Goal: Task Accomplishment & Management: Complete application form

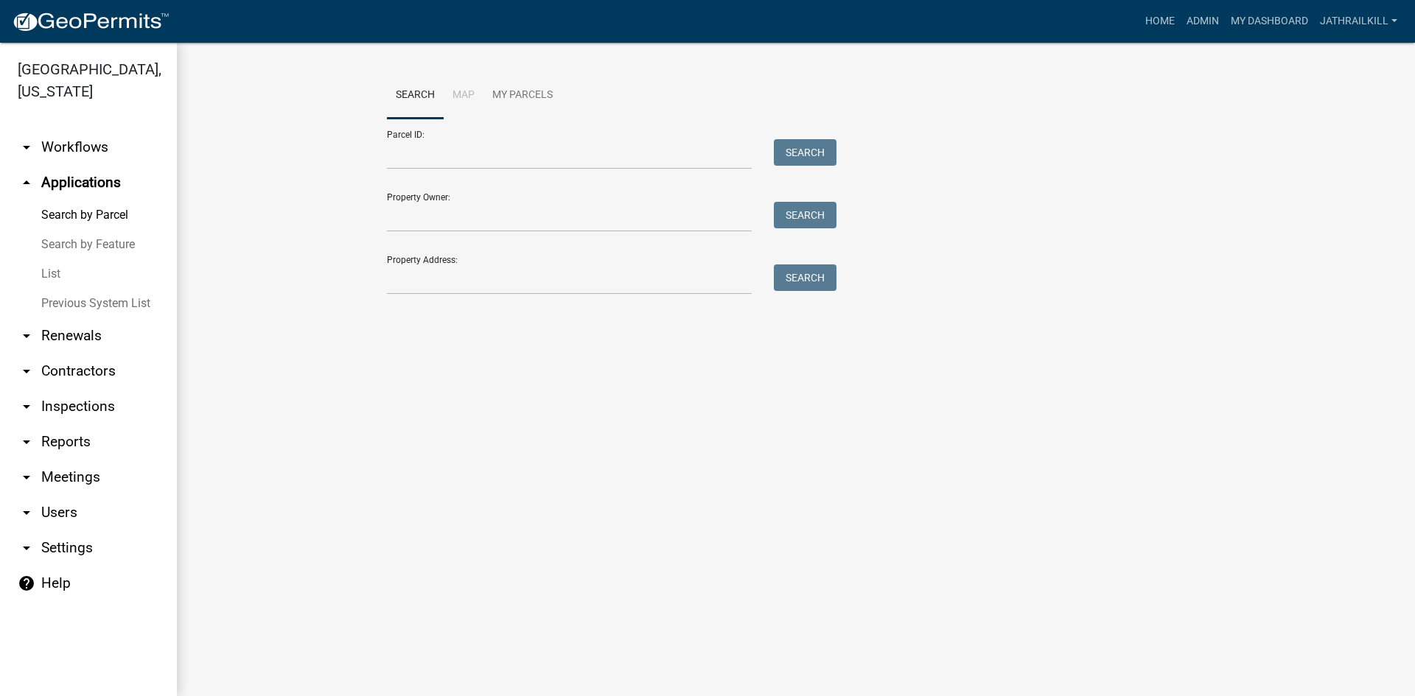
click at [105, 140] on link "arrow_drop_down Workflows" at bounding box center [88, 147] width 177 height 35
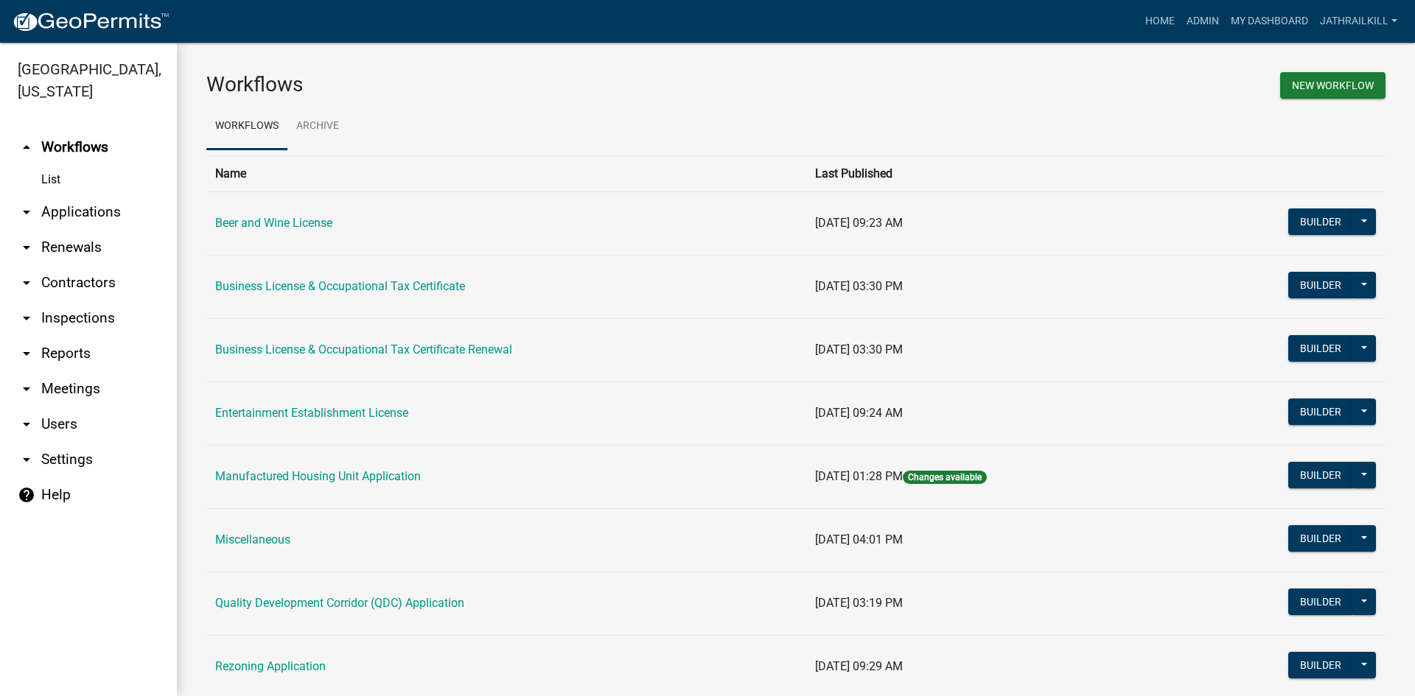
click at [377, 293] on link "Business License & Occupational Tax Certificate" at bounding box center [340, 286] width 250 height 14
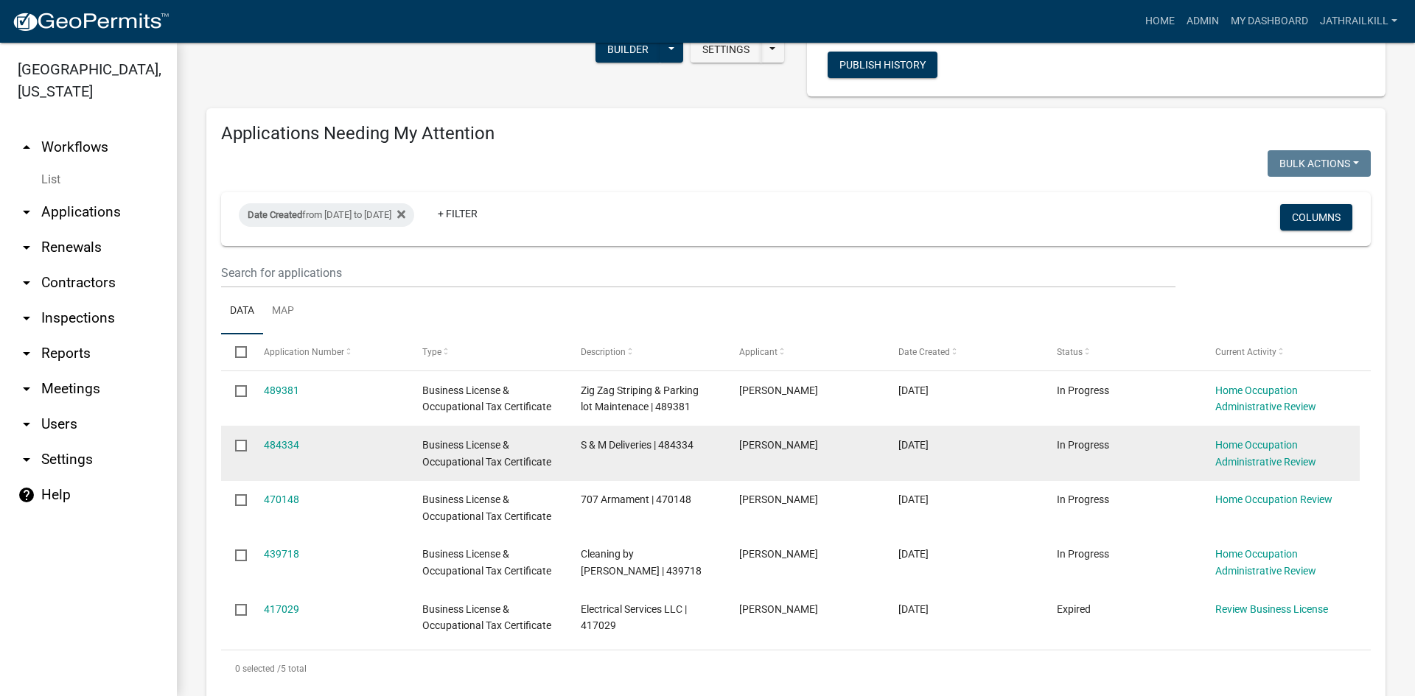
scroll to position [130, 0]
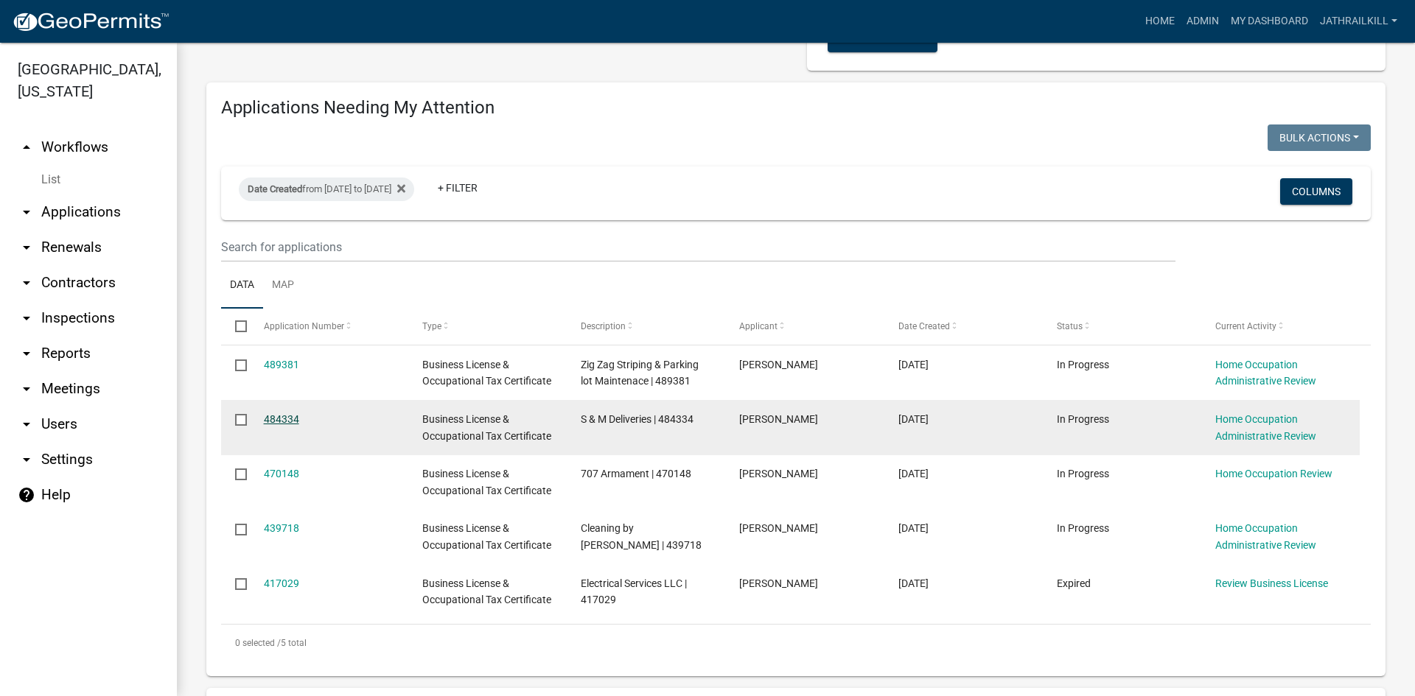
click at [295, 421] on link "484334" at bounding box center [281, 419] width 35 height 12
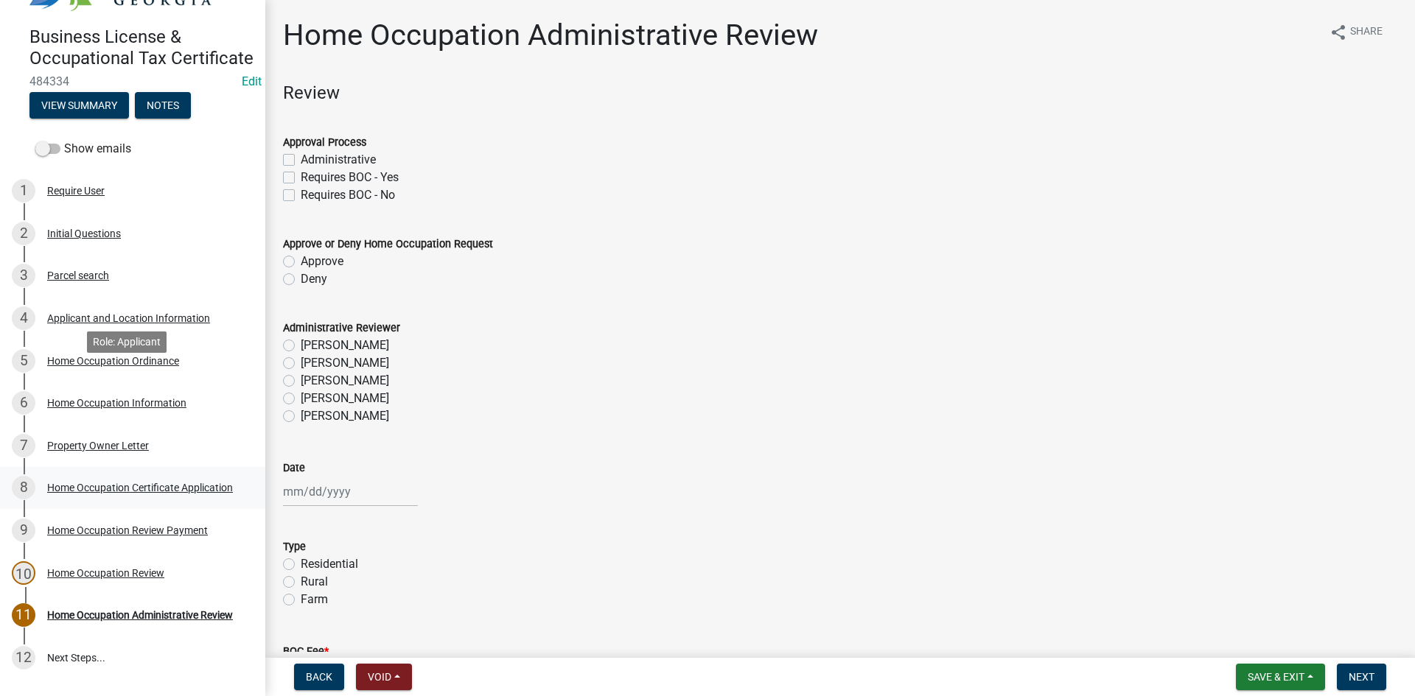
scroll to position [147, 0]
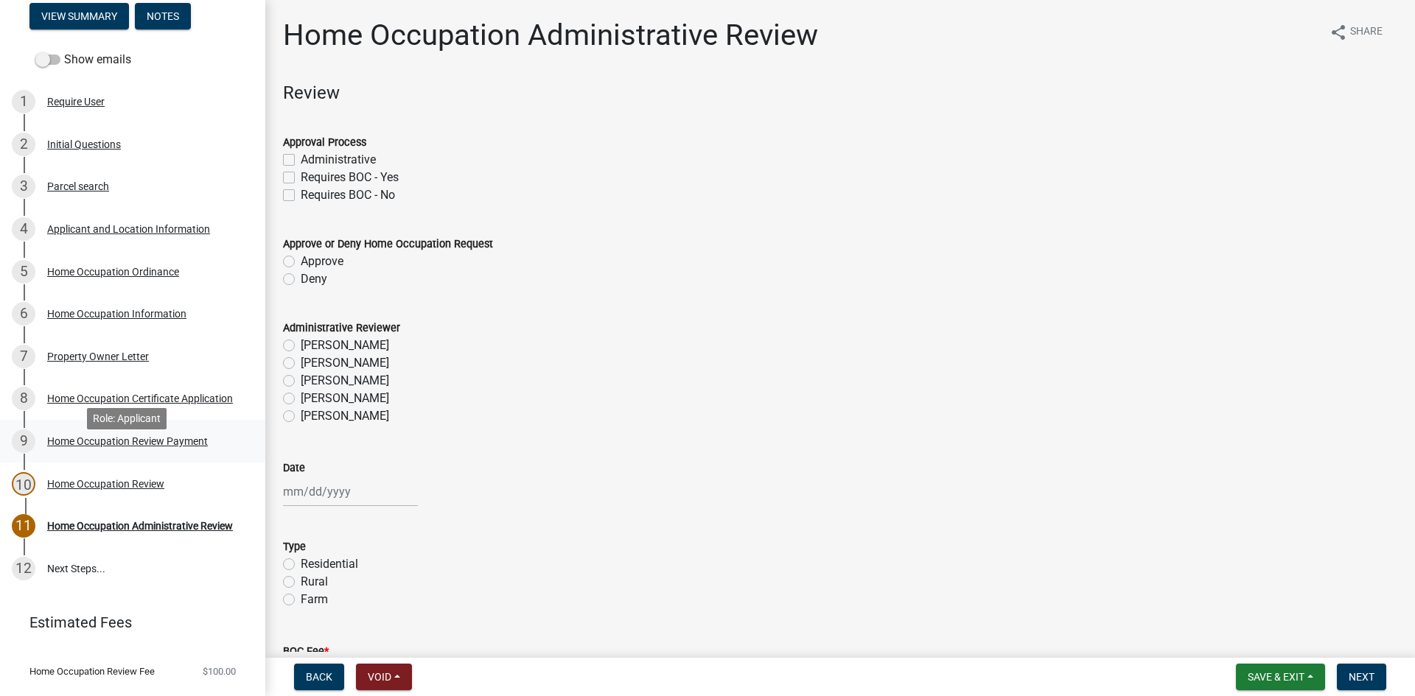
click at [158, 447] on div "Home Occupation Review Payment" at bounding box center [127, 441] width 161 height 10
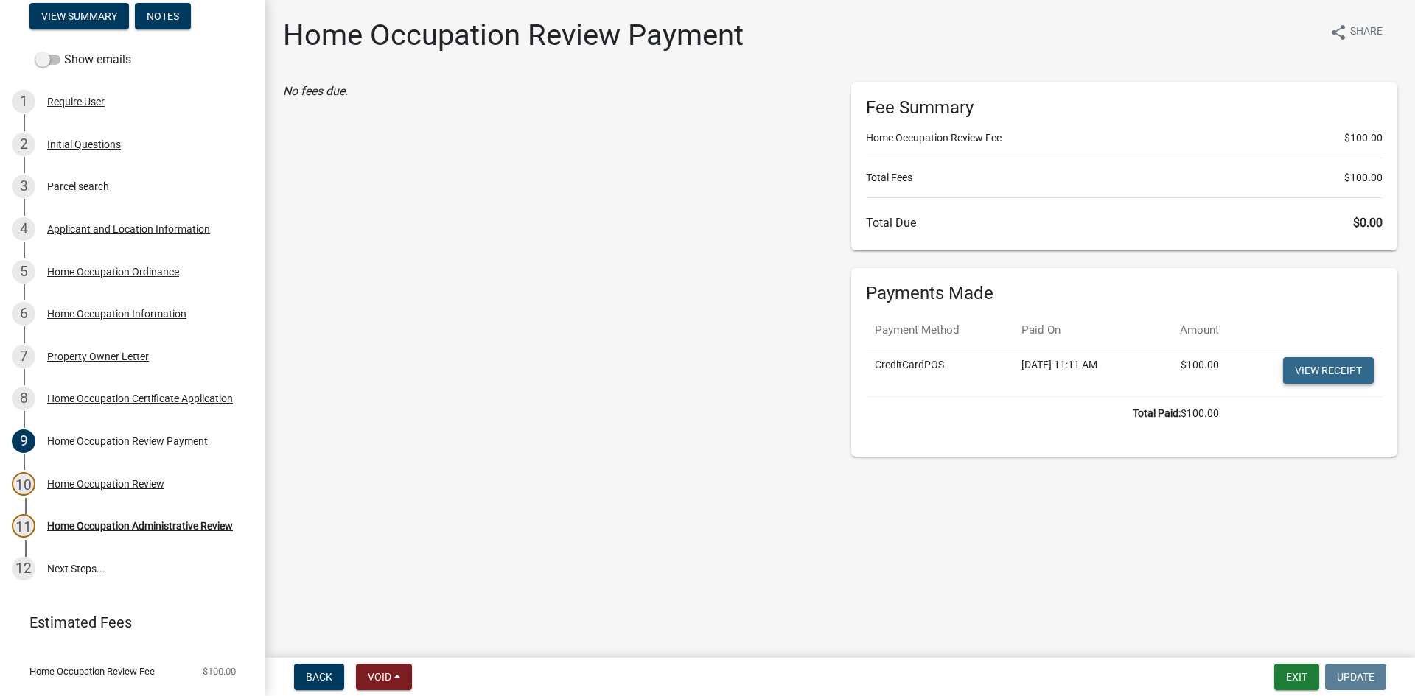
click at [1308, 365] on link "View receipt" at bounding box center [1328, 370] width 91 height 27
drag, startPoint x: 108, startPoint y: 241, endPoint x: 109, endPoint y: 264, distance: 22.9
click at [120, 209] on link "3 Parcel search" at bounding box center [132, 187] width 265 height 43
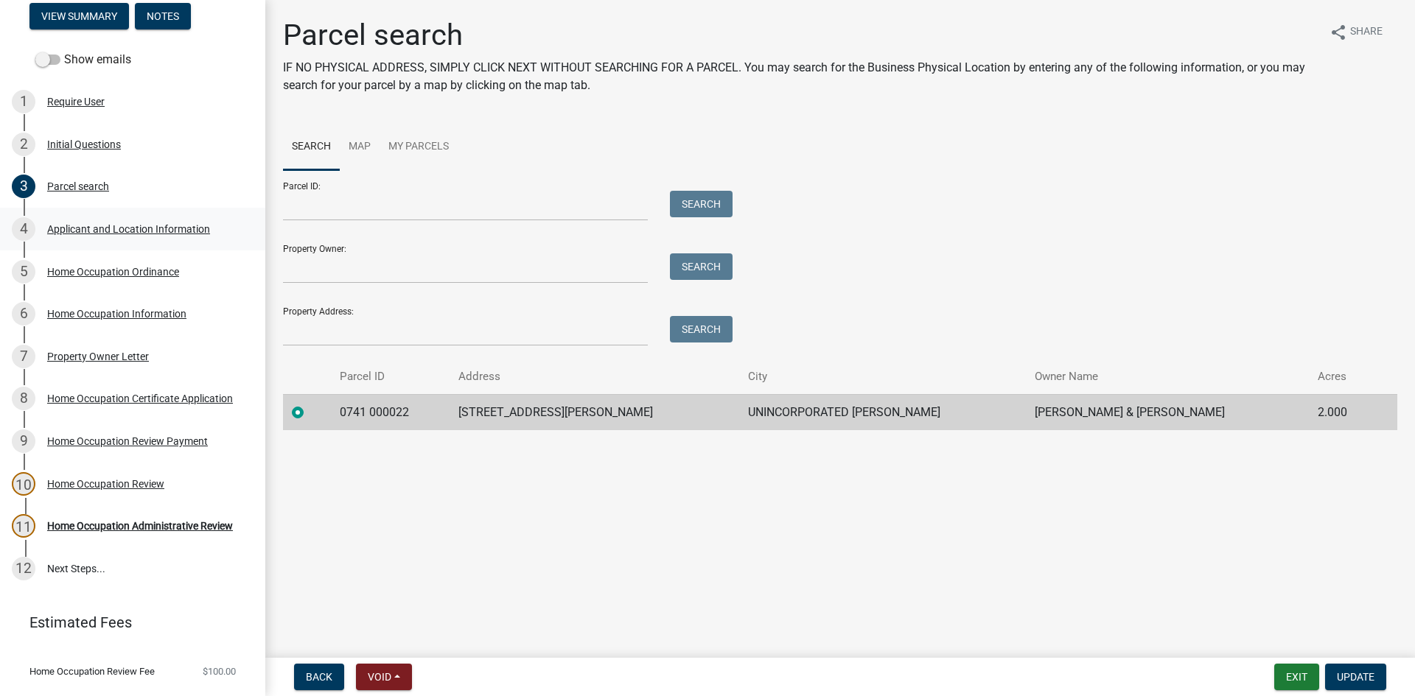
click at [155, 234] on div "Applicant and Location Information" at bounding box center [128, 229] width 163 height 10
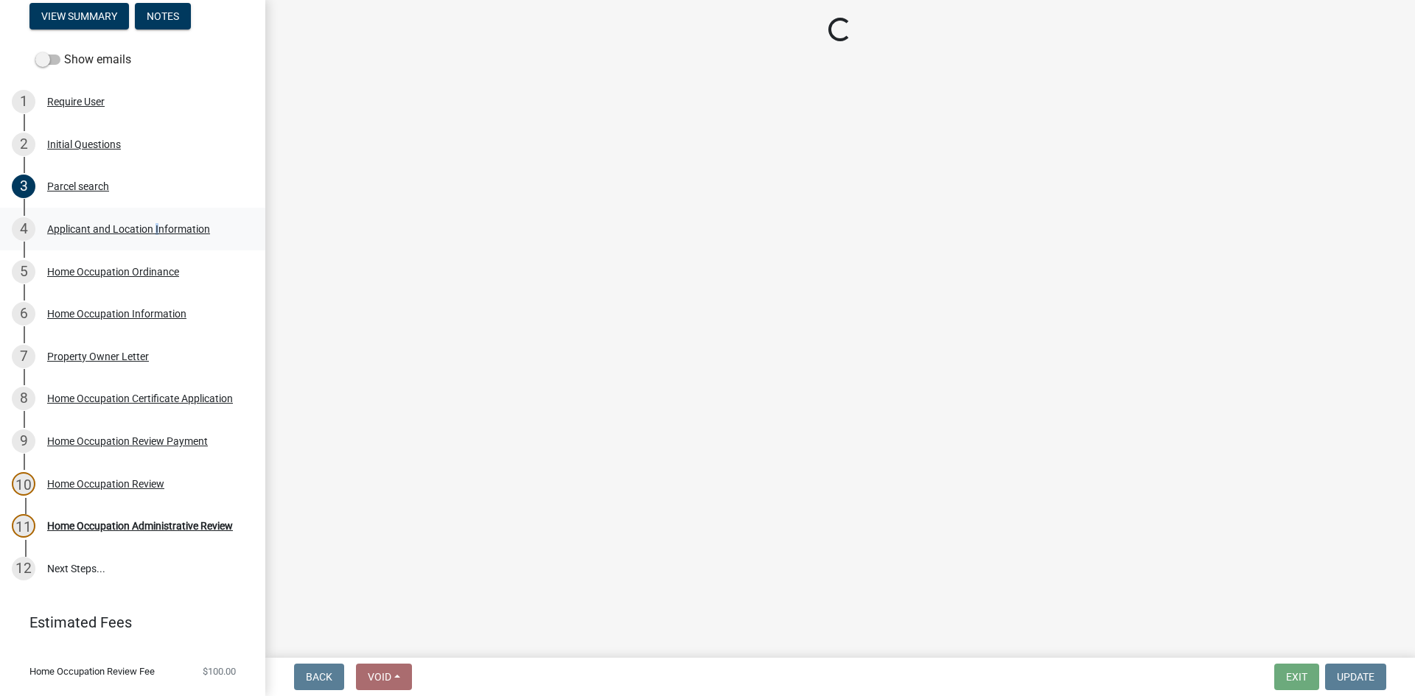
select select "GA"
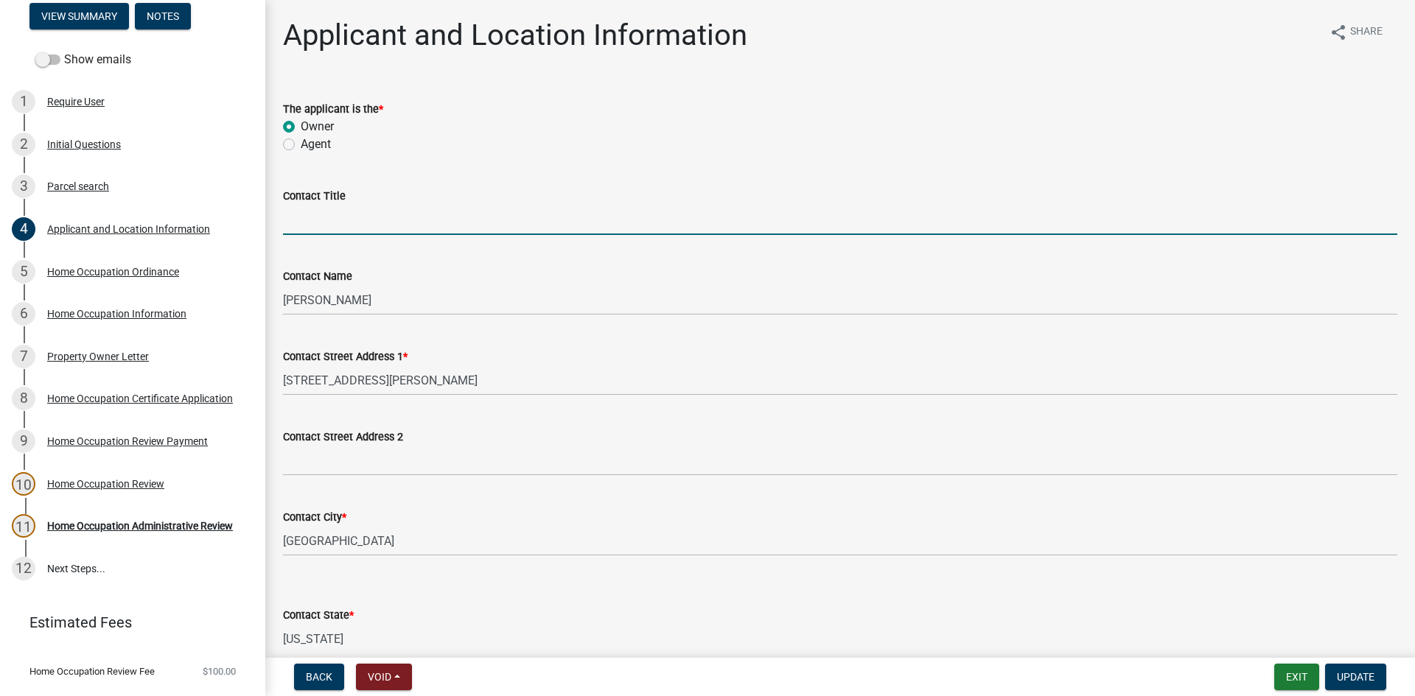
click at [305, 225] on input "Contact Title" at bounding box center [840, 220] width 1114 height 30
type input "Business Owner"
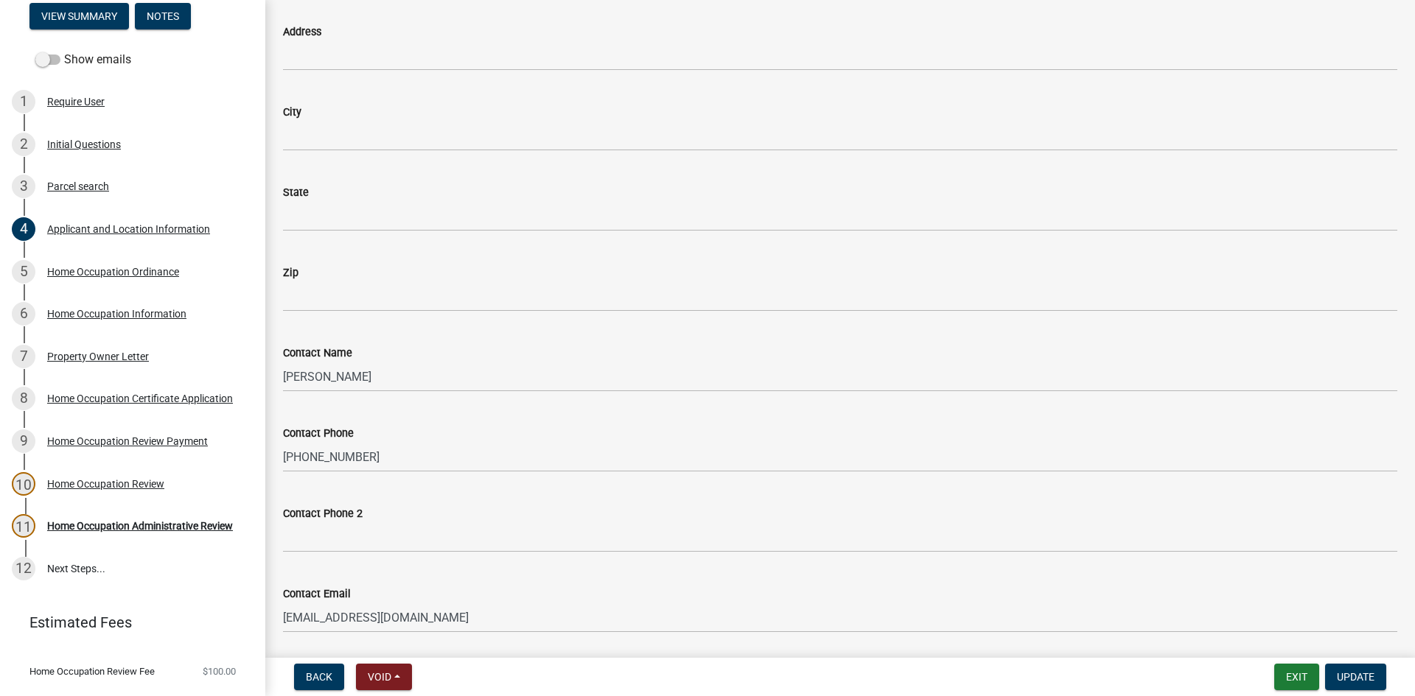
scroll to position [1745, 0]
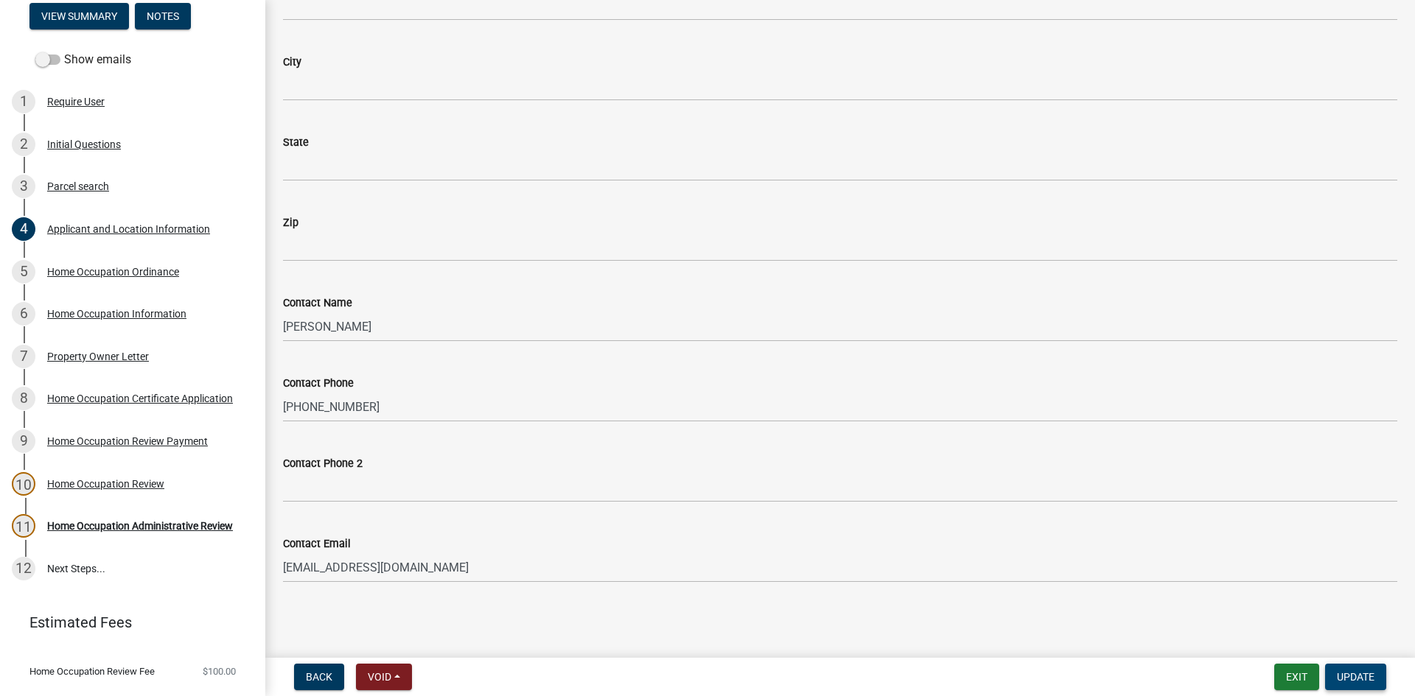
click at [1366, 676] on span "Update" at bounding box center [1356, 677] width 38 height 12
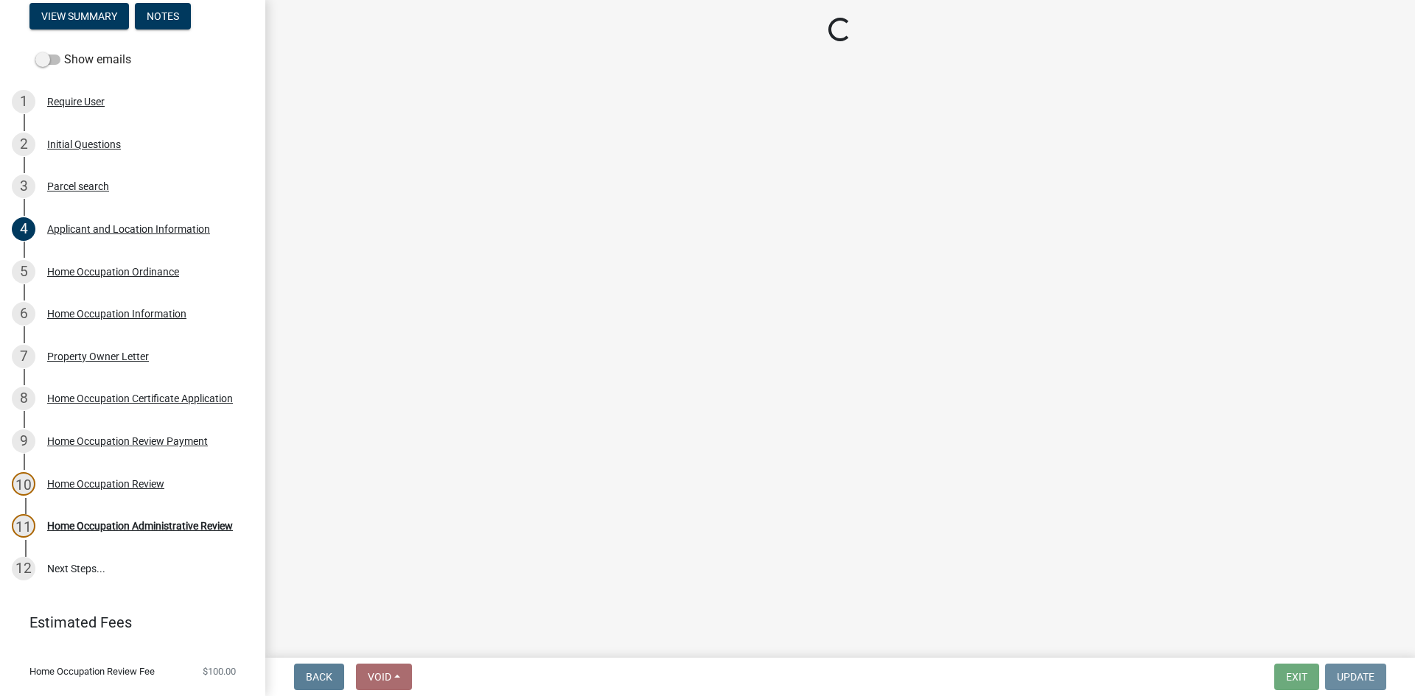
scroll to position [0, 0]
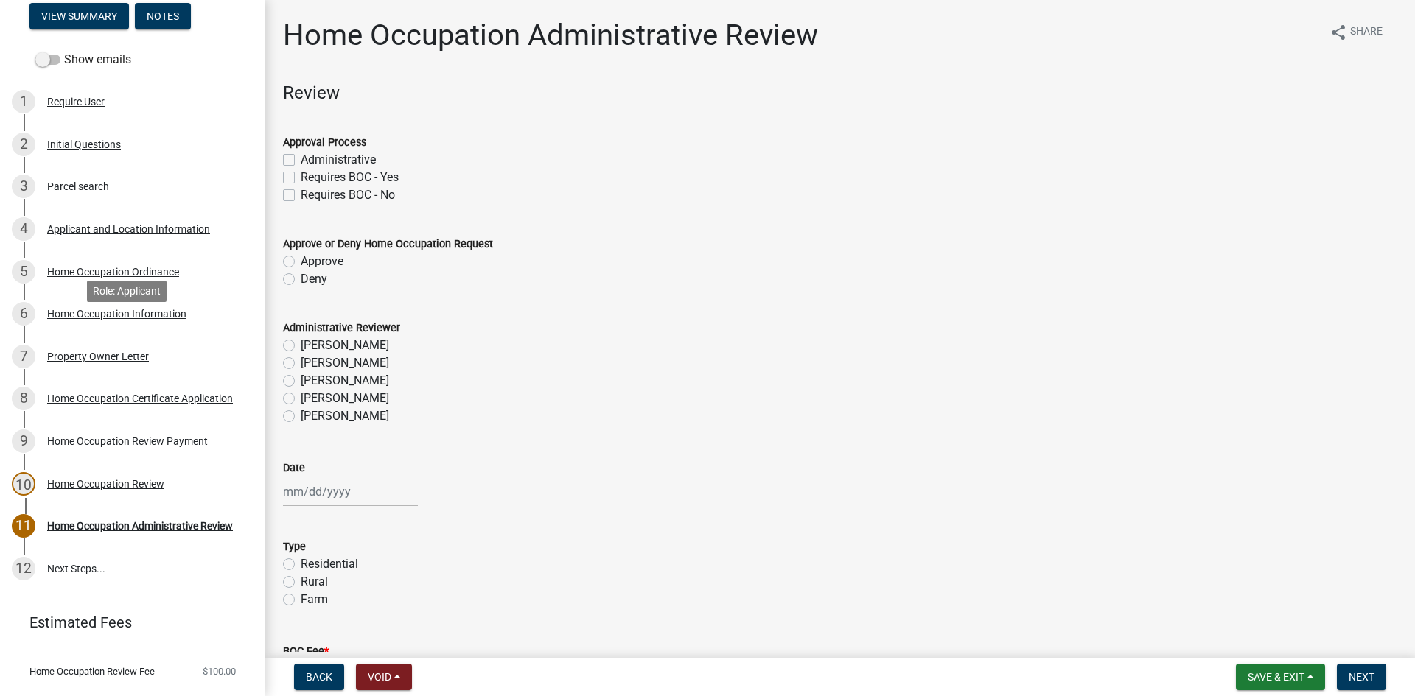
click at [144, 319] on div "Home Occupation Information" at bounding box center [116, 314] width 139 height 10
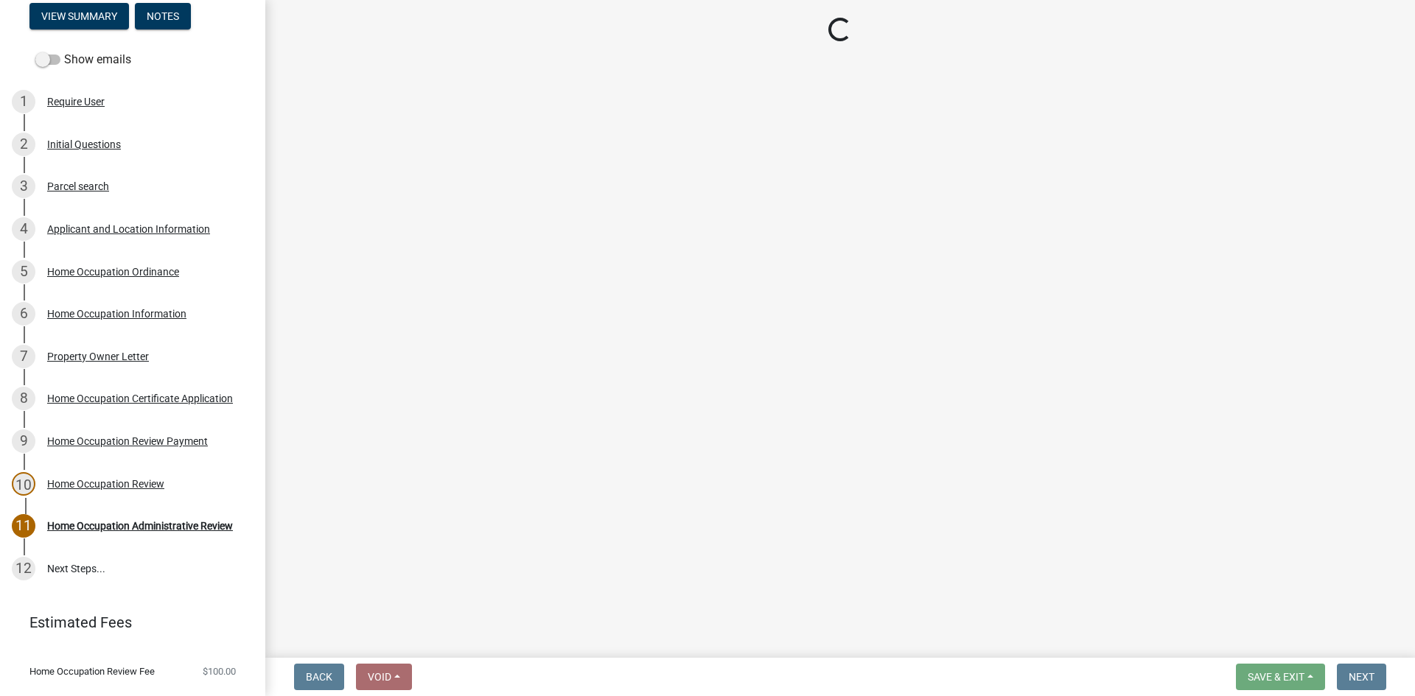
select select "c07f1ab6-e644-42a0-b83b-a148f73bcc0e"
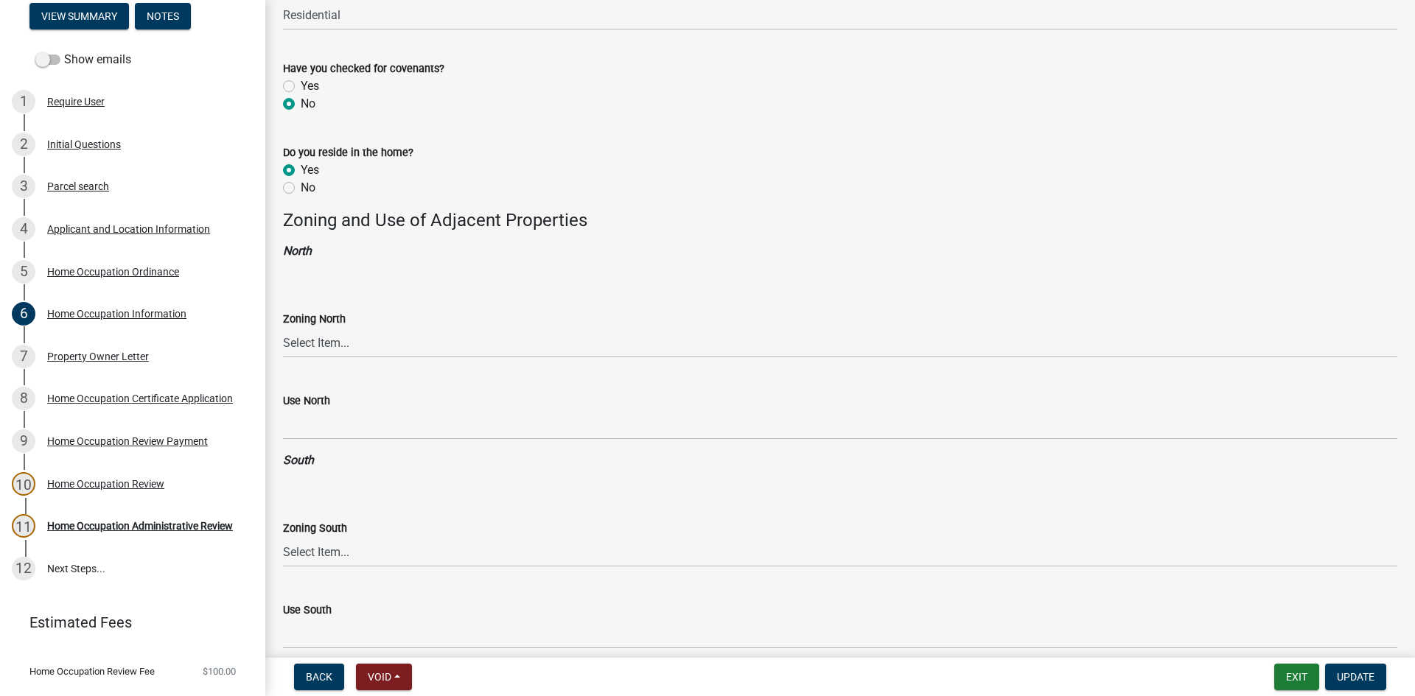
scroll to position [958, 0]
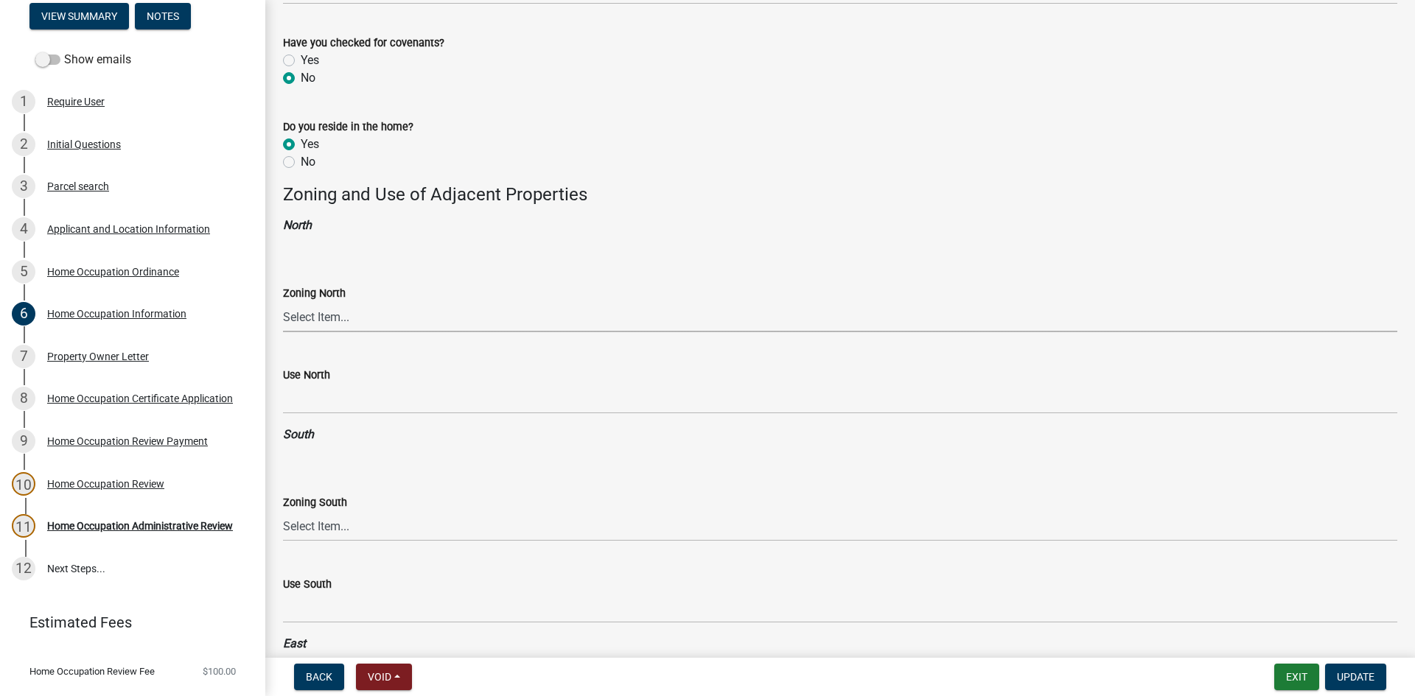
click at [369, 322] on select "Select Item... 01-AG 01-AGR 01-CRVP 01-GC 01-GI 01-LC 01-LR 01-LRR 01-MFR 01-MH…" at bounding box center [840, 317] width 1114 height 30
click at [355, 311] on select "Select Item... 01-AG 01-AGR 01-CRVP 01-GC 01-GI 01-LC 01-LR 01-LRR 01-MFR 01-MH…" at bounding box center [840, 317] width 1114 height 30
click at [283, 302] on select "Select Item... 01-AG 01-AGR 01-CRVP 01-GC 01-GI 01-LC 01-LR 01-LRR 01-MFR 01-MH…" at bounding box center [840, 317] width 1114 height 30
select select "8b04e0e3-9648-4703-a668-0ba9bb9ae160"
click at [323, 379] on label "Use North" at bounding box center [306, 376] width 47 height 10
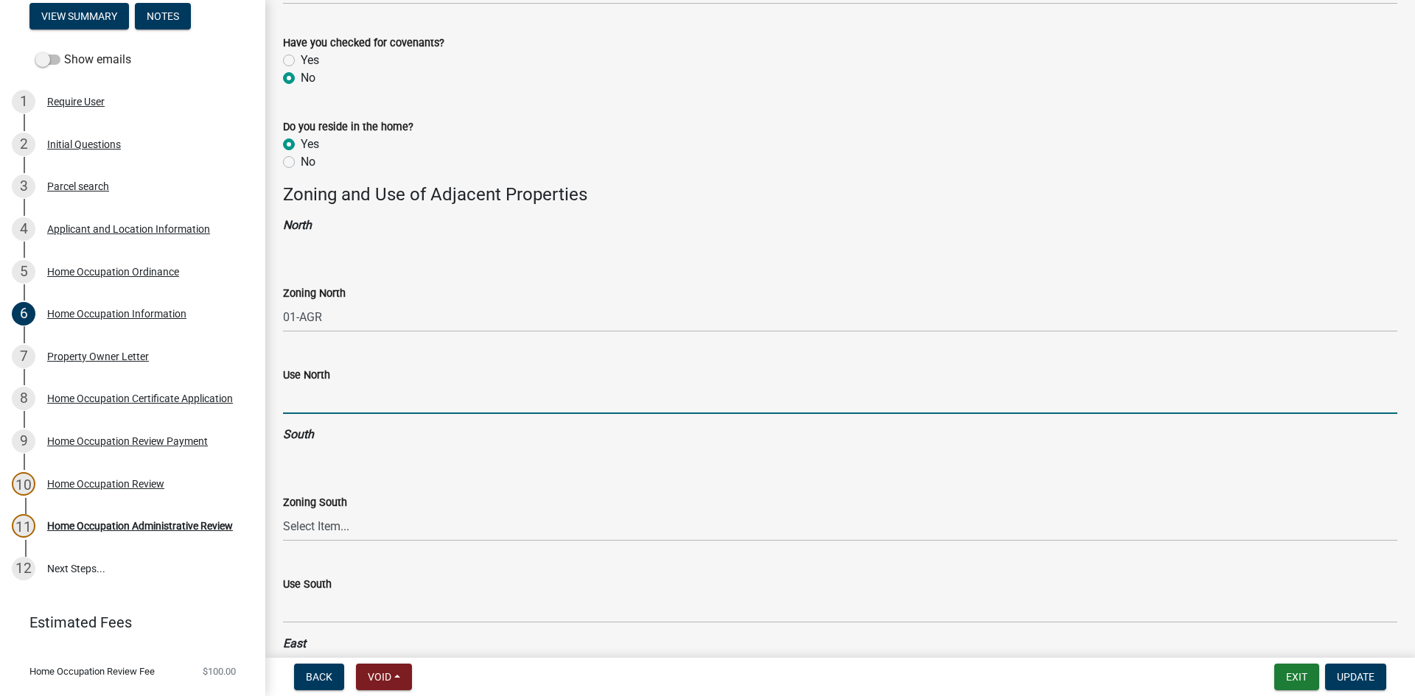
click at [330, 391] on input "Use North" at bounding box center [840, 399] width 1114 height 30
type input "Residential"
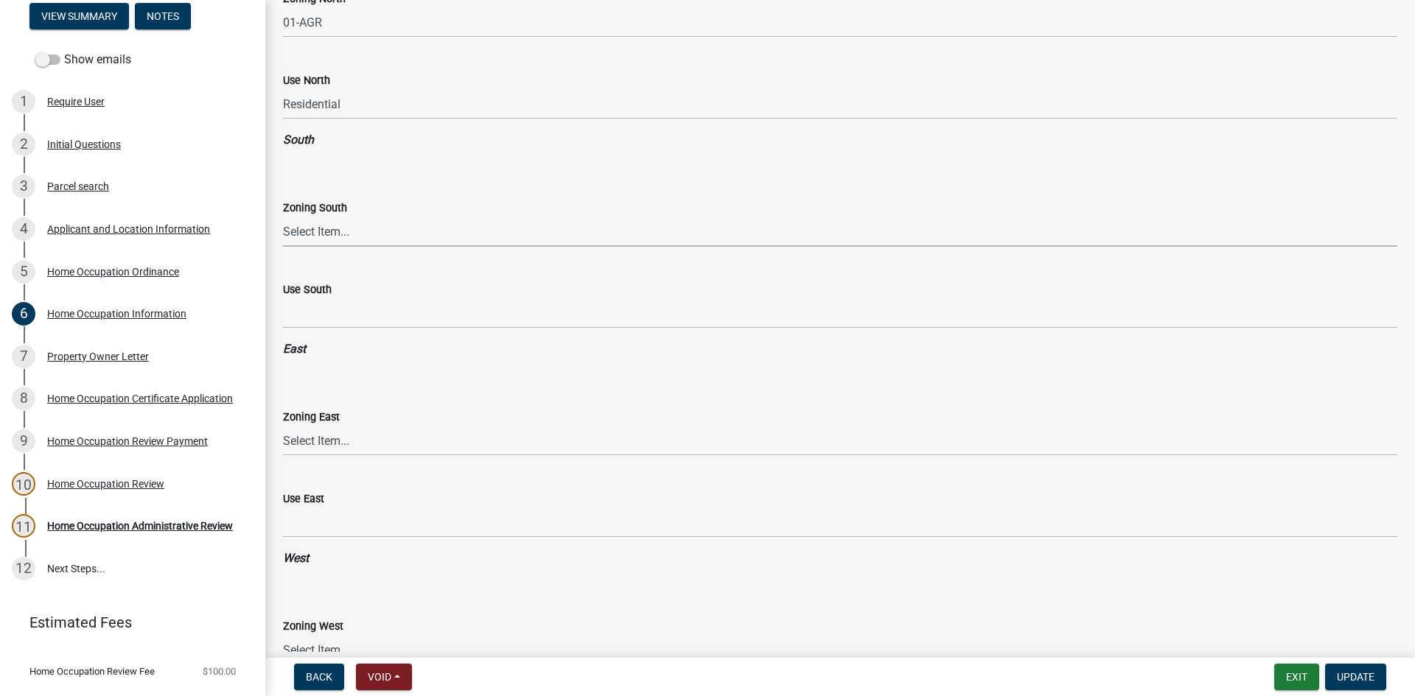
click at [366, 228] on select "Select Item... 01-AG 01-AGR 01-CRVP 01-GC 01-GI 01-LC 01-LR 01-LRR 01-MFR 01-MH…" at bounding box center [840, 232] width 1114 height 30
click at [283, 217] on select "Select Item... 01-AG 01-AGR 01-CRVP 01-GC 01-GI 01-LC 01-LR 01-LRR 01-MFR 01-MH…" at bounding box center [840, 232] width 1114 height 30
select select "dd059bb0-9d66-4586-927f-ad91007eede6"
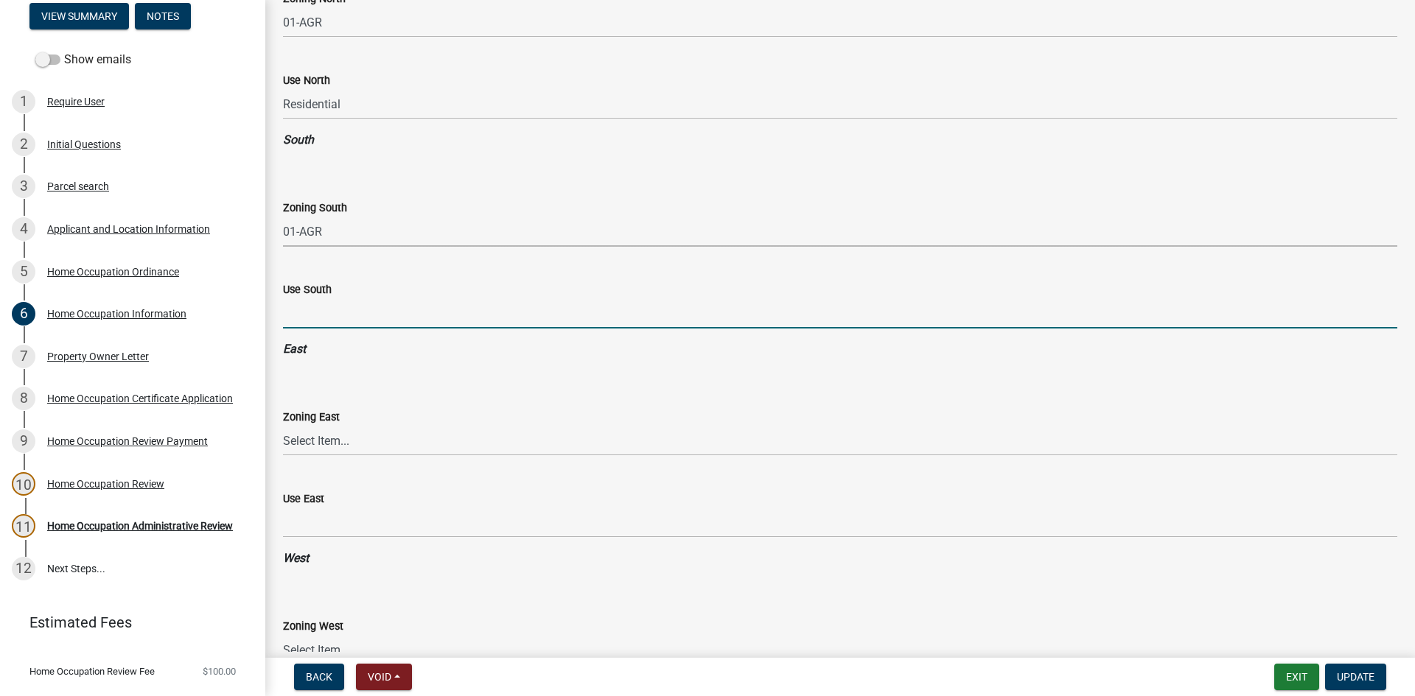
drag, startPoint x: 358, startPoint y: 318, endPoint x: 376, endPoint y: 329, distance: 20.9
click at [360, 319] on input "Use South" at bounding box center [840, 313] width 1114 height 30
type input "Residential"
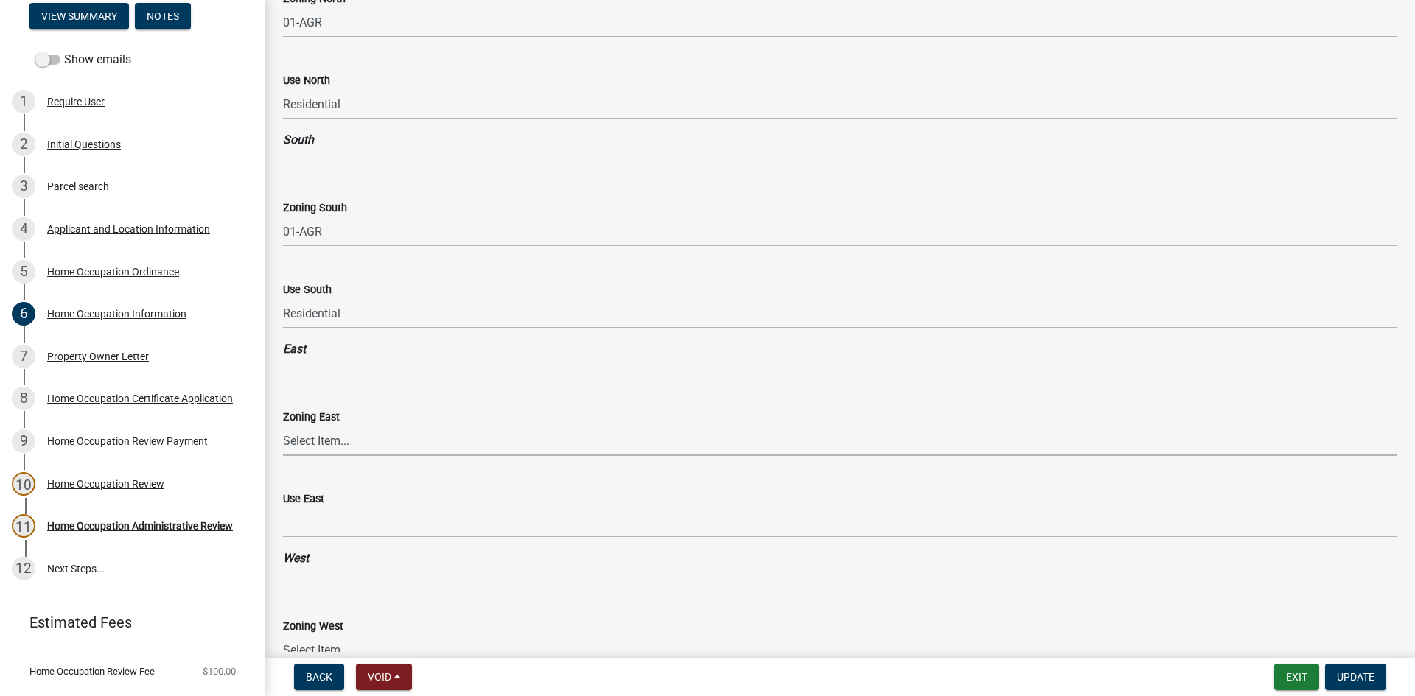
click at [361, 439] on select "Select Item... 01-AG 01-AGR 01-CRVP 01-GC 01-GI 01-LC 01-LR 01-LRR 01-MFR 01-MH…" at bounding box center [840, 441] width 1114 height 30
click at [283, 426] on select "Select Item... 01-AG 01-AGR 01-CRVP 01-GC 01-GI 01-LC 01-LR 01-LRR 01-MFR 01-MH…" at bounding box center [840, 441] width 1114 height 30
select select "80202970-fa10-49bd-8e07-40511bd014d8"
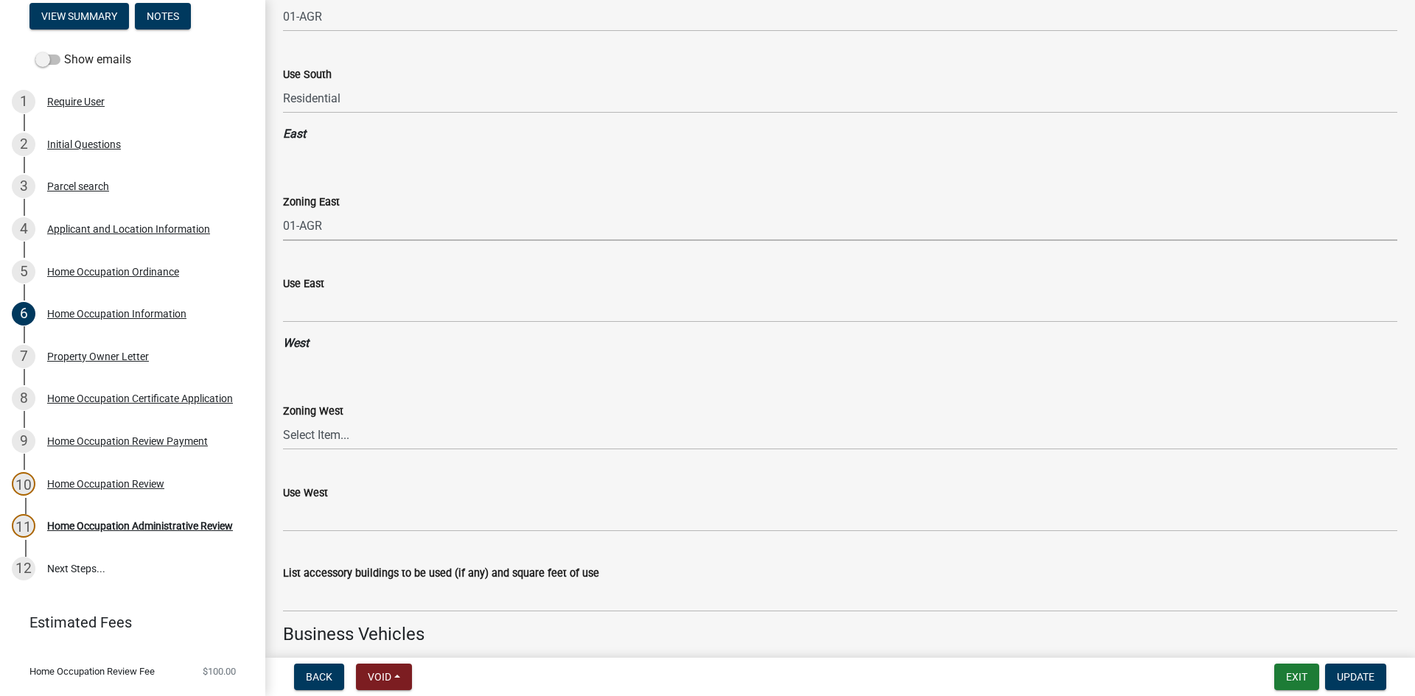
scroll to position [1474, 0]
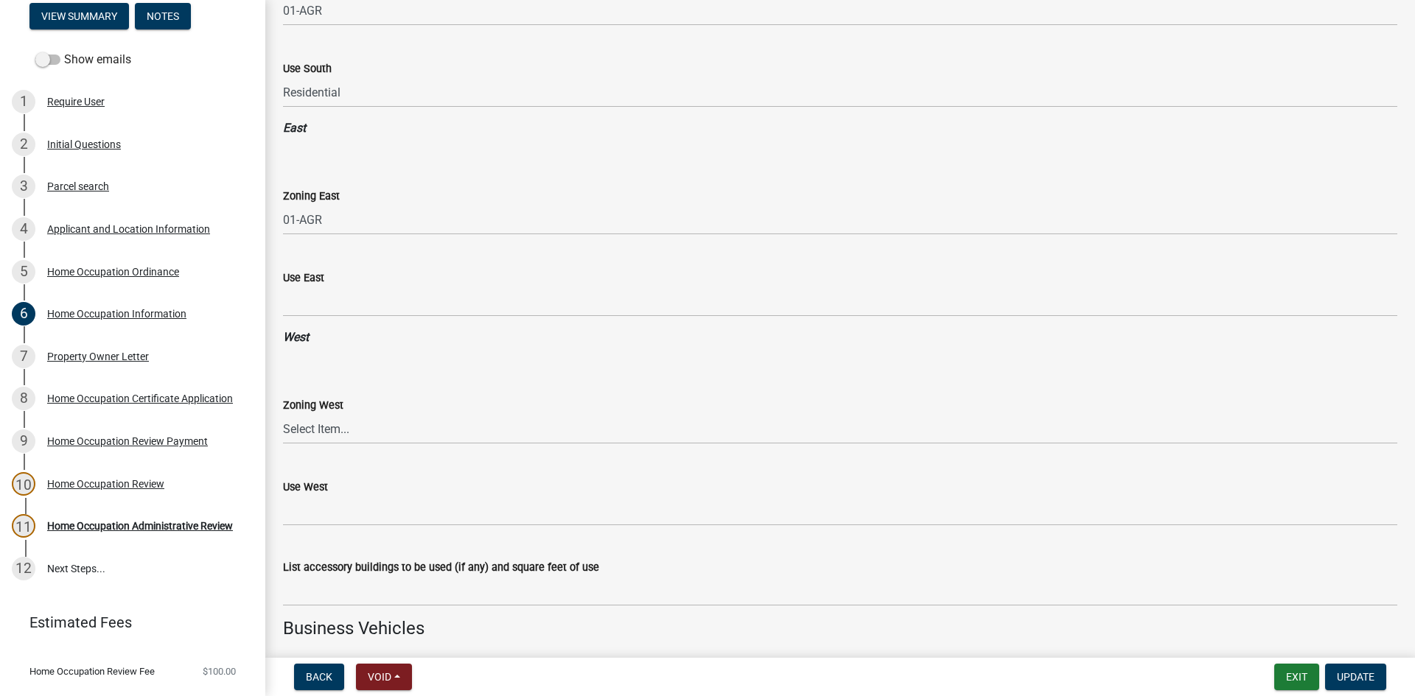
click at [354, 284] on div "Use East" at bounding box center [840, 278] width 1114 height 18
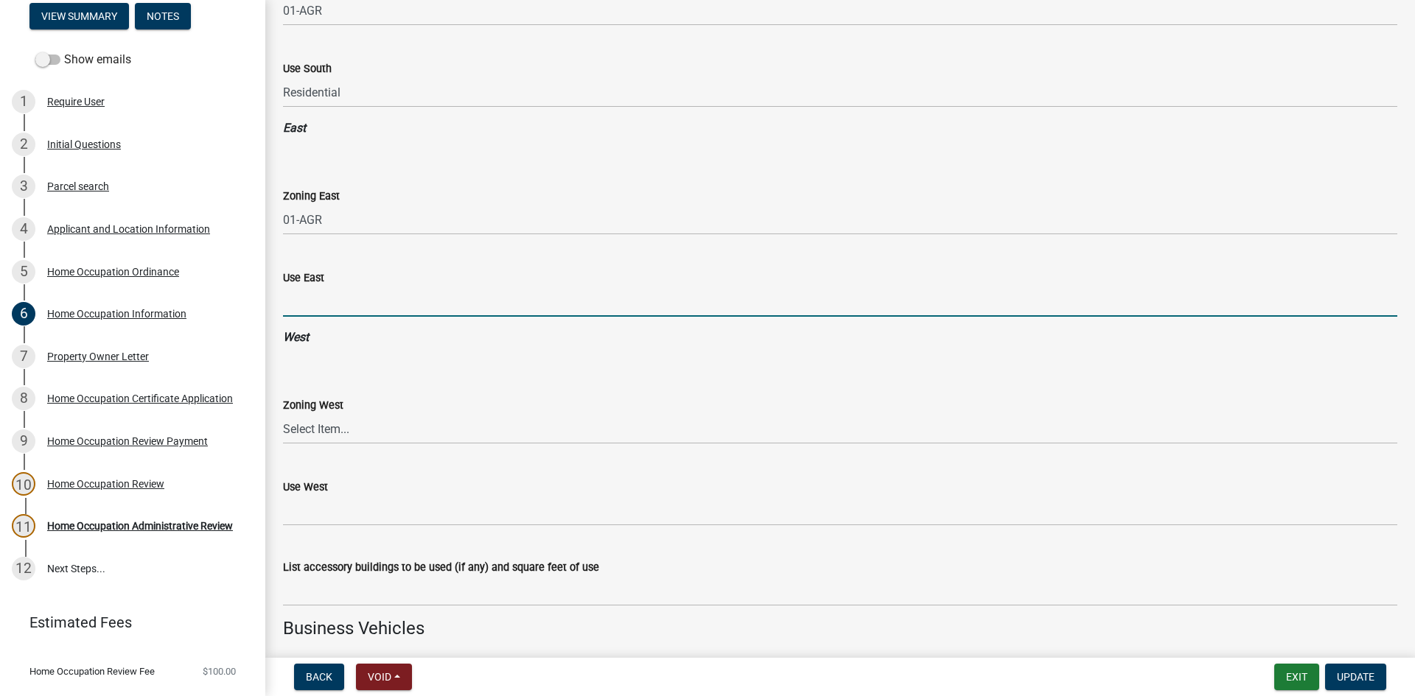
drag, startPoint x: 368, startPoint y: 305, endPoint x: 374, endPoint y: 316, distance: 12.5
click at [368, 305] on input "Use East" at bounding box center [840, 302] width 1114 height 30
type input "Residential"
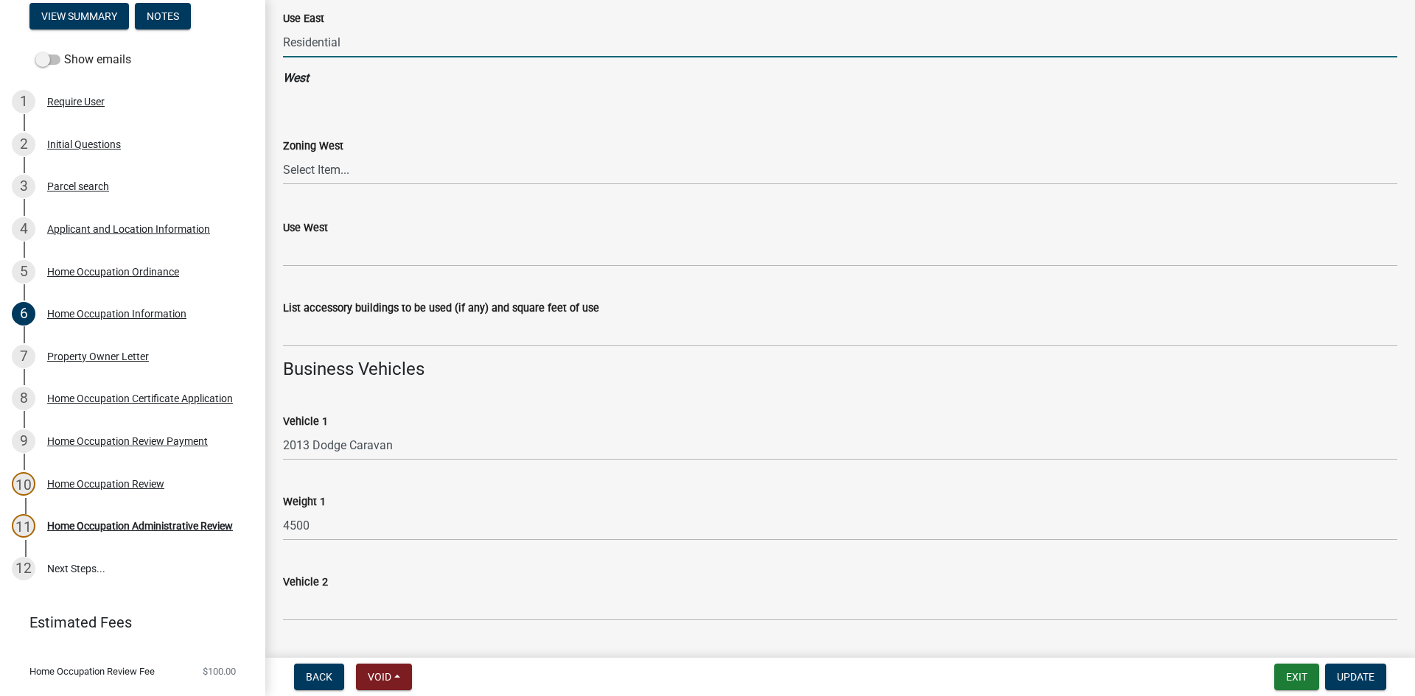
scroll to position [1842, 0]
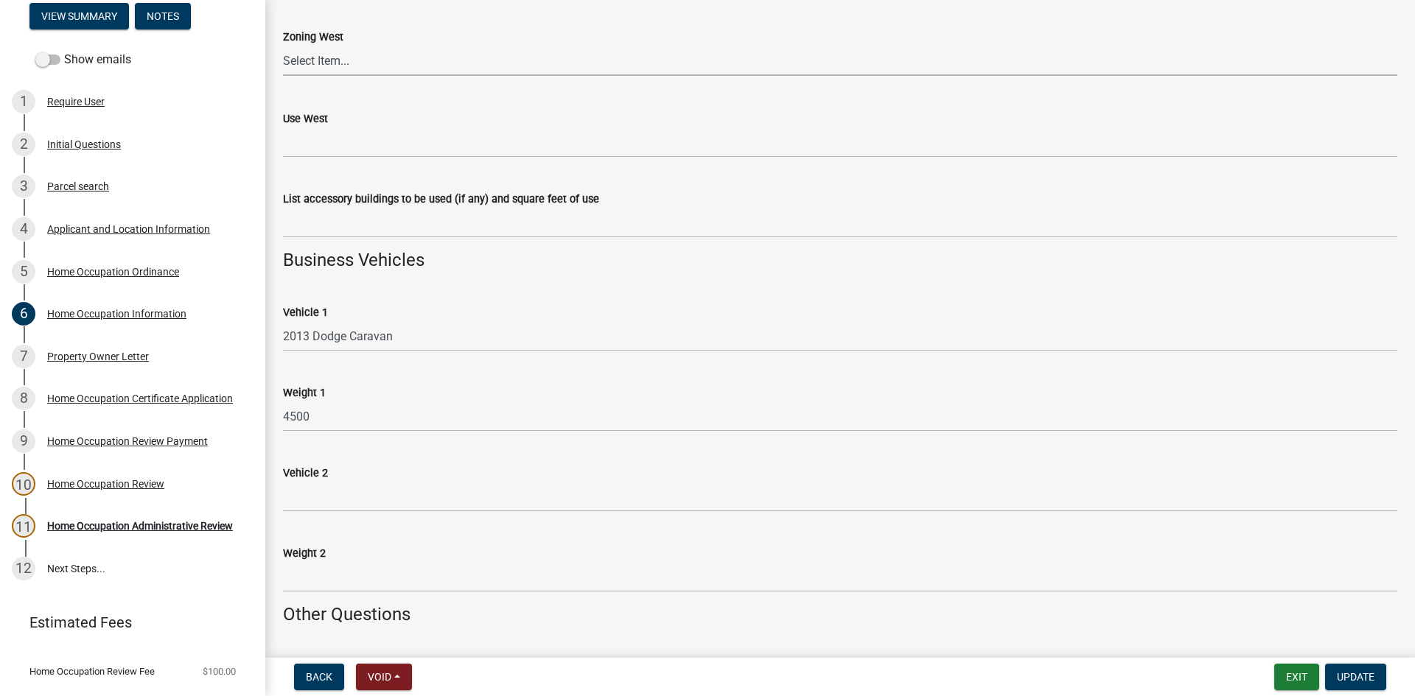
click at [391, 63] on select "Select Item... 01-AG 01-AGR 01-CRVP 01-GC 01-GI 01-LC 01-LR 01-LRR 01-MFR 01-MH…" at bounding box center [840, 61] width 1114 height 30
click at [283, 46] on select "Select Item... 01-AG 01-AGR 01-CRVP 01-GC 01-GI 01-LC 01-LR 01-LRR 01-MFR 01-MH…" at bounding box center [840, 61] width 1114 height 30
select select "a9a92e7d-8902-4f25-8832-c2457c93bac1"
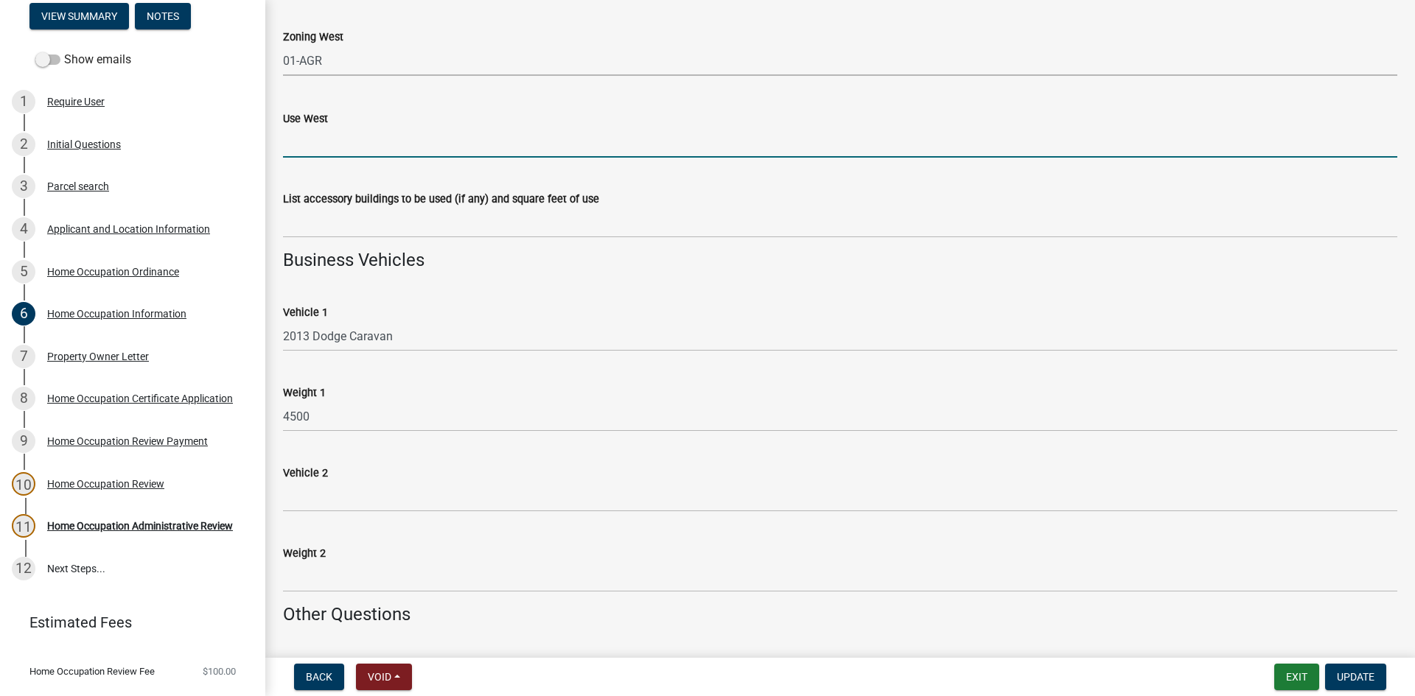
drag, startPoint x: 371, startPoint y: 130, endPoint x: 375, endPoint y: 144, distance: 14.7
click at [371, 130] on input "Use West" at bounding box center [840, 142] width 1114 height 30
type input "Residential"
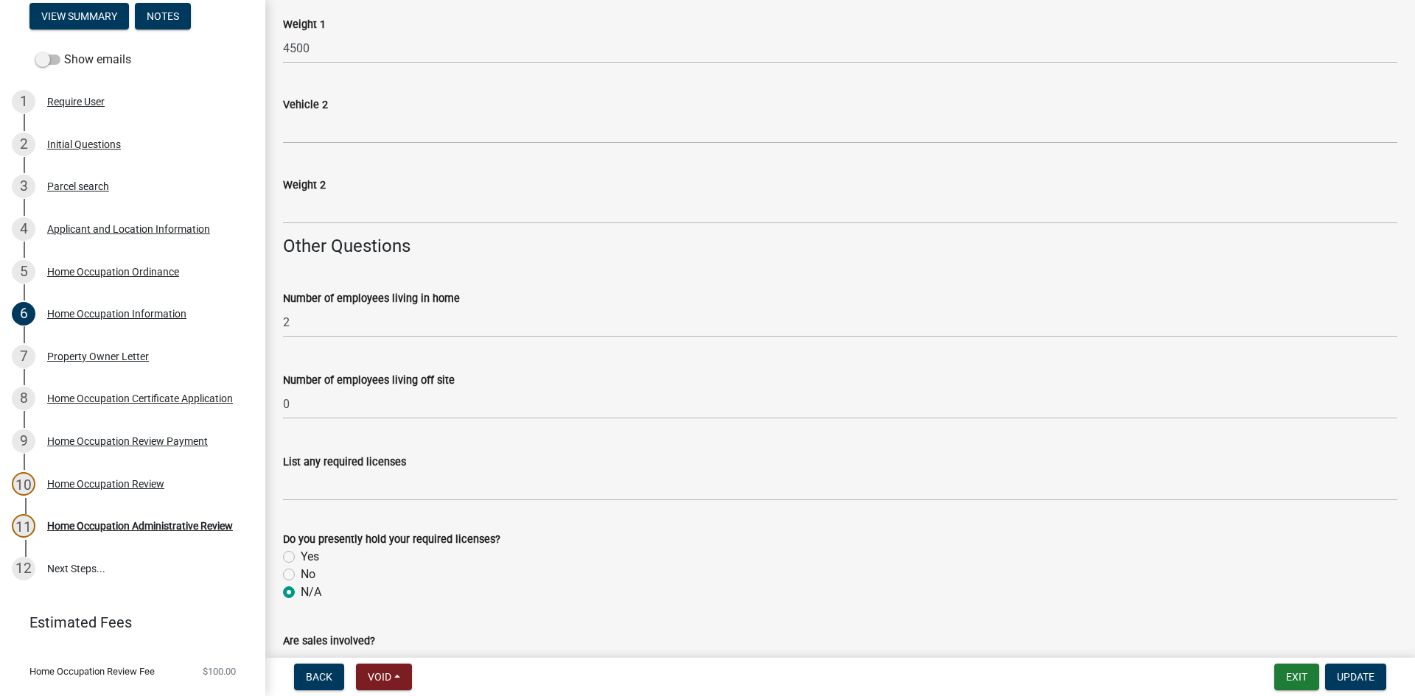
scroll to position [2358, 0]
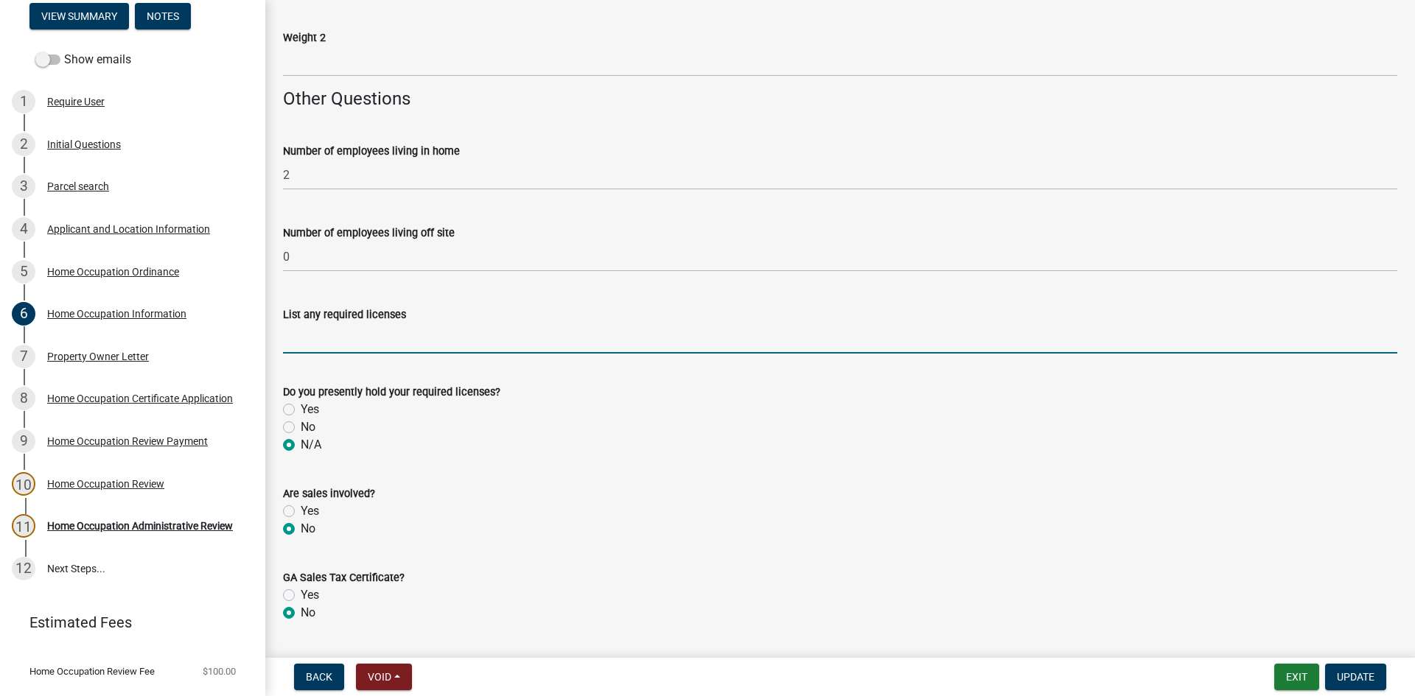
click at [363, 321] on form "List any required licenses" at bounding box center [840, 330] width 1114 height 48
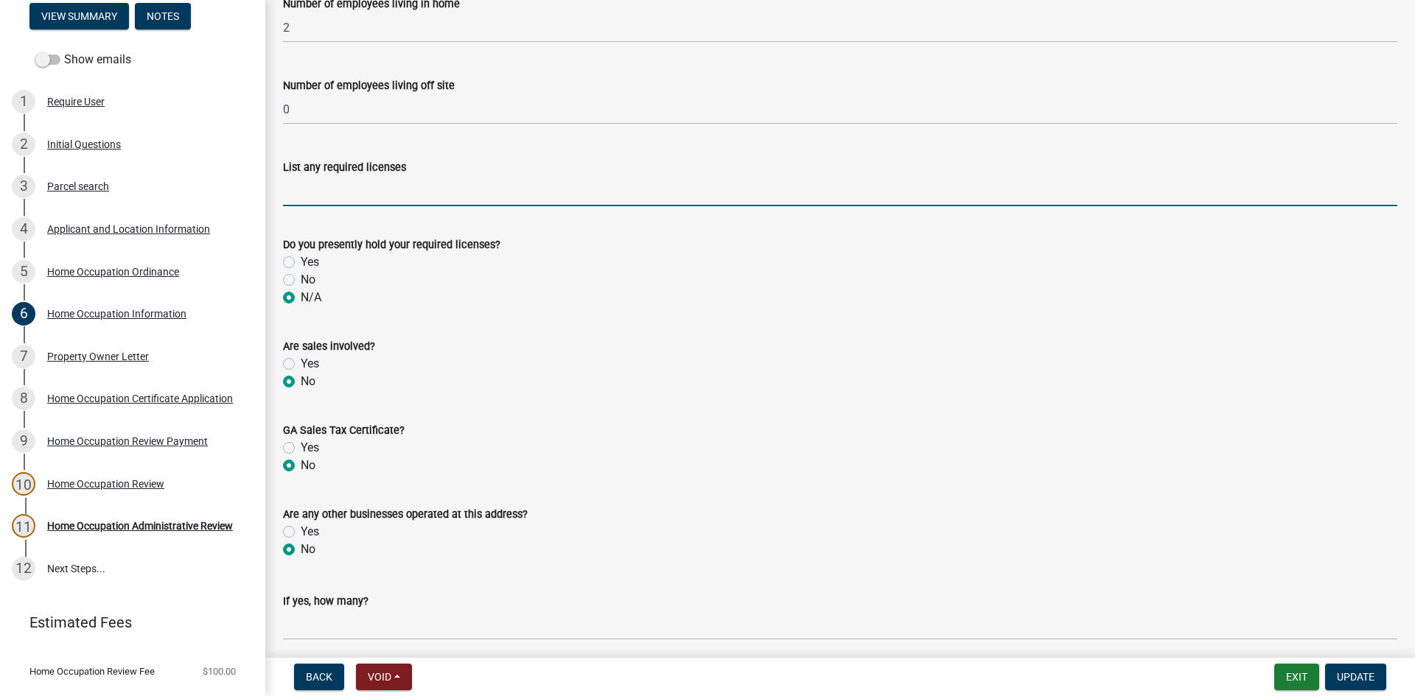
click at [645, 452] on div "Yes" at bounding box center [840, 448] width 1114 height 18
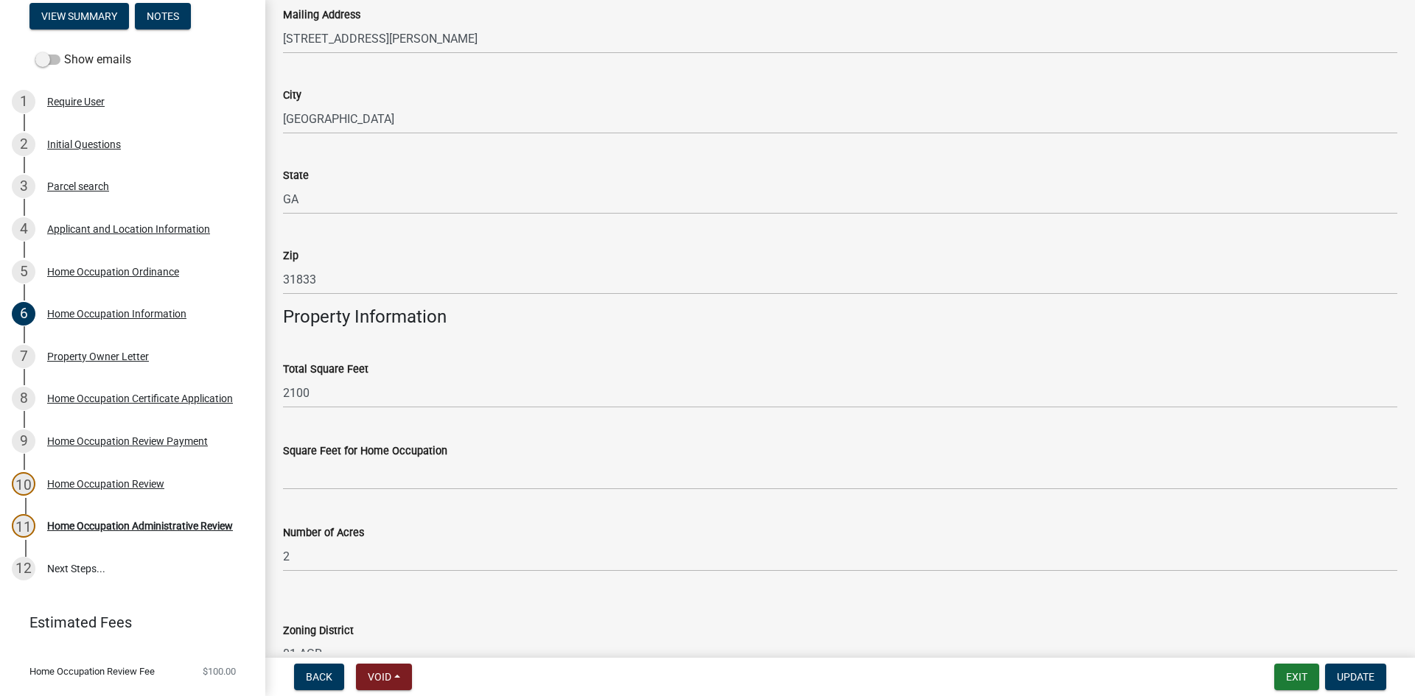
scroll to position [237, 0]
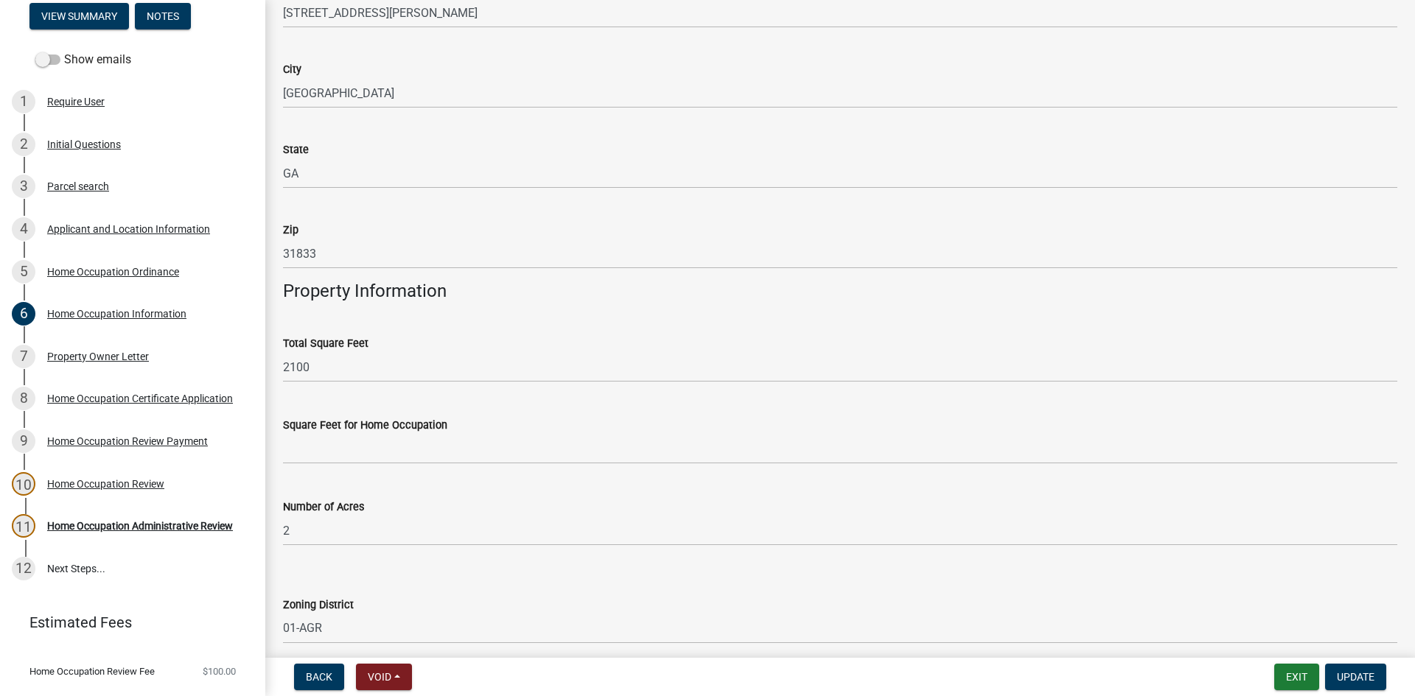
click at [497, 483] on div "Number of Acres 2" at bounding box center [840, 512] width 1114 height 69
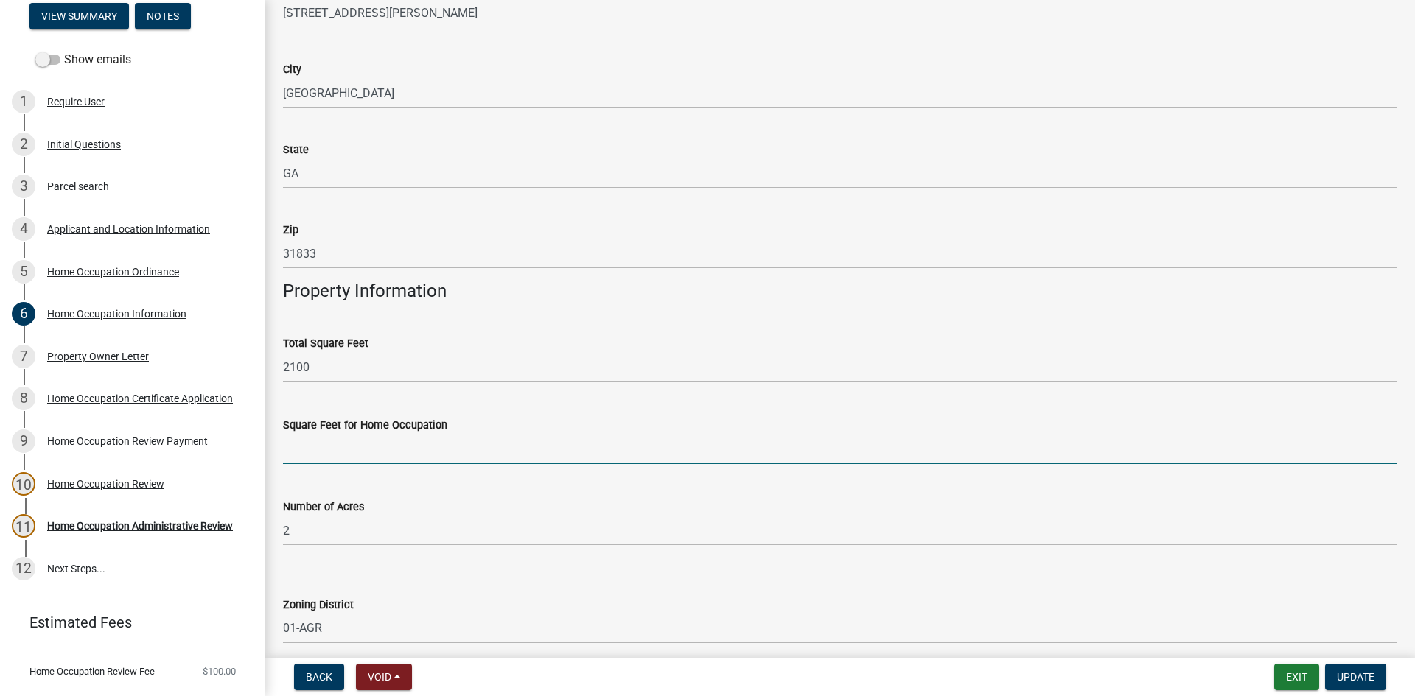
click at [503, 436] on input "text" at bounding box center [840, 449] width 1114 height 30
type input "0"
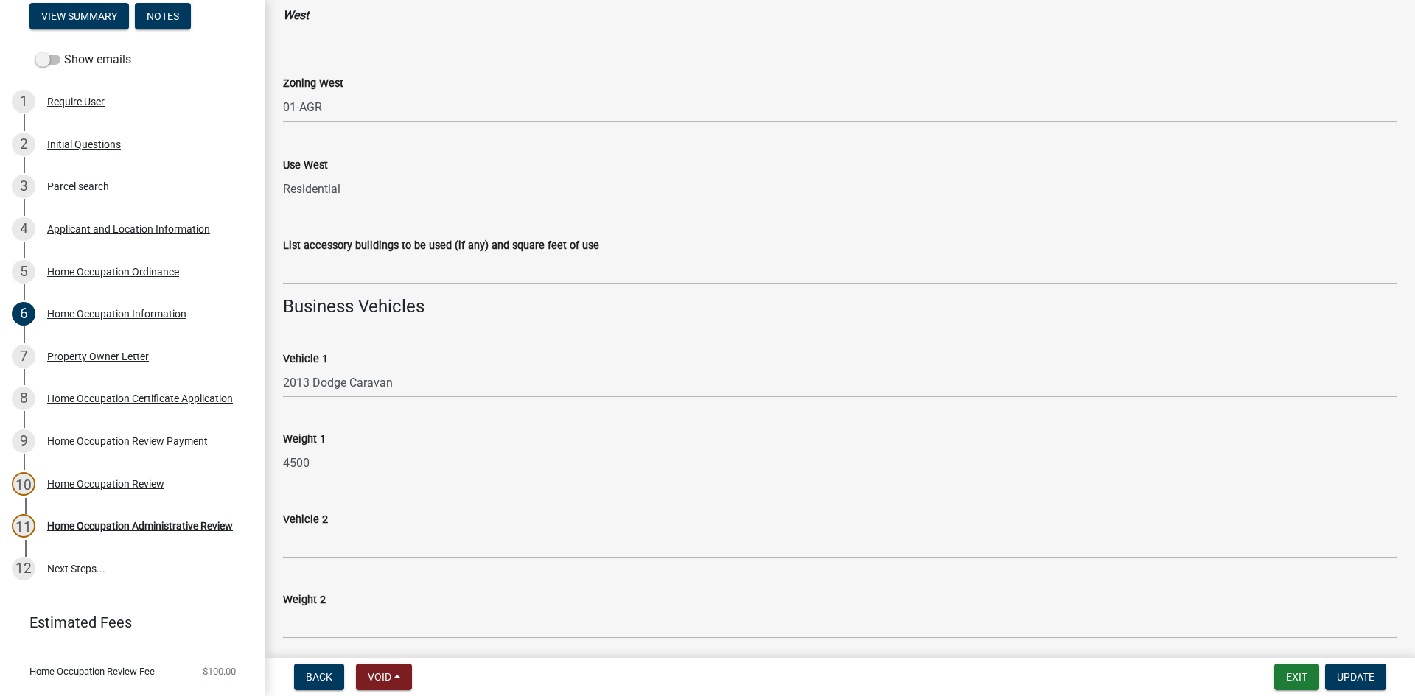
scroll to position [1990, 0]
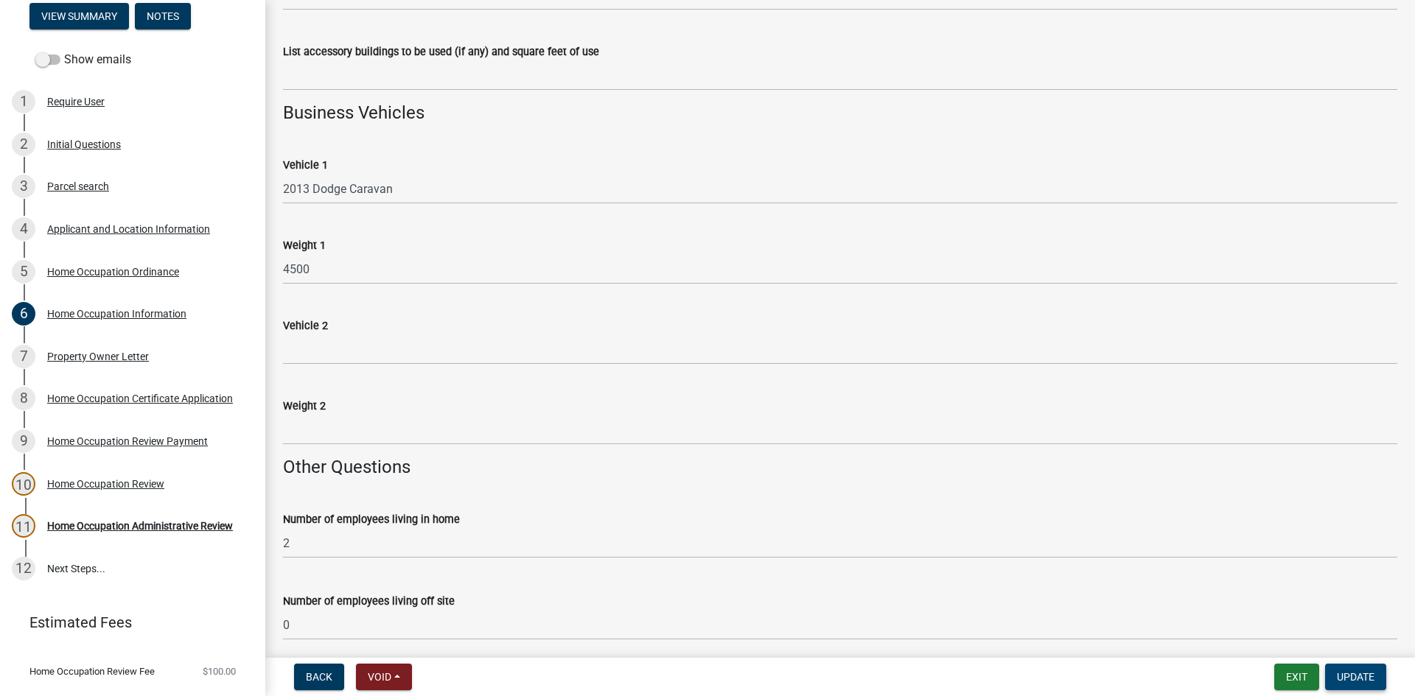
click at [1371, 682] on span "Update" at bounding box center [1356, 677] width 38 height 12
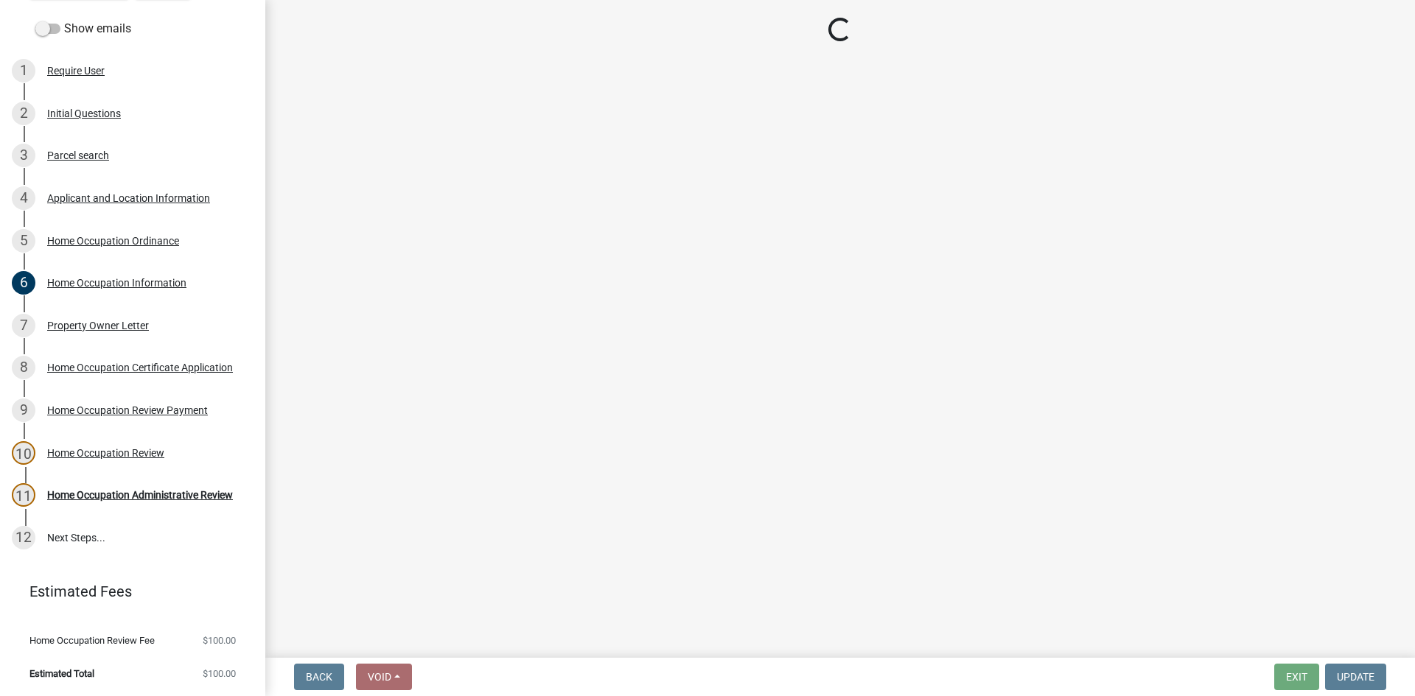
scroll to position [197, 0]
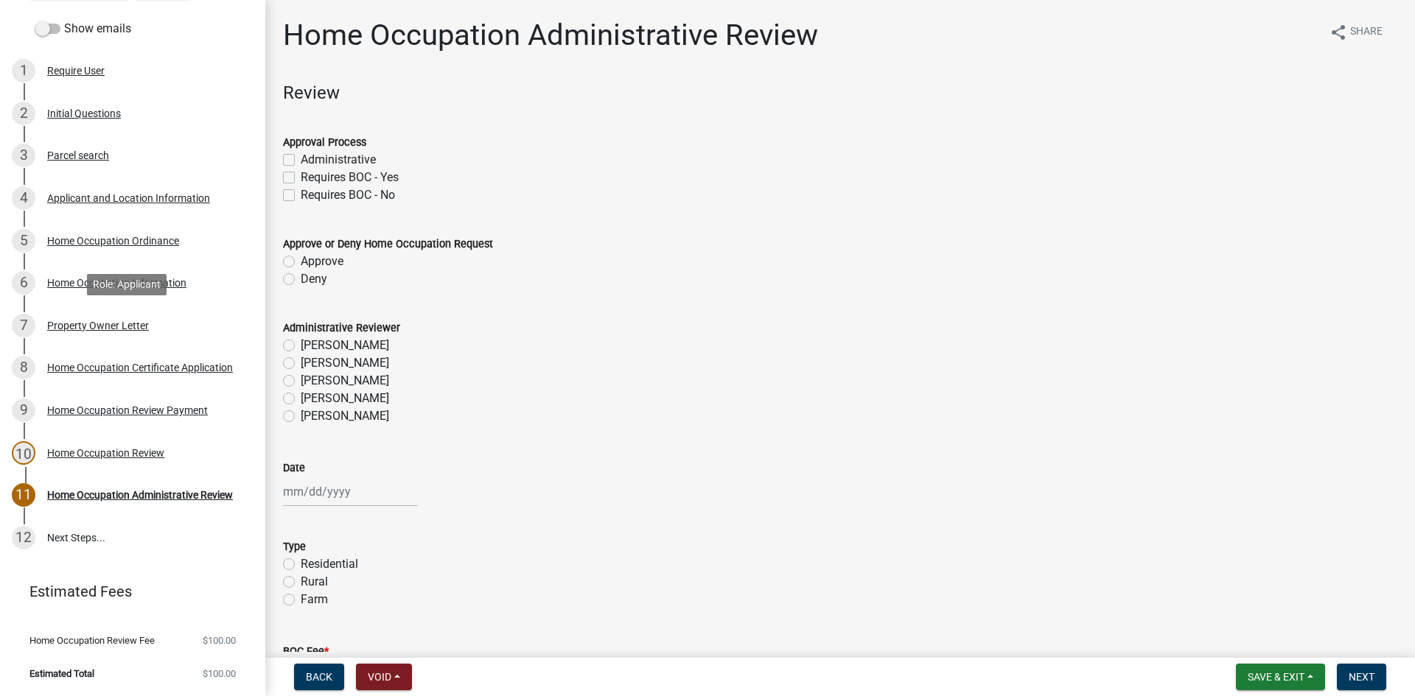
click at [131, 327] on div "Property Owner Letter" at bounding box center [98, 326] width 102 height 10
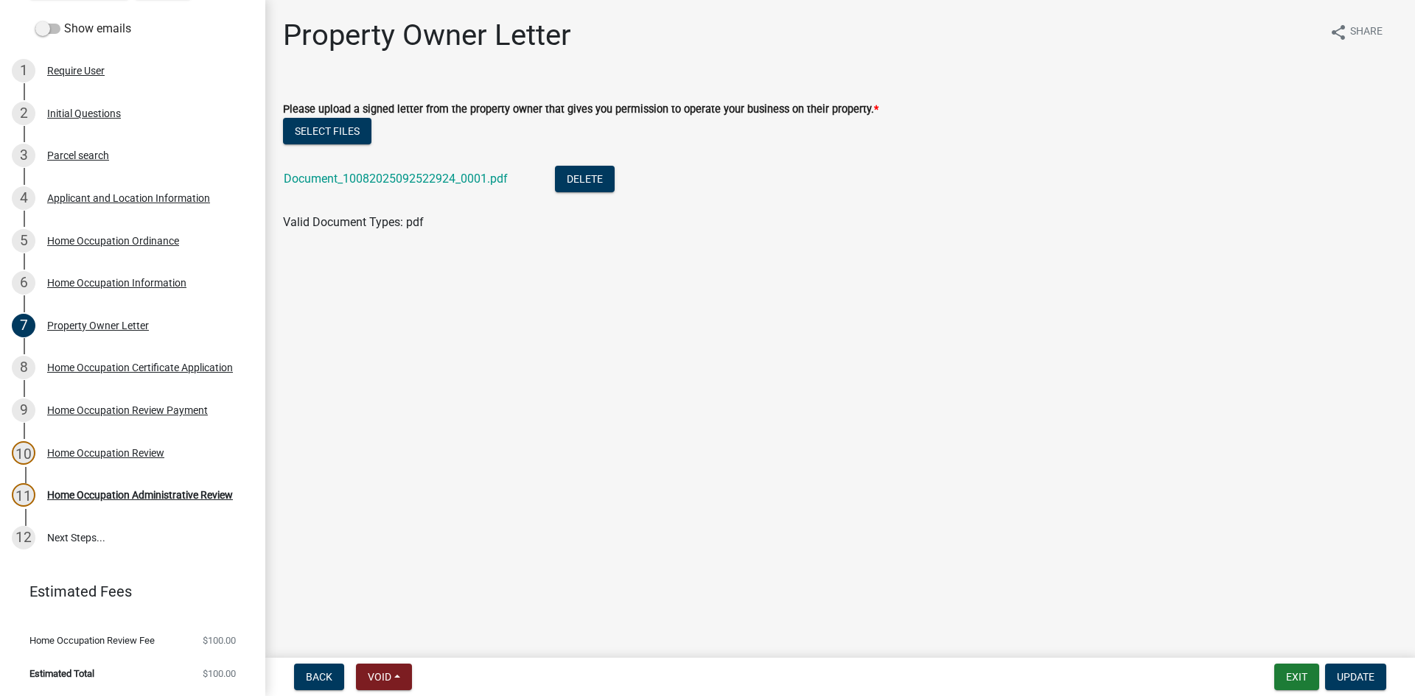
click at [391, 169] on div "Document_10082025092522924_0001.pdf" at bounding box center [408, 181] width 248 height 30
click at [400, 189] on div "Document_10082025092522924_0001.pdf" at bounding box center [408, 181] width 248 height 30
click at [399, 180] on link "Document_10082025092522924_0001.pdf" at bounding box center [396, 179] width 224 height 14
click at [178, 378] on div "8 Home Occupation Certificate Application" at bounding box center [127, 368] width 230 height 24
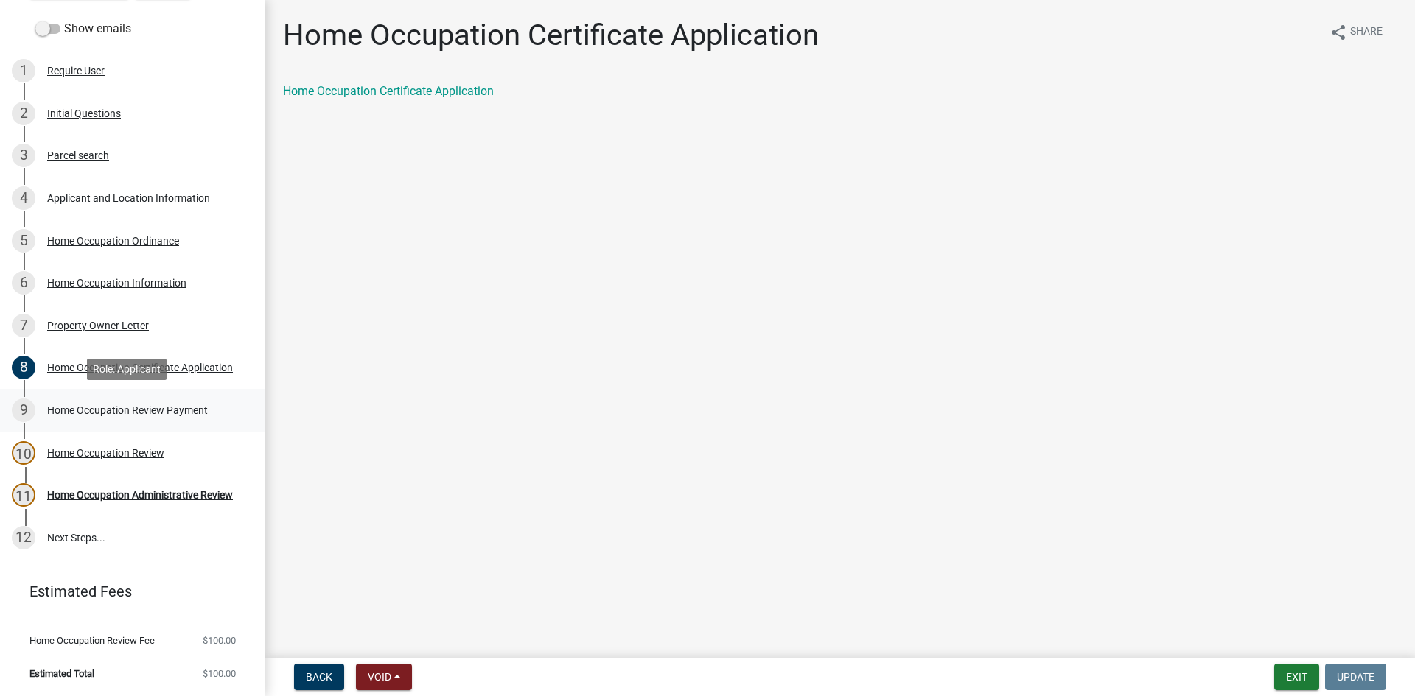
click at [122, 413] on div "Home Occupation Review Payment" at bounding box center [127, 410] width 161 height 10
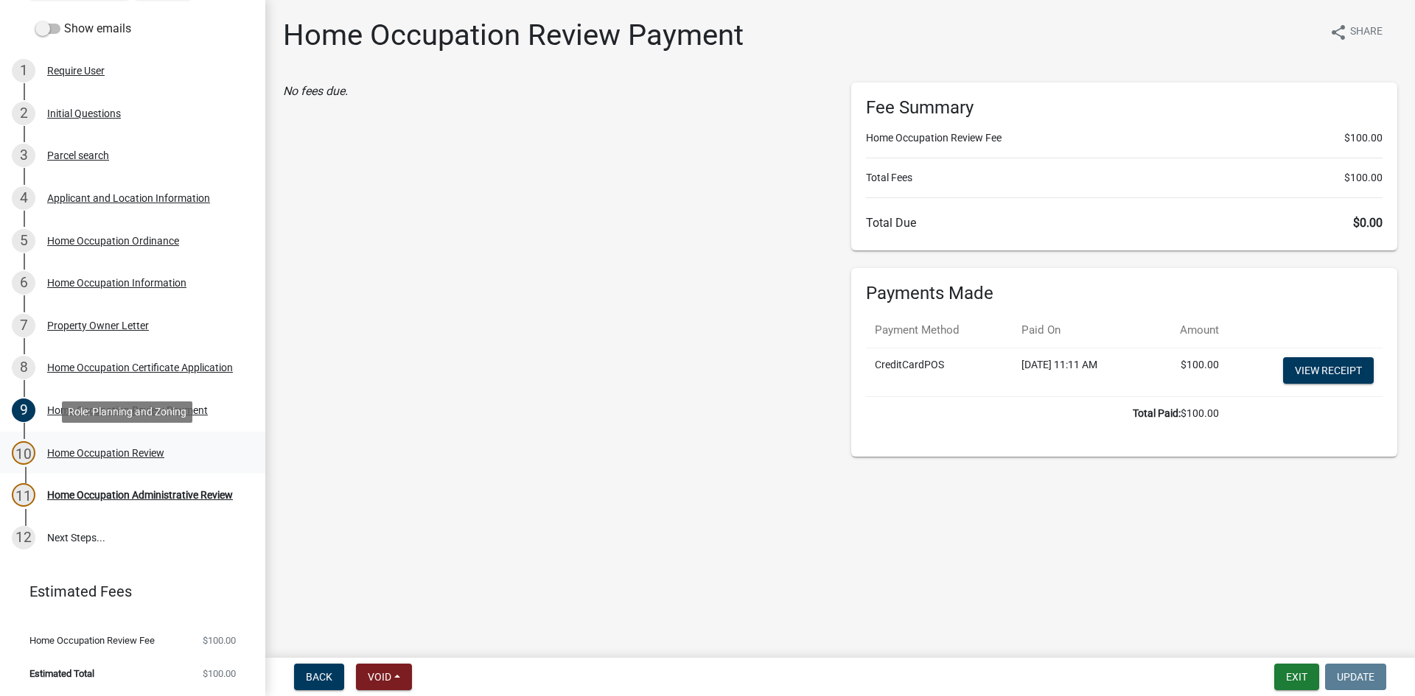
click at [108, 446] on div "10 Home Occupation Review" at bounding box center [127, 453] width 230 height 24
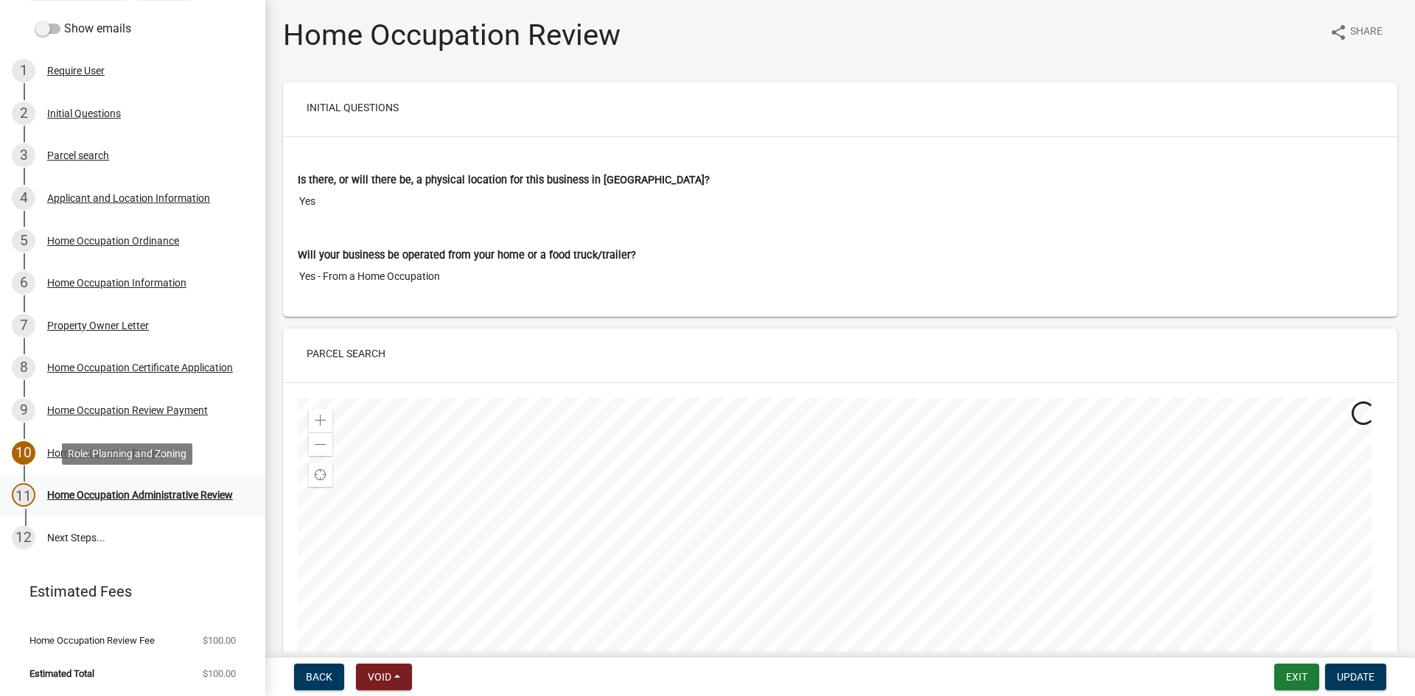
click at [125, 491] on div "Home Occupation Administrative Review" at bounding box center [140, 495] width 186 height 10
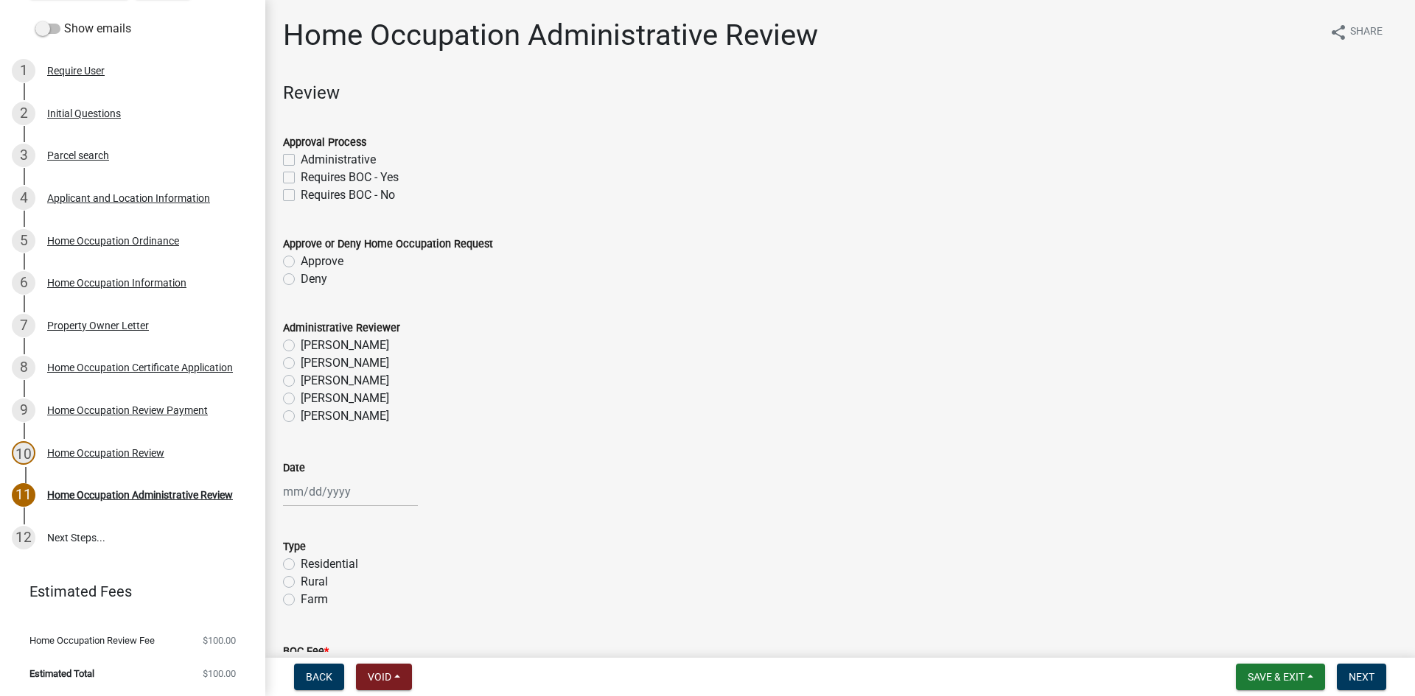
click at [301, 161] on label "Administrative" at bounding box center [338, 160] width 75 height 18
click at [301, 161] on input "Administrative" at bounding box center [306, 156] width 10 height 10
checkbox input "true"
checkbox input "false"
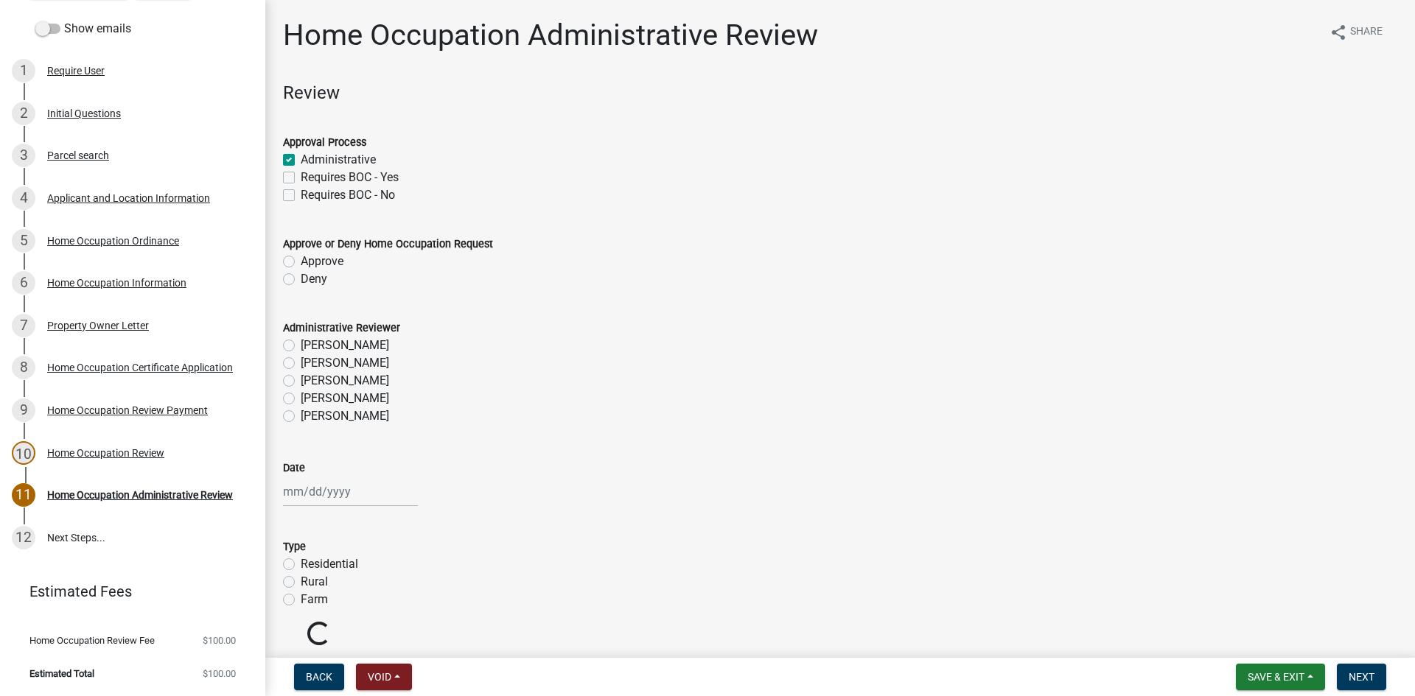
click at [301, 258] on label "Approve" at bounding box center [322, 262] width 43 height 18
click at [301, 258] on input "Approve" at bounding box center [306, 258] width 10 height 10
radio input "true"
click at [301, 366] on label "[PERSON_NAME]" at bounding box center [345, 363] width 88 height 18
click at [301, 364] on input "[PERSON_NAME]" at bounding box center [306, 359] width 10 height 10
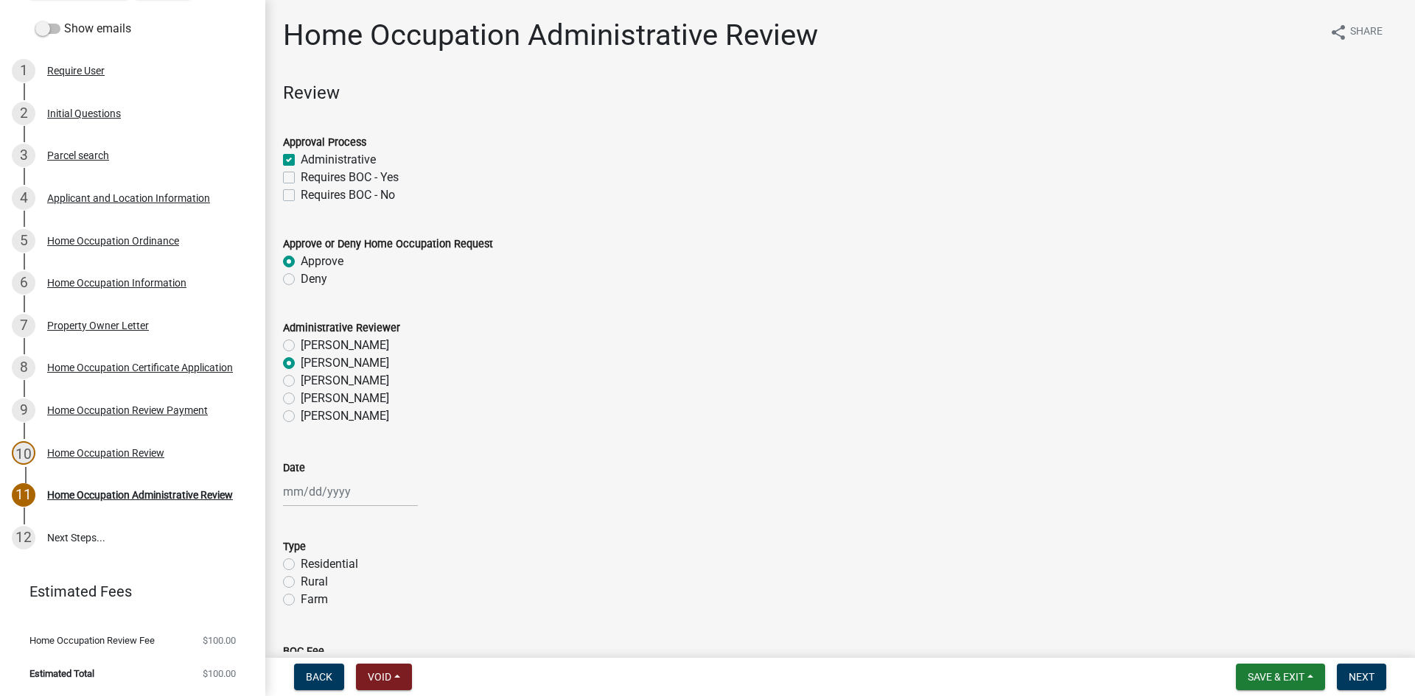
radio input "true"
click at [304, 492] on div at bounding box center [350, 492] width 135 height 30
select select "10"
select select "2025"
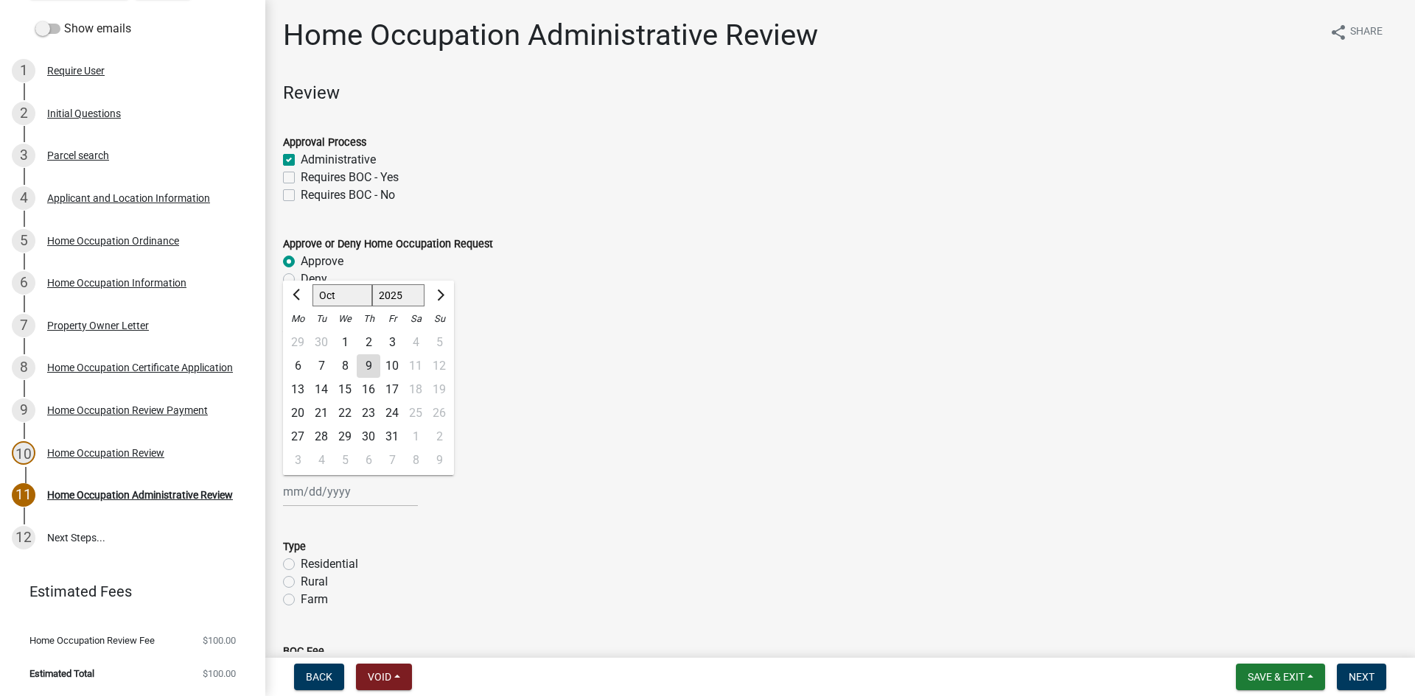
click at [372, 366] on div "9" at bounding box center [369, 366] width 24 height 24
type input "[DATE]"
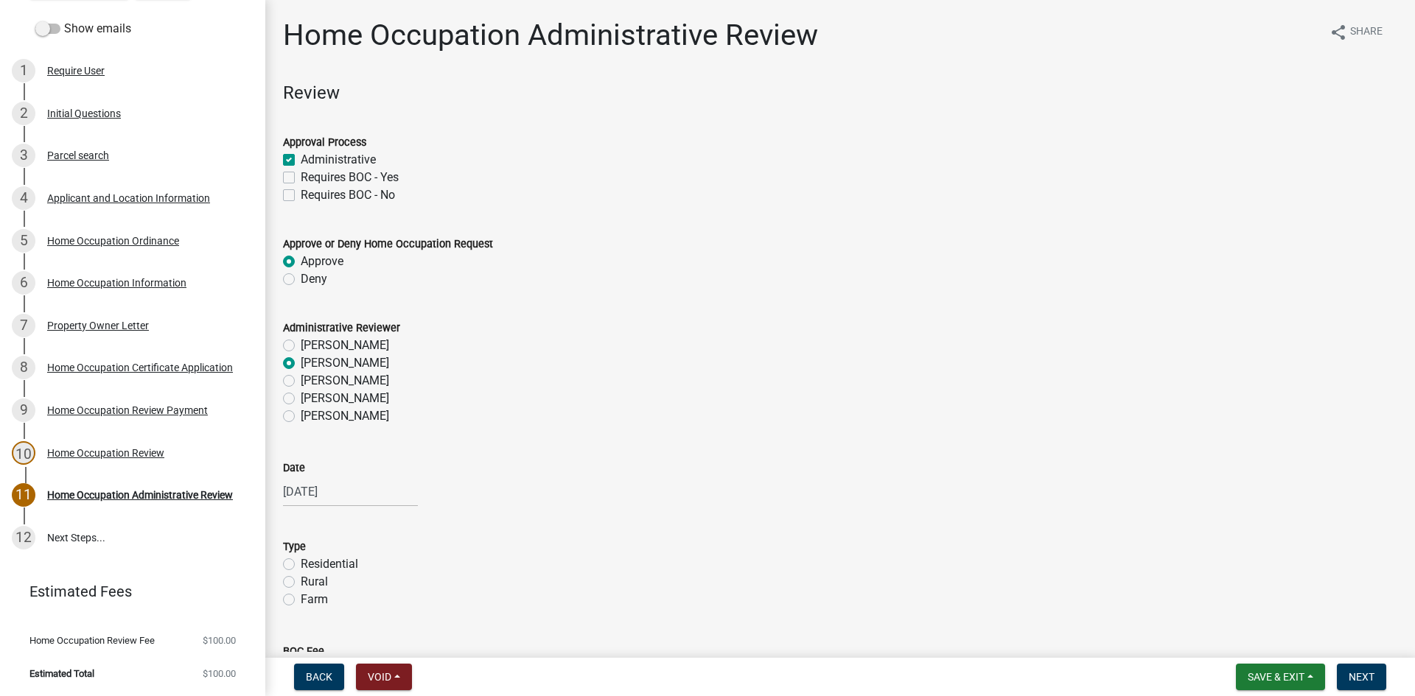
scroll to position [109, 0]
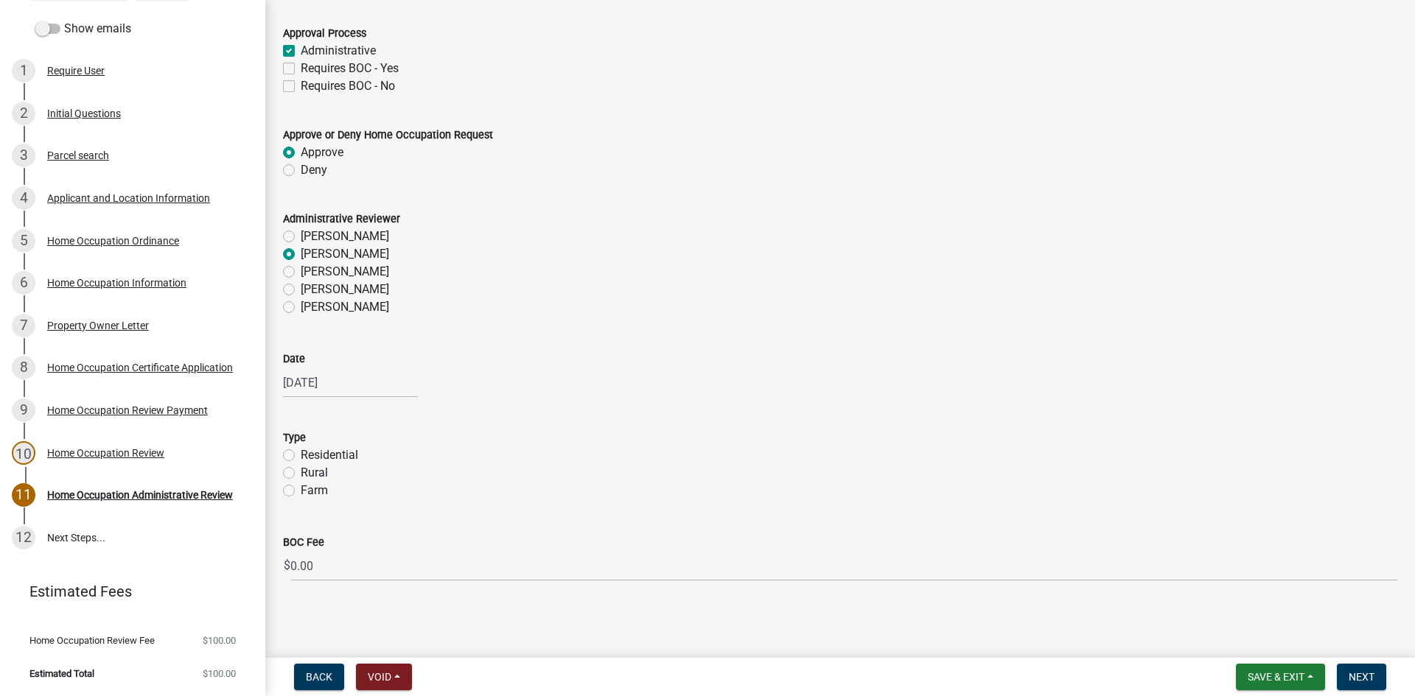
click at [301, 478] on label "Rural" at bounding box center [314, 473] width 27 height 18
click at [301, 474] on input "Rural" at bounding box center [306, 469] width 10 height 10
radio input "true"
click at [1351, 677] on span "Next" at bounding box center [1362, 677] width 26 height 12
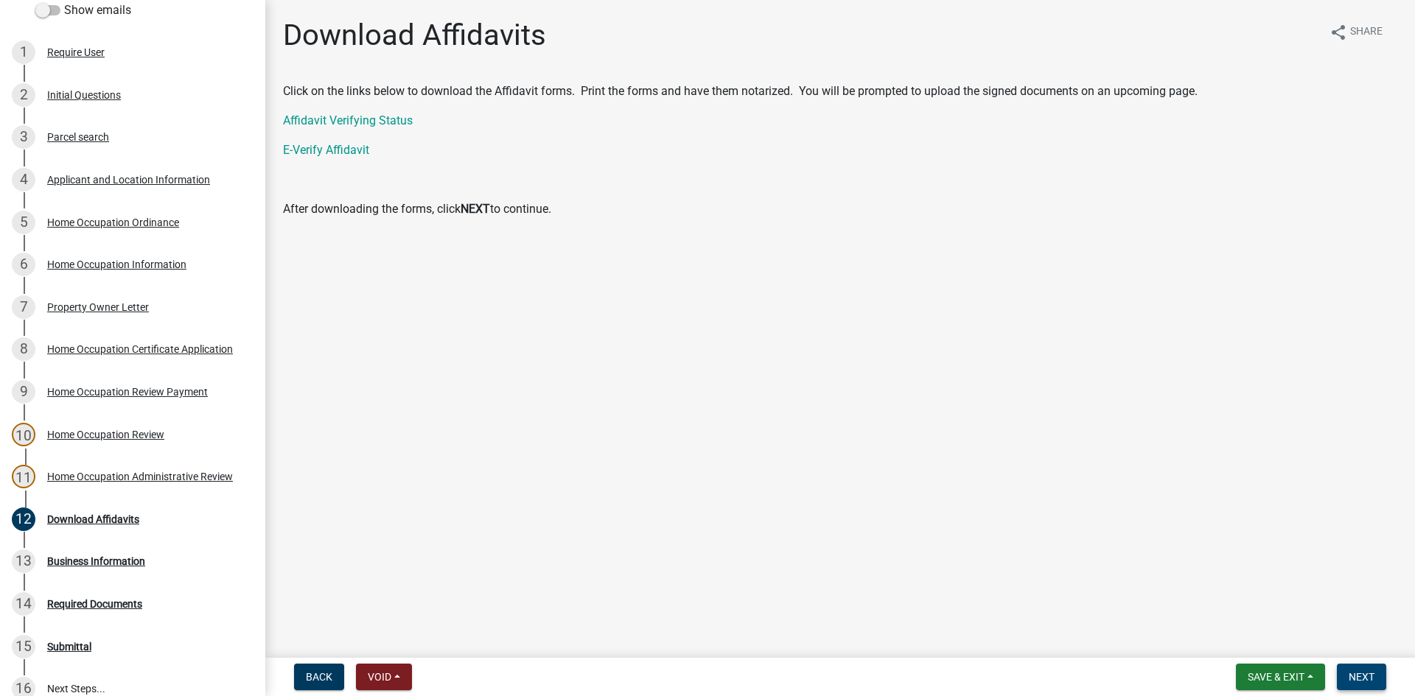
click at [1350, 679] on span "Next" at bounding box center [1362, 677] width 26 height 12
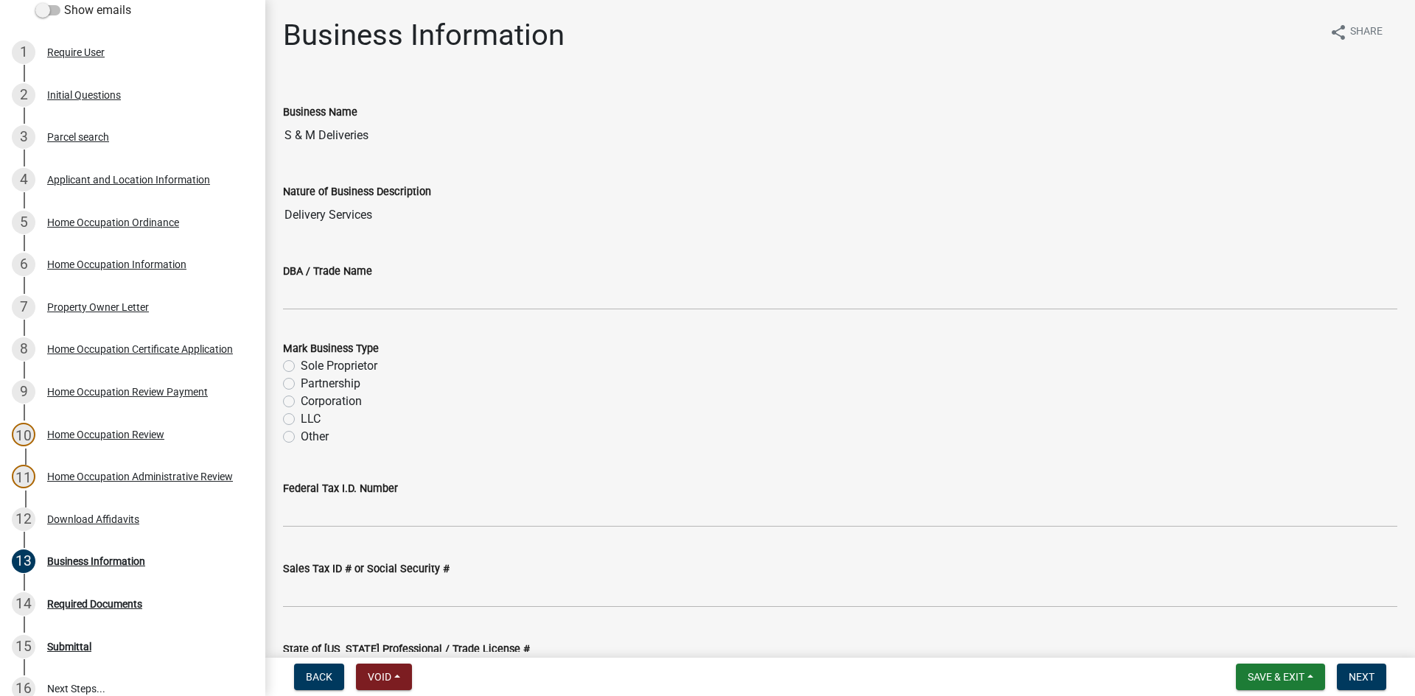
scroll to position [282, 0]
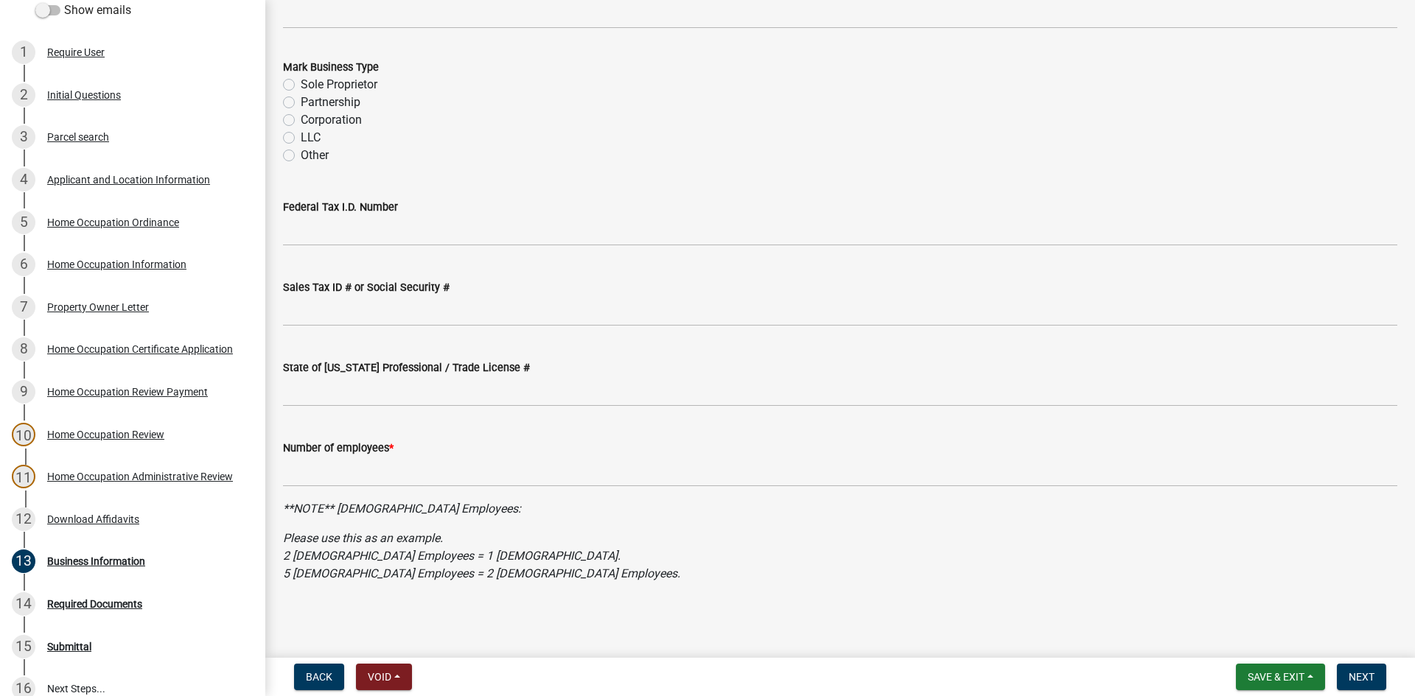
click at [301, 142] on label "LLC" at bounding box center [311, 138] width 20 height 18
click at [301, 139] on input "LLC" at bounding box center [306, 134] width 10 height 10
radio input "true"
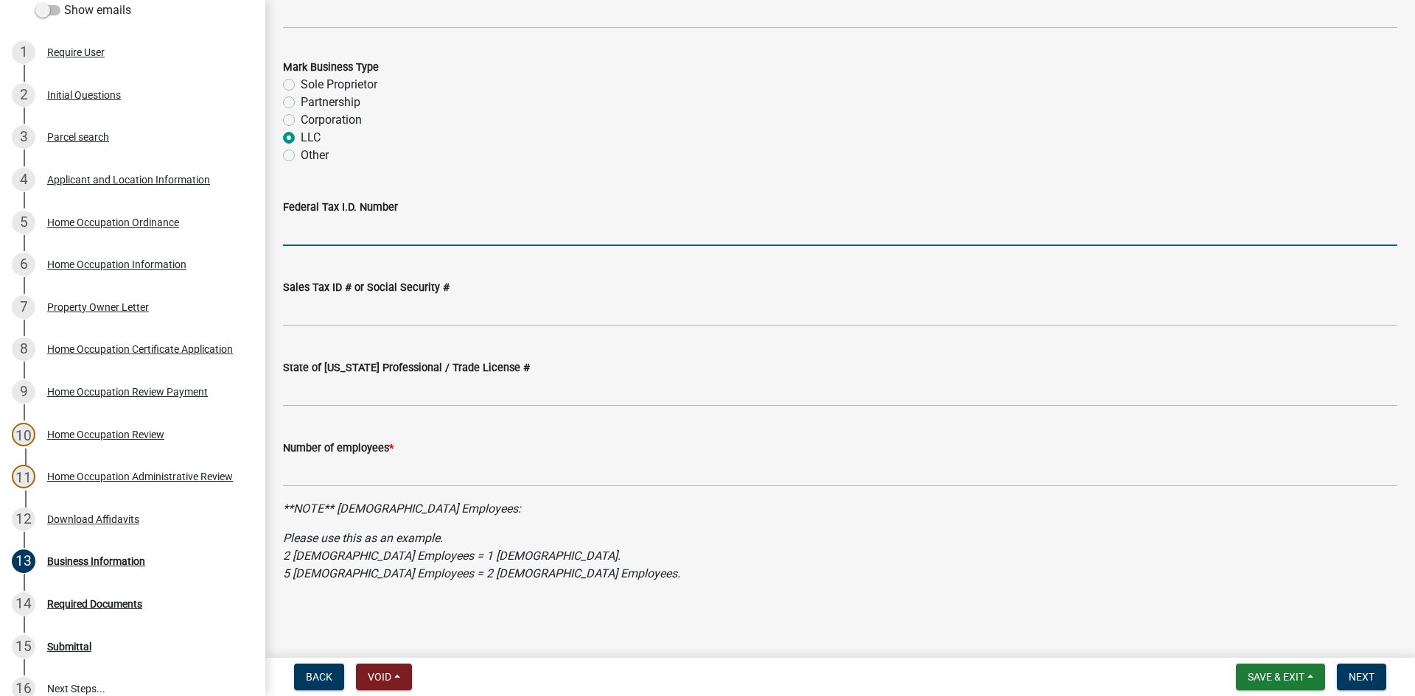
click at [344, 234] on input "Federal Tax I.D. Number" at bounding box center [840, 231] width 1114 height 30
type input "39-44339788"
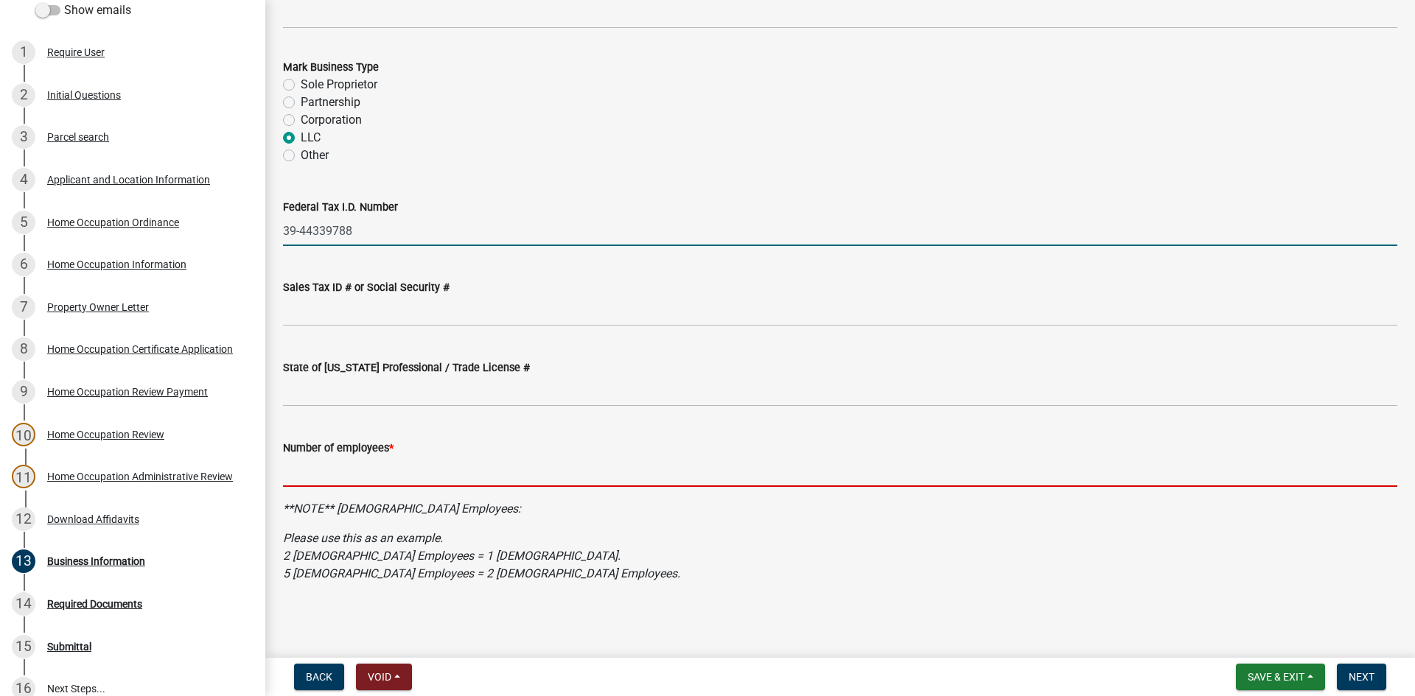
click at [350, 472] on input "text" at bounding box center [840, 472] width 1114 height 30
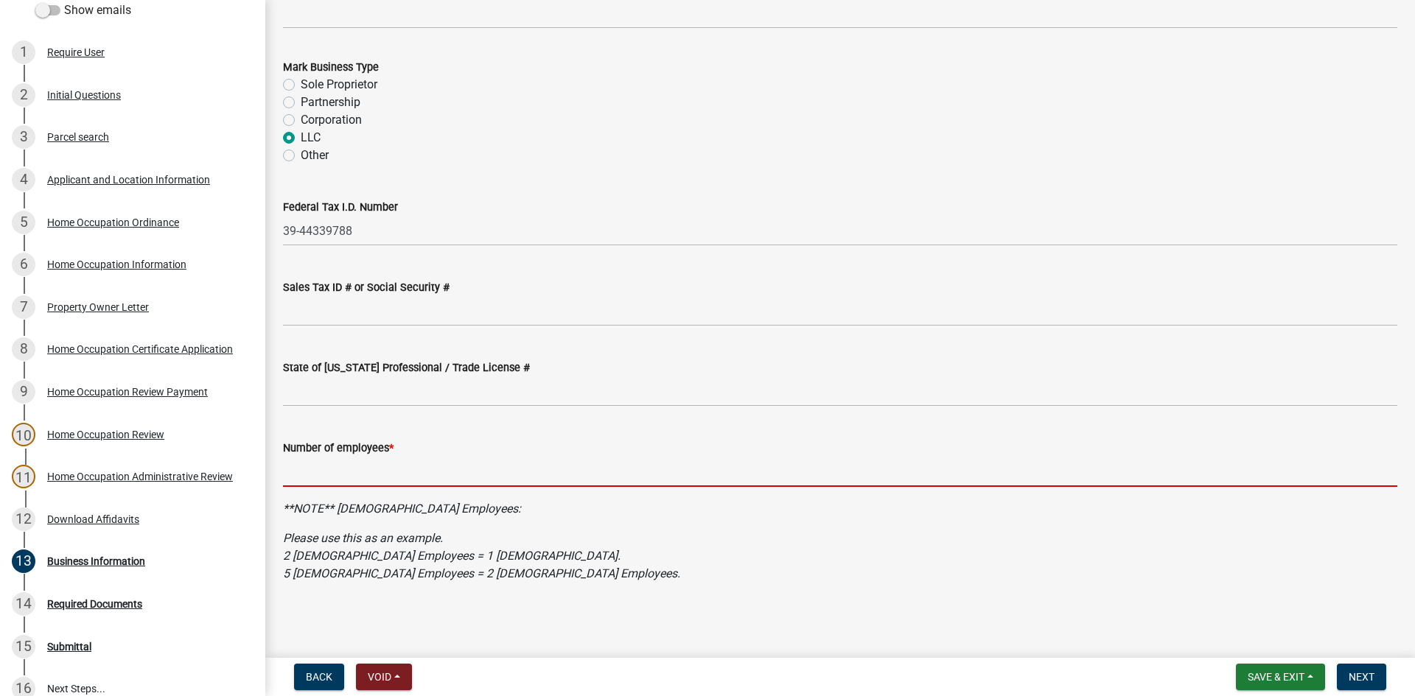
type input "2"
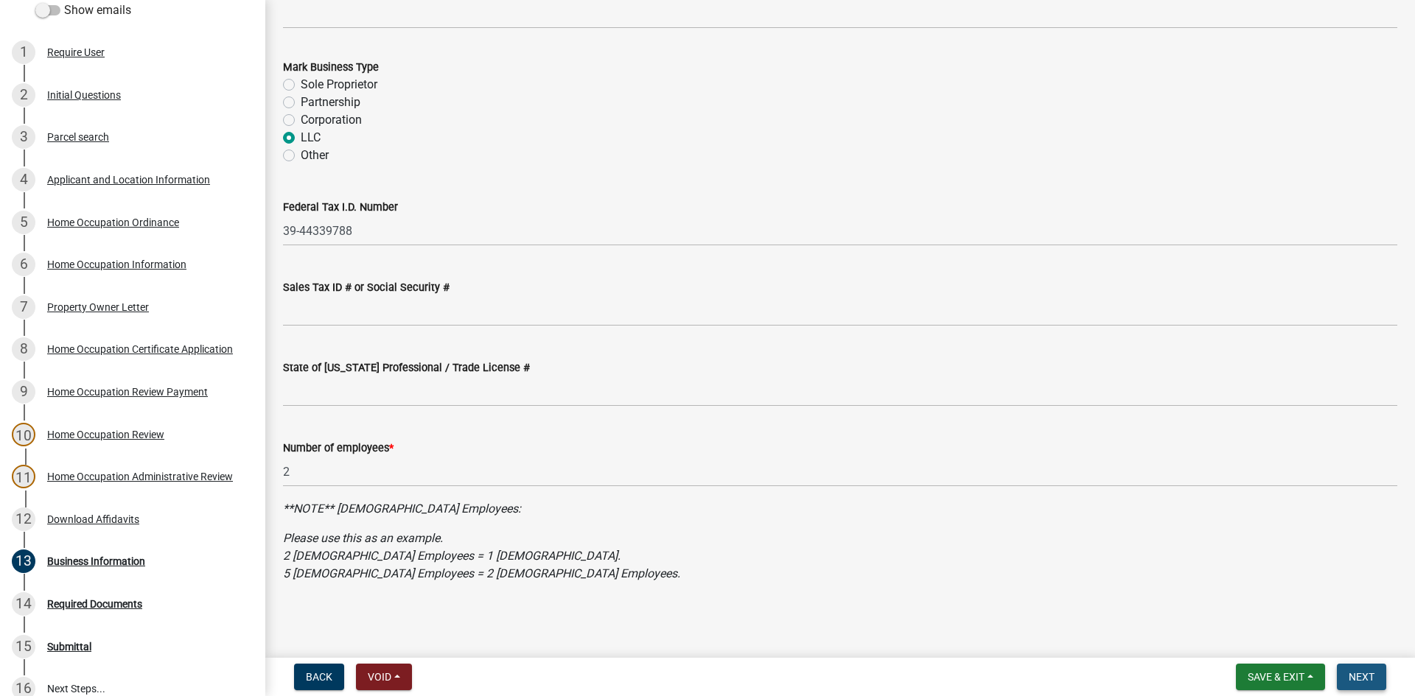
click at [1371, 674] on span "Next" at bounding box center [1362, 677] width 26 height 12
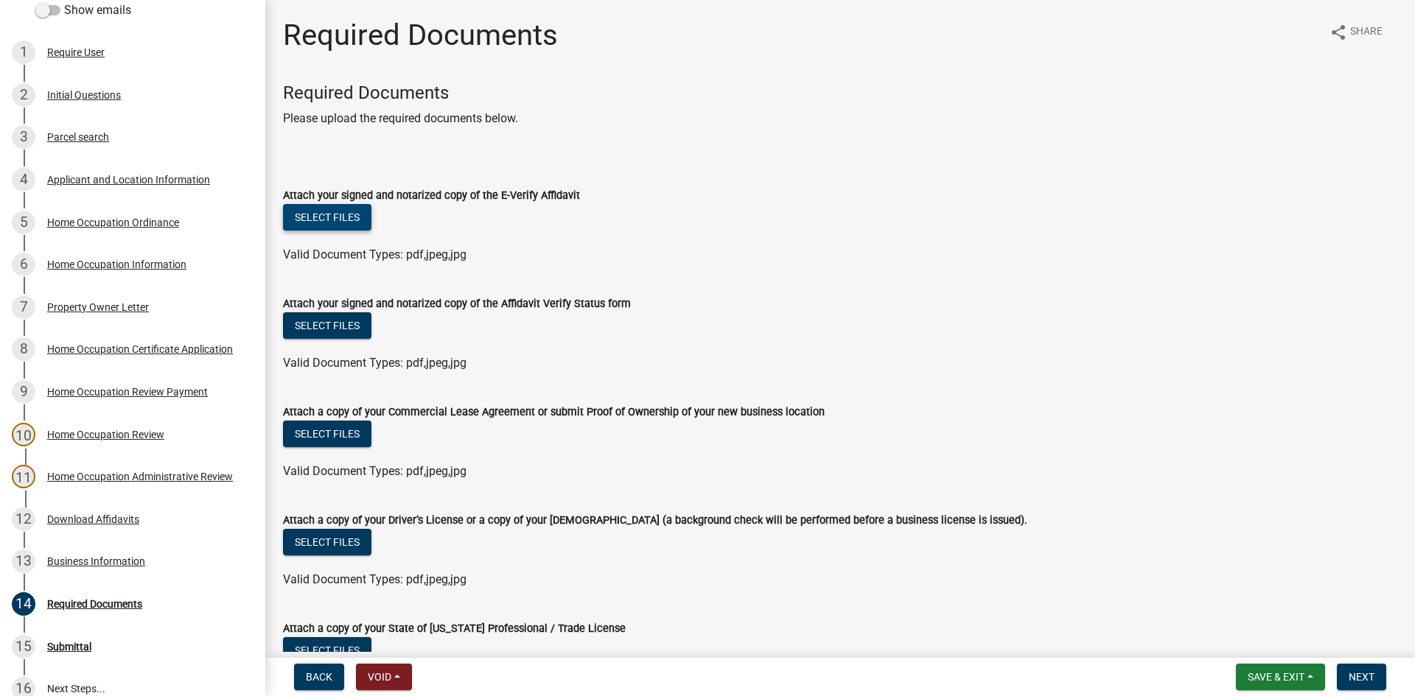
click at [330, 214] on button "Select files" at bounding box center [327, 217] width 88 height 27
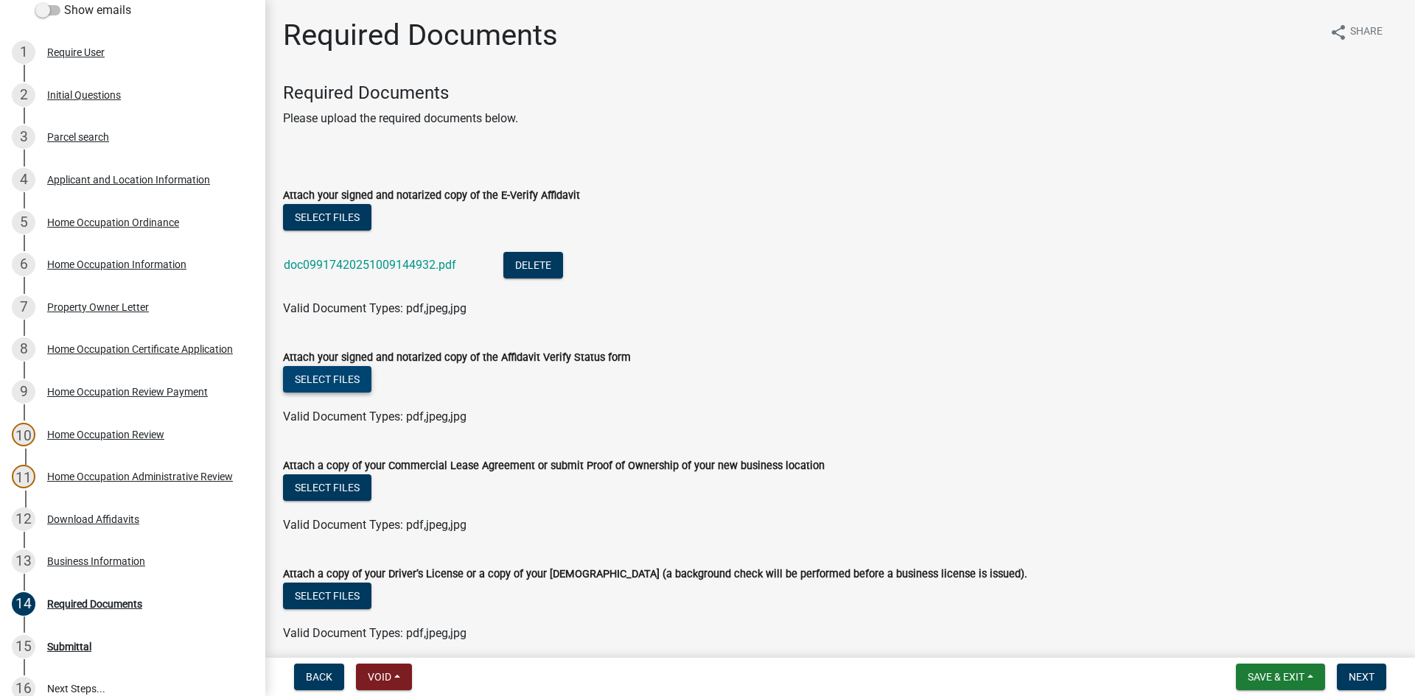
click at [345, 384] on button "Select files" at bounding box center [327, 379] width 88 height 27
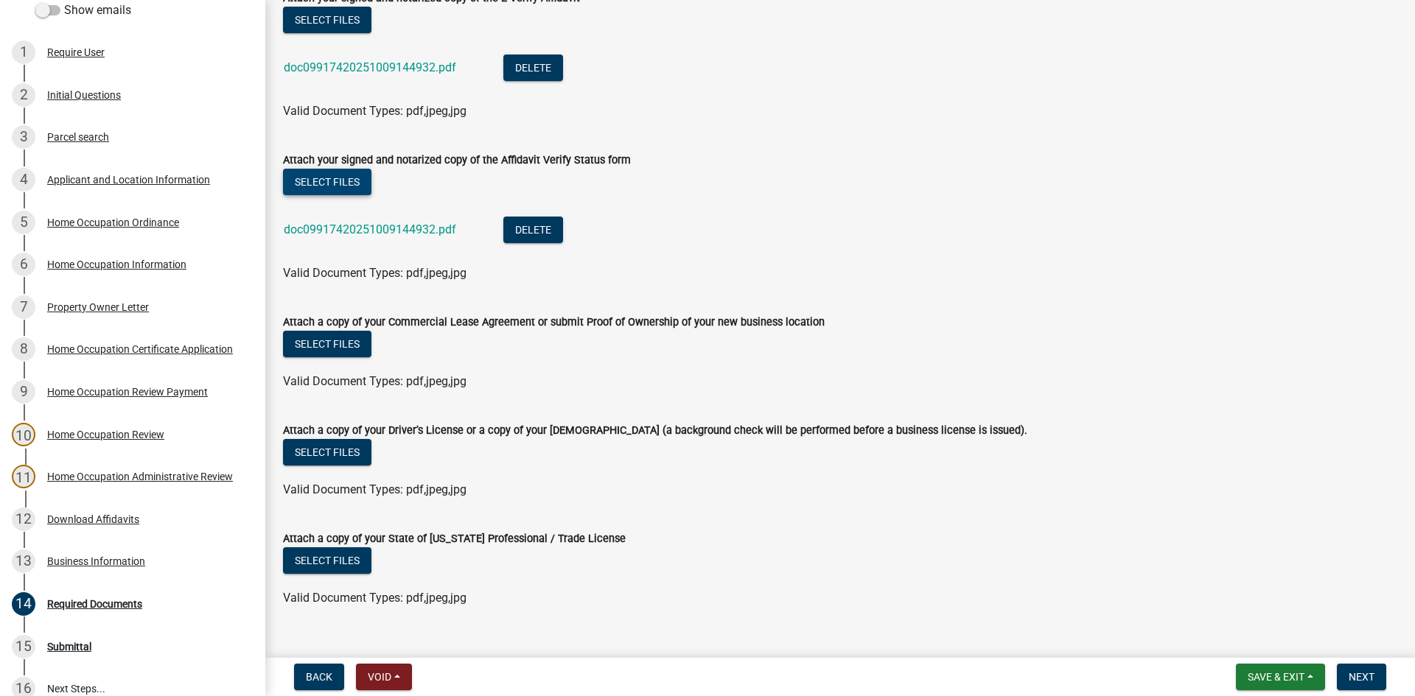
scroll to position [199, 0]
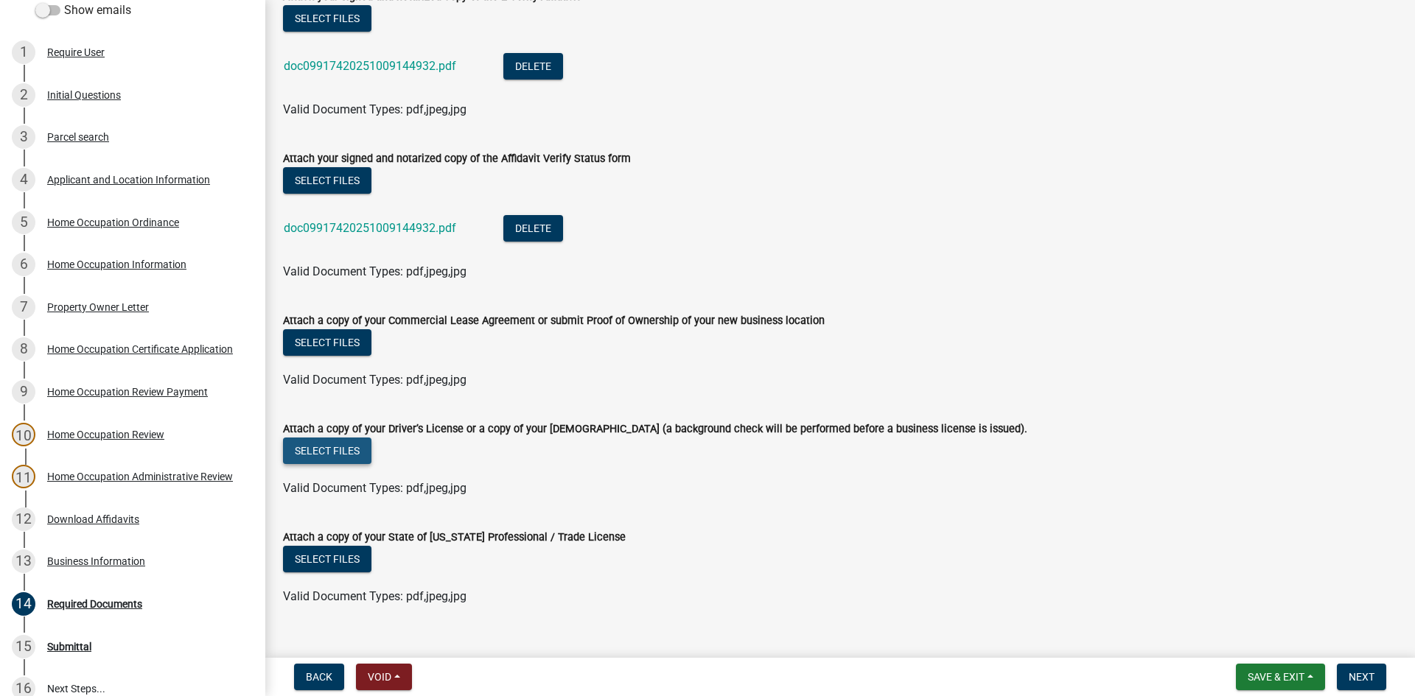
click at [351, 441] on button "Select files" at bounding box center [327, 451] width 88 height 27
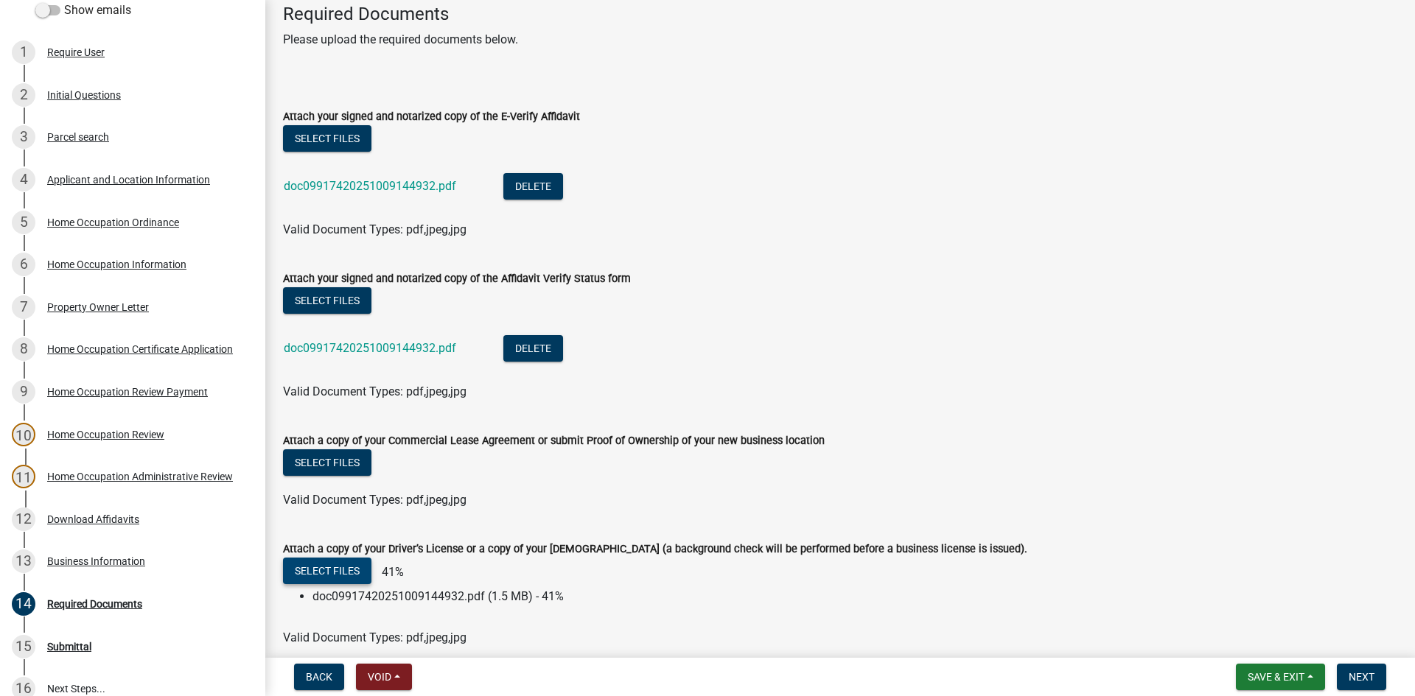
scroll to position [0, 0]
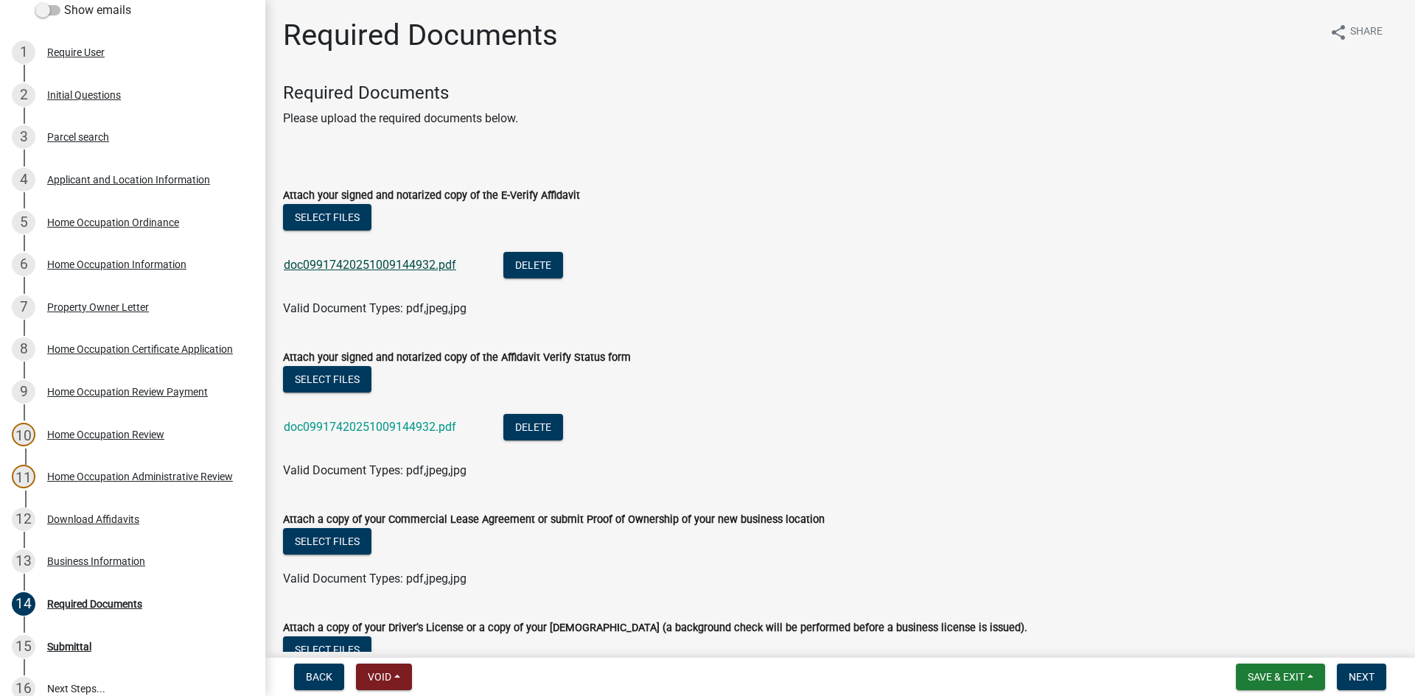
click at [409, 267] on link "doc09917420251009144932.pdf" at bounding box center [370, 265] width 172 height 14
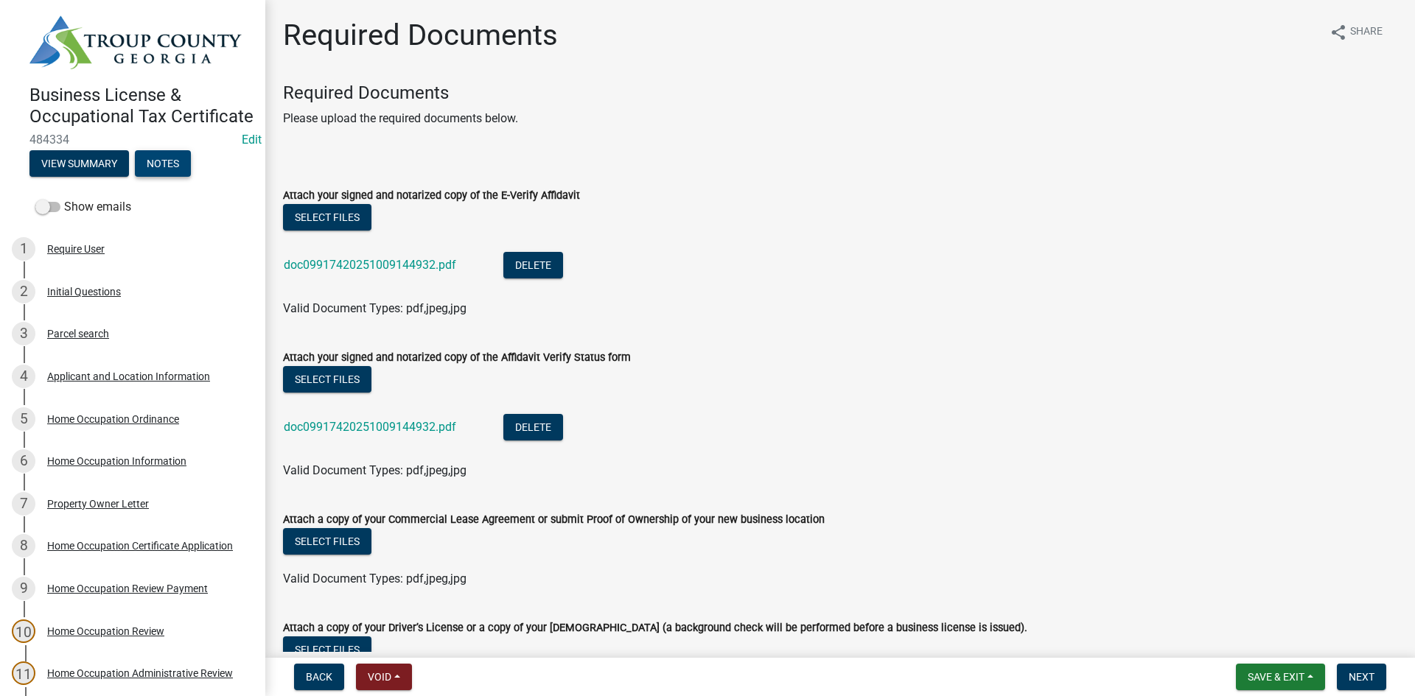
click at [171, 177] on button "Notes" at bounding box center [163, 163] width 56 height 27
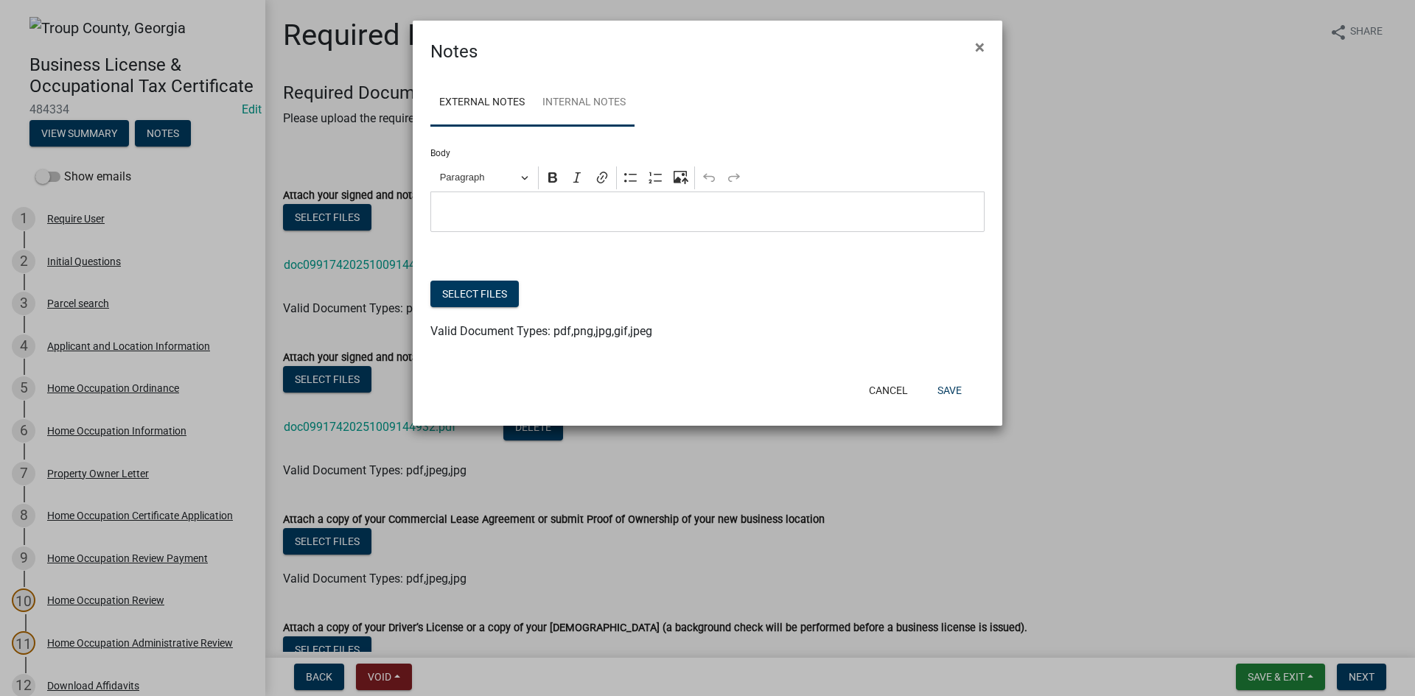
click at [575, 108] on link "Internal Notes" at bounding box center [584, 103] width 101 height 47
click at [572, 205] on p "Editor editing area: main. Press Alt+0 for help." at bounding box center [707, 212] width 539 height 18
click at [480, 292] on button "Select files" at bounding box center [474, 294] width 88 height 27
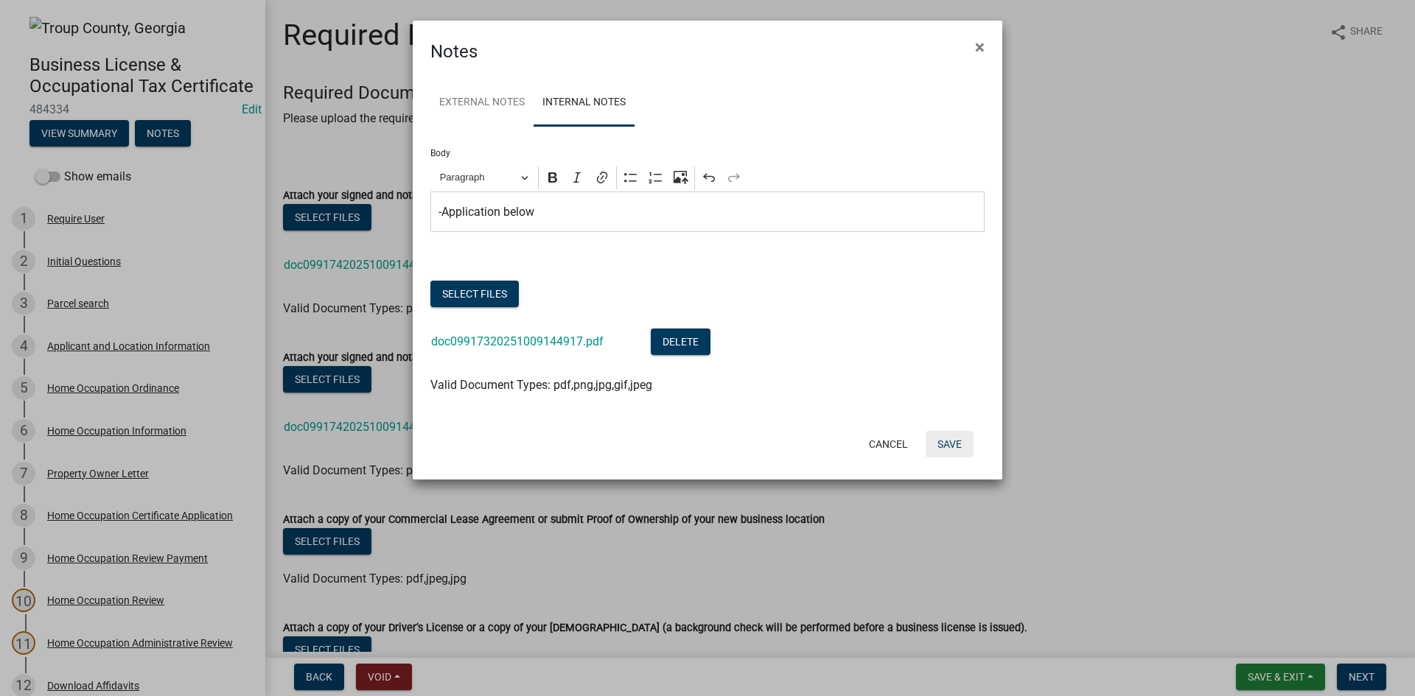
click at [963, 444] on button "Save" at bounding box center [950, 444] width 48 height 27
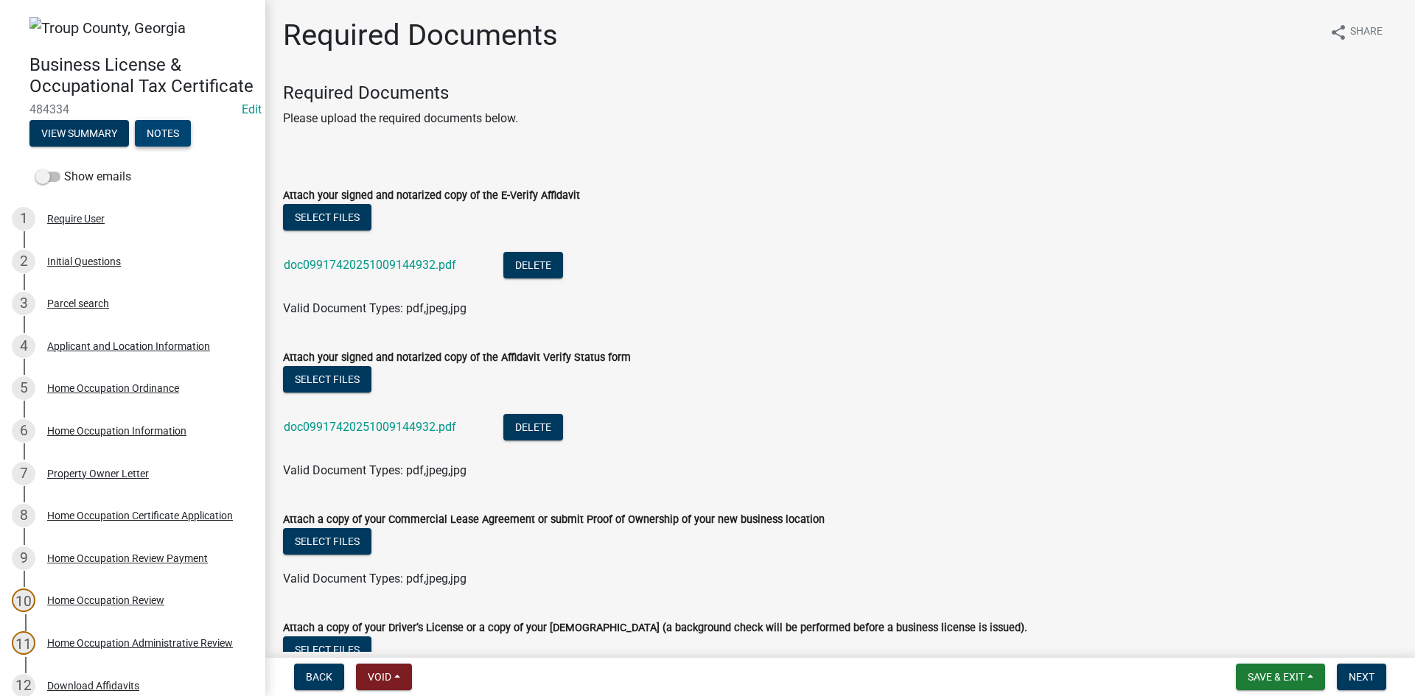
click at [190, 144] on button "Notes" at bounding box center [163, 133] width 56 height 27
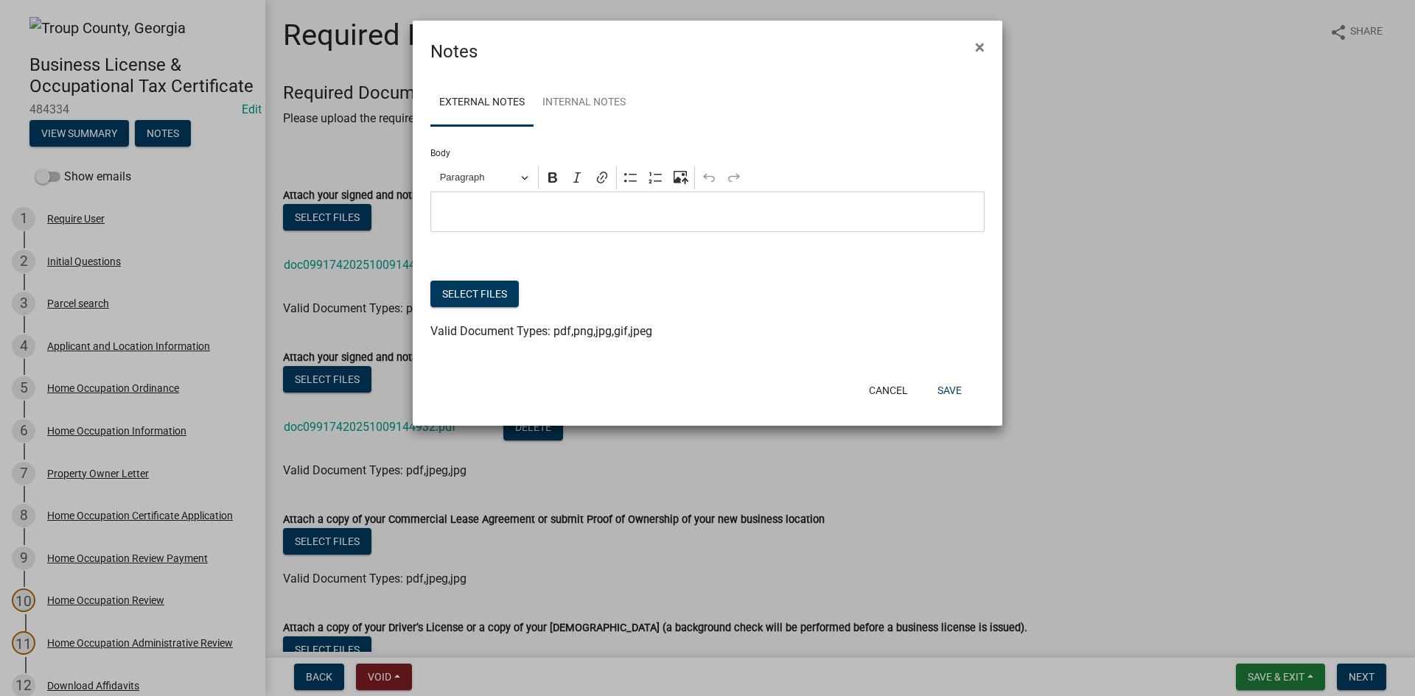
click at [554, 135] on form "Body Rich Text Editor Paragraph Bold Italic Link Bulleted List Numbered List Up…" at bounding box center [707, 179] width 554 height 106
click at [564, 120] on link "Internal Notes" at bounding box center [584, 103] width 101 height 47
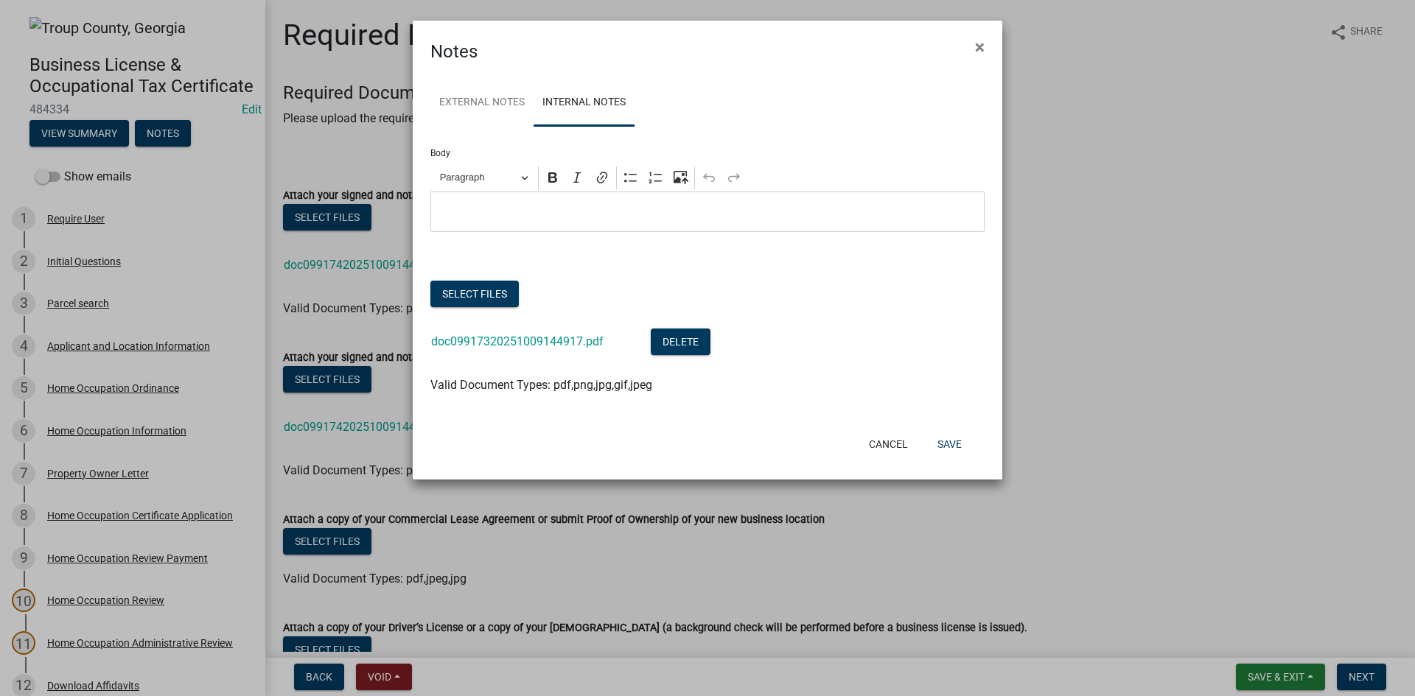
click at [598, 216] on p "Editor editing area: main. Press Alt+0 for help." at bounding box center [707, 212] width 539 height 18
click at [950, 447] on button "Save" at bounding box center [950, 444] width 48 height 27
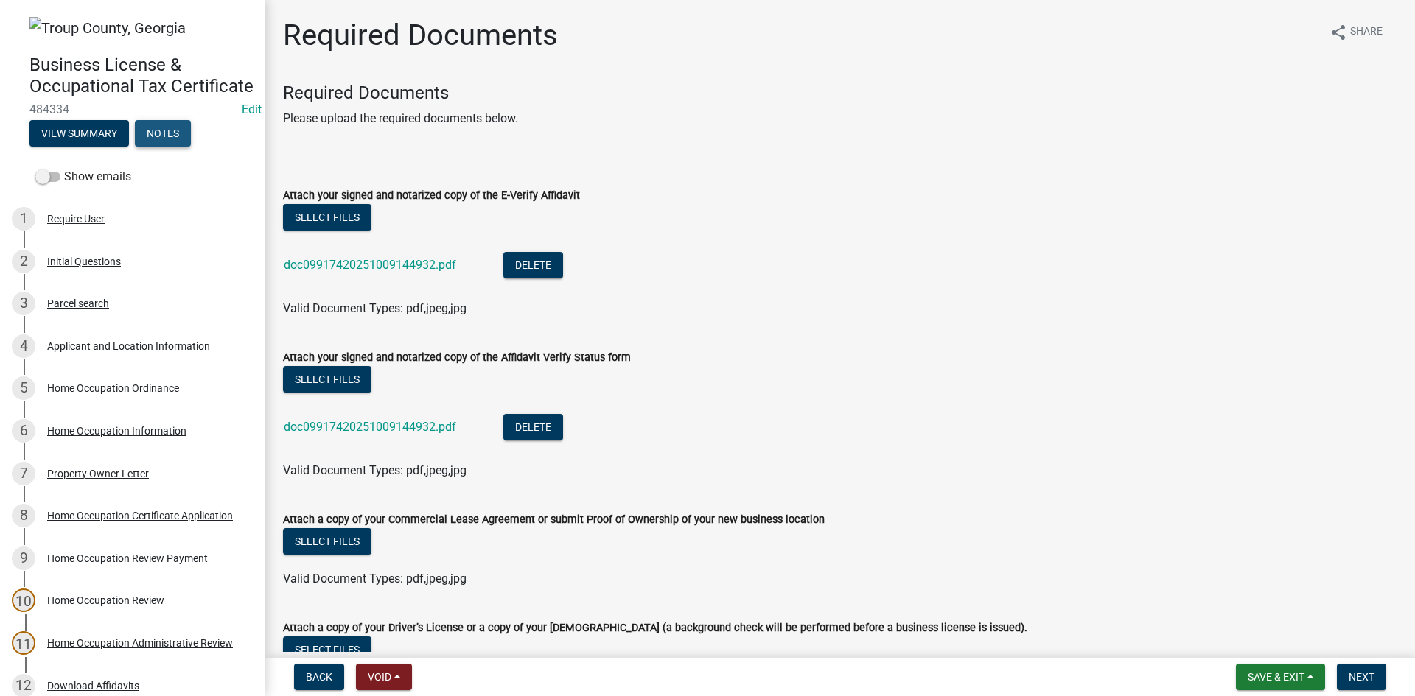
click at [162, 147] on button "Notes" at bounding box center [163, 133] width 56 height 27
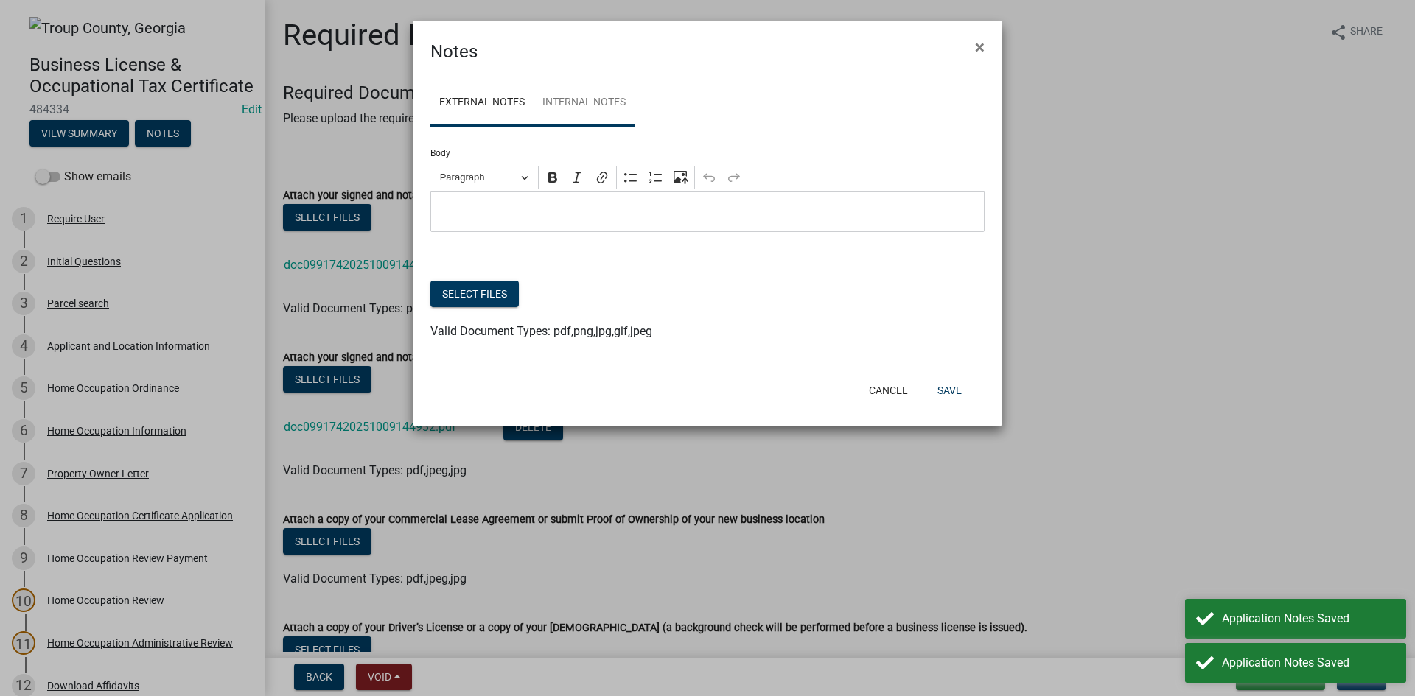
click at [615, 110] on link "Internal Notes" at bounding box center [584, 103] width 101 height 47
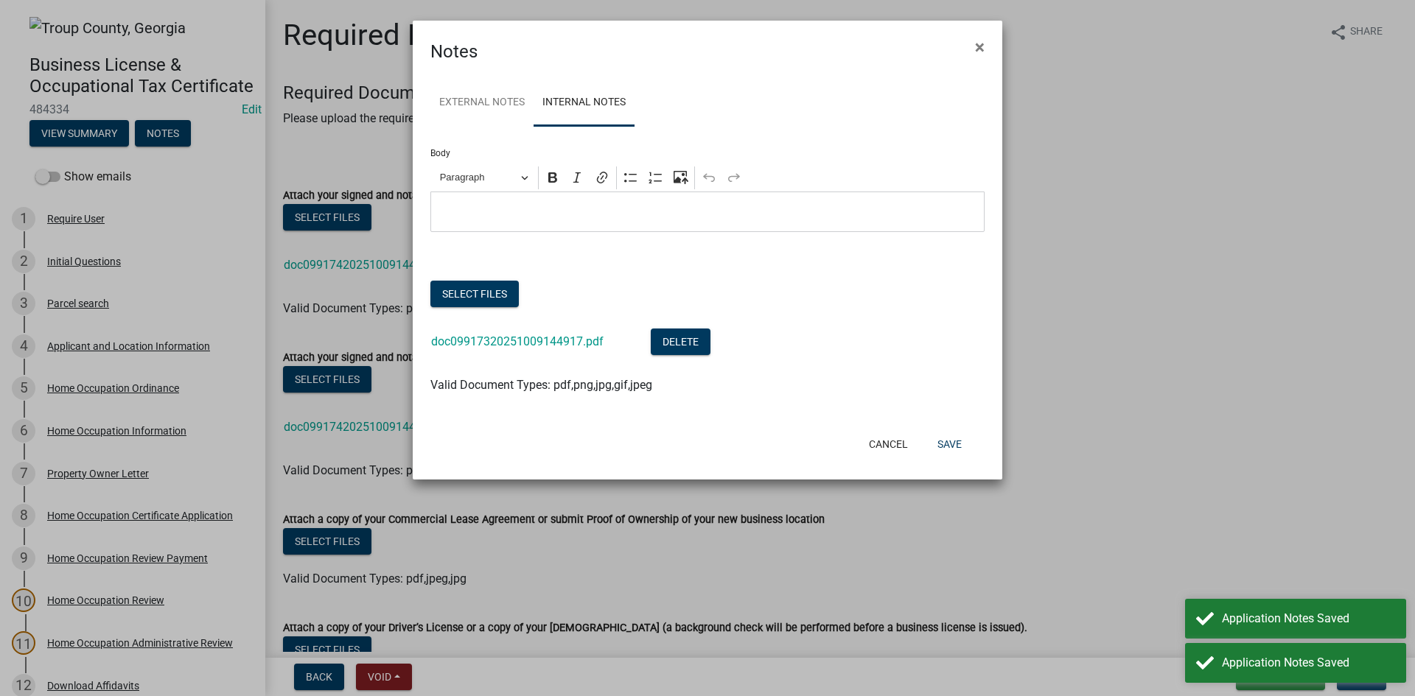
click at [680, 212] on p "Editor editing area: main. Press Alt+0 for help." at bounding box center [707, 212] width 539 height 18
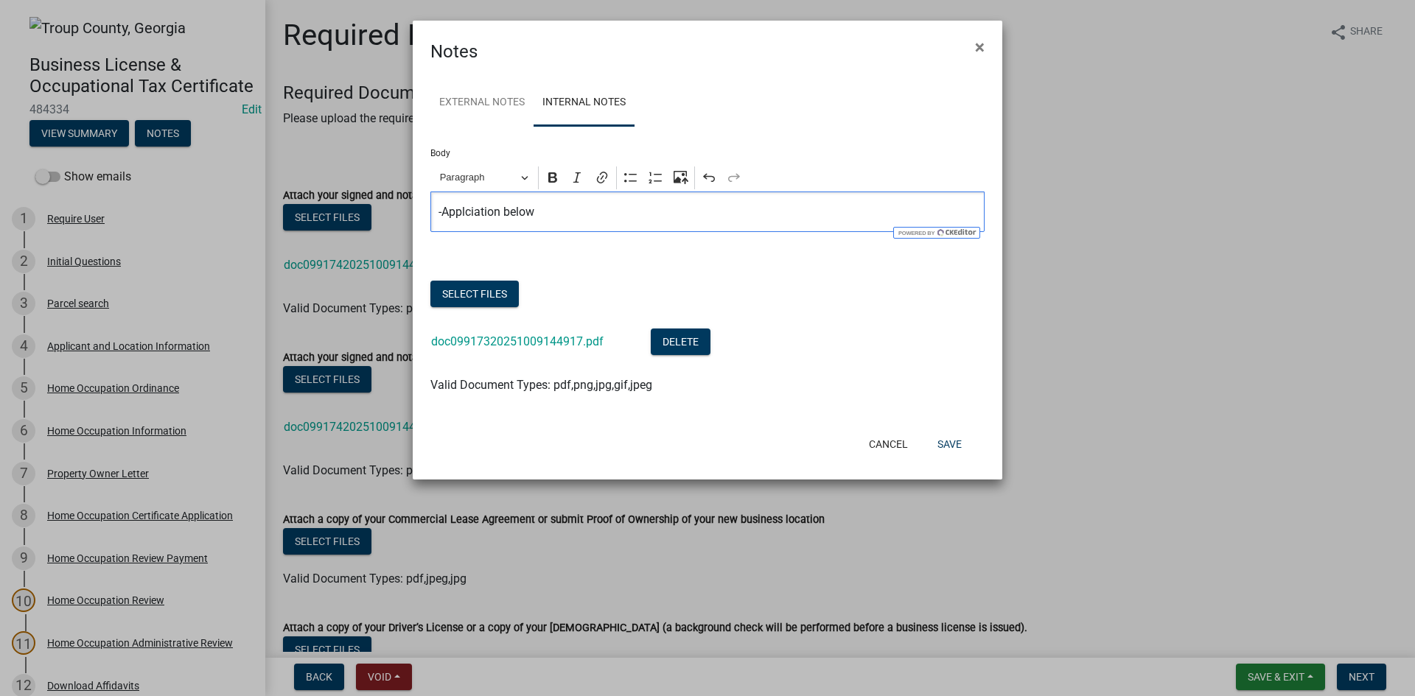
click at [471, 210] on p "-Applciation below" at bounding box center [707, 212] width 539 height 18
click at [540, 215] on p "-Application below" at bounding box center [707, 212] width 539 height 18
click at [953, 439] on button "Save" at bounding box center [950, 444] width 48 height 27
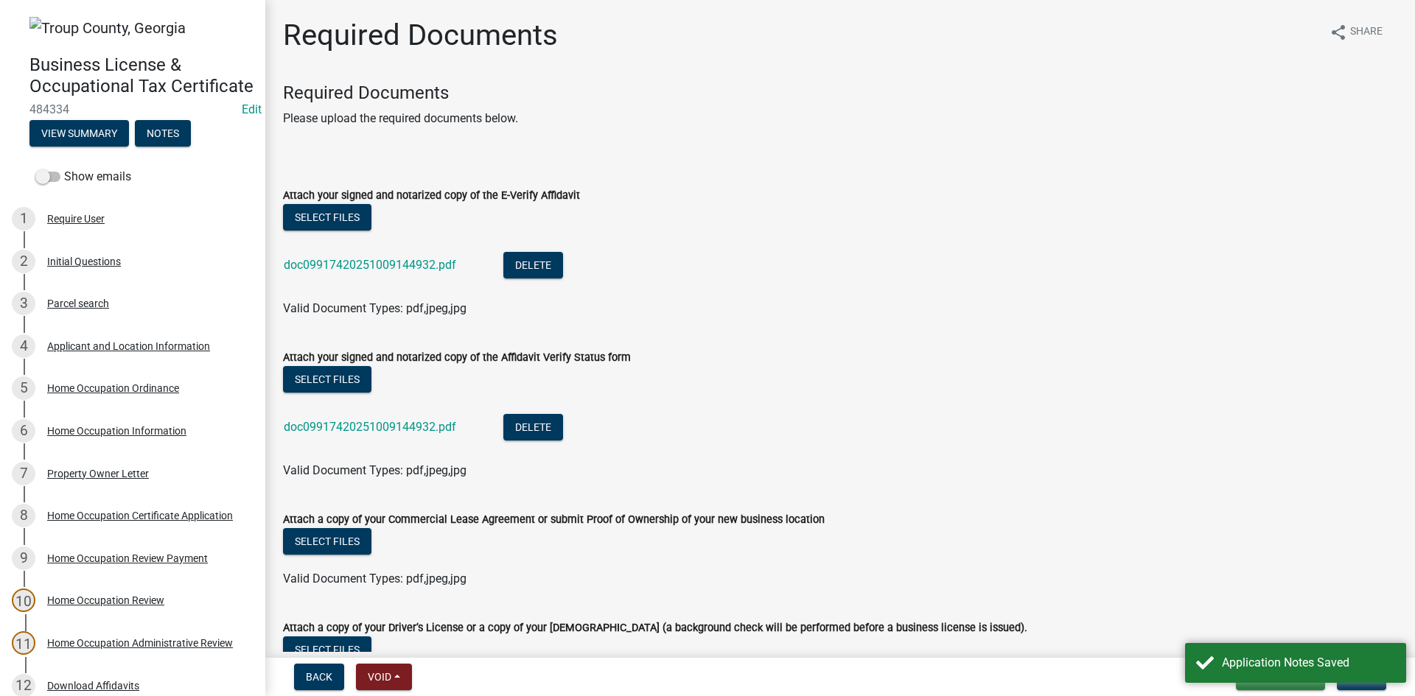
drag, startPoint x: 1150, startPoint y: 458, endPoint x: 862, endPoint y: 458, distance: 288.1
click at [1141, 455] on ul "doc09917420251009144932.pdf Delete" at bounding box center [840, 429] width 1114 height 66
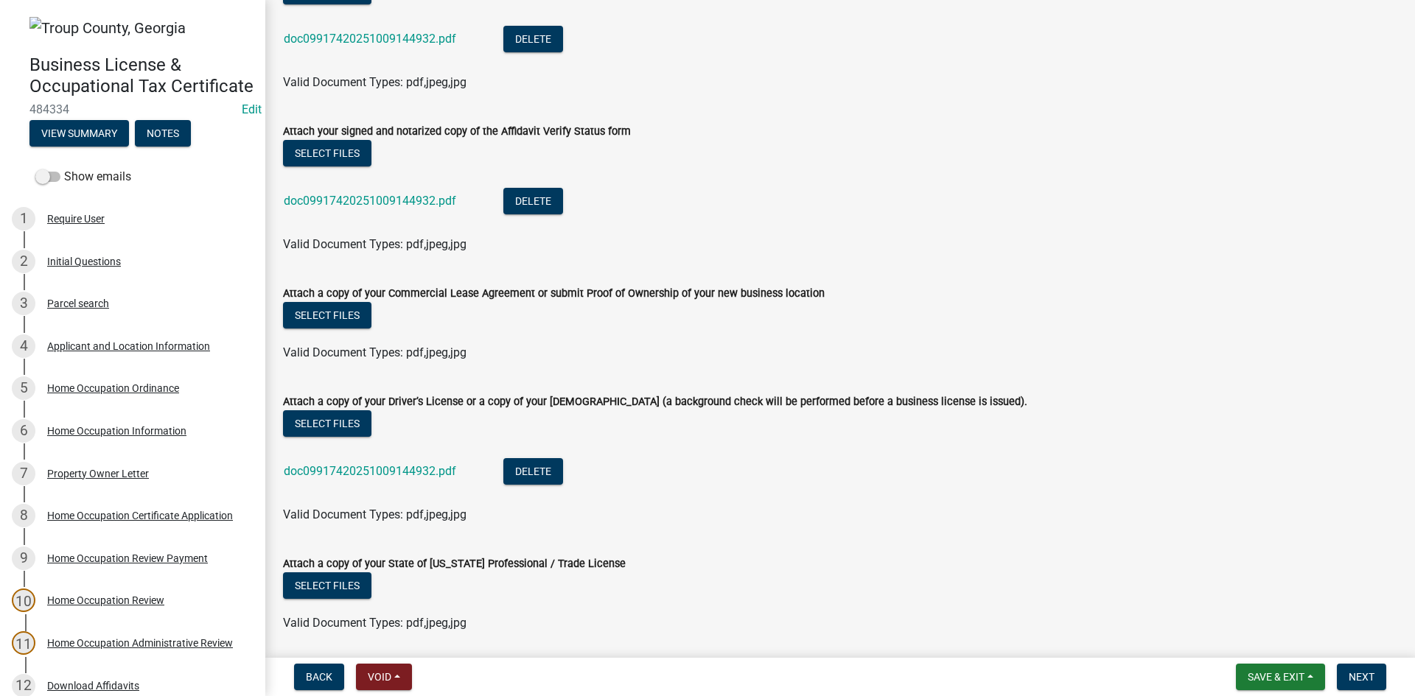
scroll to position [277, 0]
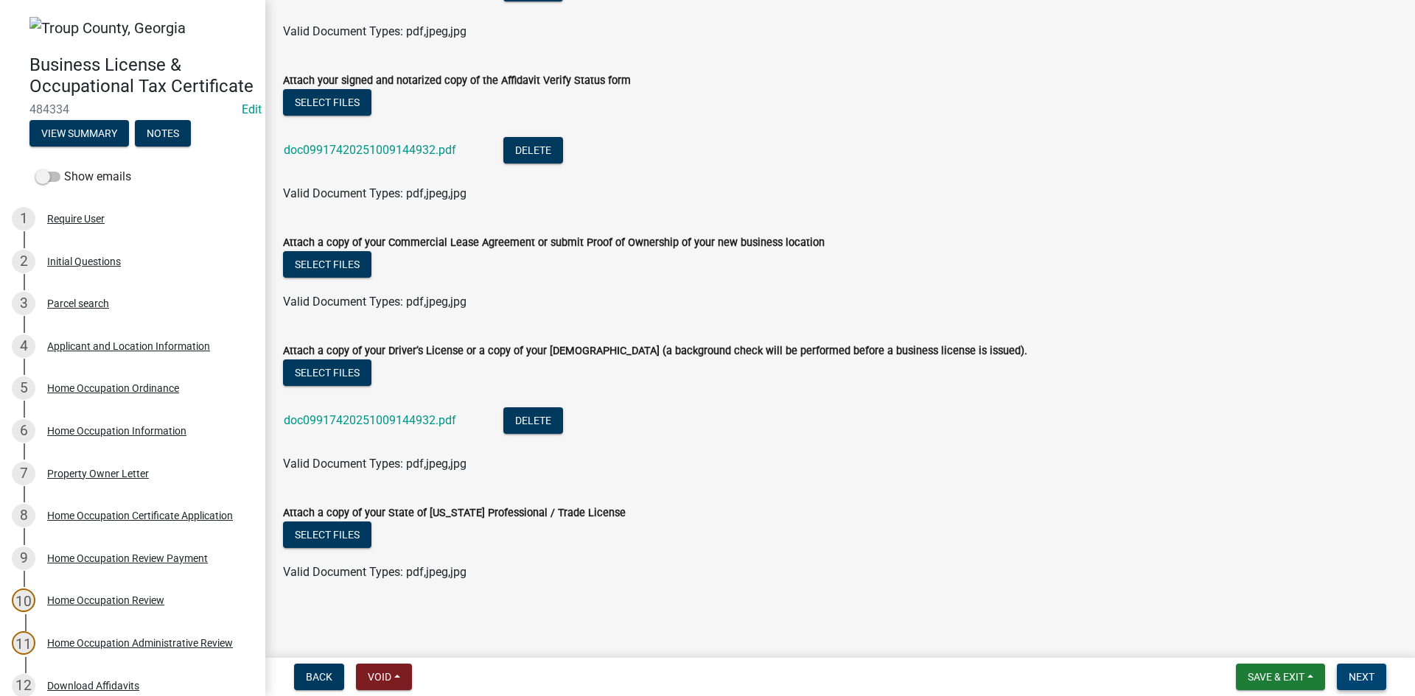
click at [1368, 674] on span "Next" at bounding box center [1362, 677] width 26 height 12
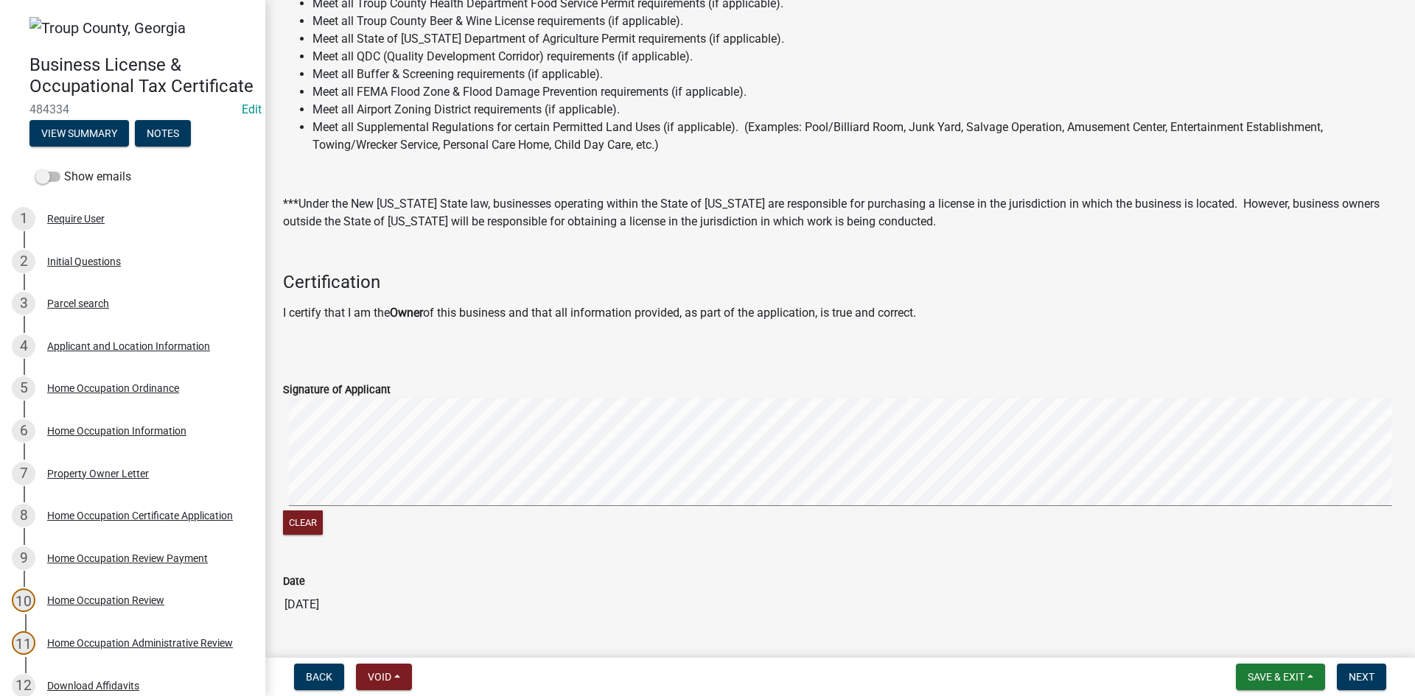
scroll to position [281, 0]
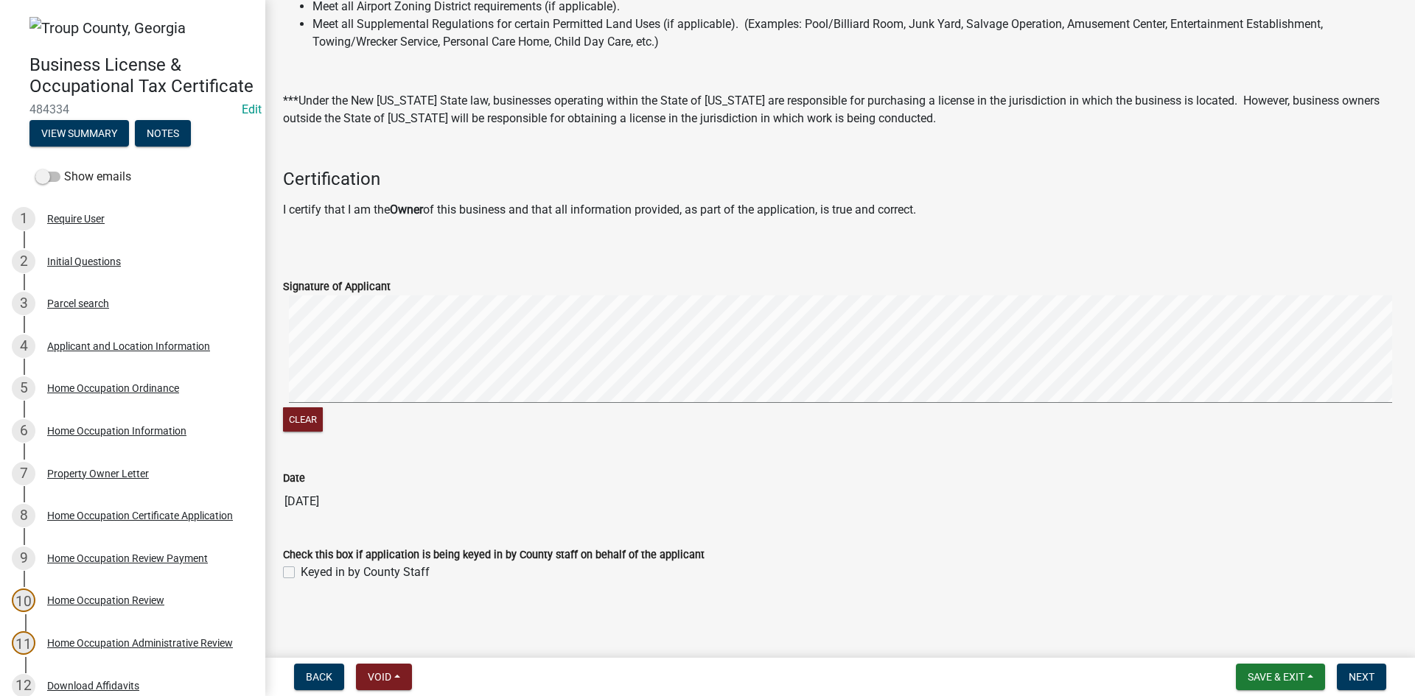
click at [296, 577] on div "Keyed in by County Staff" at bounding box center [840, 573] width 1114 height 18
drag, startPoint x: 292, startPoint y: 568, endPoint x: 369, endPoint y: 575, distance: 77.7
click at [301, 569] on label "Keyed in by County Staff" at bounding box center [365, 573] width 129 height 18
click at [301, 569] on input "Keyed in by County Staff" at bounding box center [306, 569] width 10 height 10
checkbox input "true"
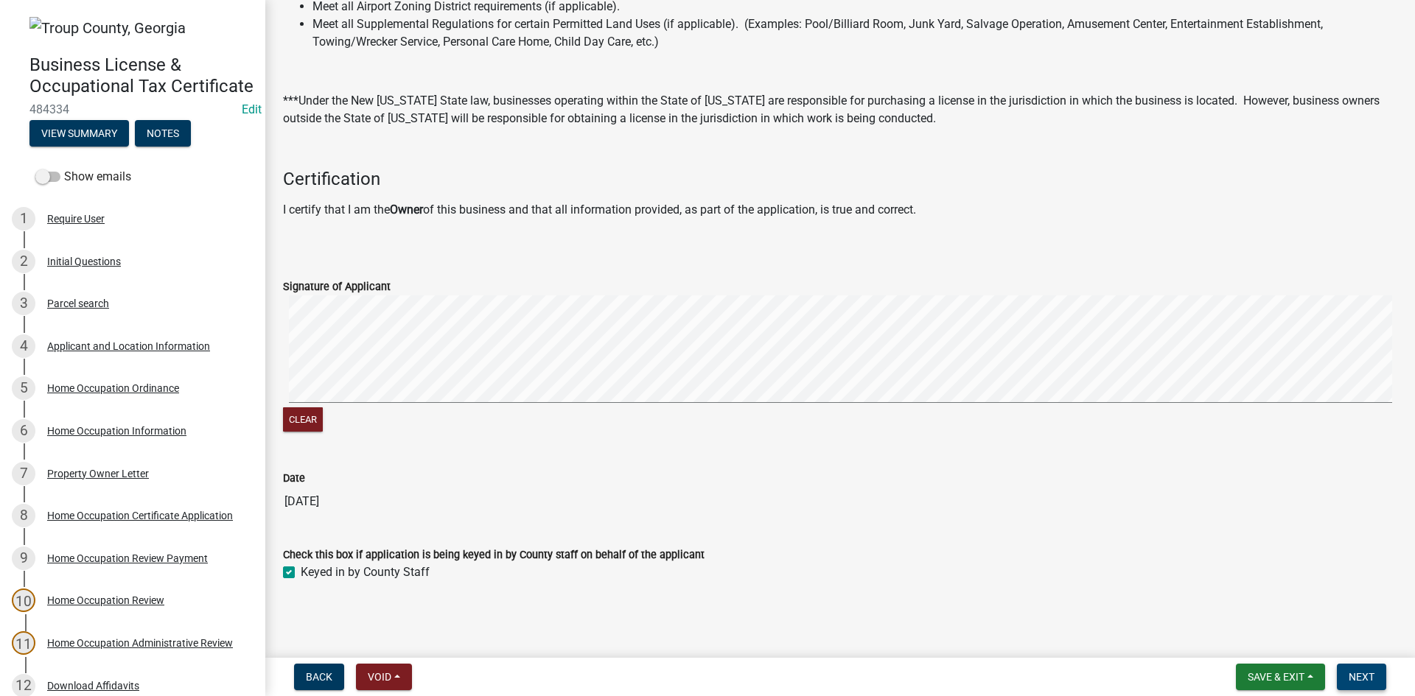
click at [1354, 670] on button "Next" at bounding box center [1361, 677] width 49 height 27
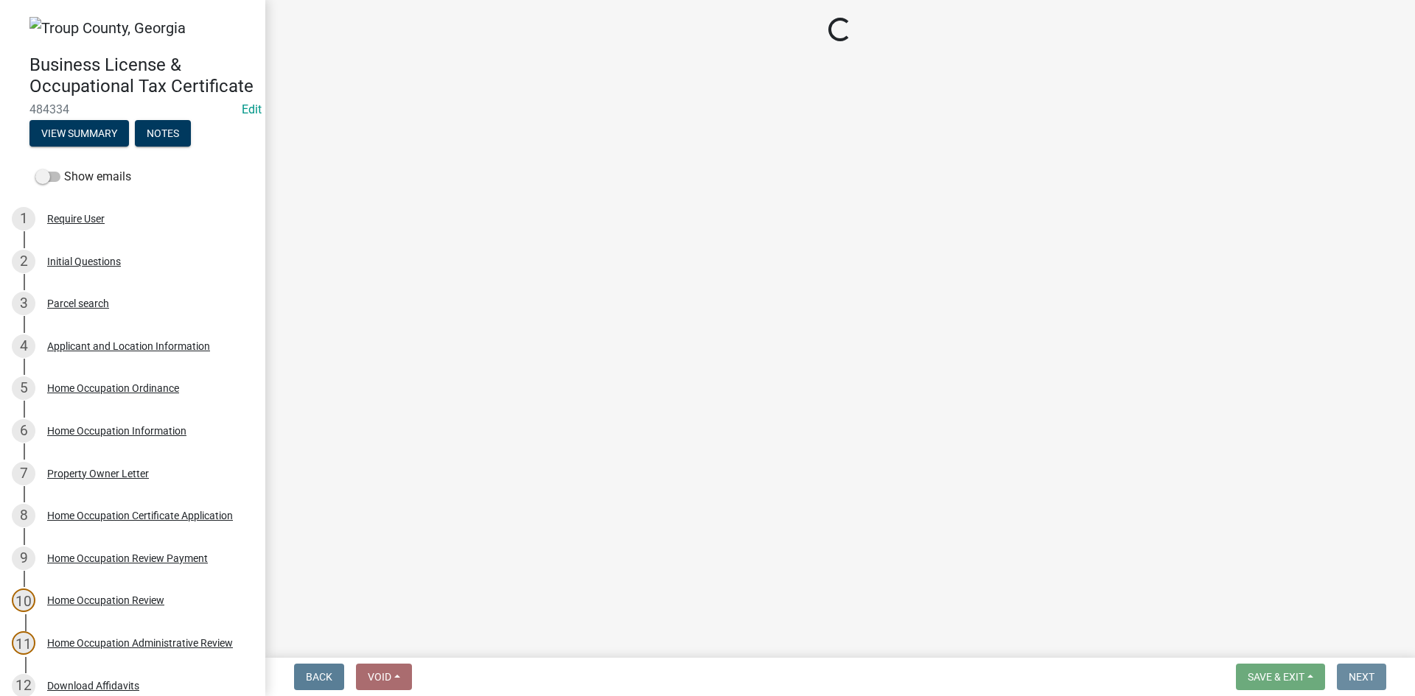
scroll to position [0, 0]
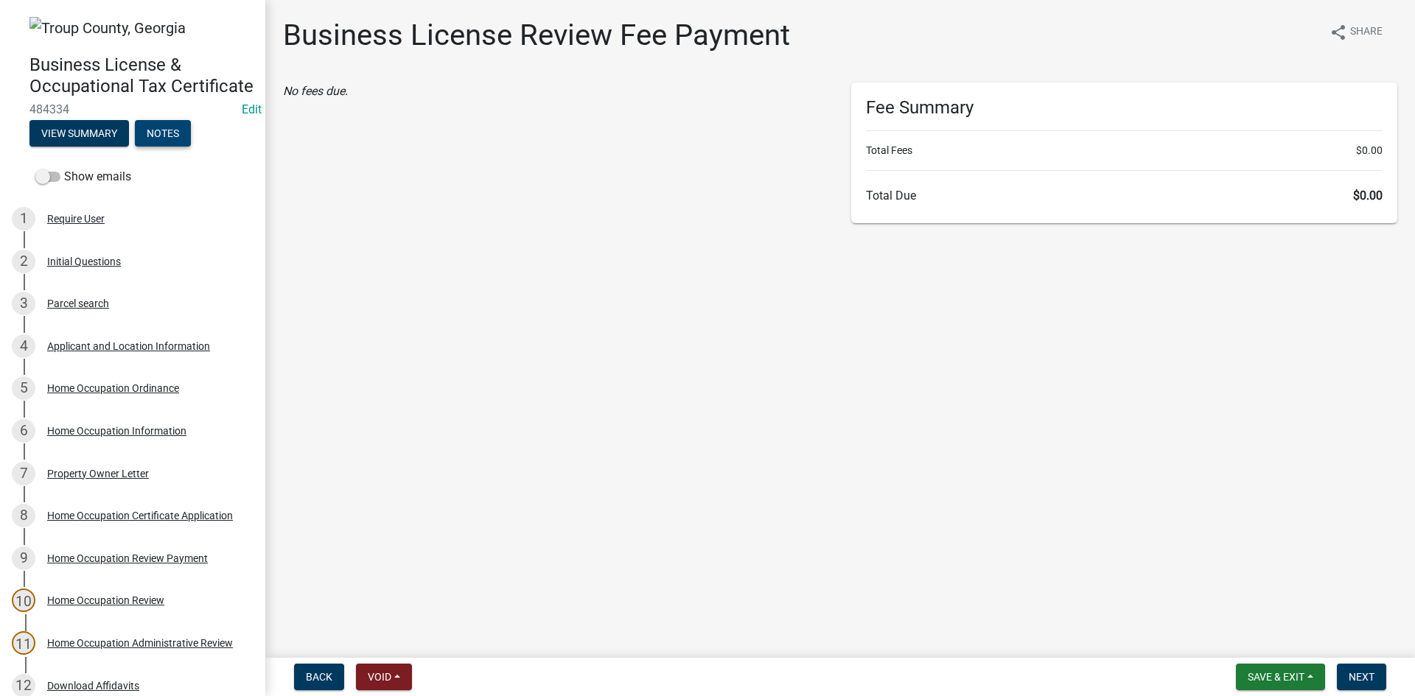
click at [164, 147] on button "Notes" at bounding box center [163, 133] width 56 height 27
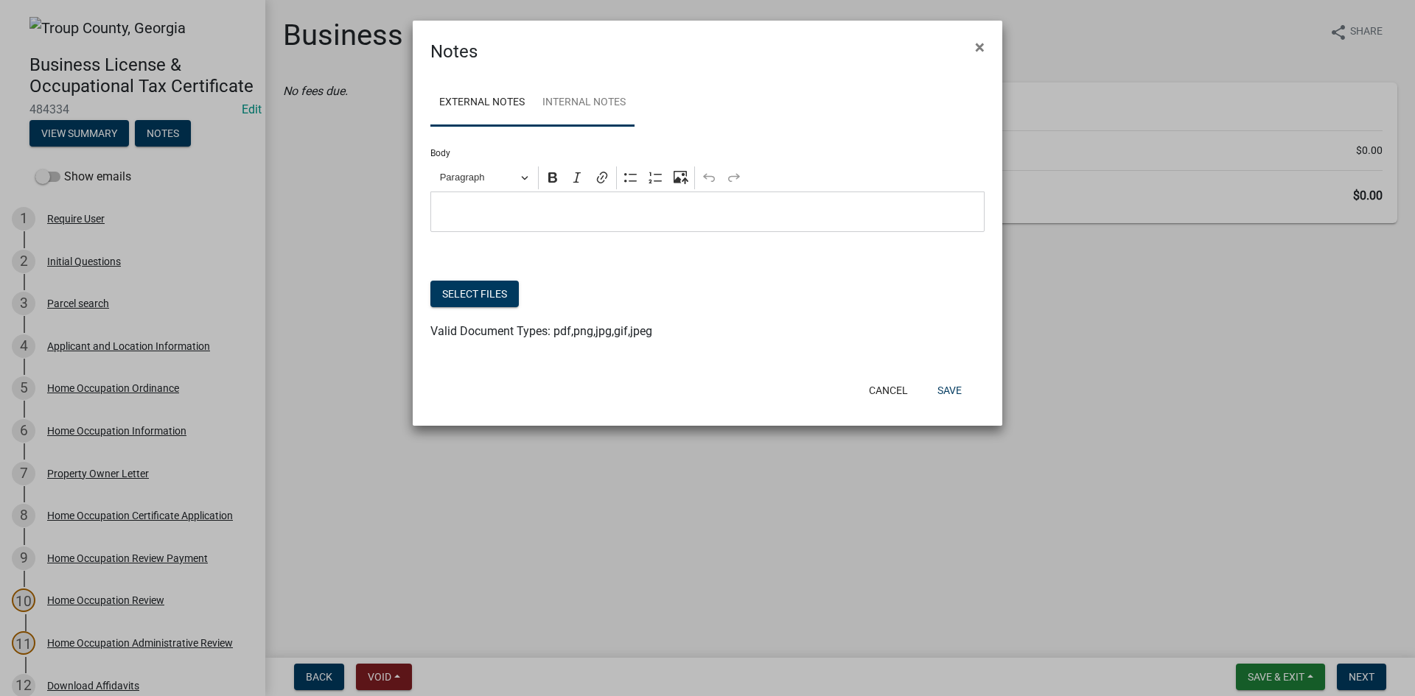
click at [623, 124] on link "Internal Notes" at bounding box center [584, 103] width 101 height 47
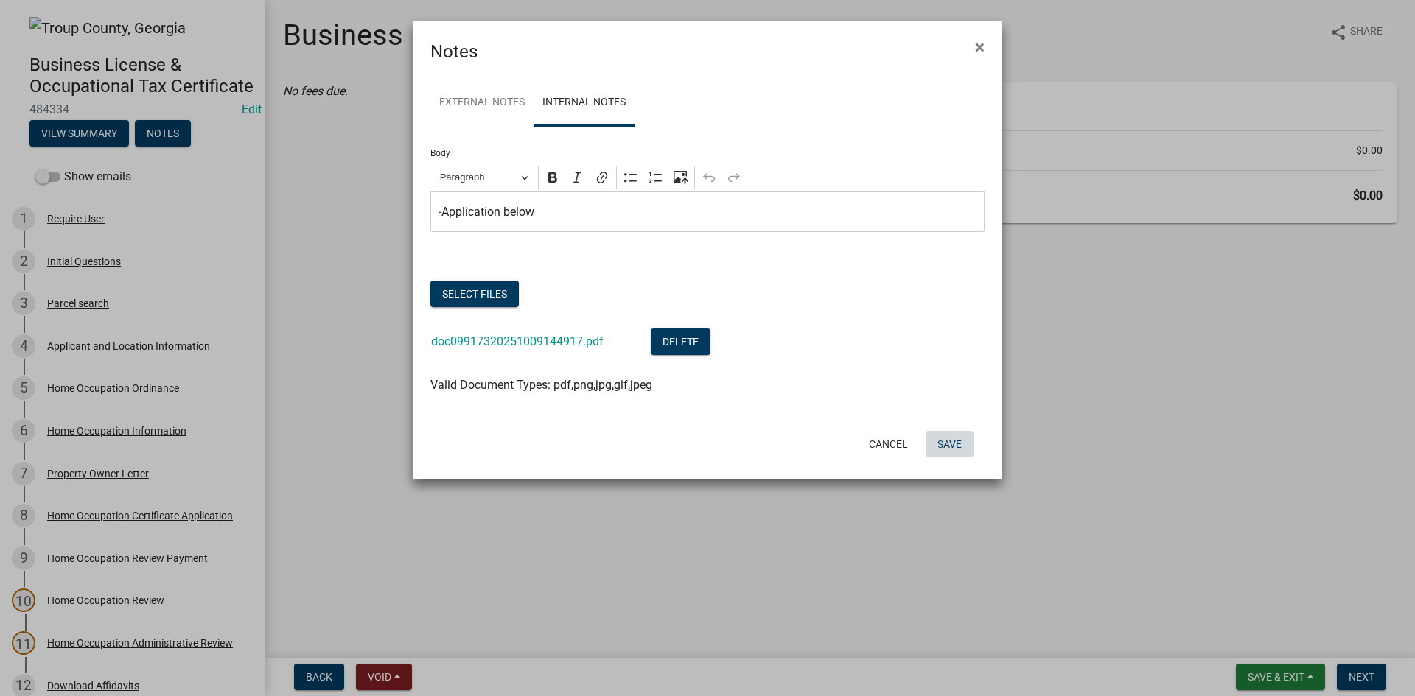
click at [937, 450] on button "Save" at bounding box center [950, 444] width 48 height 27
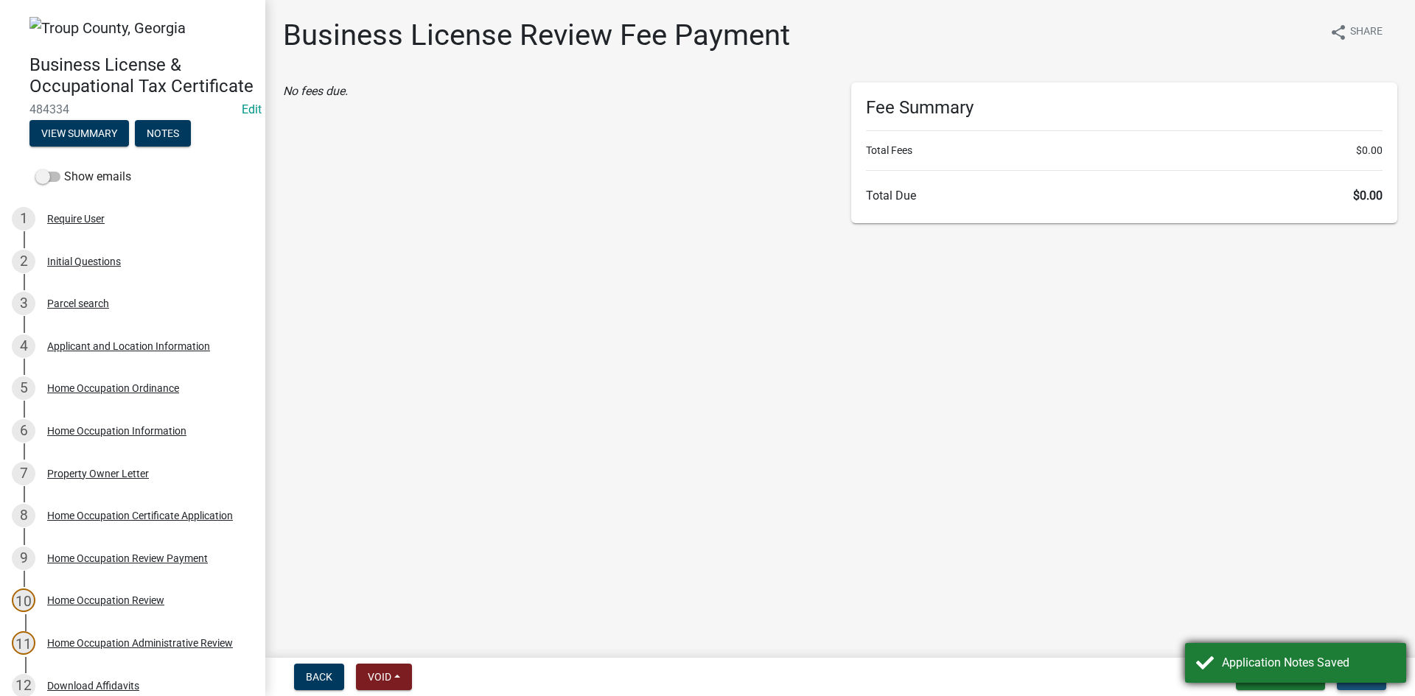
drag, startPoint x: 1359, startPoint y: 689, endPoint x: 1360, endPoint y: 680, distance: 8.9
click at [1360, 686] on button "Next" at bounding box center [1361, 677] width 49 height 27
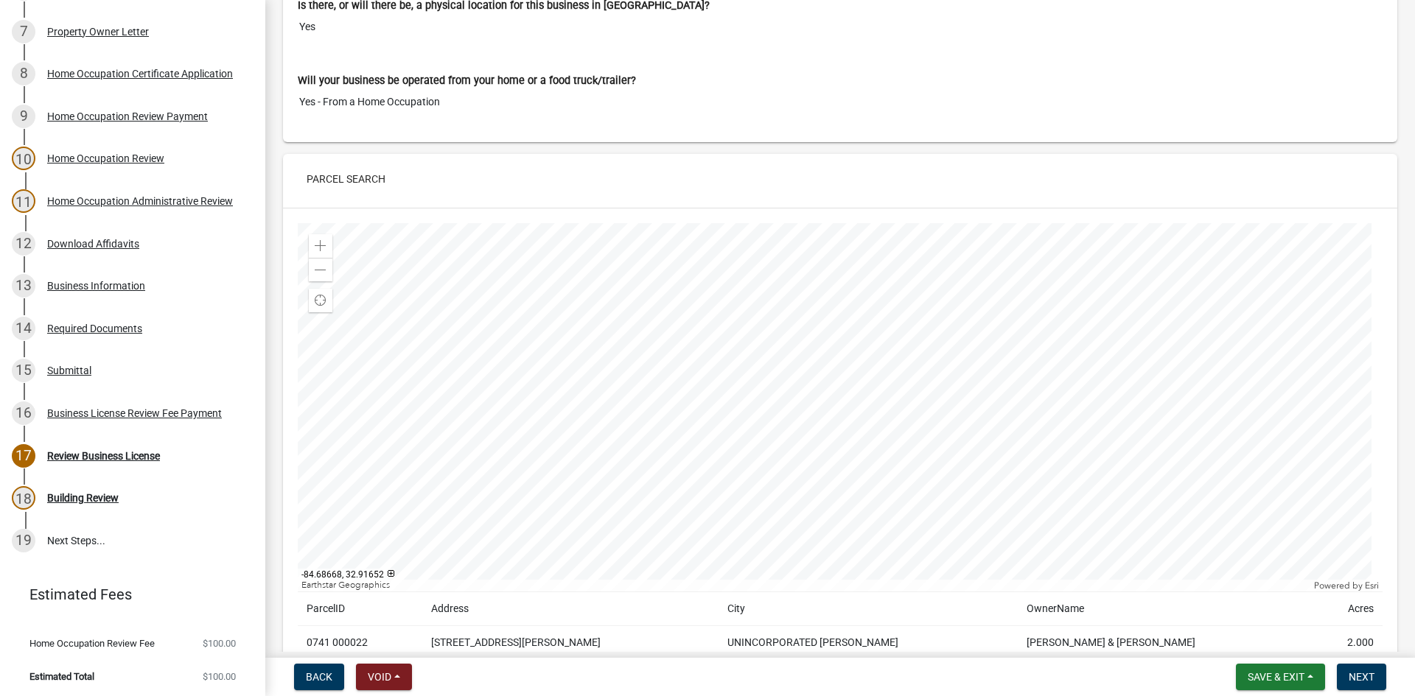
scroll to position [221, 0]
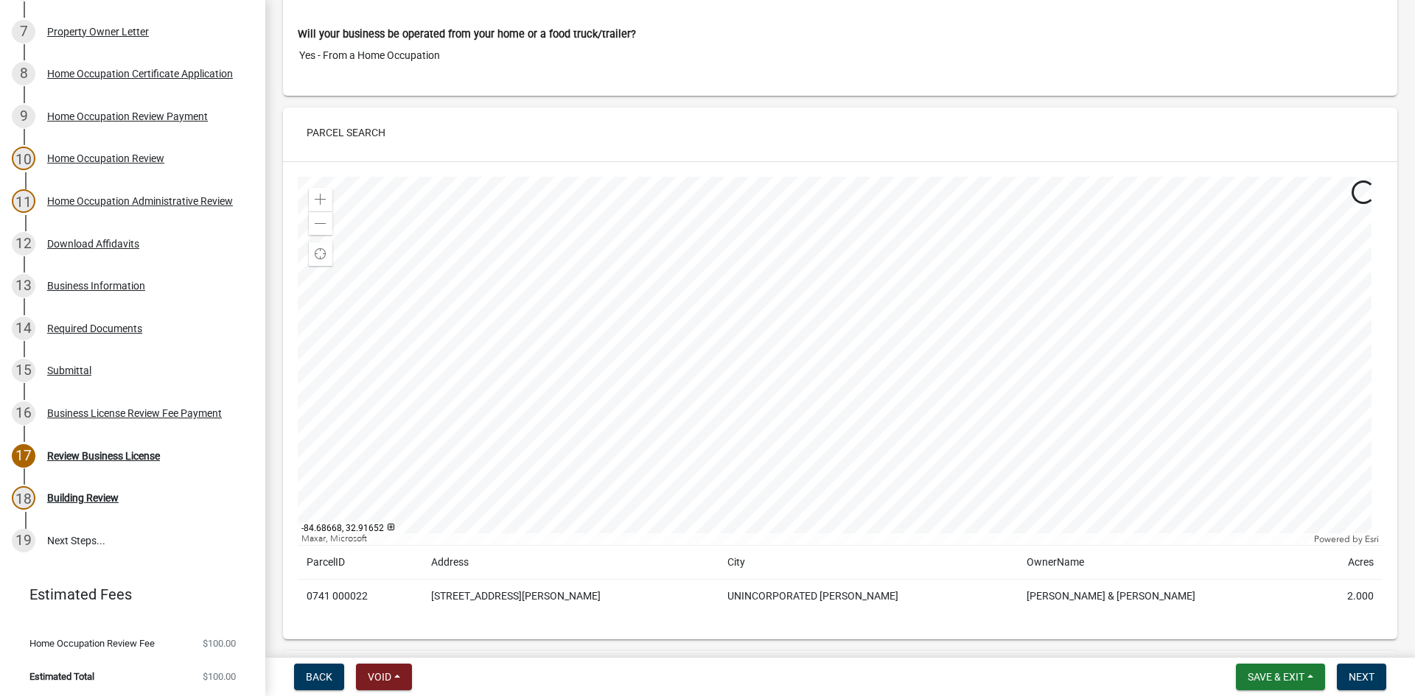
click at [1372, 657] on div "Business License & Occupational Tax Certificate 484334 Edit View Summary Notes …" at bounding box center [707, 348] width 1415 height 696
click at [1369, 666] on button "Next" at bounding box center [1361, 677] width 49 height 27
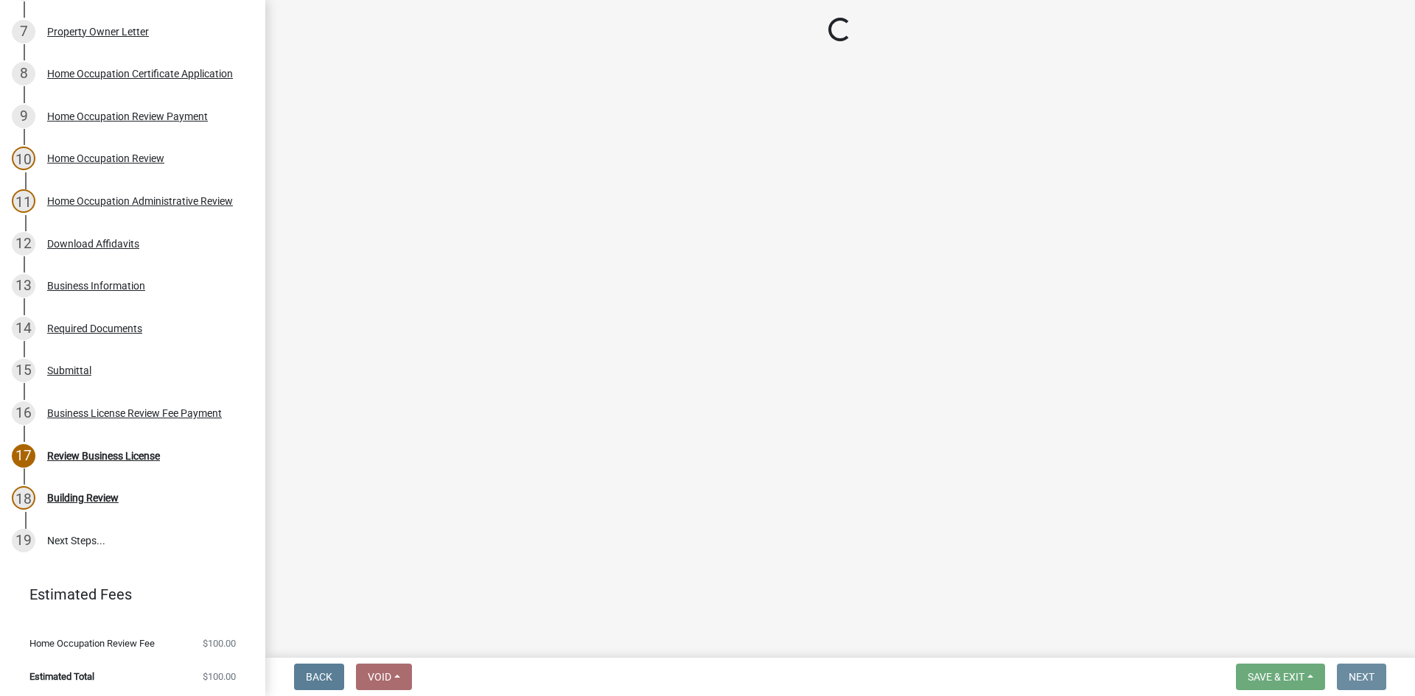
scroll to position [0, 0]
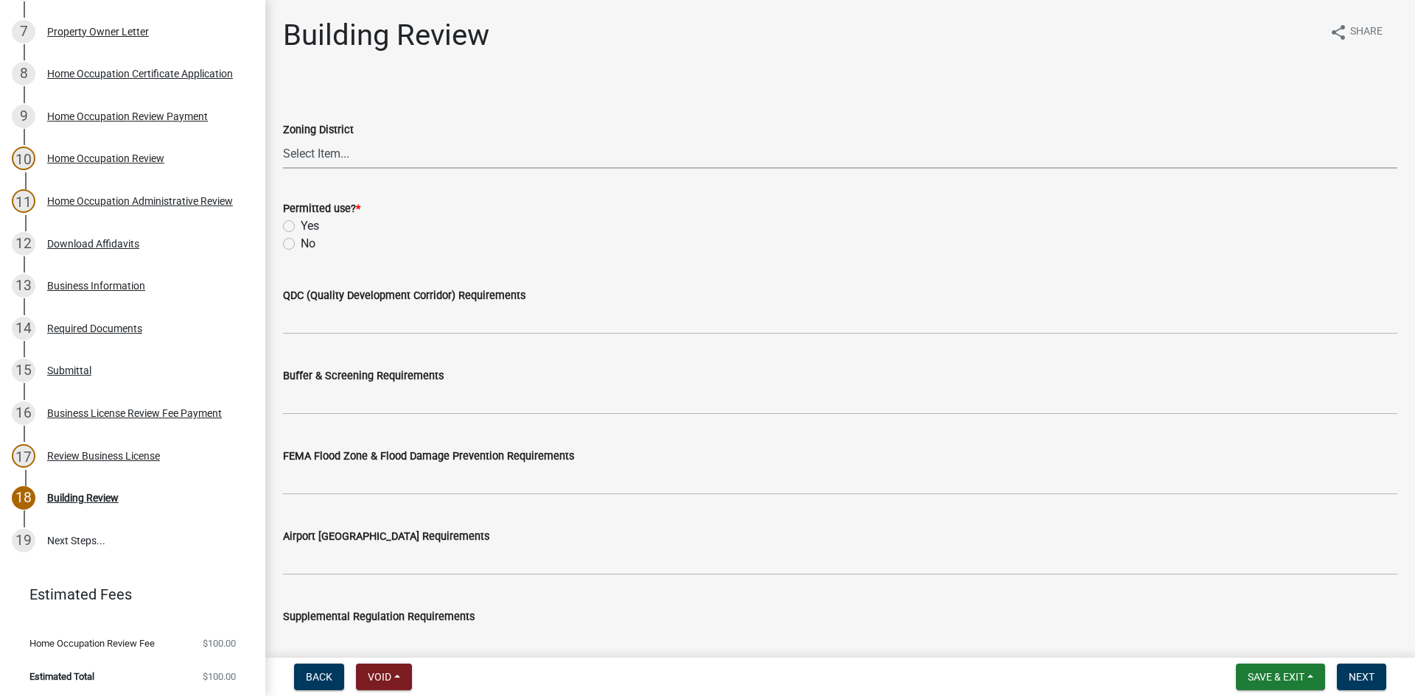
click at [354, 149] on select "Select Item... 01-AG 01-AGR 01-CRVP 01-GC 01-GI 01-LC 01-LR 01-LRR 01-MFR 01-MH…" at bounding box center [840, 154] width 1114 height 30
click at [283, 139] on select "Select Item... 01-AG 01-AGR 01-CRVP 01-GC 01-GI 01-LC 01-LR 01-LRR 01-MFR 01-MH…" at bounding box center [840, 154] width 1114 height 30
select select "c07f1ab6-e644-42a0-b83b-a148f73bcc0e"
click at [282, 225] on div "Permitted use? * Yes No" at bounding box center [840, 217] width 1136 height 71
click at [301, 225] on label "Yes" at bounding box center [310, 226] width 18 height 18
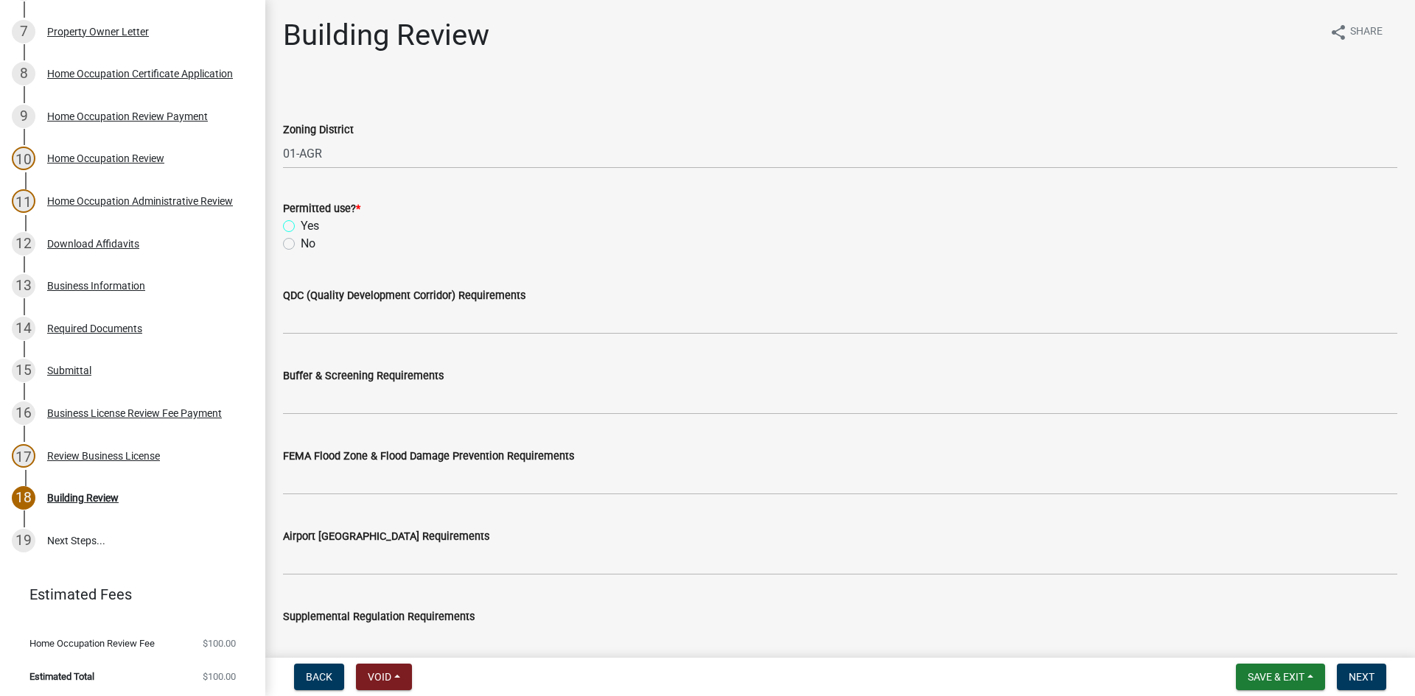
click at [301, 225] on input "Yes" at bounding box center [306, 222] width 10 height 10
radio input "true"
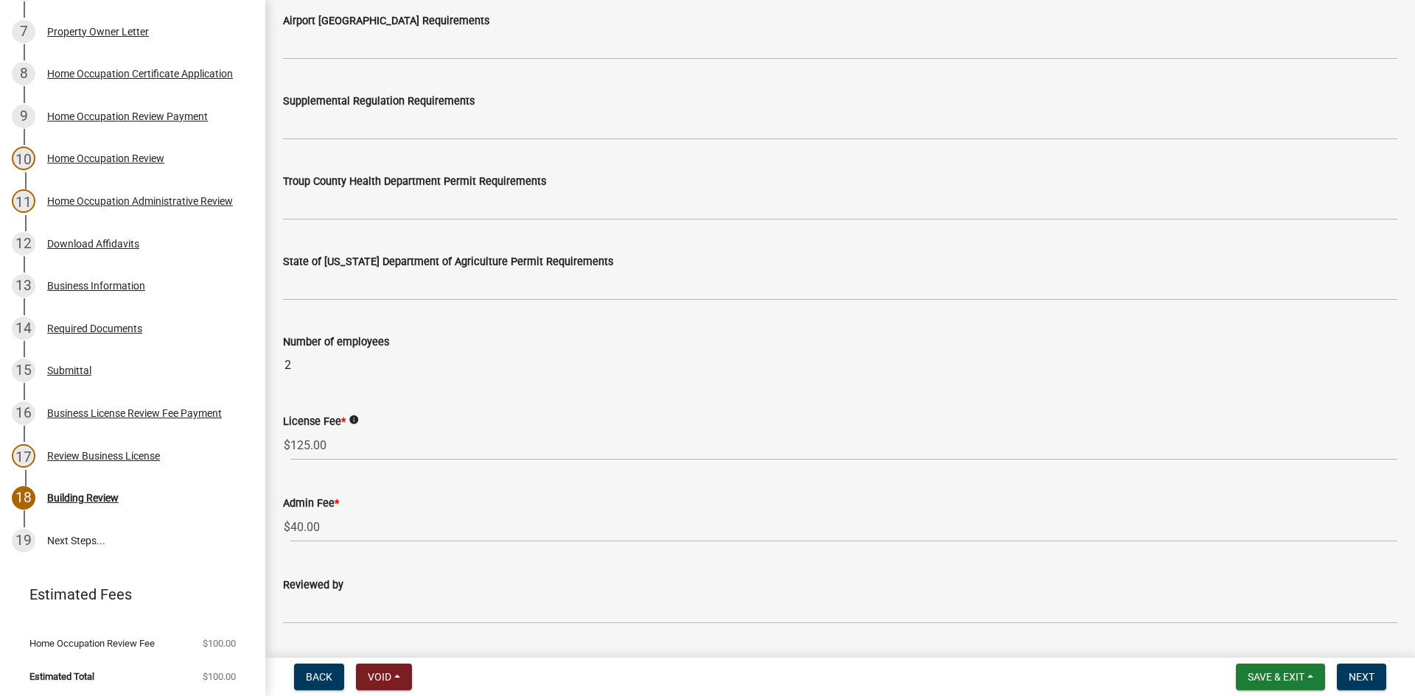
scroll to position [821, 0]
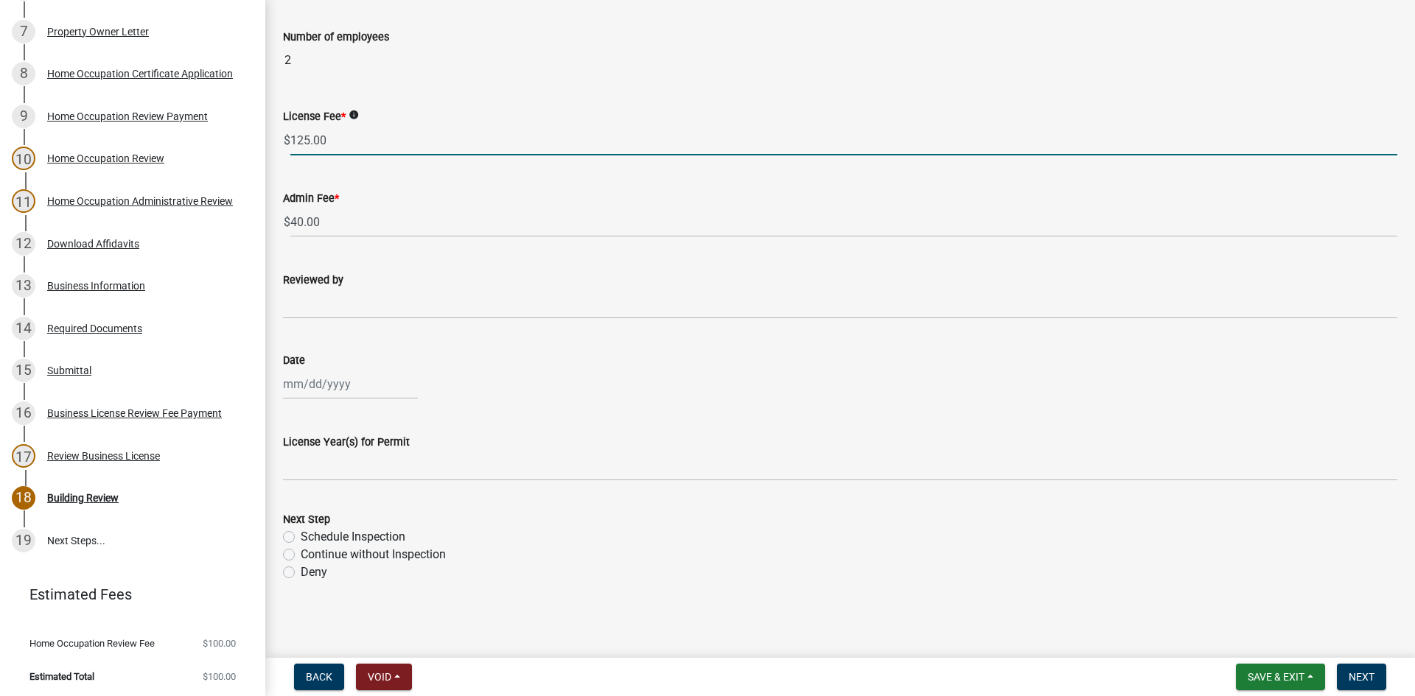
click at [366, 140] on input "125.00" at bounding box center [843, 140] width 1107 height 30
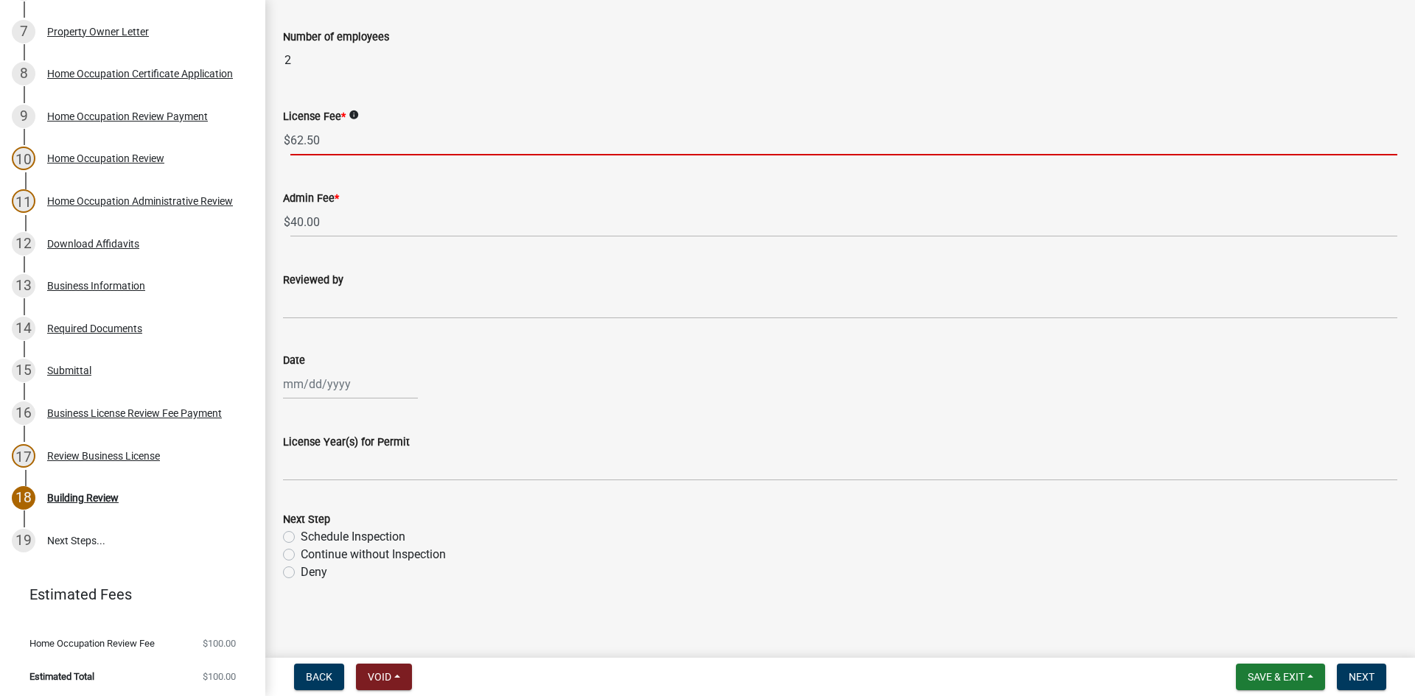
type input "62.50"
click at [374, 322] on wm-data-entity-input "Reviewed by" at bounding box center [840, 291] width 1114 height 80
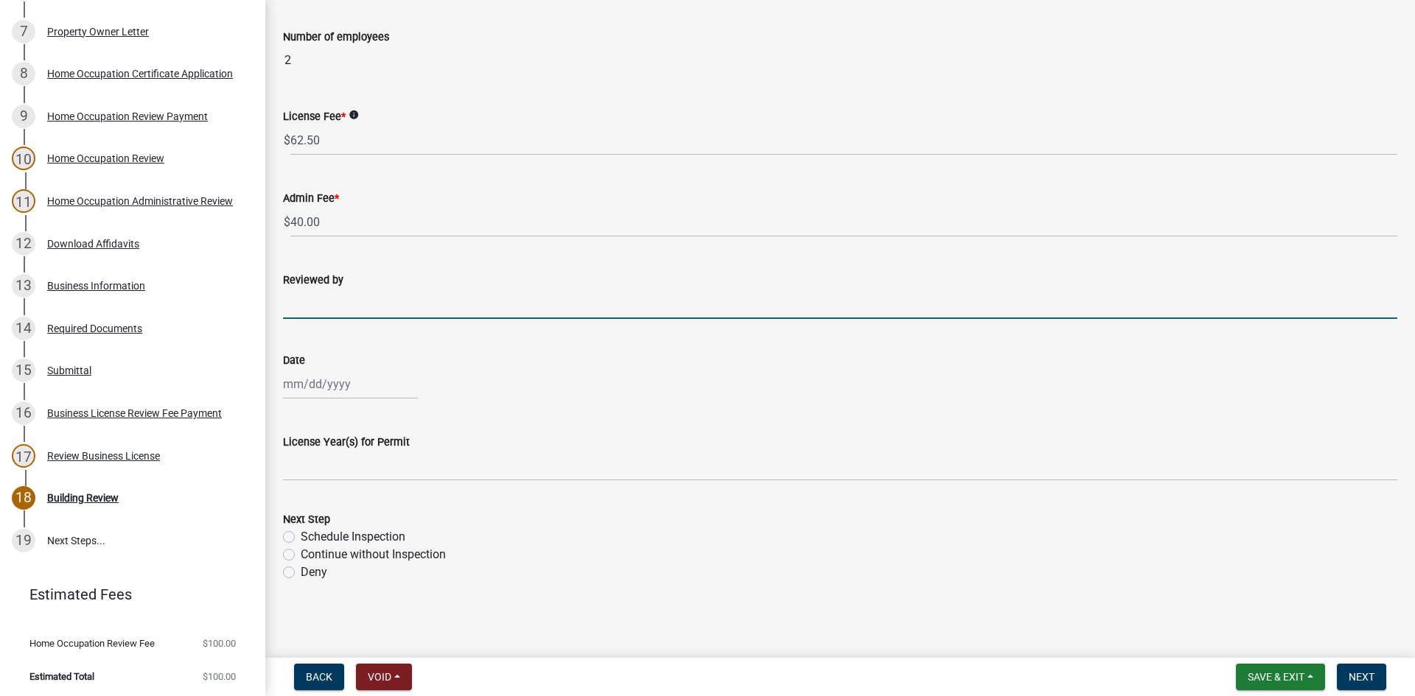
click at [380, 307] on input "Reviewed by" at bounding box center [840, 304] width 1114 height 30
type input "[PERSON_NAME]"
click at [327, 382] on div at bounding box center [350, 384] width 135 height 30
select select "10"
select select "2025"
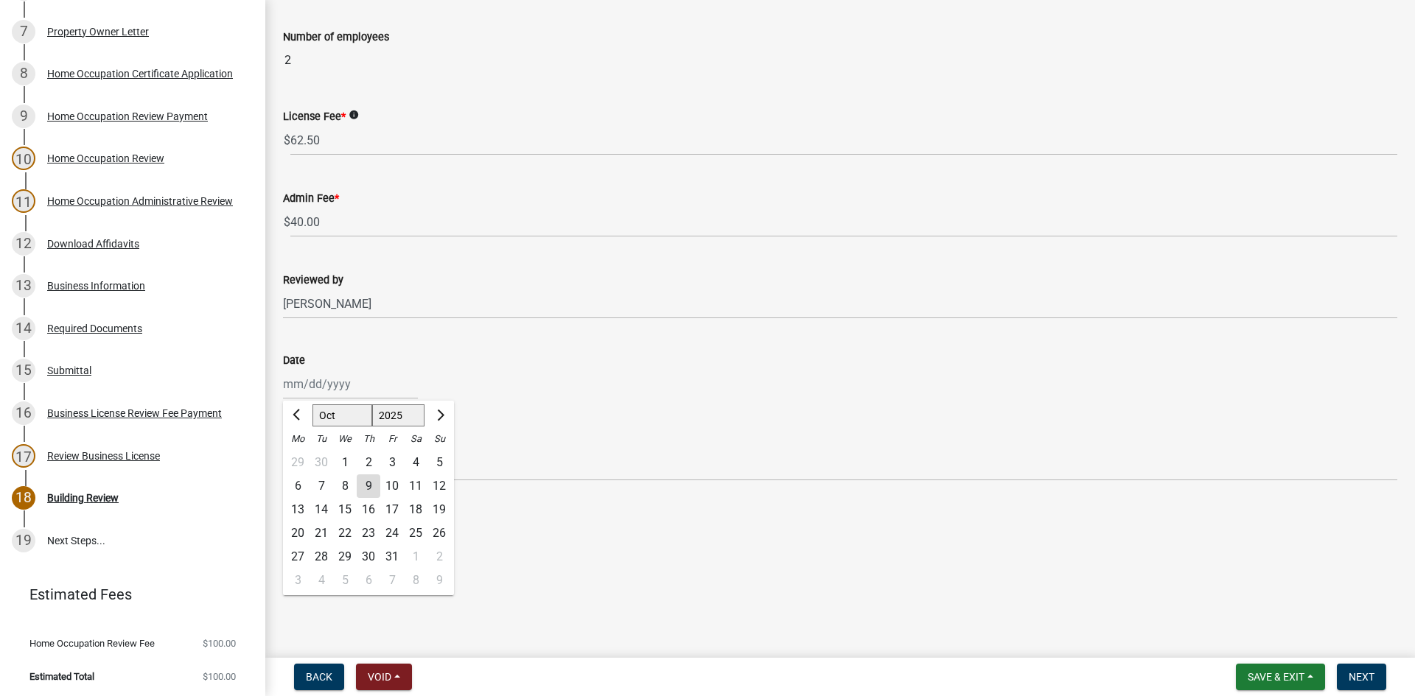
click at [370, 485] on div "9" at bounding box center [369, 487] width 24 height 24
type input "[DATE]"
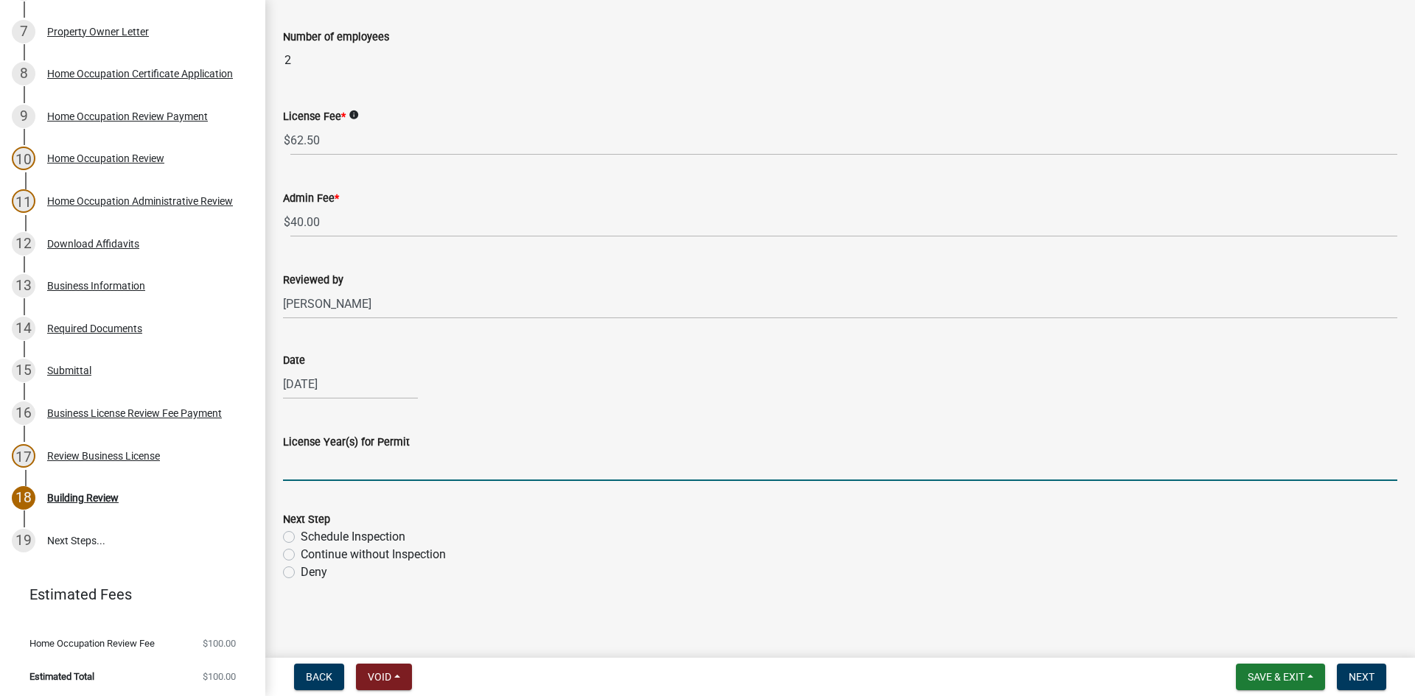
click at [348, 470] on input "License Year(s) for Permit" at bounding box center [840, 466] width 1114 height 30
type input "2025"
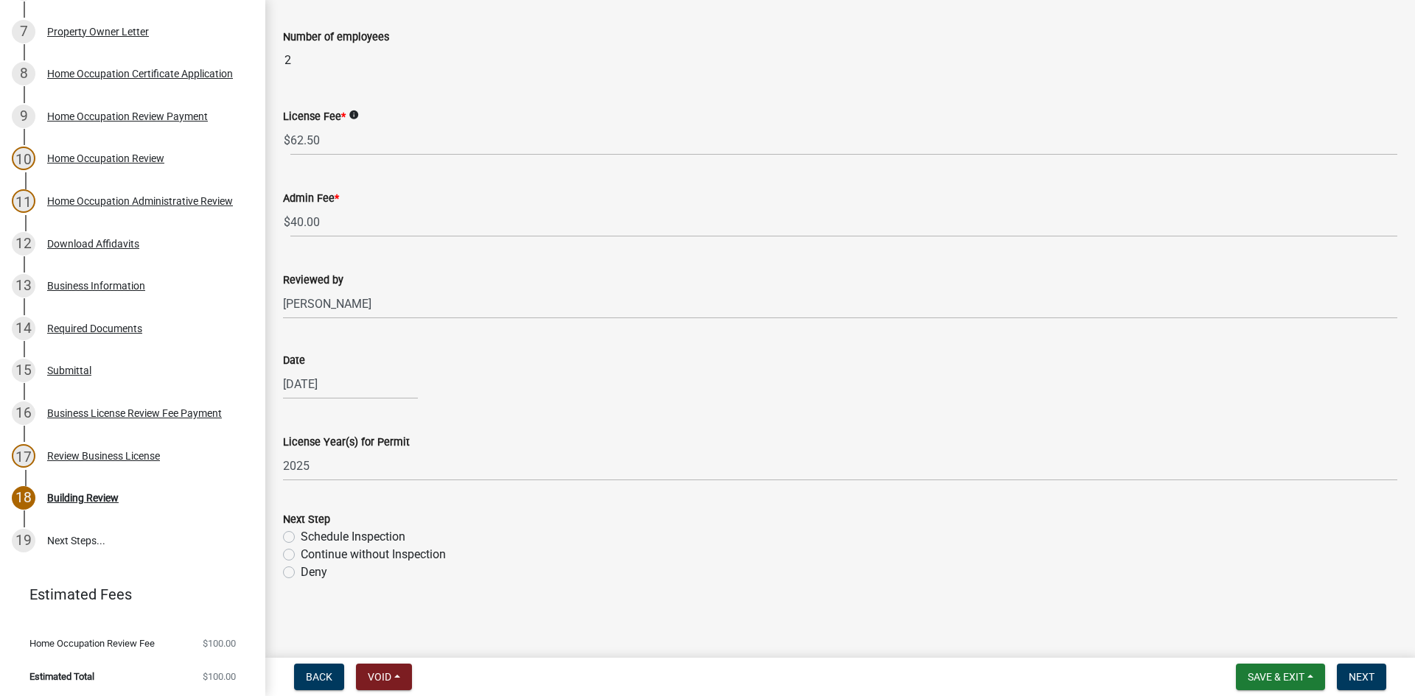
click at [283, 558] on div "Next Step Schedule Inspection Continue without Inspection Deny" at bounding box center [840, 537] width 1136 height 88
click at [295, 554] on div "Continue without Inspection" at bounding box center [840, 555] width 1114 height 18
click at [301, 556] on label "Continue without Inspection" at bounding box center [373, 555] width 145 height 18
click at [301, 556] on input "Continue without Inspection" at bounding box center [306, 551] width 10 height 10
radio input "true"
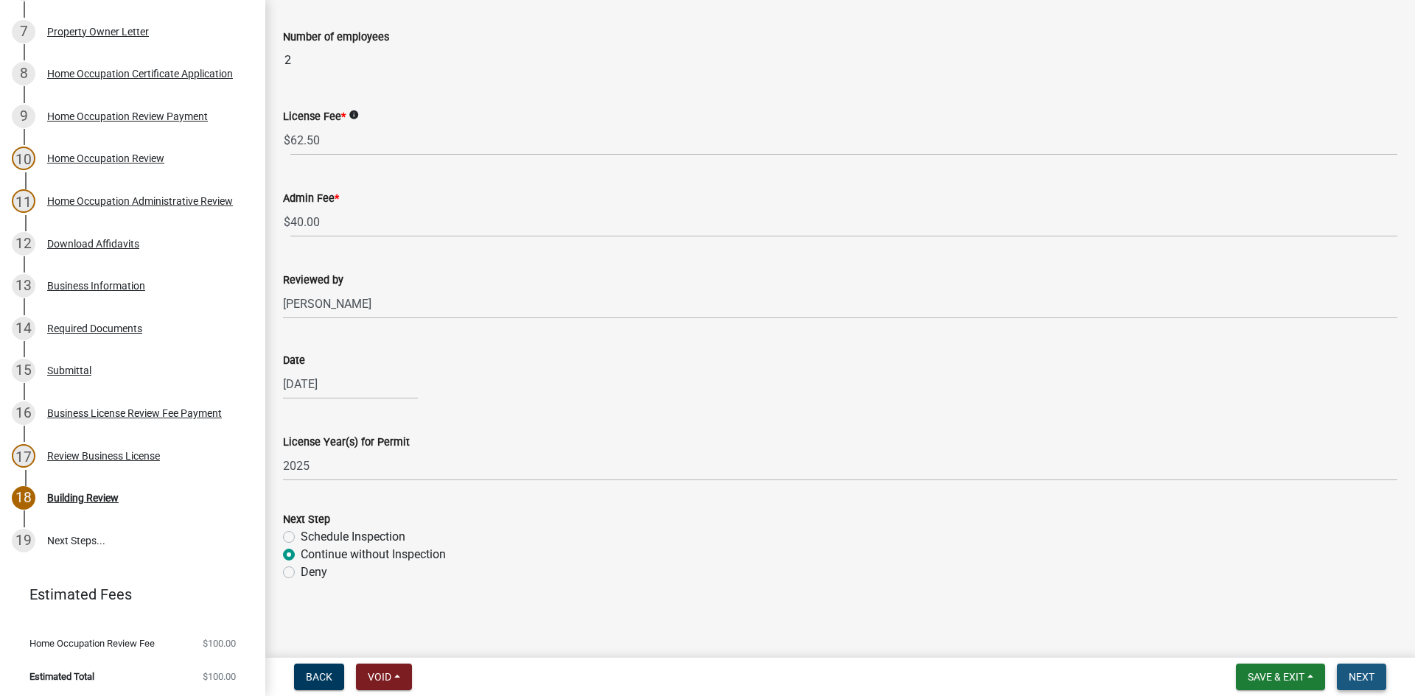
drag, startPoint x: 1356, startPoint y: 671, endPoint x: 1074, endPoint y: 581, distance: 296.2
click at [1356, 665] on button "Next" at bounding box center [1361, 677] width 49 height 27
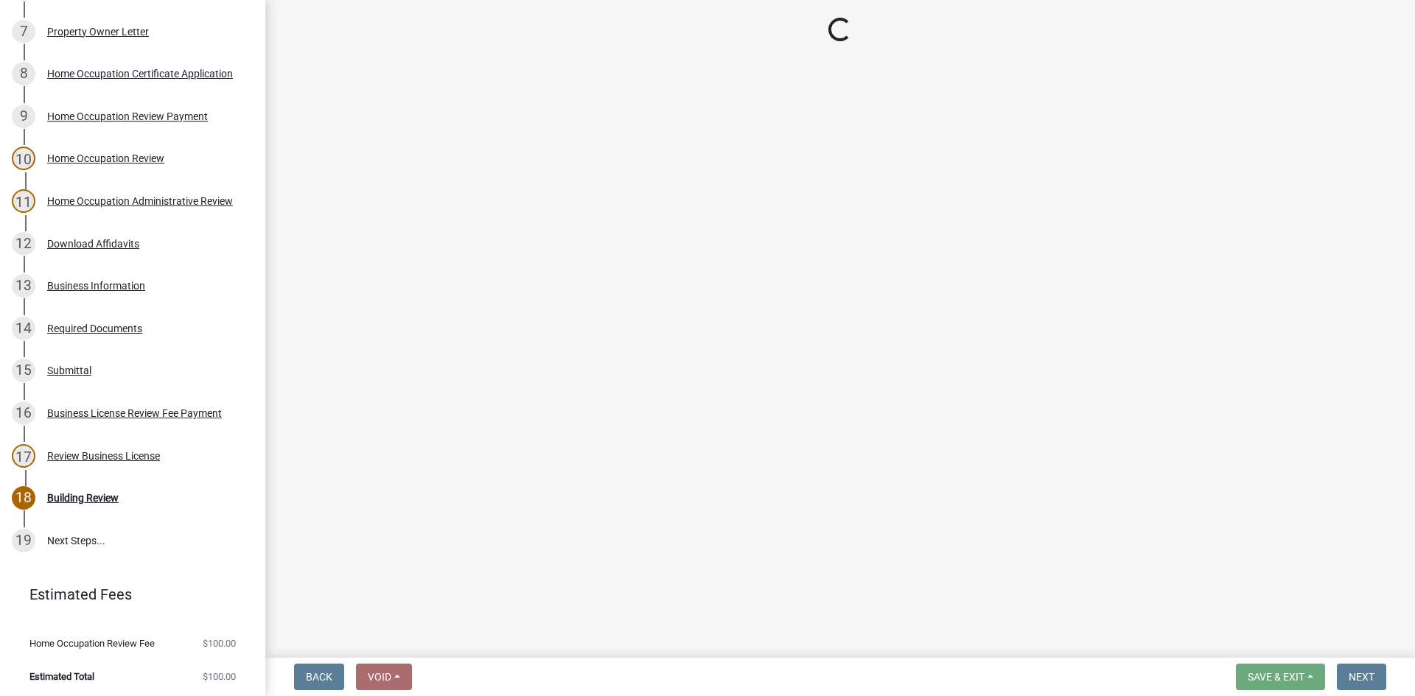
scroll to position [484, 0]
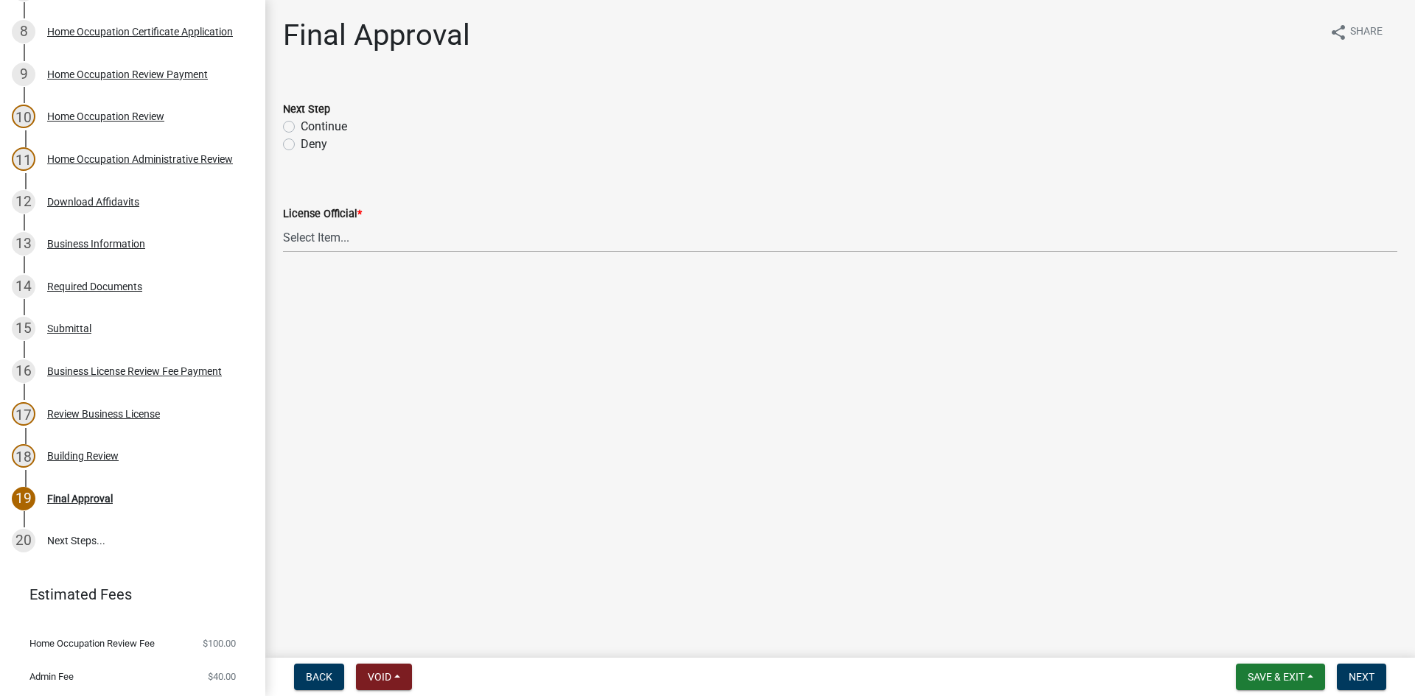
click at [301, 126] on label "Continue" at bounding box center [324, 127] width 46 height 18
click at [301, 126] on input "Continue" at bounding box center [306, 123] width 10 height 10
radio input "true"
drag, startPoint x: 325, startPoint y: 223, endPoint x: 329, endPoint y: 234, distance: 11.9
click at [326, 226] on select "Select Item... [PERSON_NAME] [PERSON_NAME] [PERSON_NAME] [PERSON_NAME]" at bounding box center [840, 238] width 1114 height 30
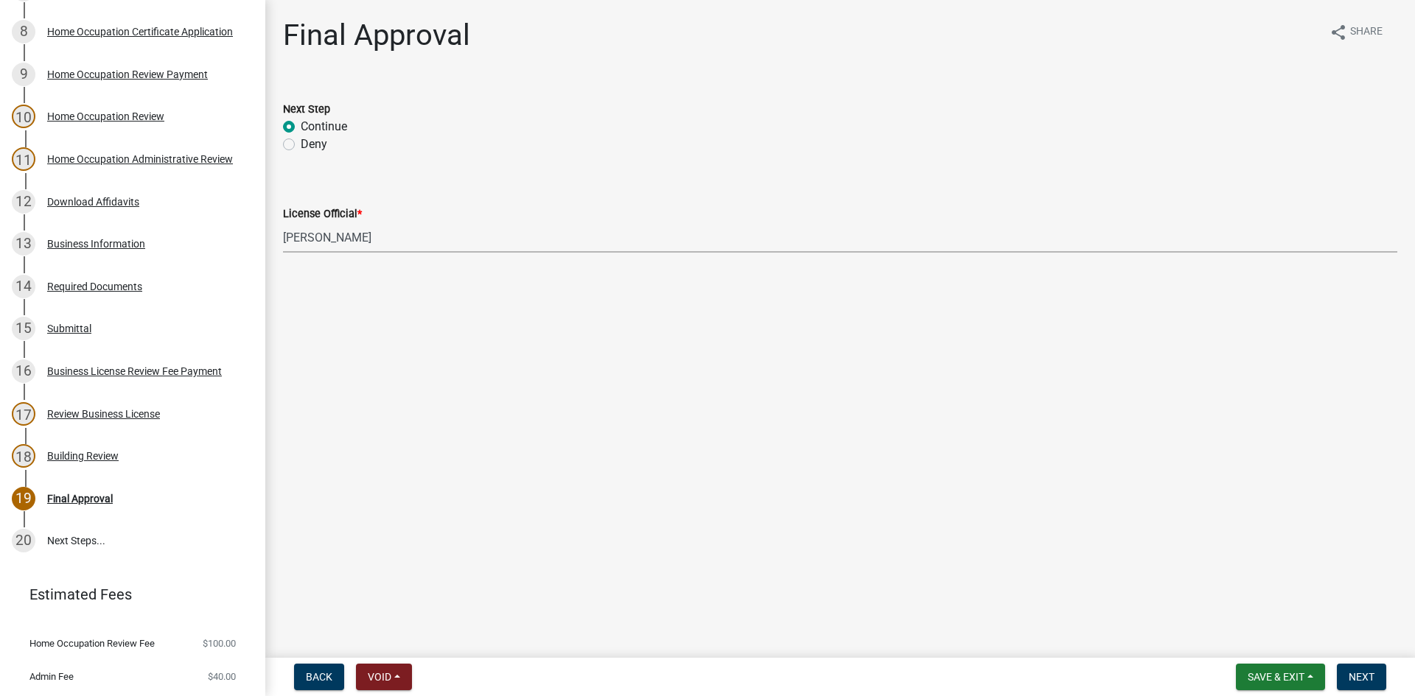
click at [283, 223] on select "Select Item... [PERSON_NAME] [PERSON_NAME] [PERSON_NAME] [PERSON_NAME]" at bounding box center [840, 238] width 1114 height 30
select select "0b76bba7-3d57-465a-8fd8-bdc110be1b33"
click at [1367, 684] on button "Next" at bounding box center [1361, 677] width 49 height 27
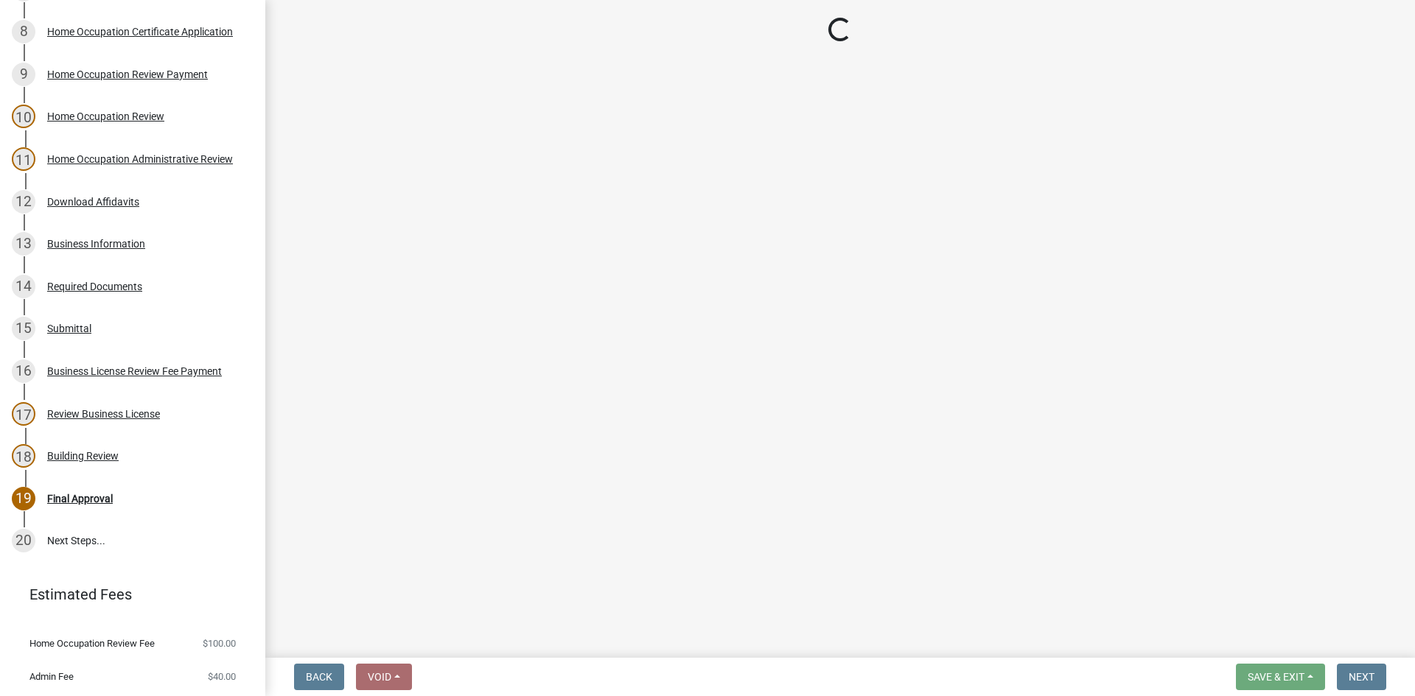
select select "3: 3"
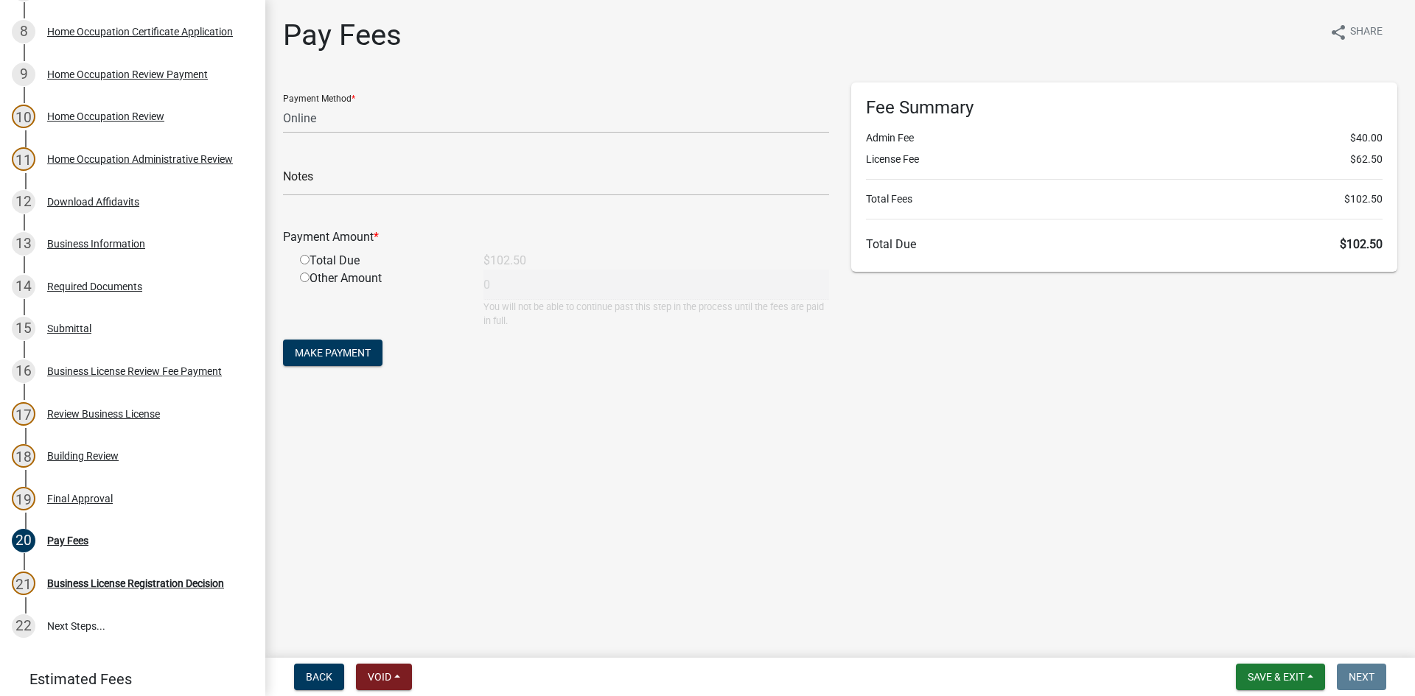
scroll to position [570, 0]
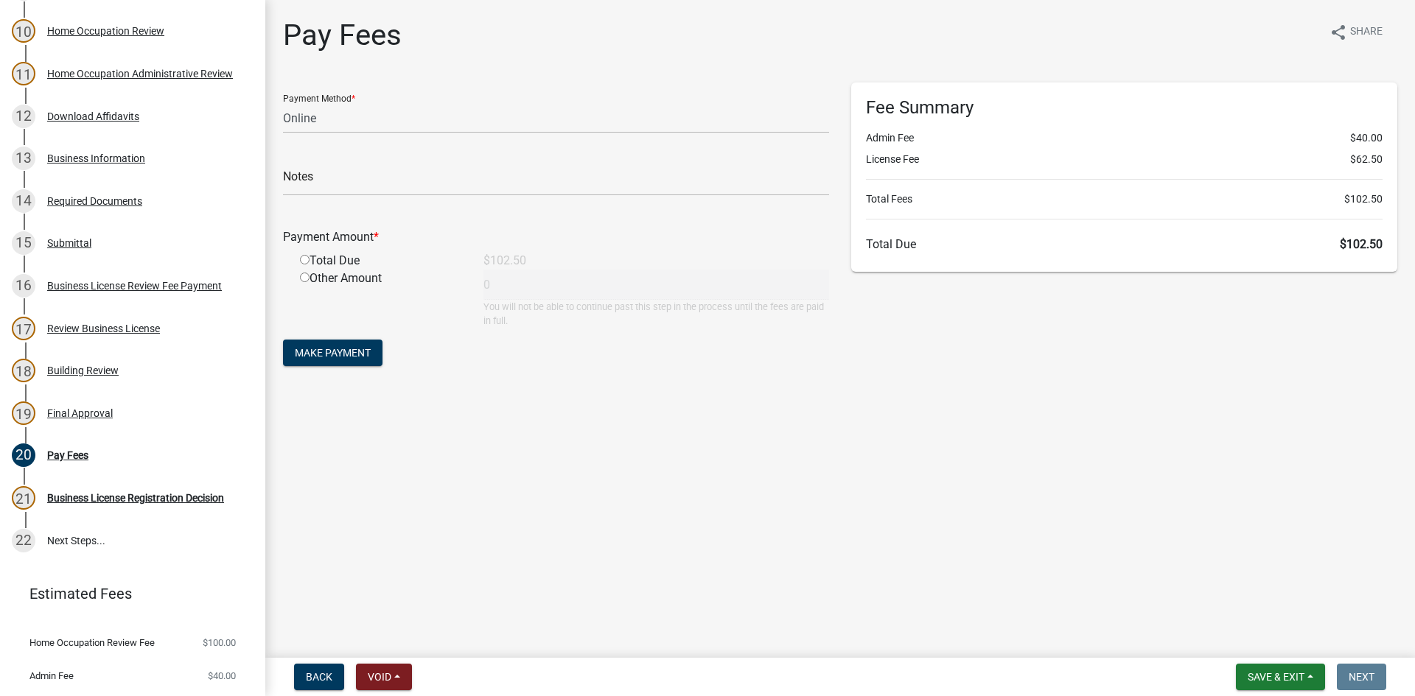
click at [1285, 656] on div "Business License & Occupational Tax Certificate 484334 Edit View Summary Notes …" at bounding box center [707, 348] width 1415 height 696
click at [1277, 667] on button "Save & Exit" at bounding box center [1280, 677] width 89 height 27
drag, startPoint x: 1267, startPoint y: 642, endPoint x: 1263, endPoint y: 635, distance: 7.6
click at [1265, 640] on button "Save & Exit" at bounding box center [1266, 638] width 118 height 35
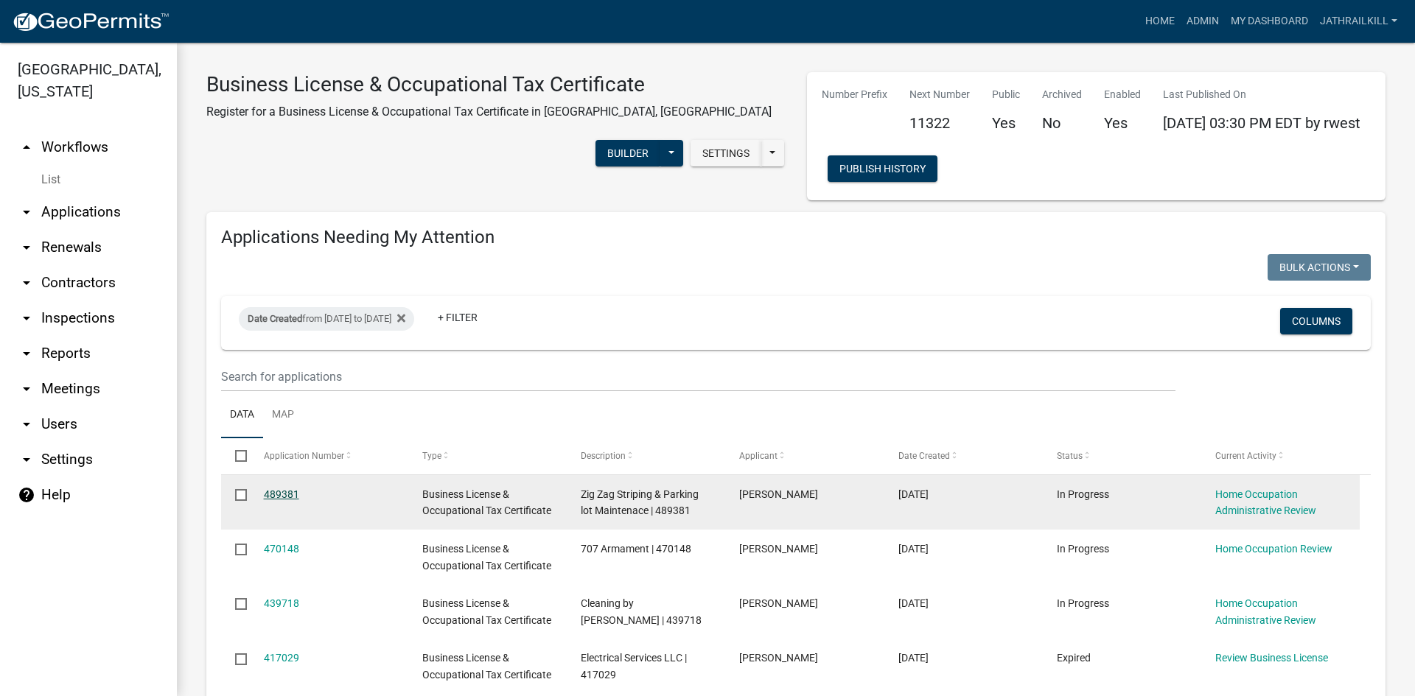
click at [288, 496] on link "489381" at bounding box center [281, 495] width 35 height 12
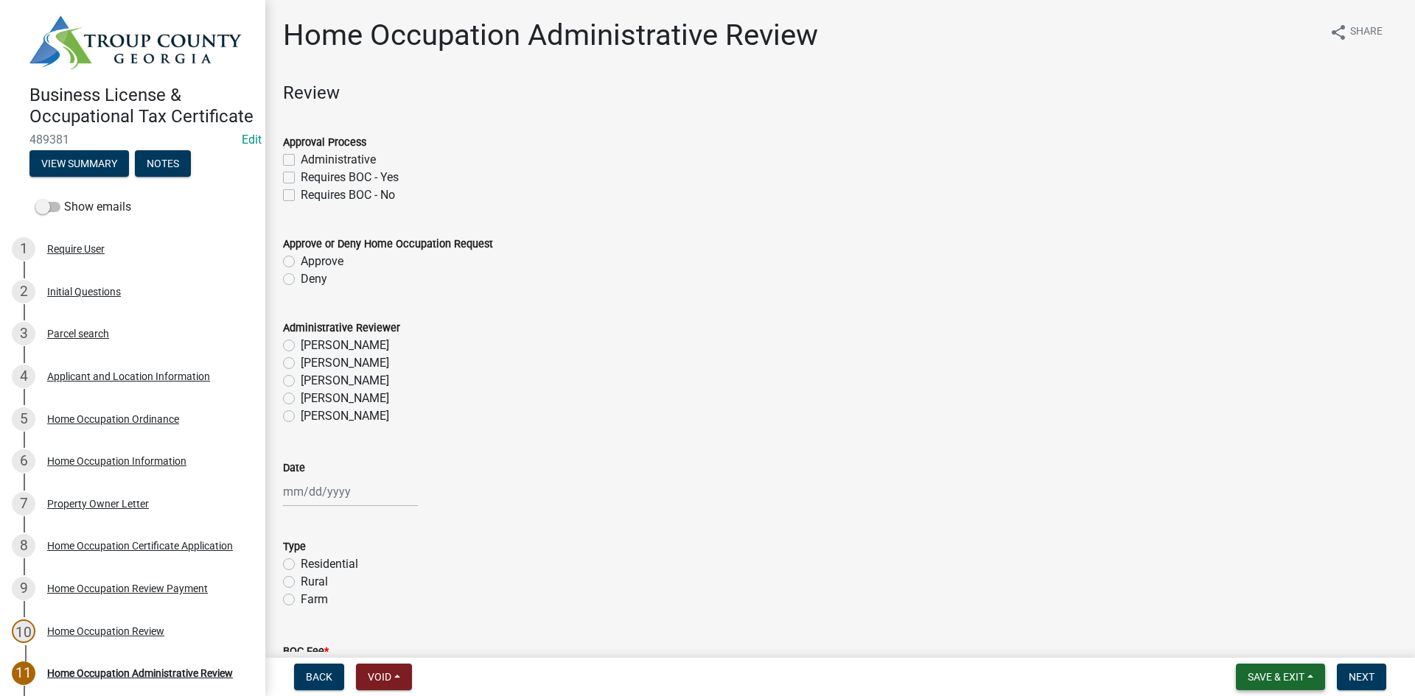
click at [1273, 674] on span "Save & Exit" at bounding box center [1276, 677] width 57 height 12
click at [1270, 656] on button "Save & Exit" at bounding box center [1266, 638] width 118 height 35
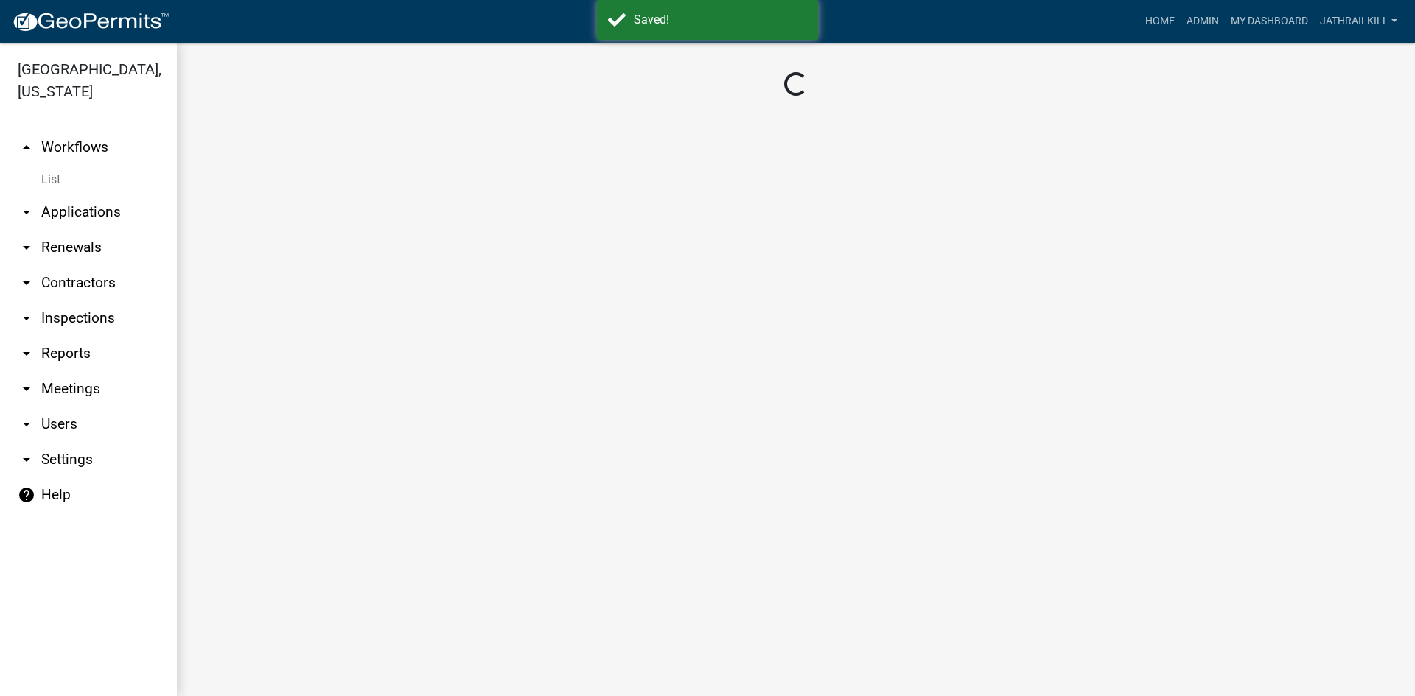
click at [113, 130] on link "arrow_drop_up Workflows" at bounding box center [88, 147] width 177 height 35
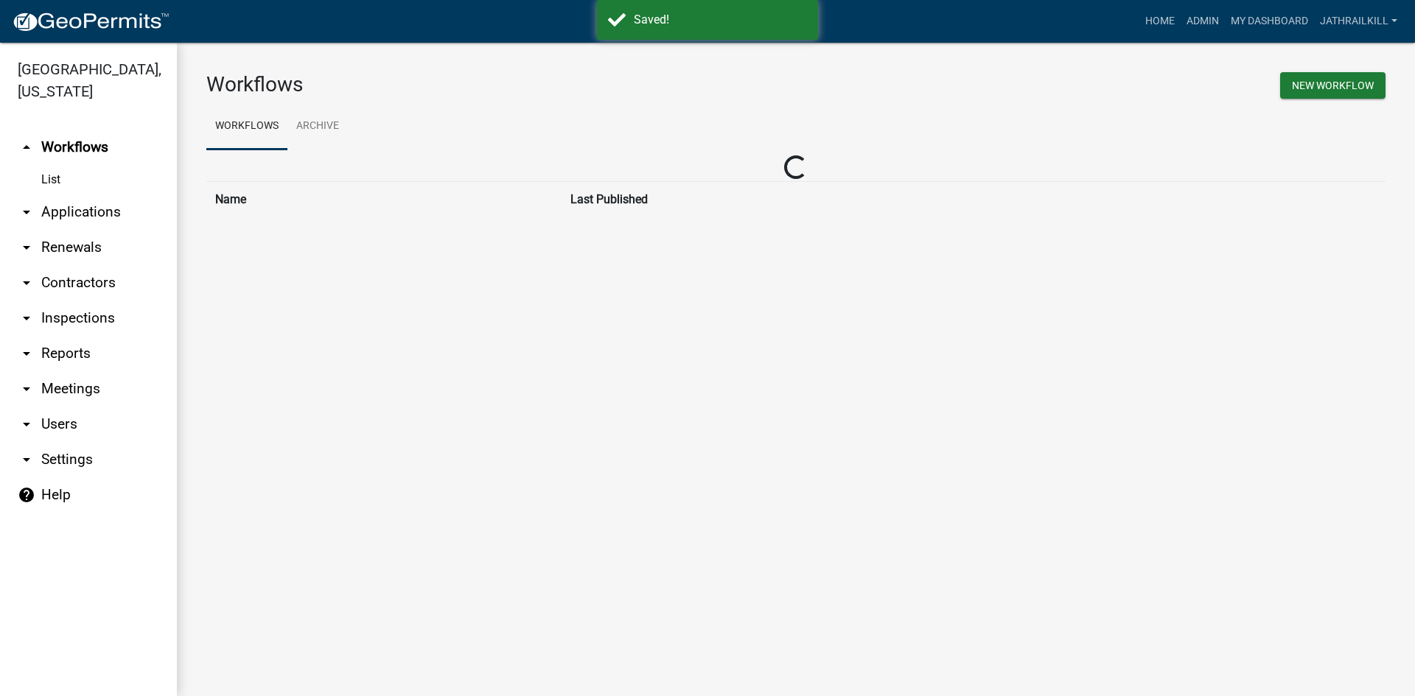
click at [101, 195] on link "arrow_drop_down Applications" at bounding box center [88, 212] width 177 height 35
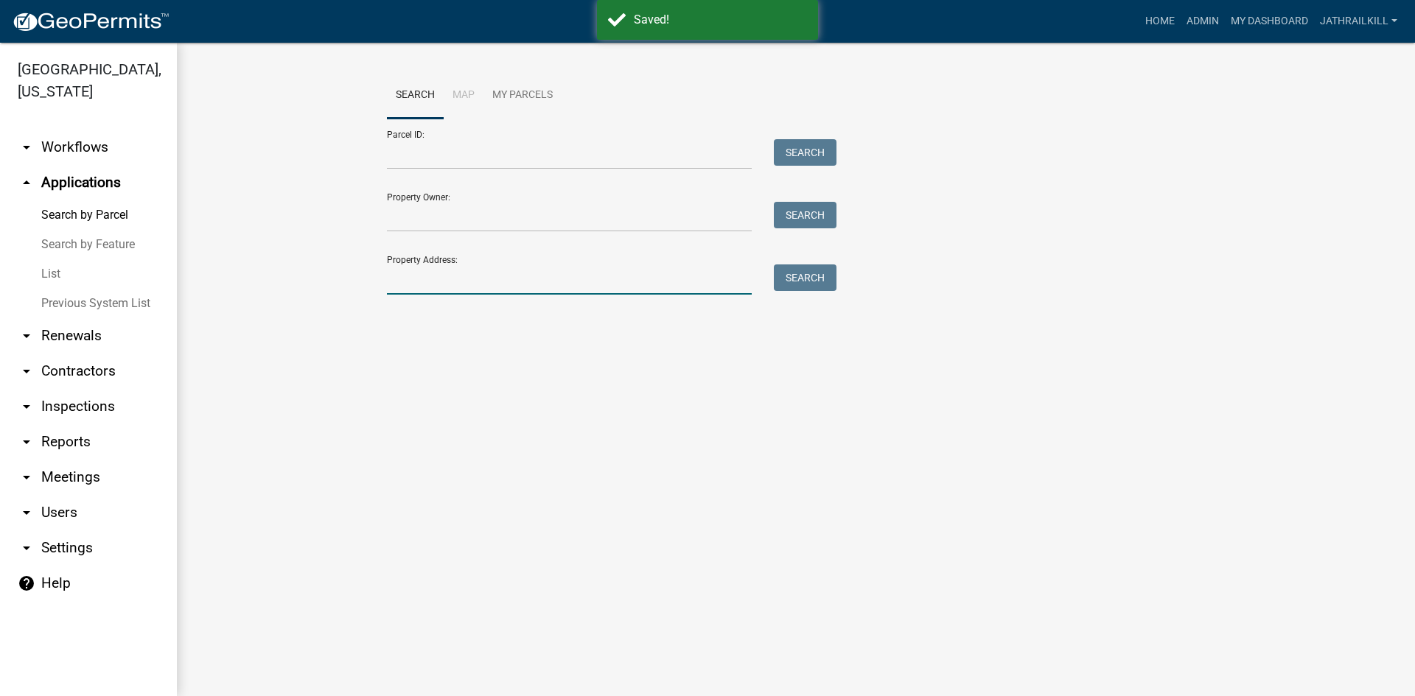
click at [429, 276] on input "Property Address:" at bounding box center [569, 280] width 365 height 30
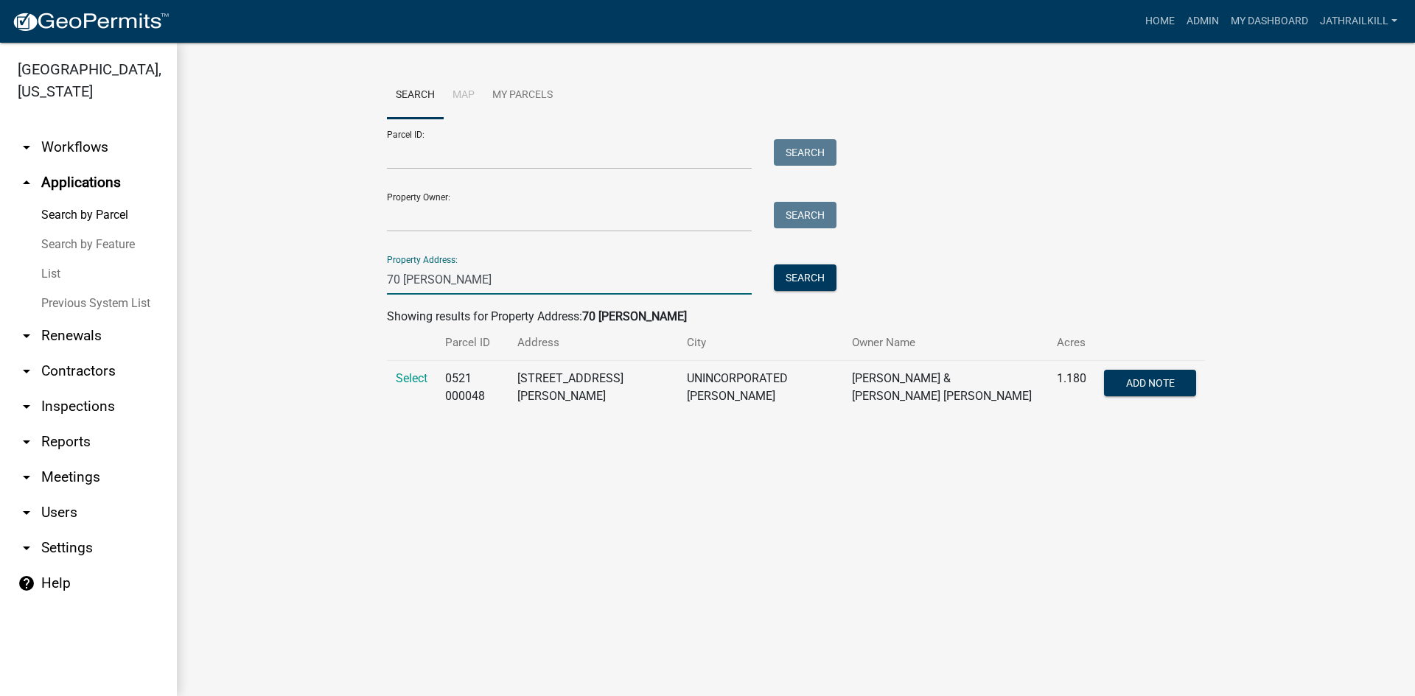
type input "70 [PERSON_NAME]"
click at [399, 371] on td "Select" at bounding box center [411, 388] width 49 height 54
drag, startPoint x: 419, startPoint y: 379, endPoint x: 368, endPoint y: 357, distance: 54.8
click at [419, 379] on span "Select" at bounding box center [412, 378] width 32 height 14
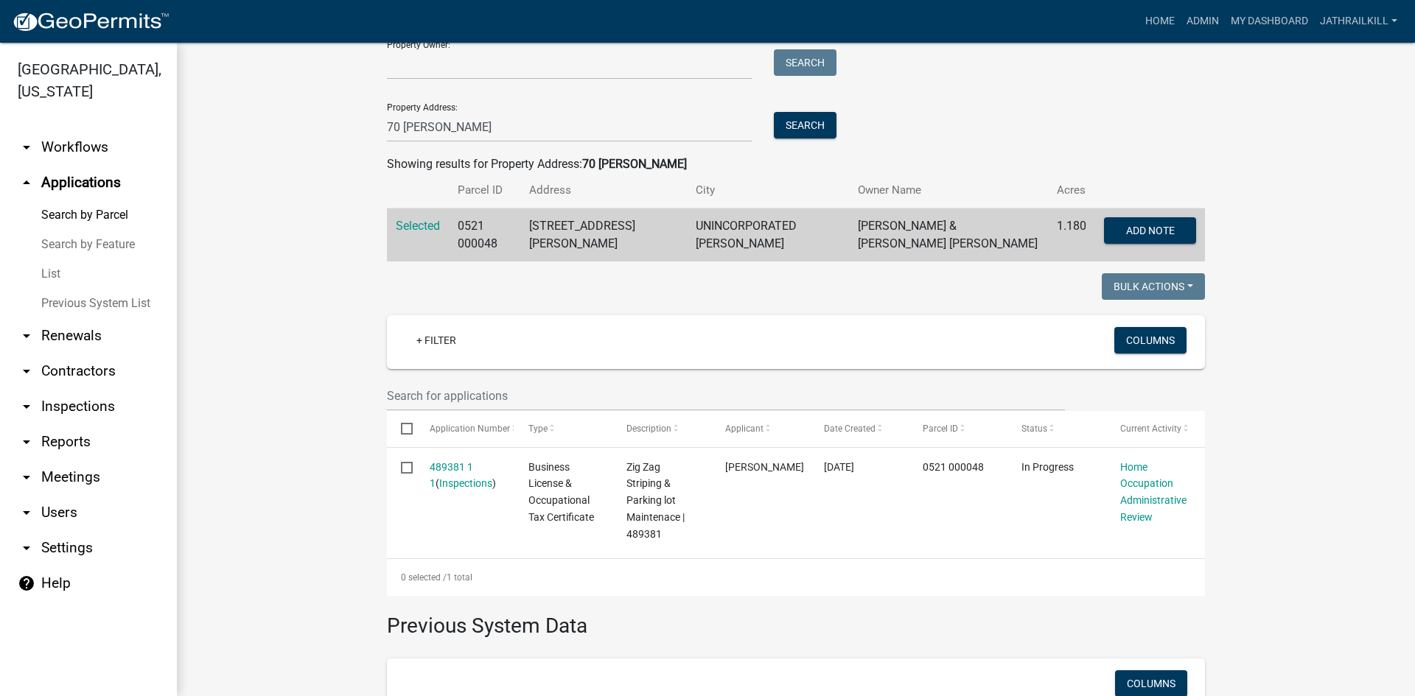
scroll to position [346, 0]
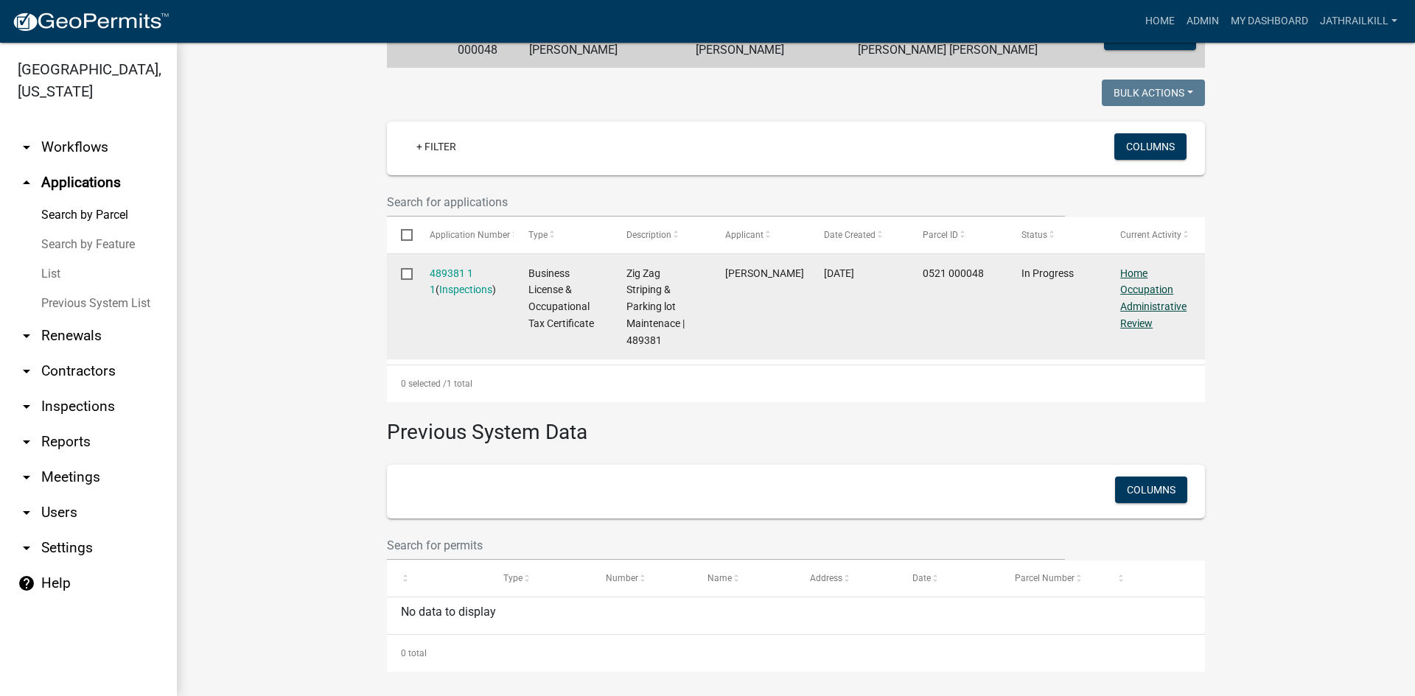
click at [1147, 280] on link "Home Occupation Administrative Review" at bounding box center [1153, 299] width 66 height 62
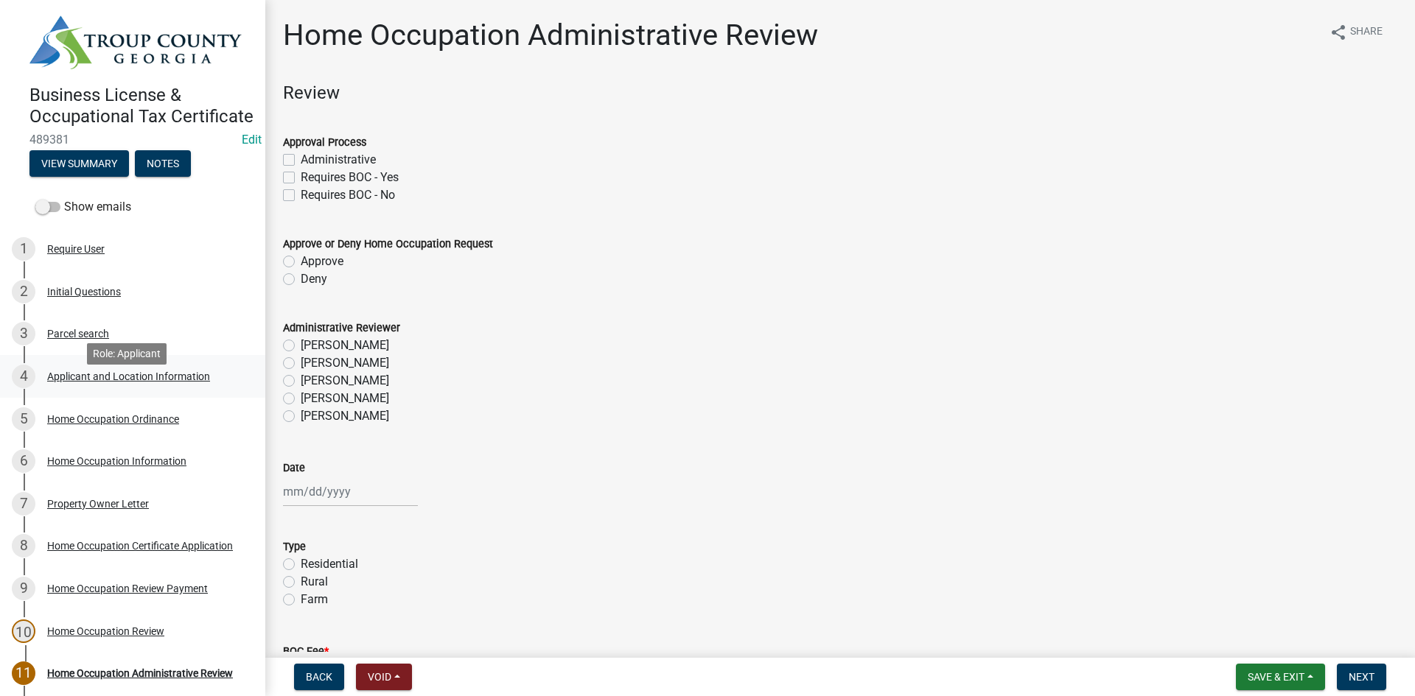
click at [105, 382] on div "Applicant and Location Information" at bounding box center [128, 376] width 163 height 10
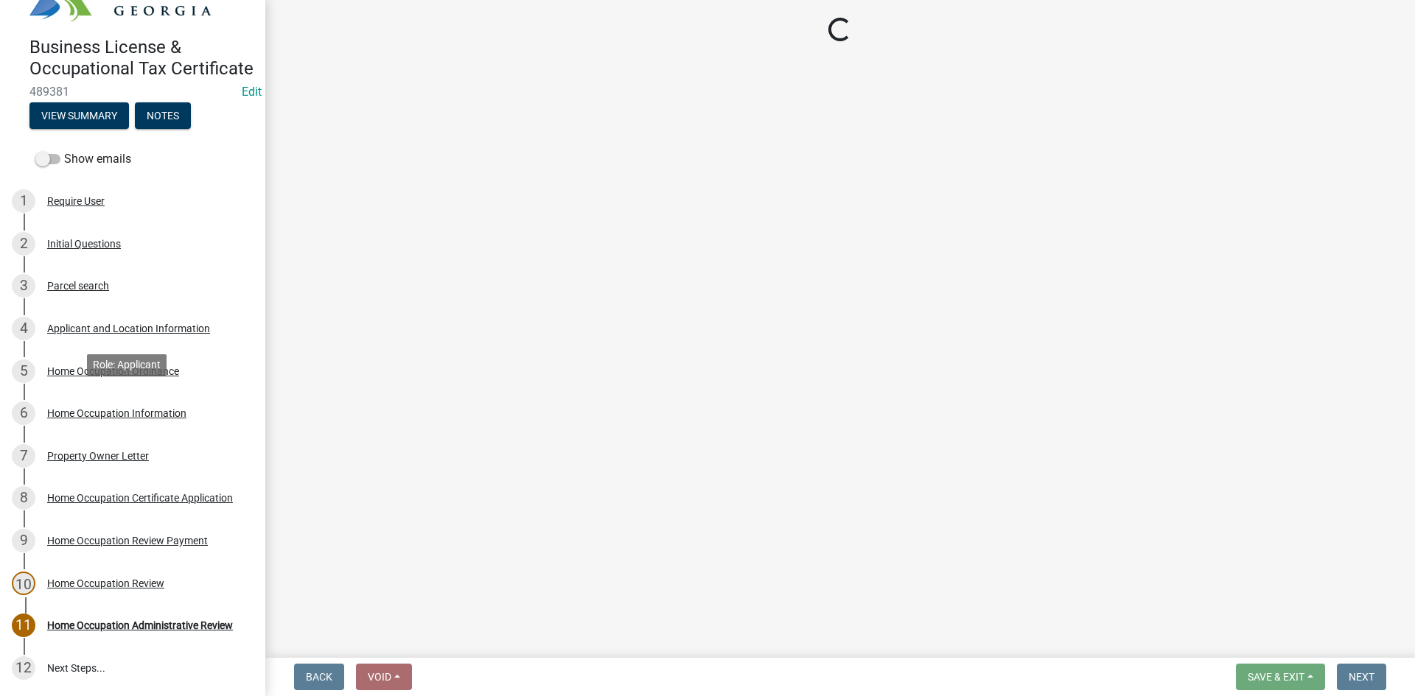
scroll to position [74, 0]
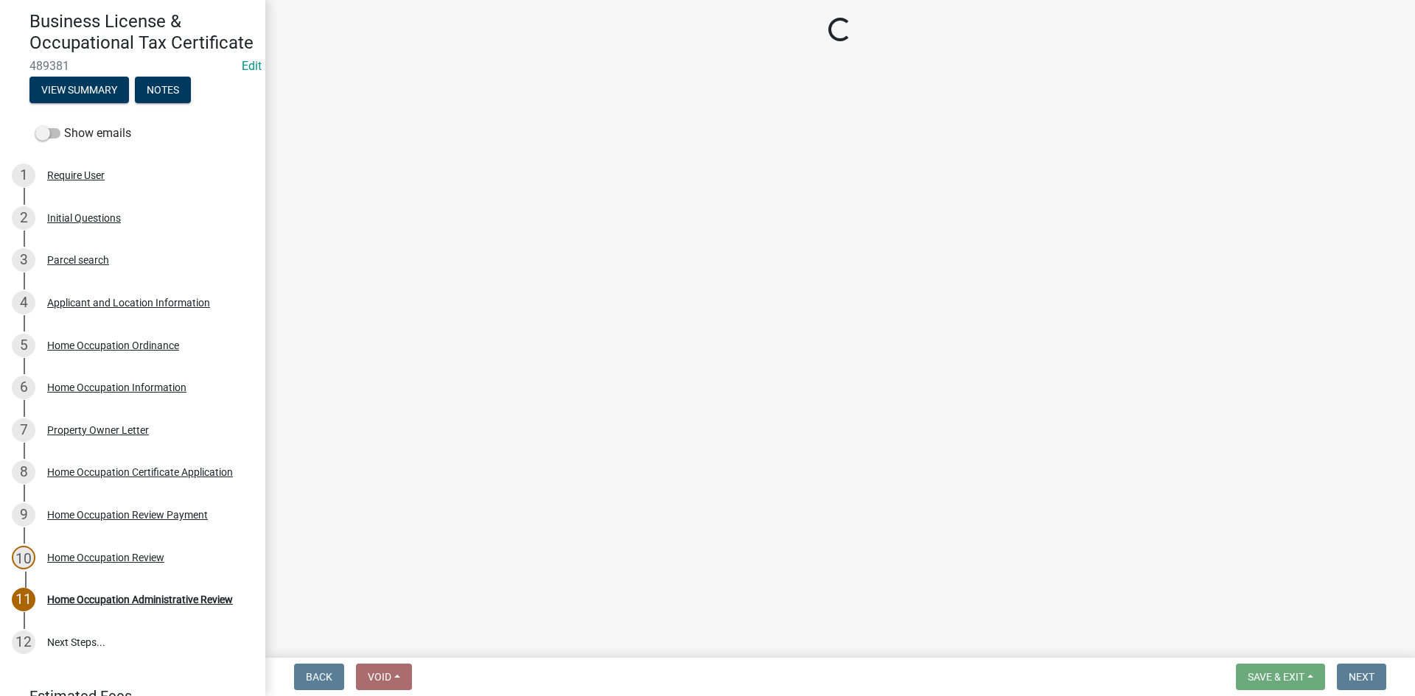
select select "GA"
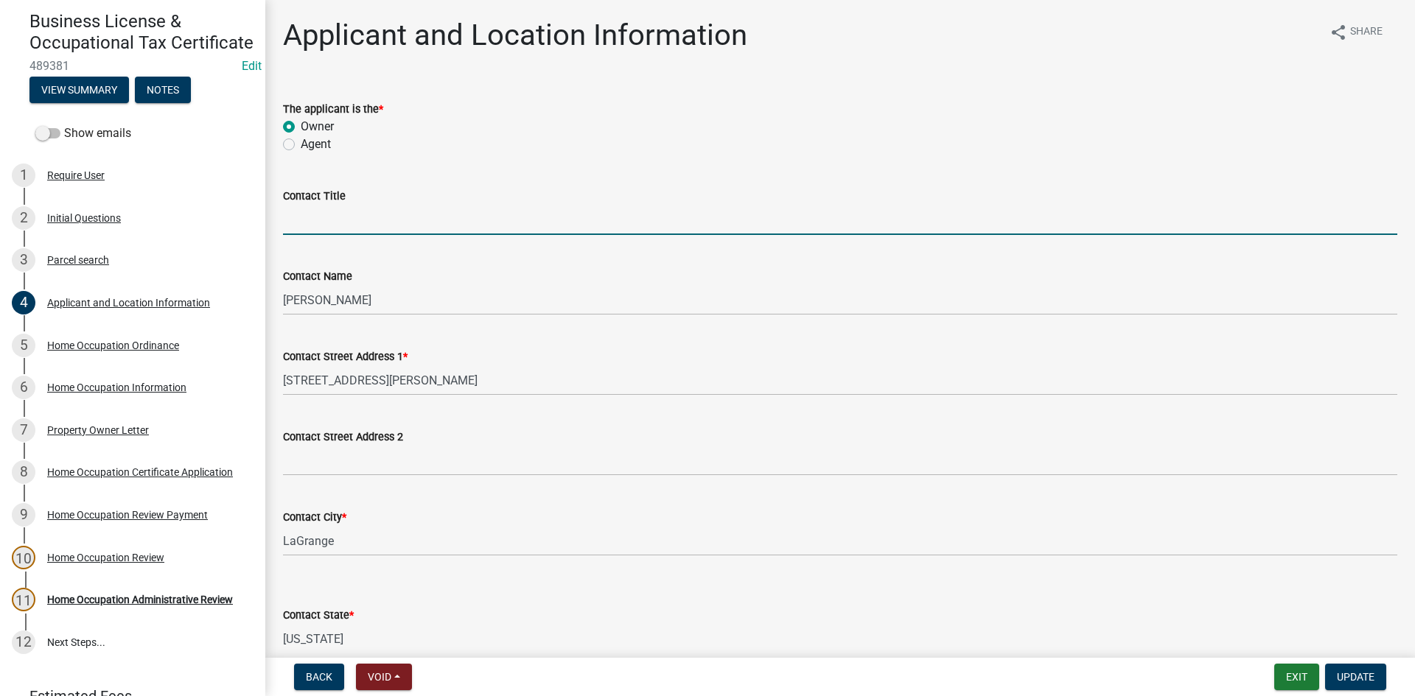
click at [410, 233] on input "Contact Title" at bounding box center [840, 220] width 1114 height 30
type input "Business Owner"
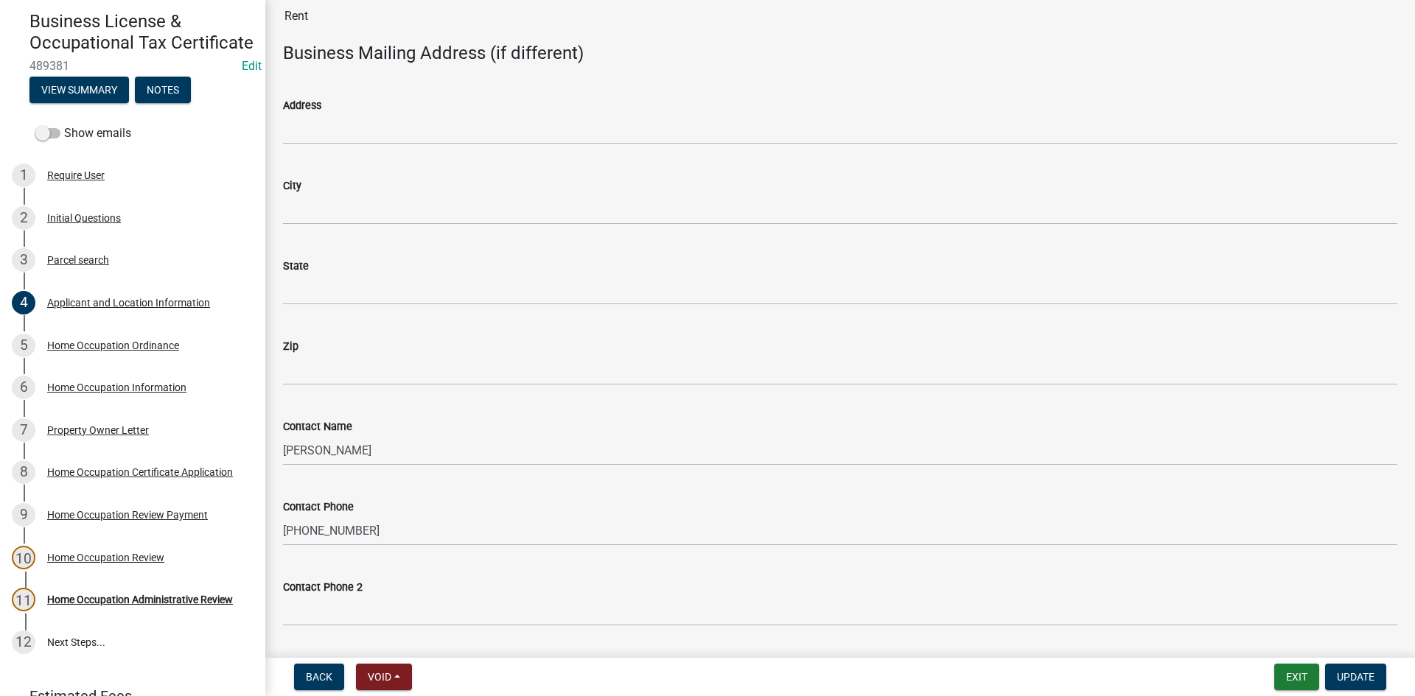
scroll to position [1745, 0]
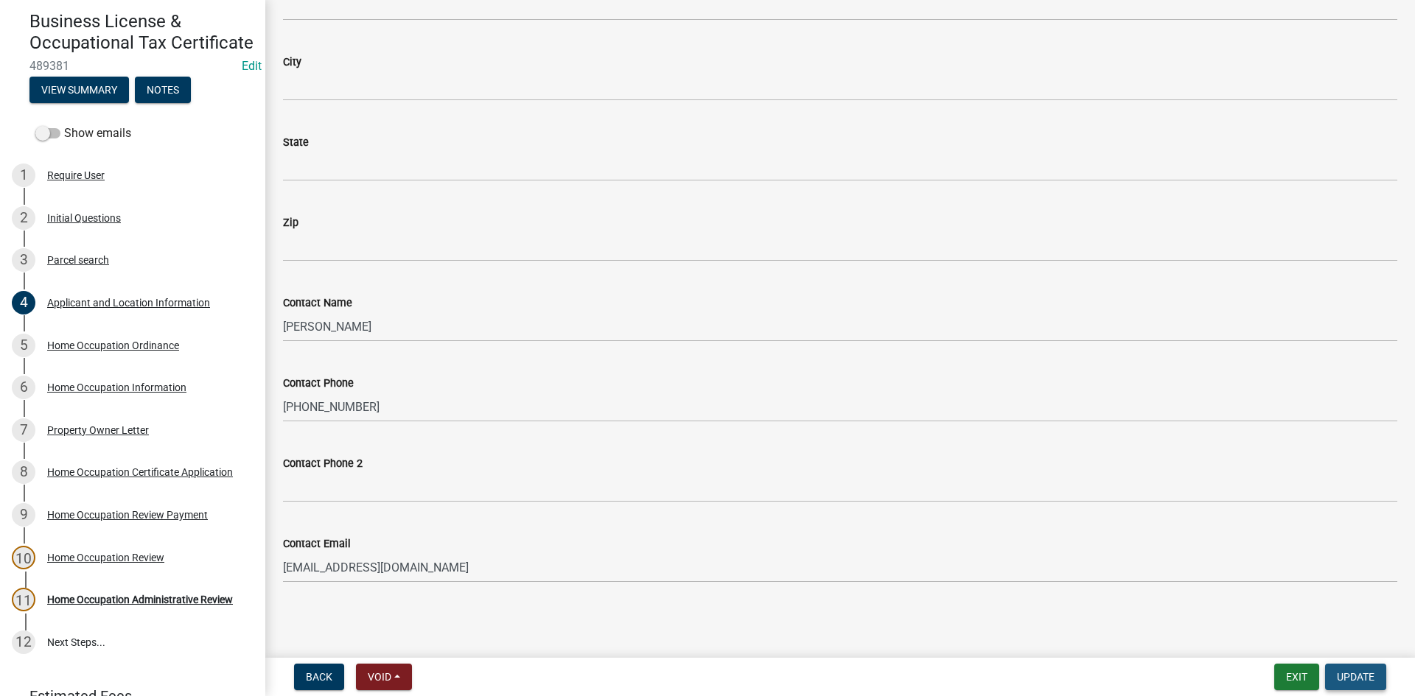
drag, startPoint x: 1358, startPoint y: 674, endPoint x: 1350, endPoint y: 666, distance: 11.0
click at [1357, 671] on span "Update" at bounding box center [1356, 677] width 38 height 12
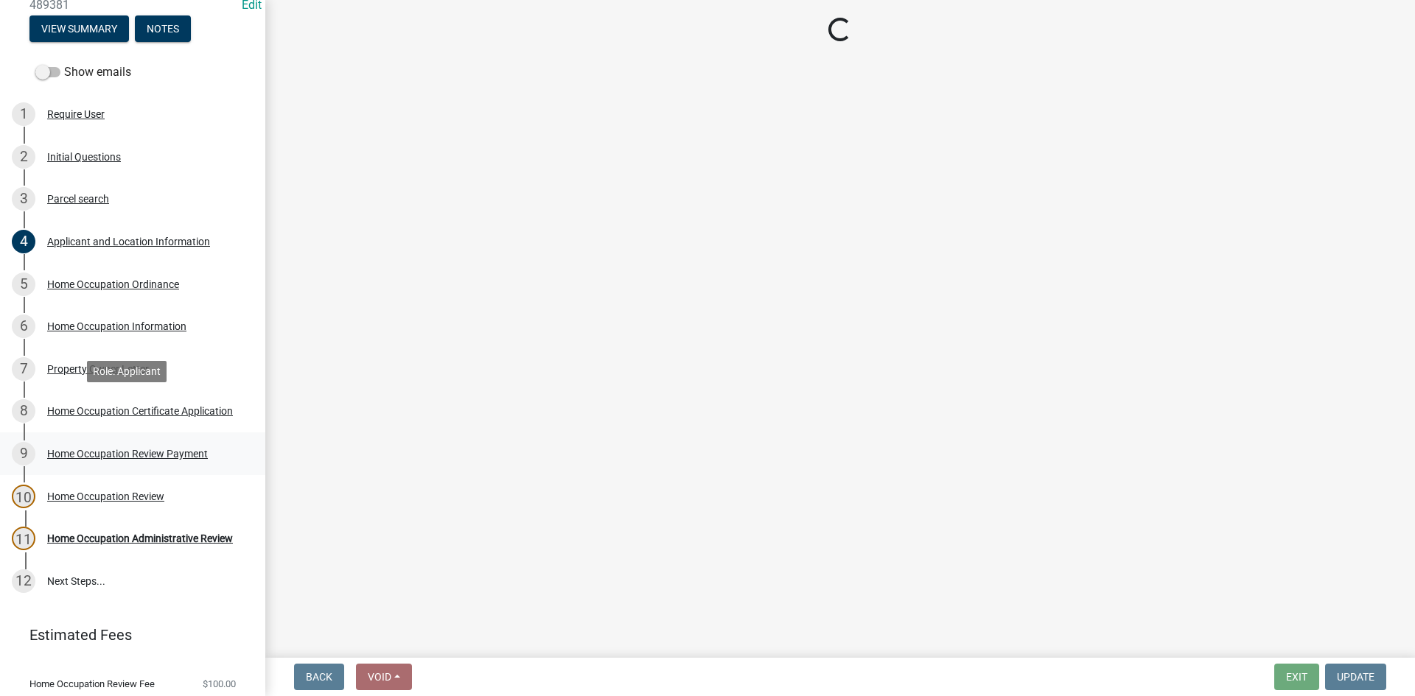
scroll to position [197, 0]
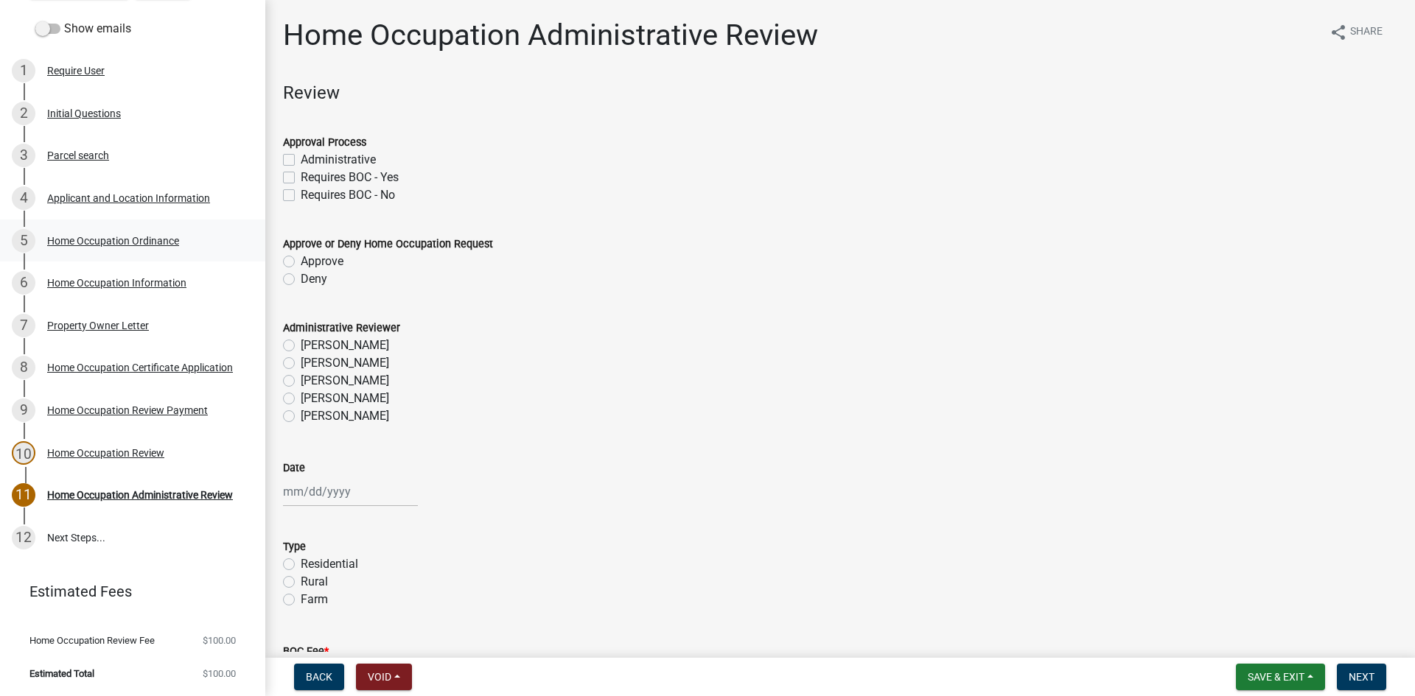
click at [145, 241] on div "Home Occupation Ordinance" at bounding box center [113, 241] width 132 height 10
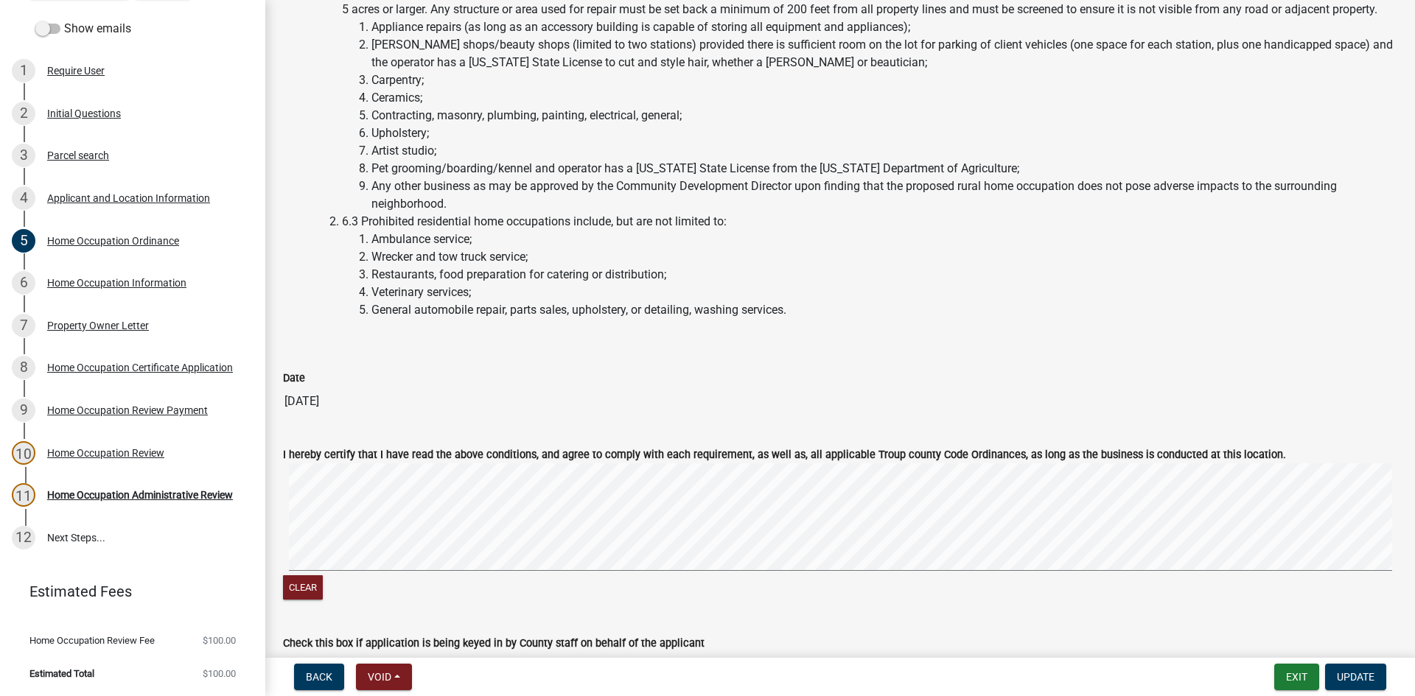
scroll to position [2776, 0]
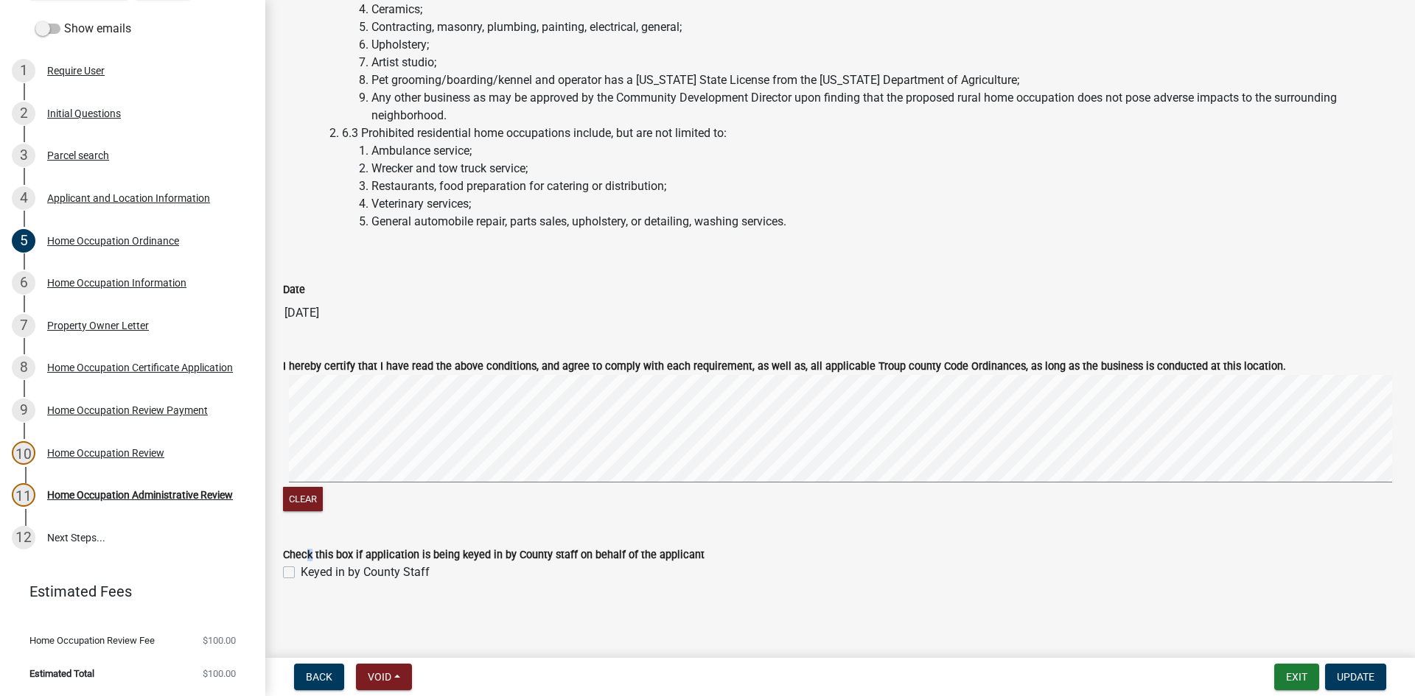
click at [305, 559] on label "Check this box if application is being keyed in by County staff on behalf of th…" at bounding box center [494, 555] width 422 height 10
click at [298, 570] on div "Keyed in by County Staff" at bounding box center [840, 573] width 1114 height 18
click at [301, 576] on label "Keyed in by County Staff" at bounding box center [365, 573] width 129 height 18
click at [301, 573] on input "Keyed in by County Staff" at bounding box center [306, 569] width 10 height 10
checkbox input "true"
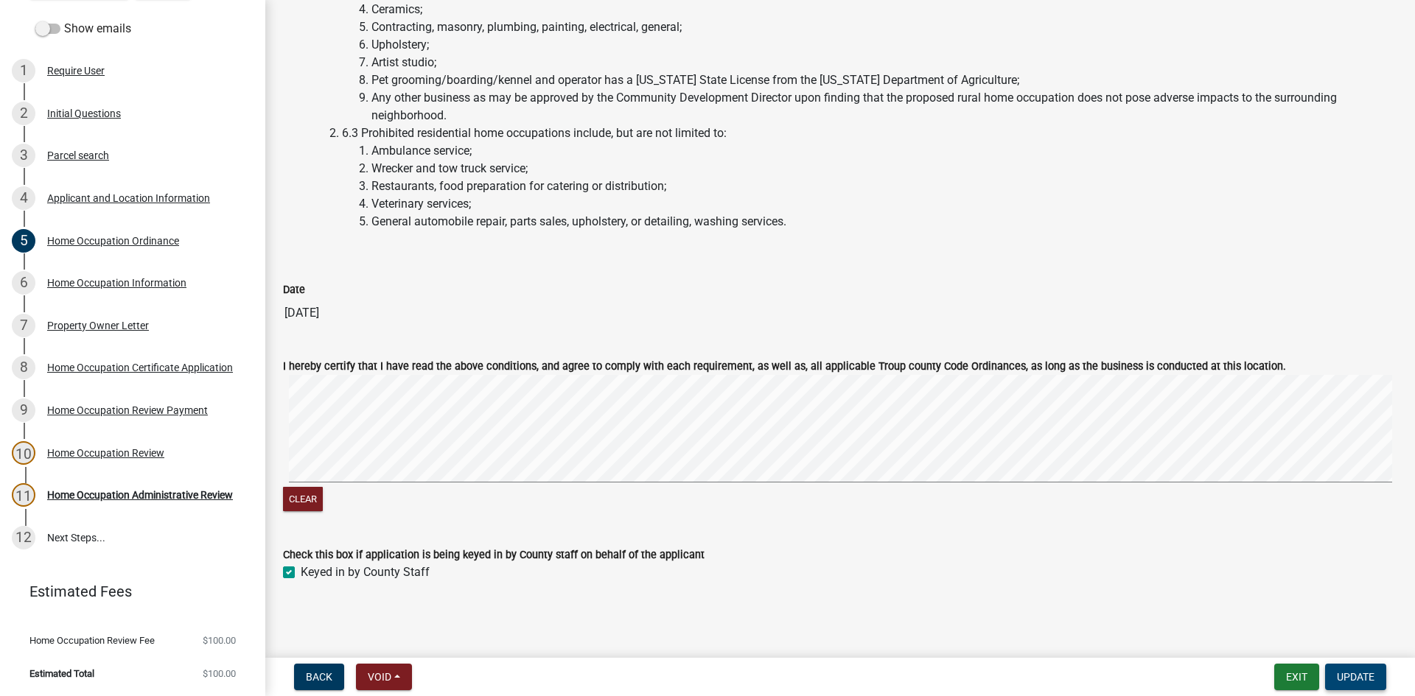
drag, startPoint x: 1371, startPoint y: 680, endPoint x: 1362, endPoint y: 679, distance: 8.9
click at [1364, 679] on span "Update" at bounding box center [1356, 677] width 38 height 12
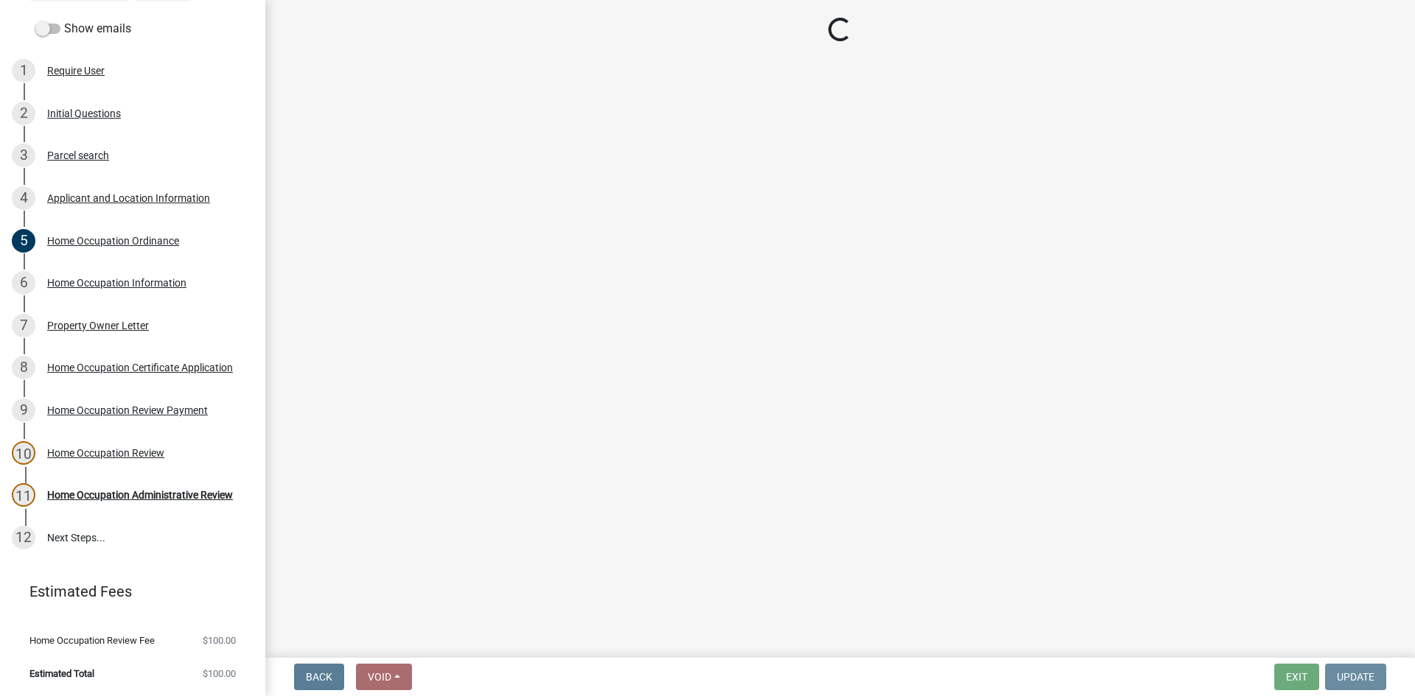
scroll to position [0, 0]
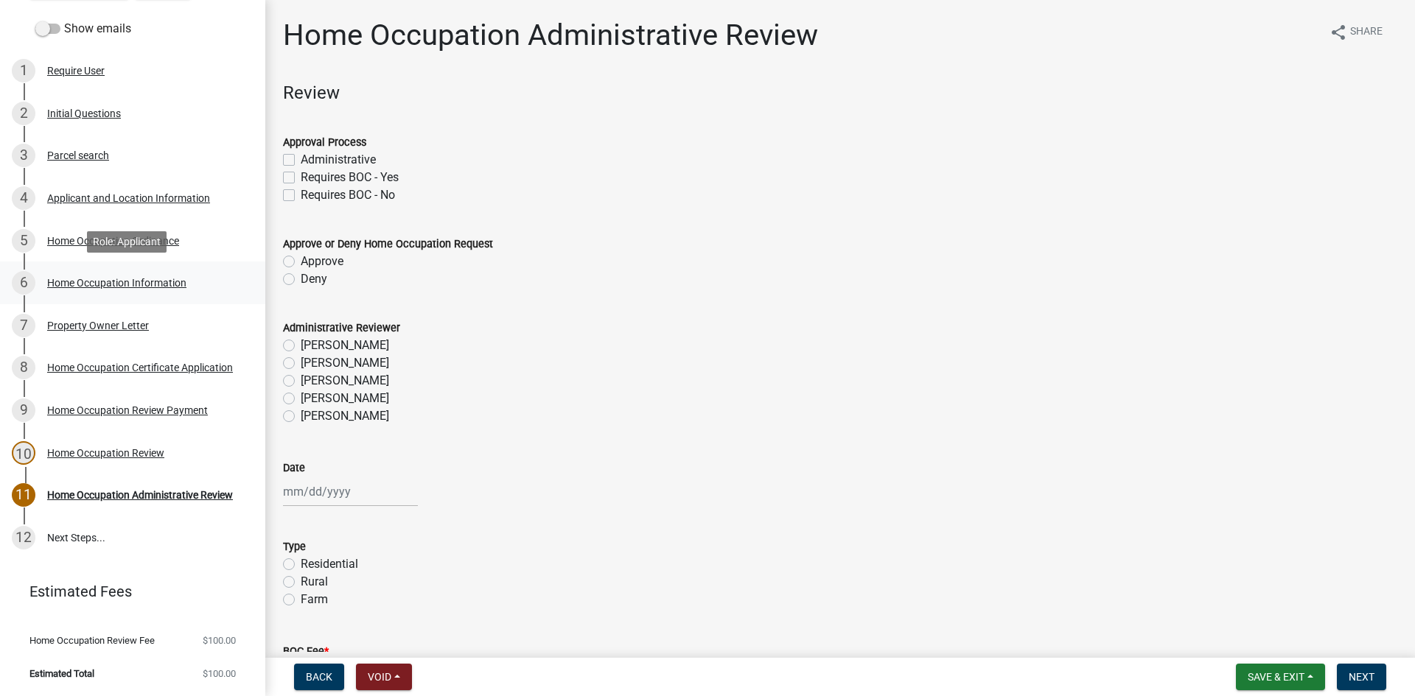
click at [167, 279] on div "Home Occupation Information" at bounding box center [116, 283] width 139 height 10
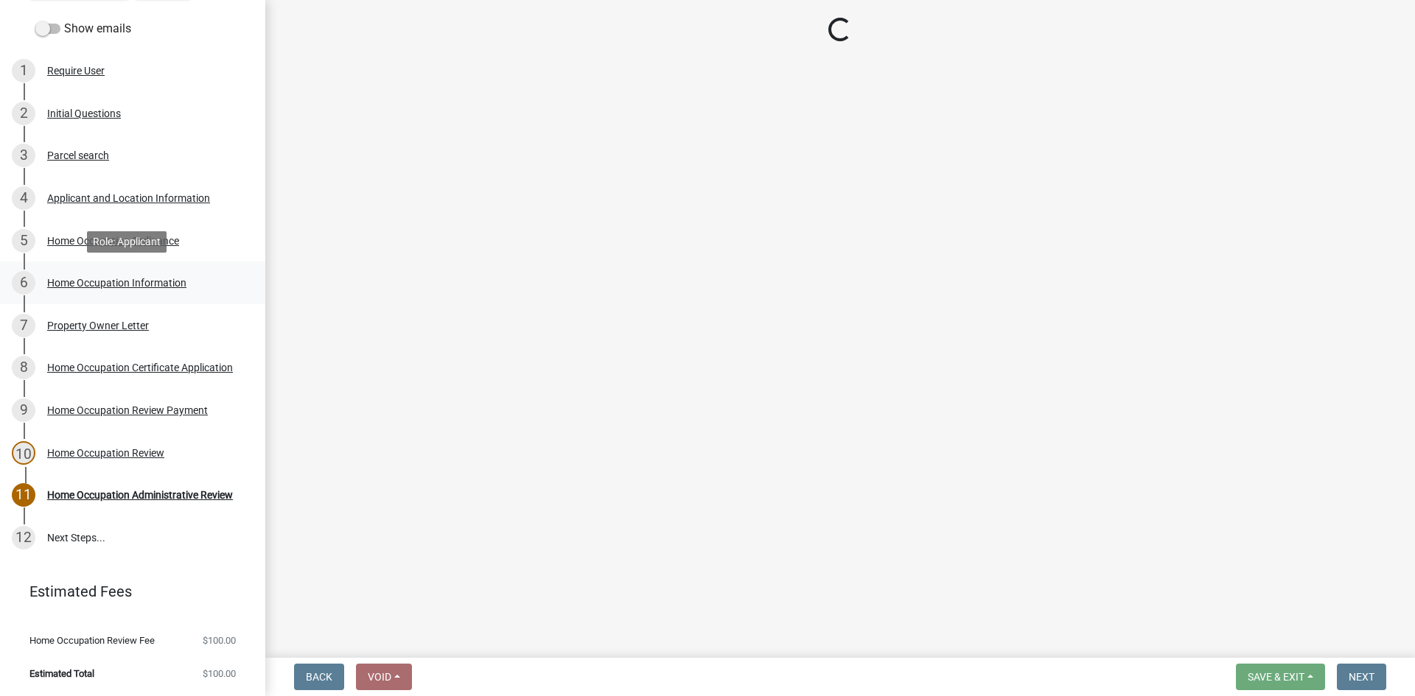
select select "91373011-55fc-4208-aafc-b8db89fd1589"
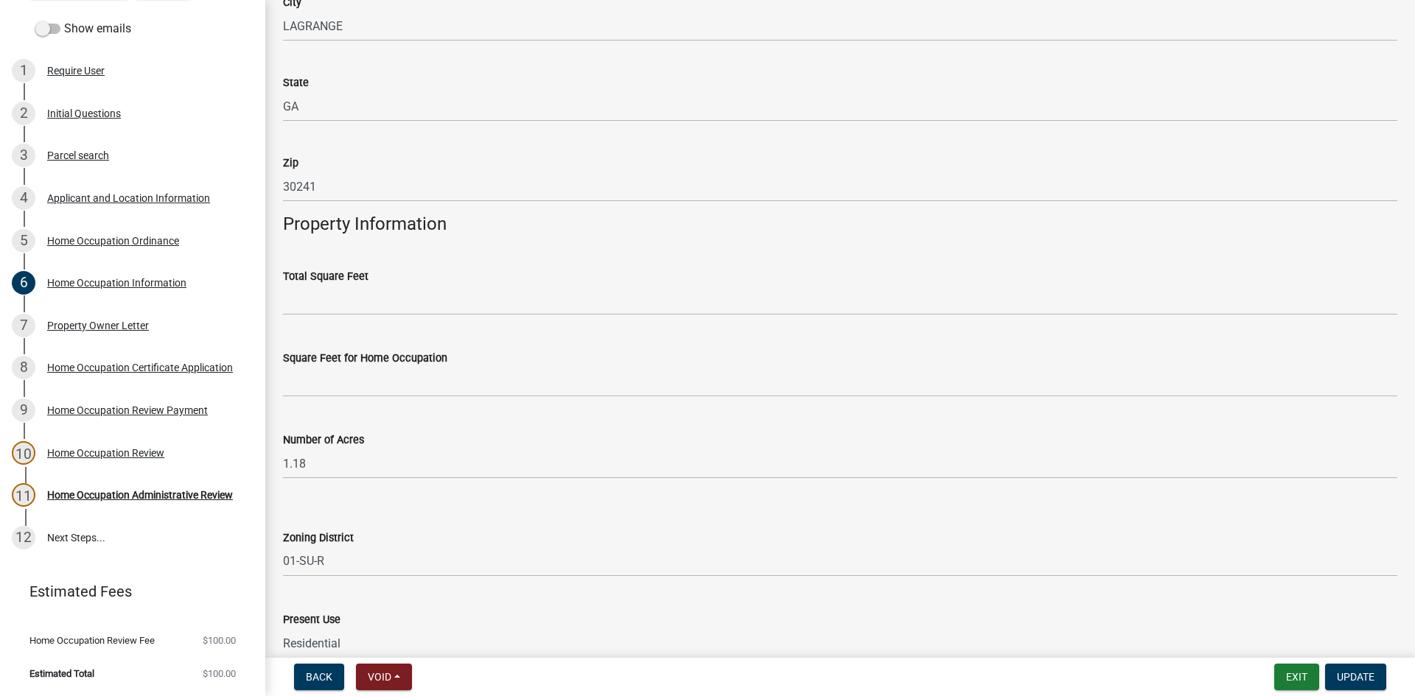
scroll to position [442, 0]
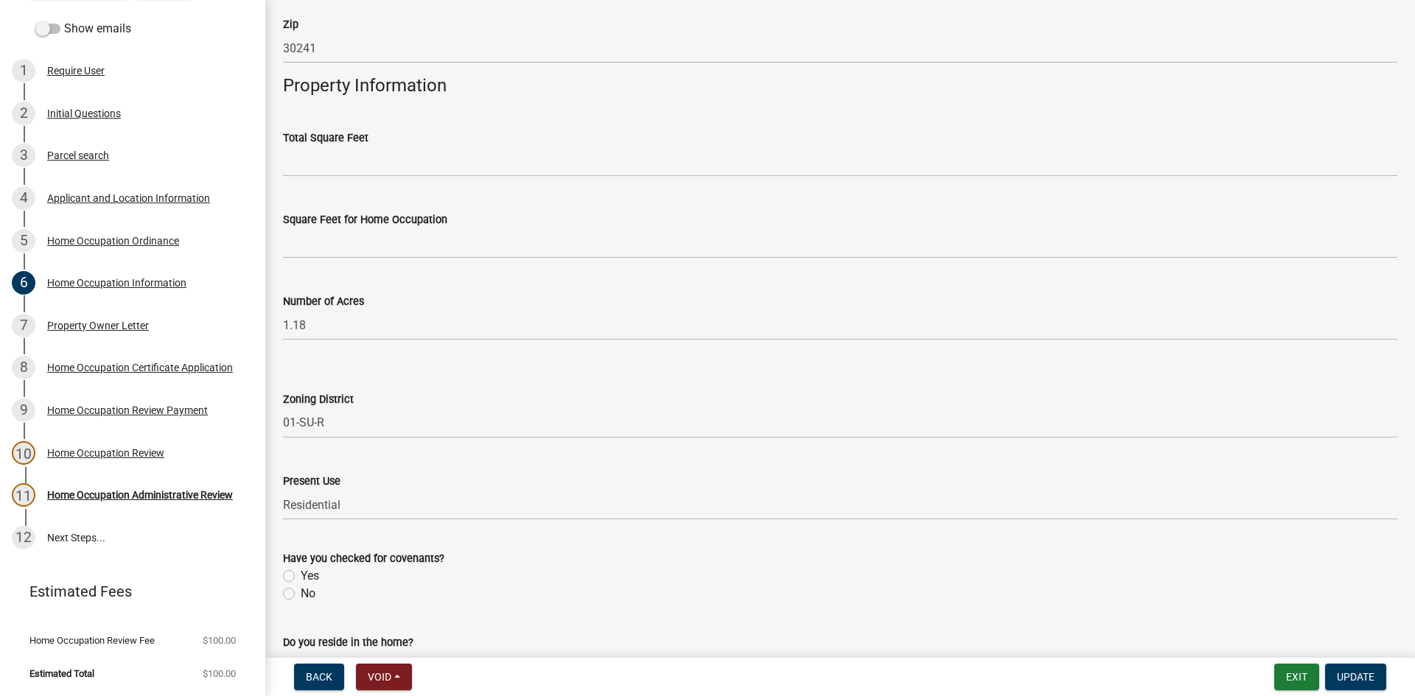
click at [355, 178] on wm-data-entity-input "Total Square Feet" at bounding box center [840, 149] width 1114 height 82
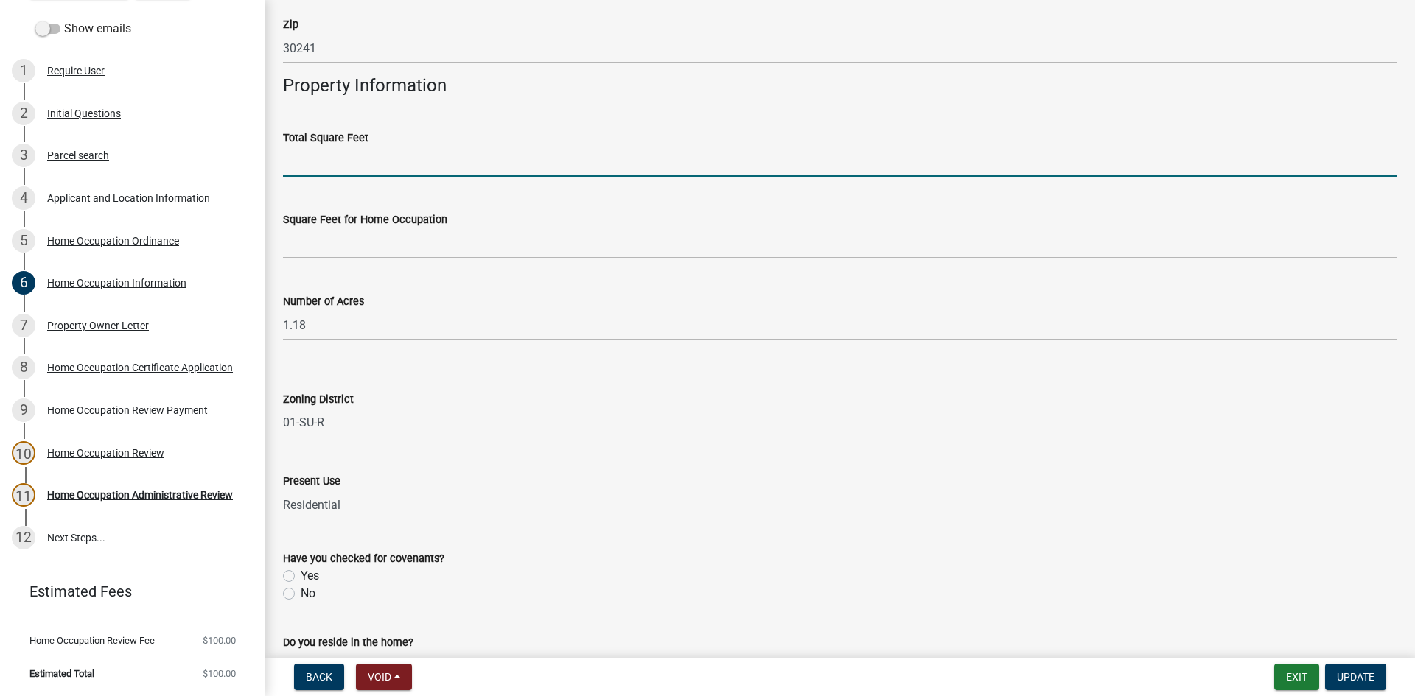
click at [357, 173] on input "text" at bounding box center [840, 162] width 1114 height 30
type input "1728"
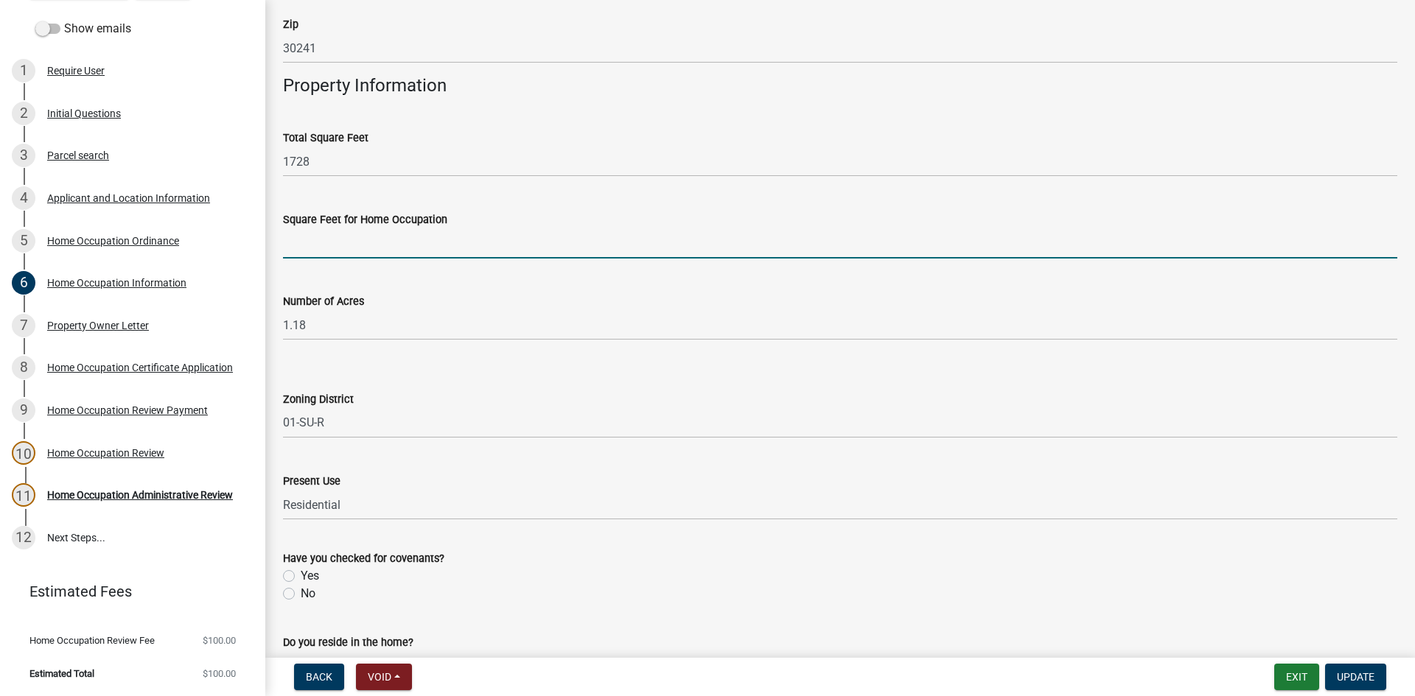
click at [300, 251] on input "text" at bounding box center [840, 243] width 1114 height 30
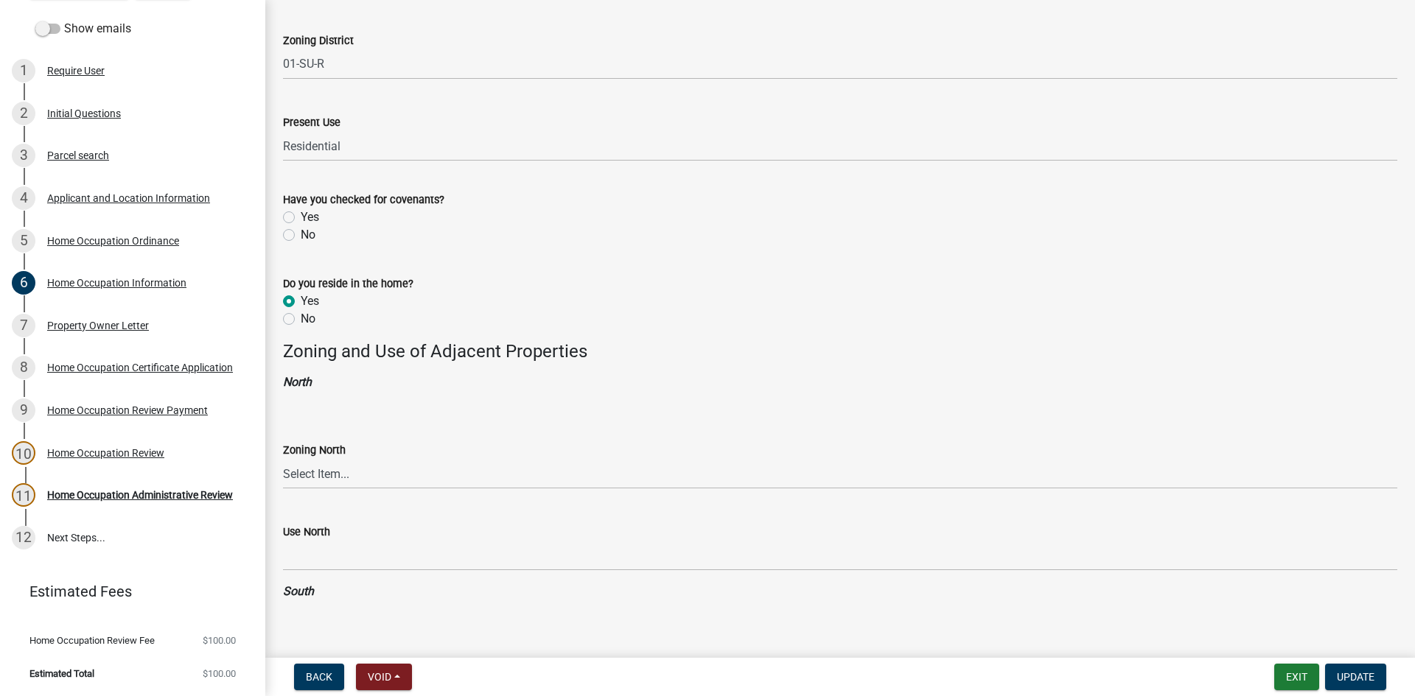
scroll to position [884, 0]
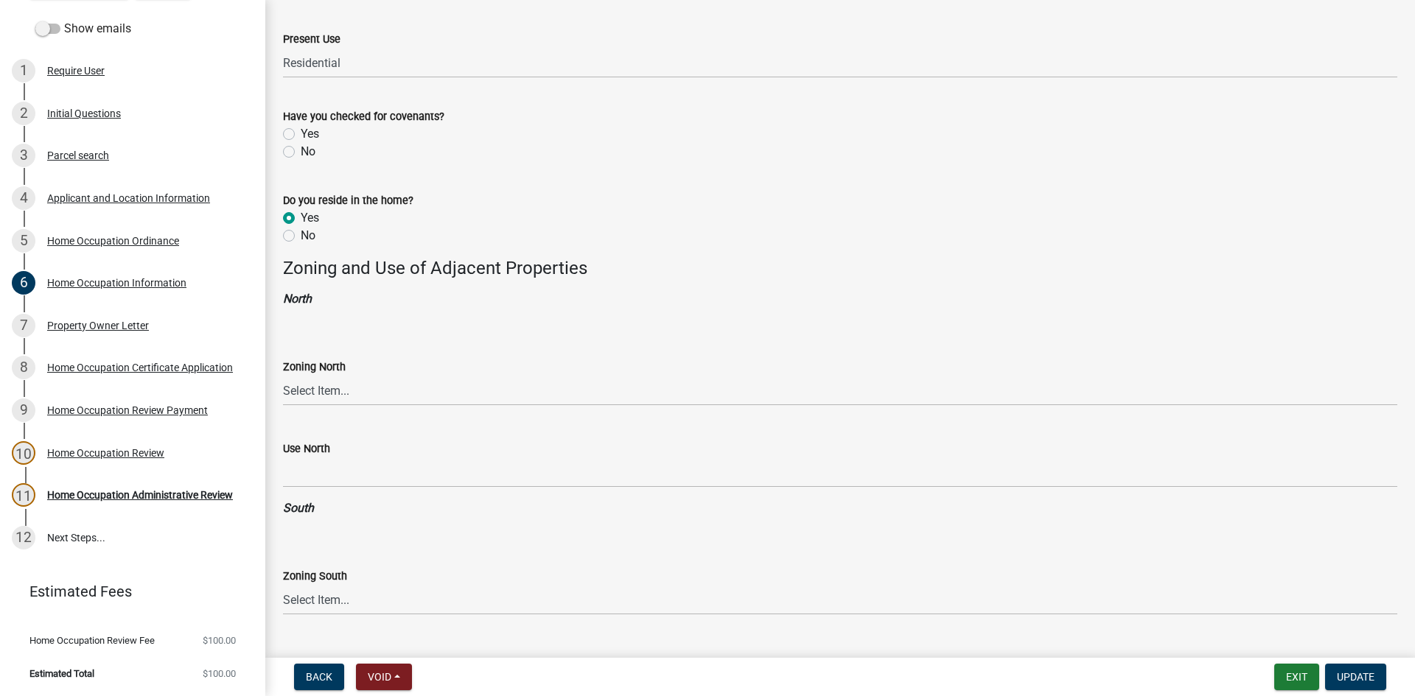
type input "0"
click at [301, 148] on label "No" at bounding box center [308, 152] width 15 height 18
click at [301, 148] on input "No" at bounding box center [306, 148] width 10 height 10
radio input "true"
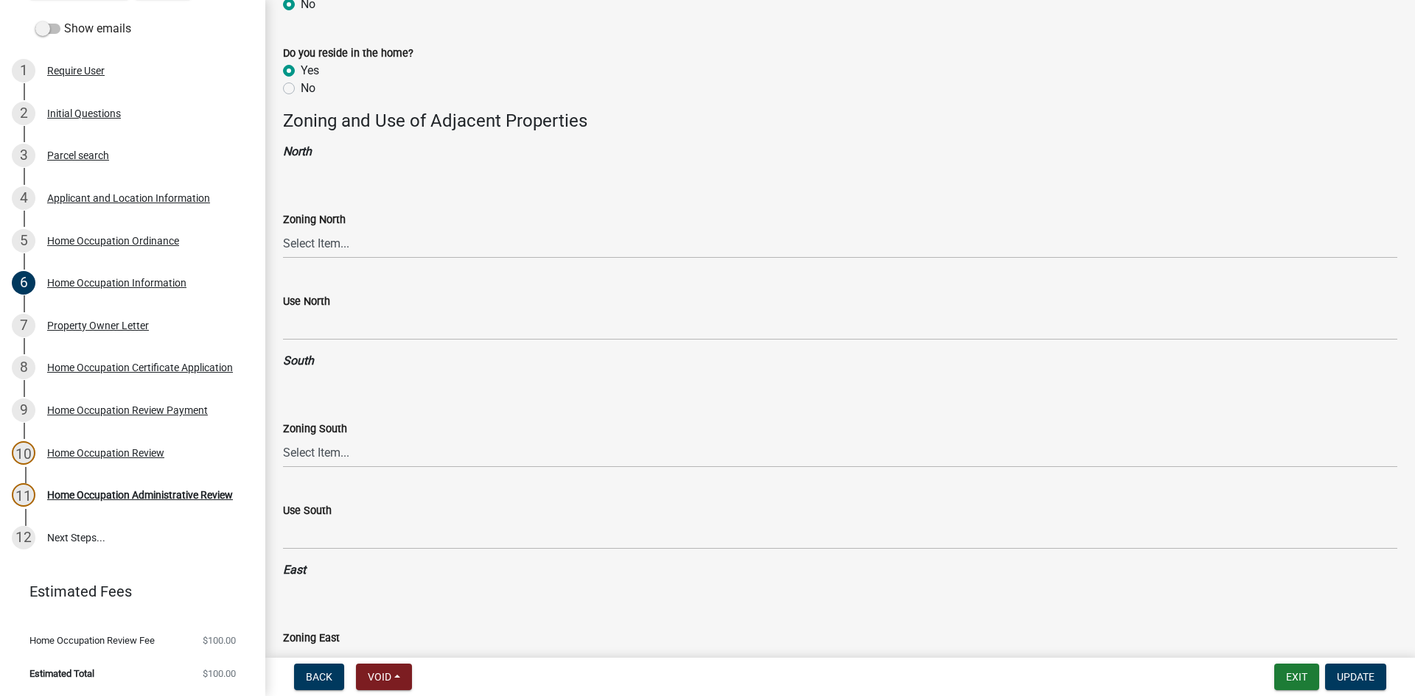
click at [355, 217] on div "Zoning North" at bounding box center [840, 220] width 1114 height 18
click at [358, 236] on select "Select Item... 01-AG 01-AGR 01-CRVP 01-GC 01-GI 01-LC 01-LR 01-LRR 01-MFR 01-MH…" at bounding box center [840, 243] width 1114 height 30
click at [283, 228] on select "Select Item... 01-AG 01-AGR 01-CRVP 01-GC 01-GI 01-LC 01-LR 01-LRR 01-MFR 01-MH…" at bounding box center [840, 243] width 1114 height 30
select select "d0bffa3f-7c9d-46cc-931a-1252bf59ead4"
click at [343, 440] on select "Select Item... 01-AG 01-AGR 01-CRVP 01-GC 01-GI 01-LC 01-LR 01-LRR 01-MFR 01-MH…" at bounding box center [840, 453] width 1114 height 30
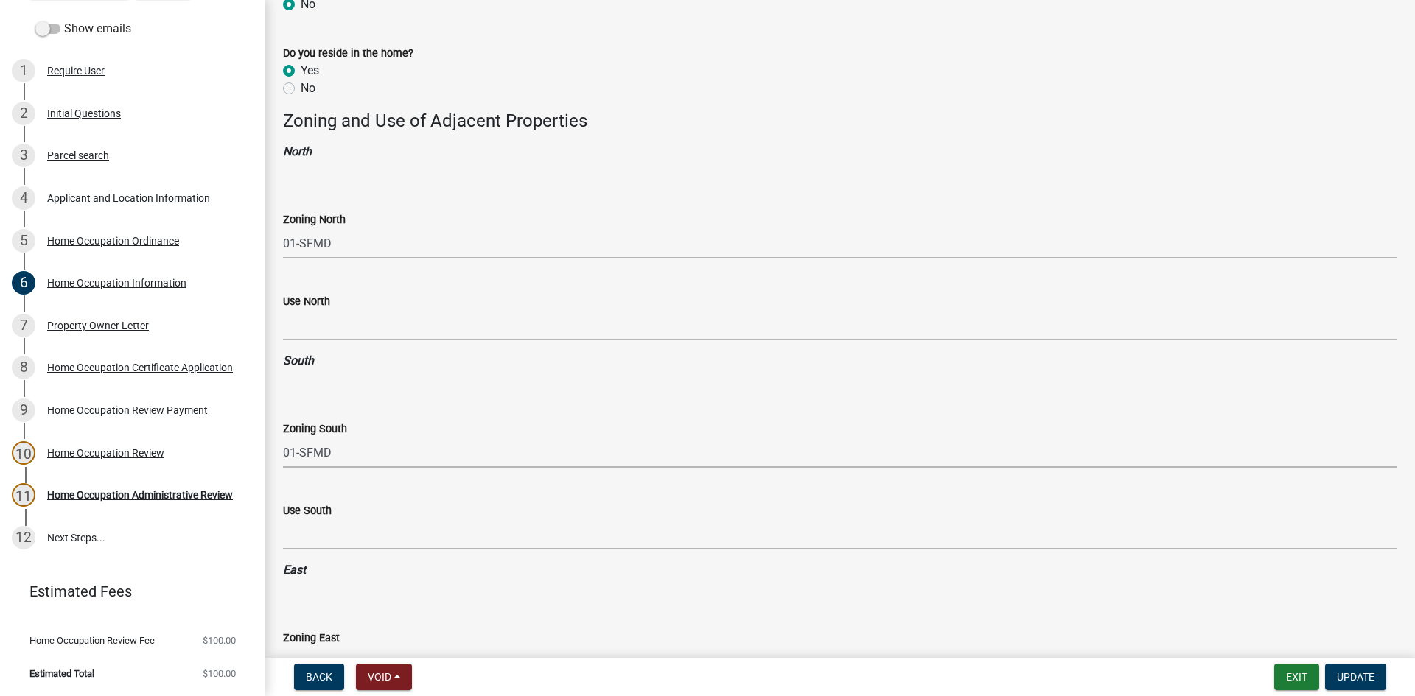
click at [283, 438] on select "Select Item... 01-AG 01-AGR 01-CRVP 01-GC 01-GI 01-LC 01-LR 01-LRR 01-MFR 01-MH…" at bounding box center [840, 453] width 1114 height 30
select select "212fe496-8b06-484a-b30a-ad8cde4e9da8"
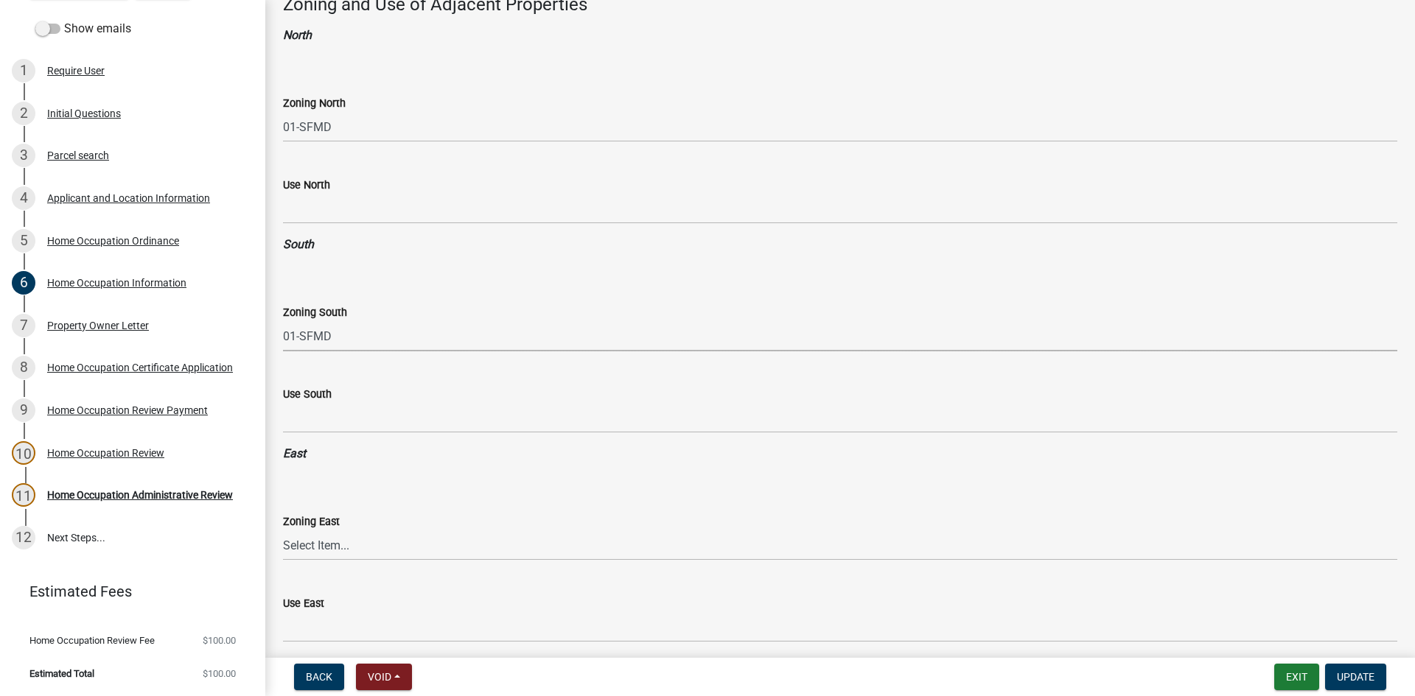
scroll to position [1400, 0]
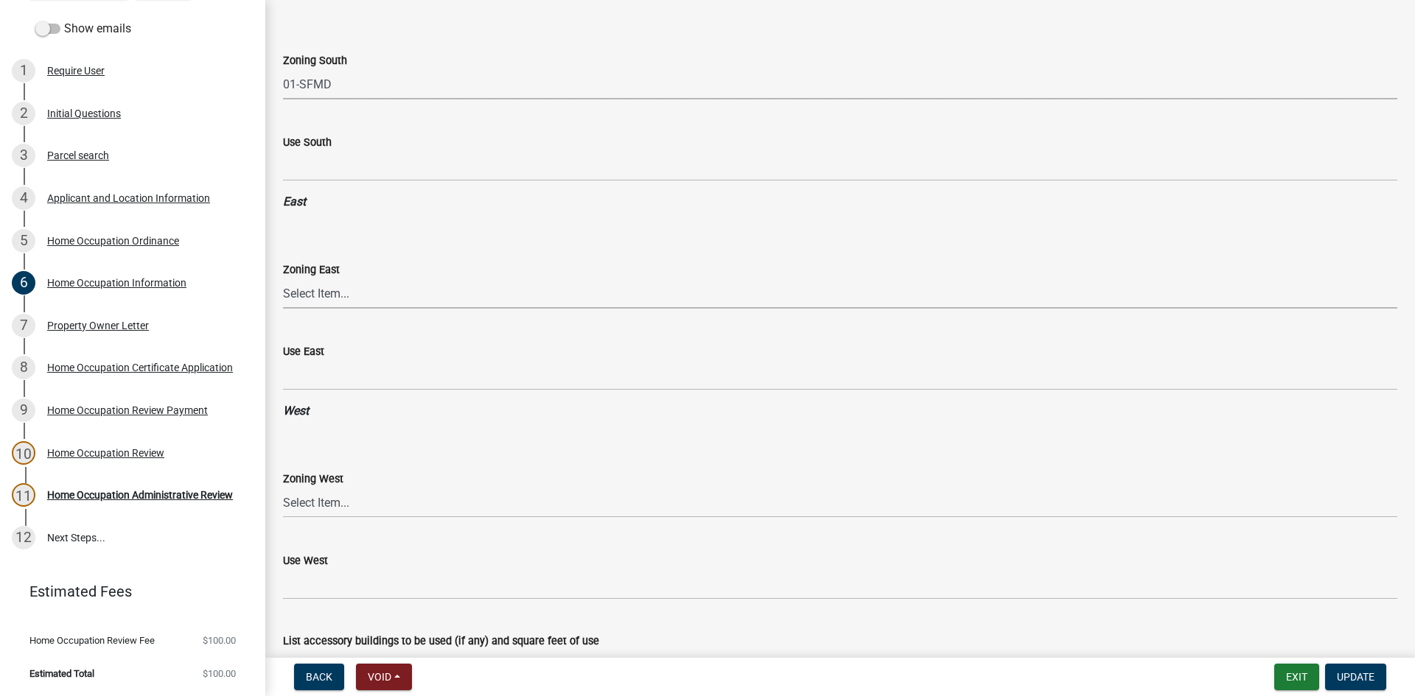
click at [329, 288] on select "Select Item... 01-AG 01-AGR 01-CRVP 01-GC 01-GI 01-LC 01-LR 01-LRR 01-MFR 01-MH…" at bounding box center [840, 294] width 1114 height 30
click at [283, 279] on select "Select Item... 01-AG 01-AGR 01-CRVP 01-GC 01-GI 01-LC 01-LR 01-LRR 01-MFR 01-MH…" at bounding box center [840, 294] width 1114 height 30
select select "1cf4dbf7-b5f8-4984-ac86-52596a91f1da"
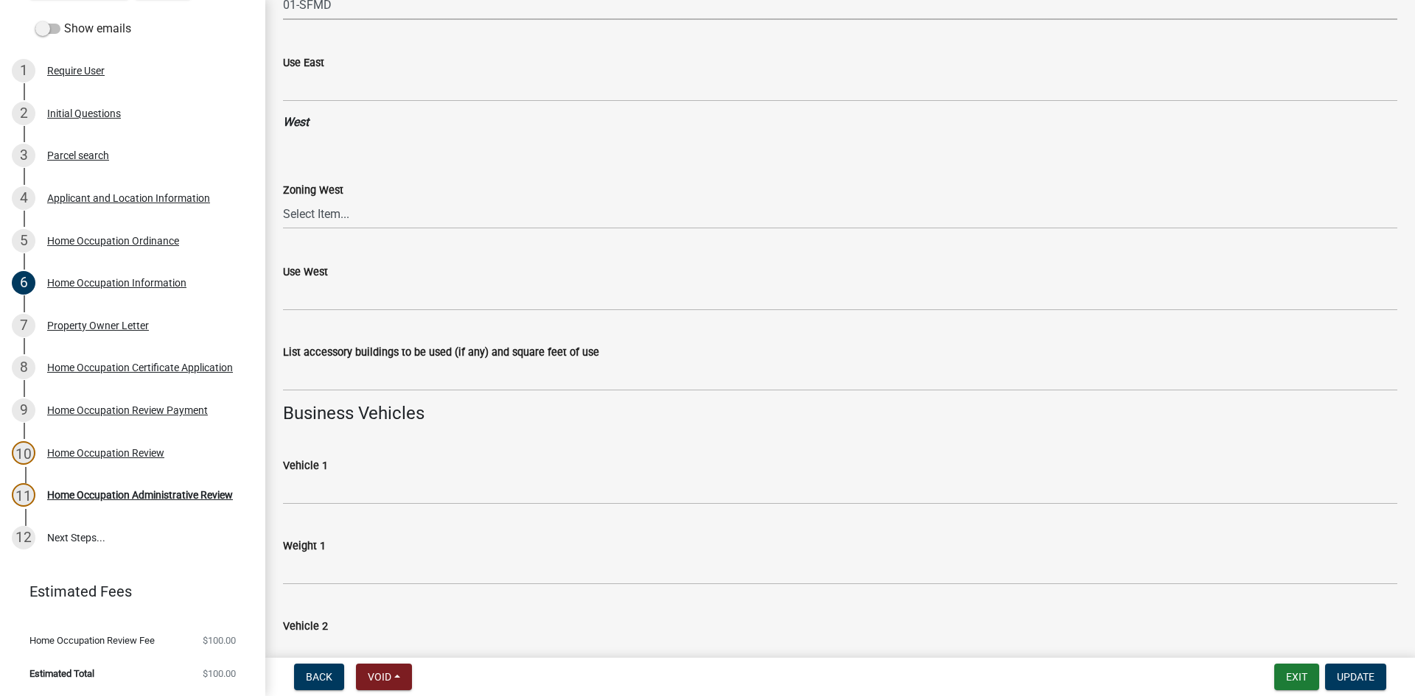
scroll to position [1695, 0]
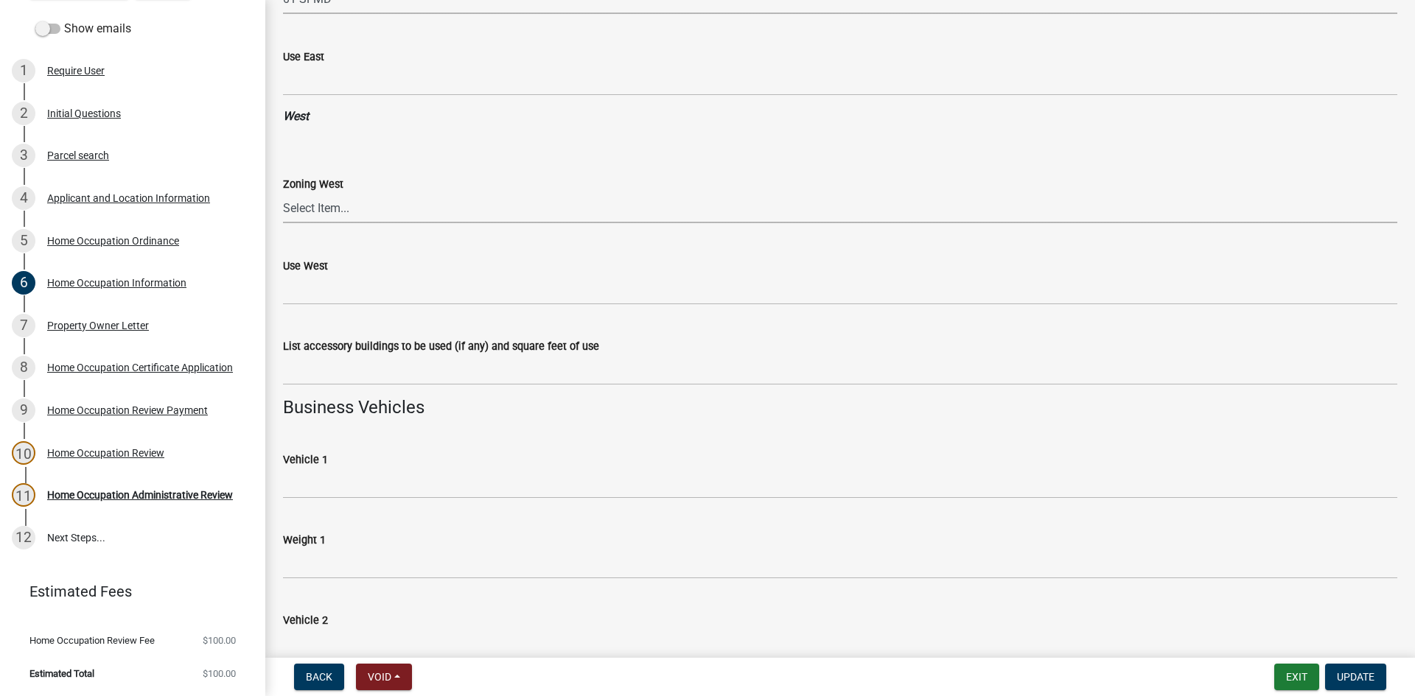
click at [340, 216] on select "Select Item... 01-AG 01-AGR 01-CRVP 01-GC 01-GI 01-LC 01-LR 01-LRR 01-MFR 01-MH…" at bounding box center [840, 208] width 1114 height 30
click at [283, 193] on select "Select Item... 01-AG 01-AGR 01-CRVP 01-GC 01-GI 01-LC 01-LR 01-LRR 01-MFR 01-MH…" at bounding box center [840, 208] width 1114 height 30
select select "305fd1d3-0343-405d-b3a3-cb409c58dda1"
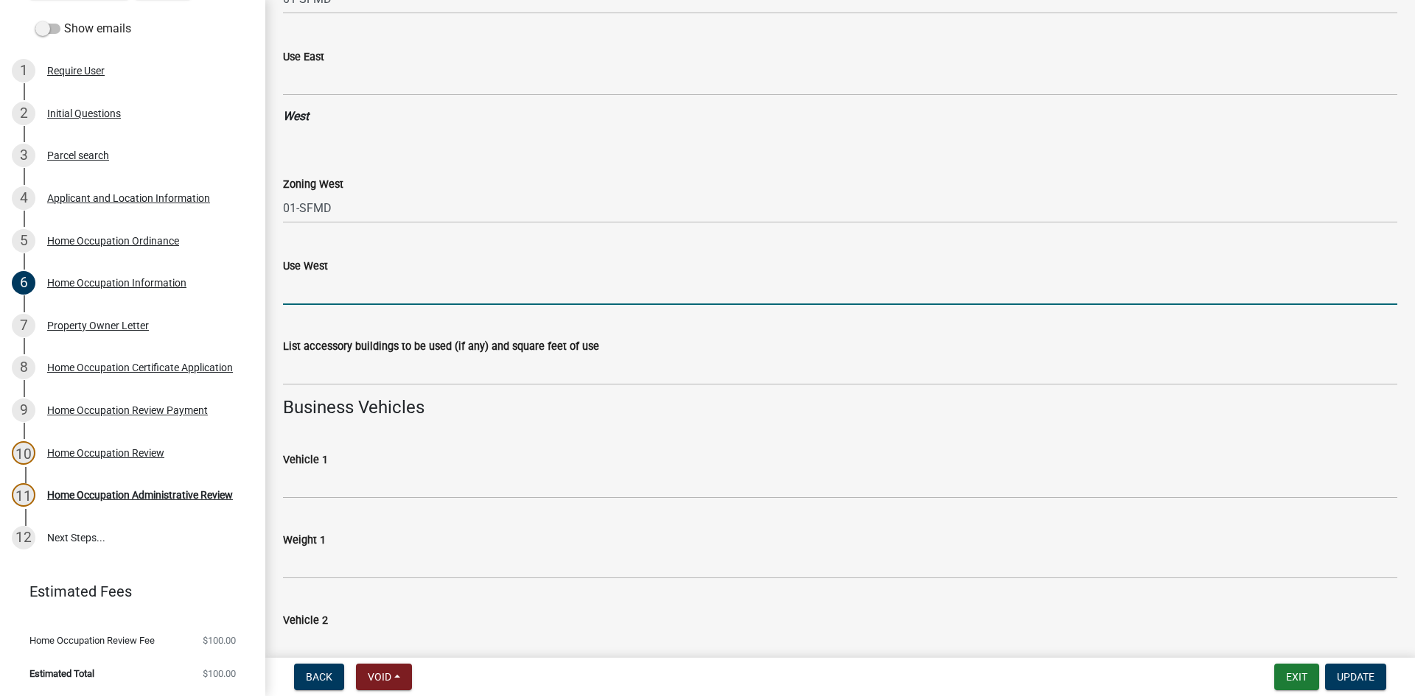
drag, startPoint x: 359, startPoint y: 282, endPoint x: 389, endPoint y: 283, distance: 30.2
click at [362, 282] on input "Use West" at bounding box center [840, 290] width 1114 height 30
type input "Residential"
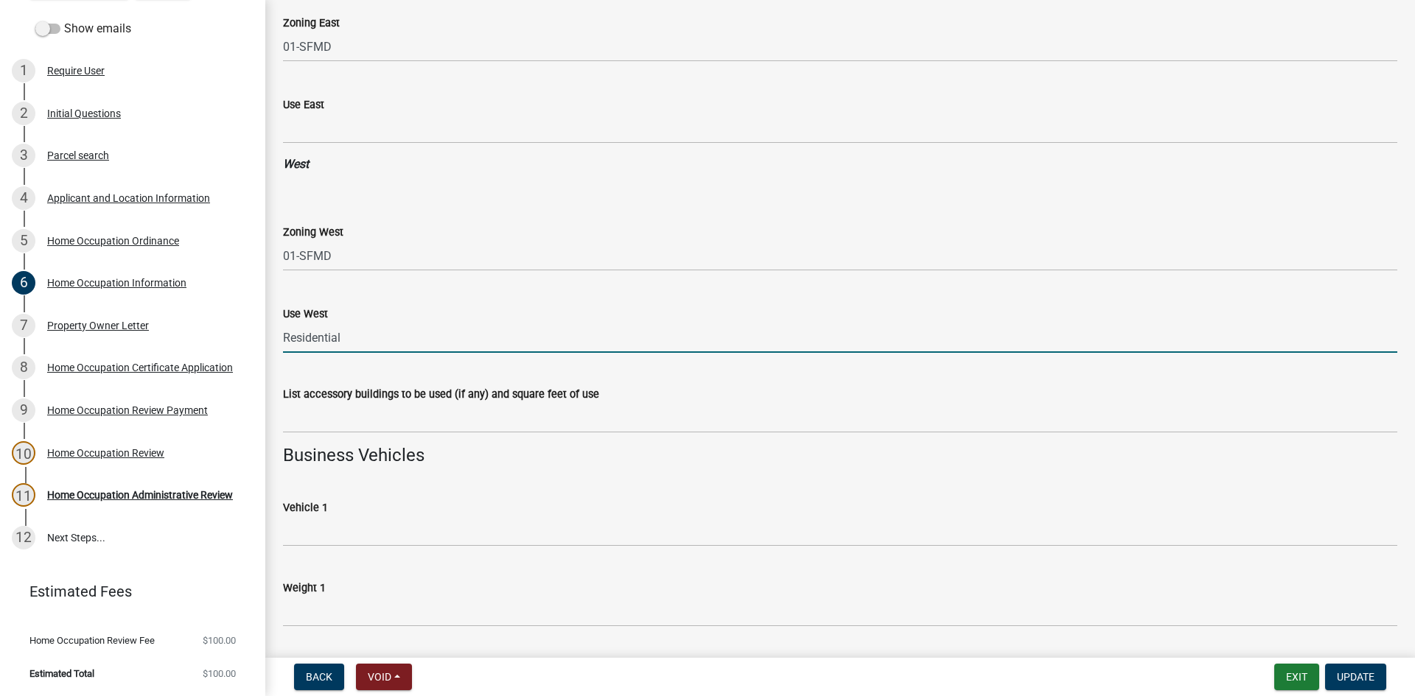
scroll to position [1548, 0]
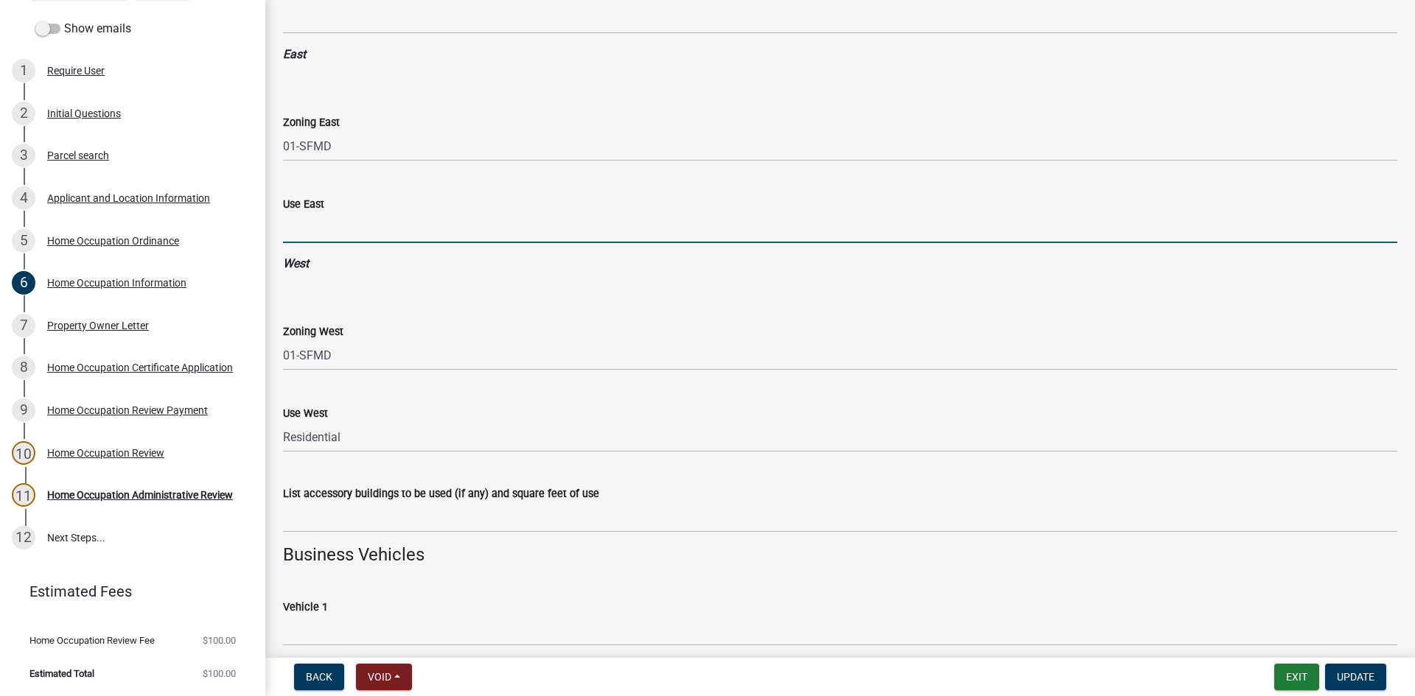
click at [349, 241] on input "Use East" at bounding box center [840, 228] width 1114 height 30
type input "Residential"
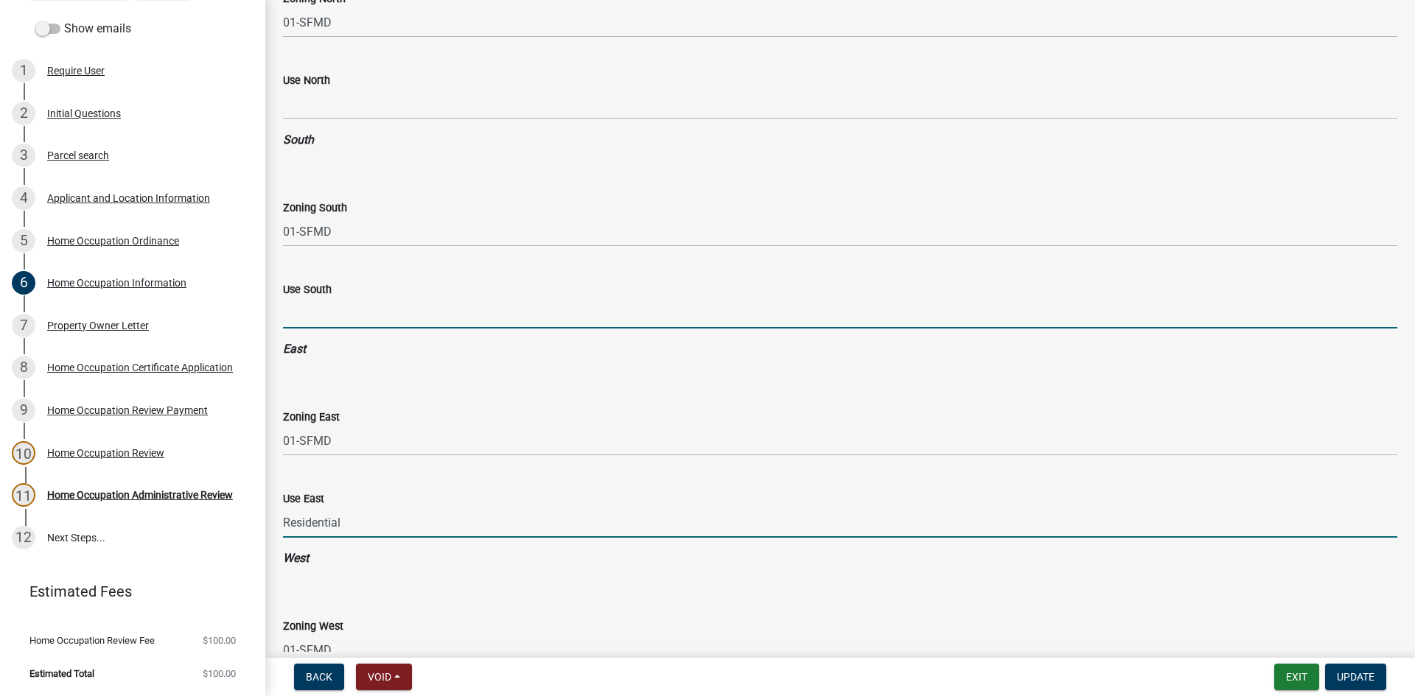
drag, startPoint x: 339, startPoint y: 307, endPoint x: 354, endPoint y: 315, distance: 17.8
click at [340, 307] on input "Use South" at bounding box center [840, 313] width 1114 height 30
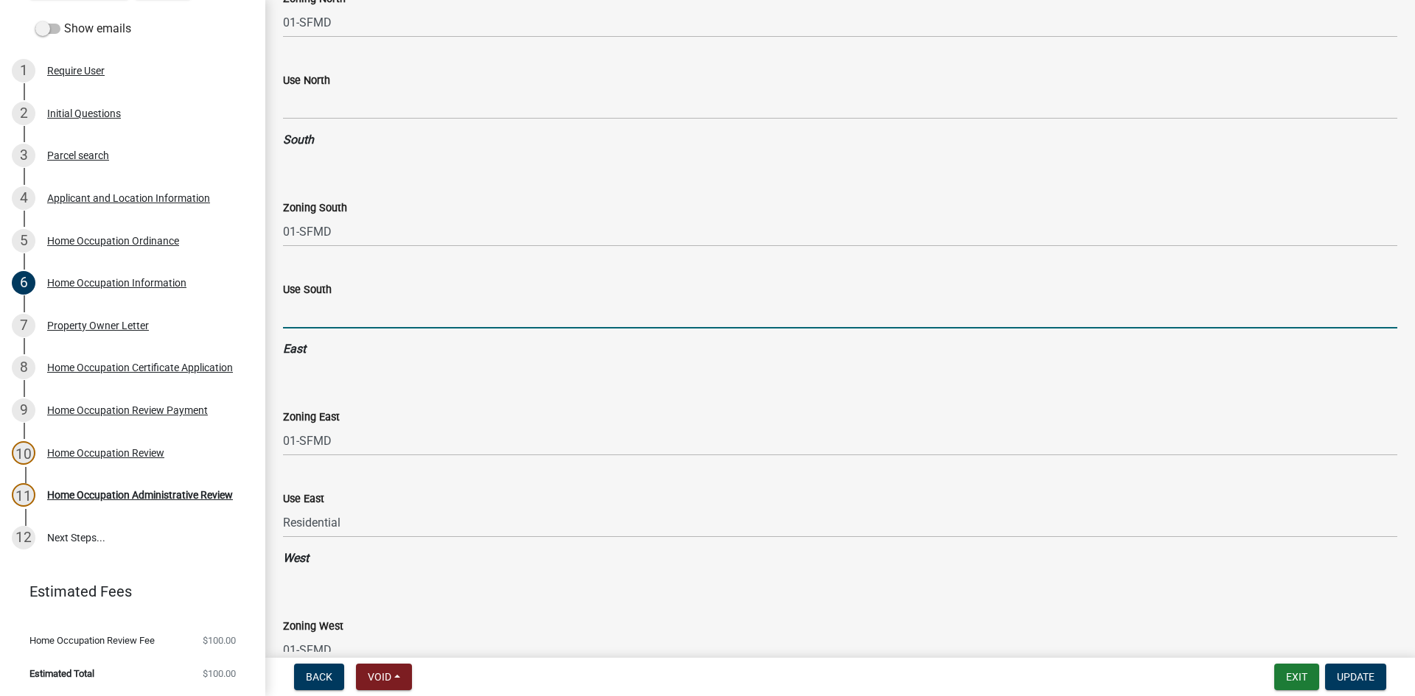
type input "Residential"
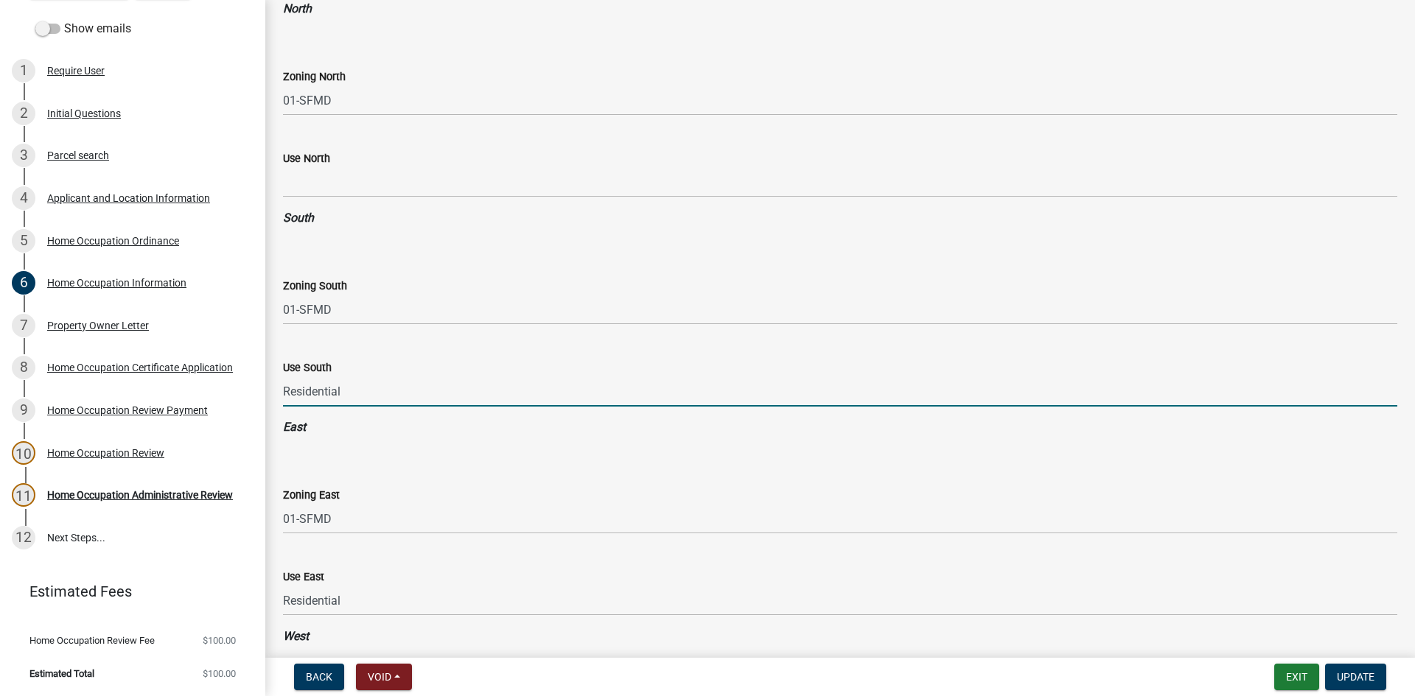
scroll to position [1032, 0]
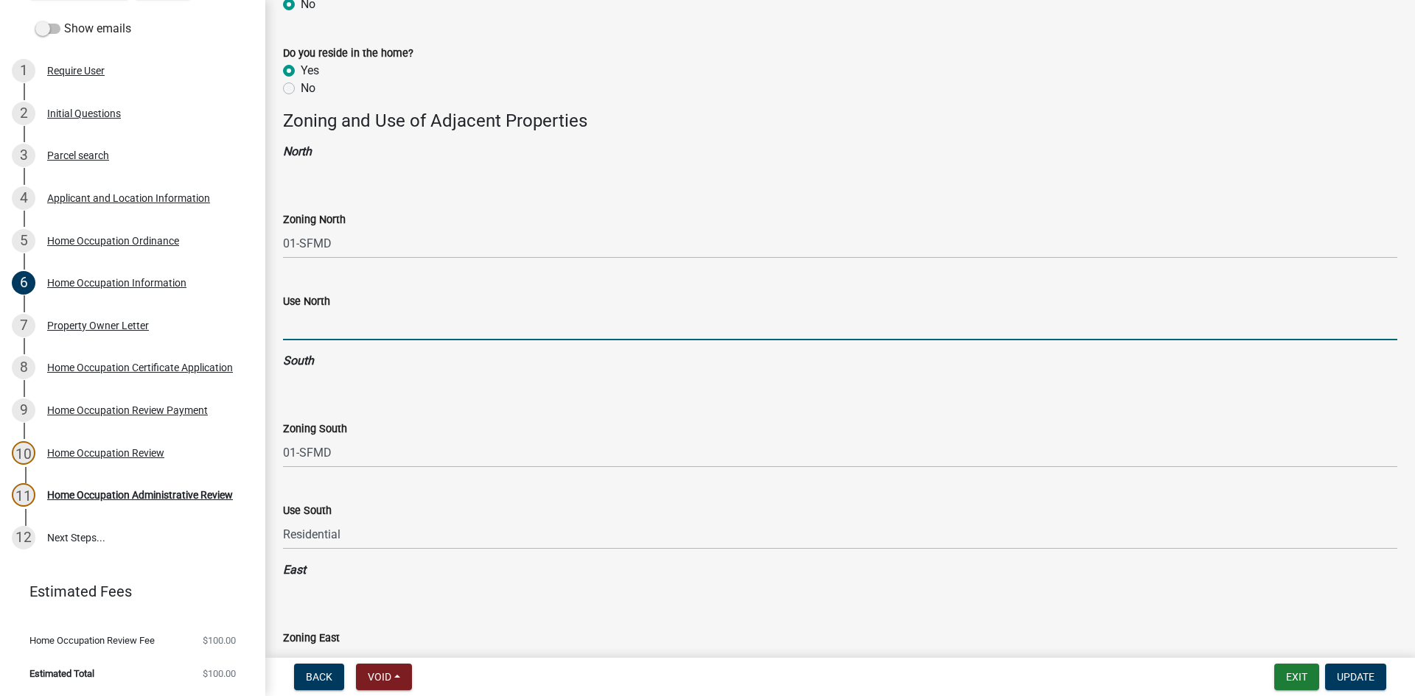
drag, startPoint x: 332, startPoint y: 318, endPoint x: 354, endPoint y: 340, distance: 30.7
click at [333, 318] on input "Use North" at bounding box center [840, 325] width 1114 height 30
type input "Residential"
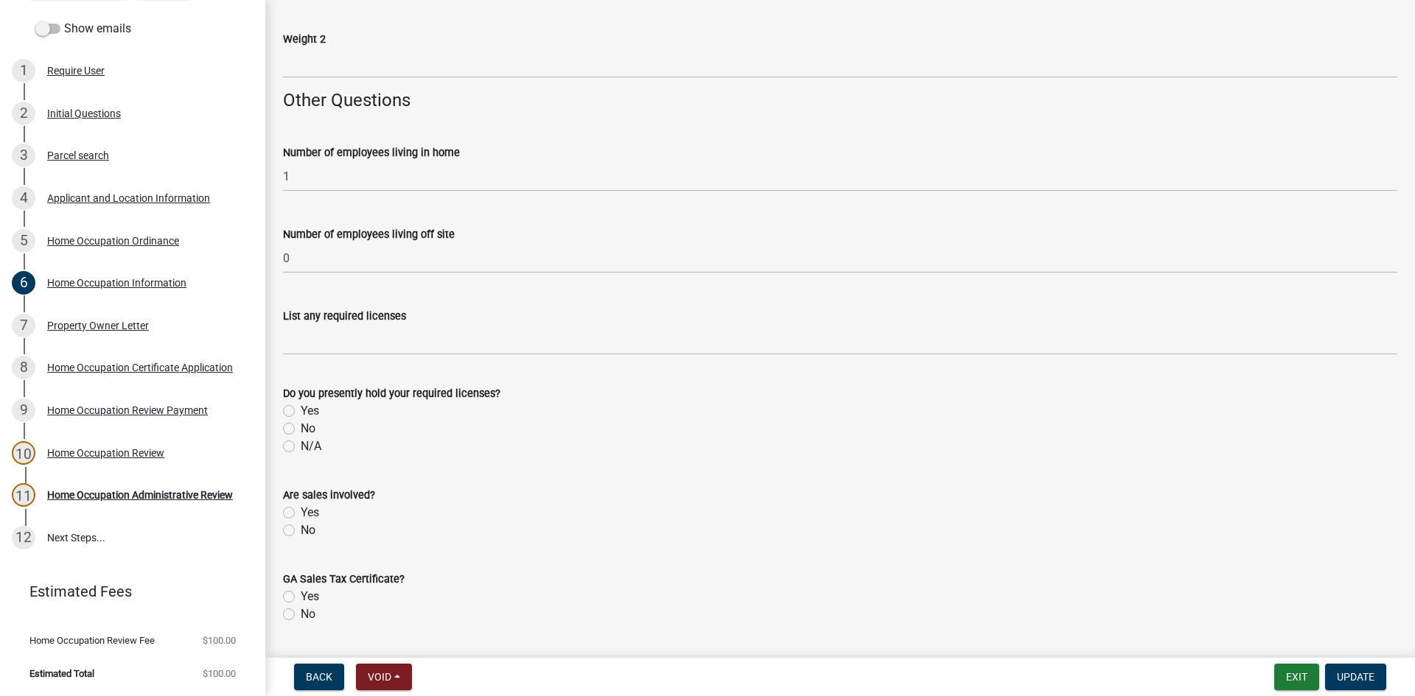
scroll to position [2358, 0]
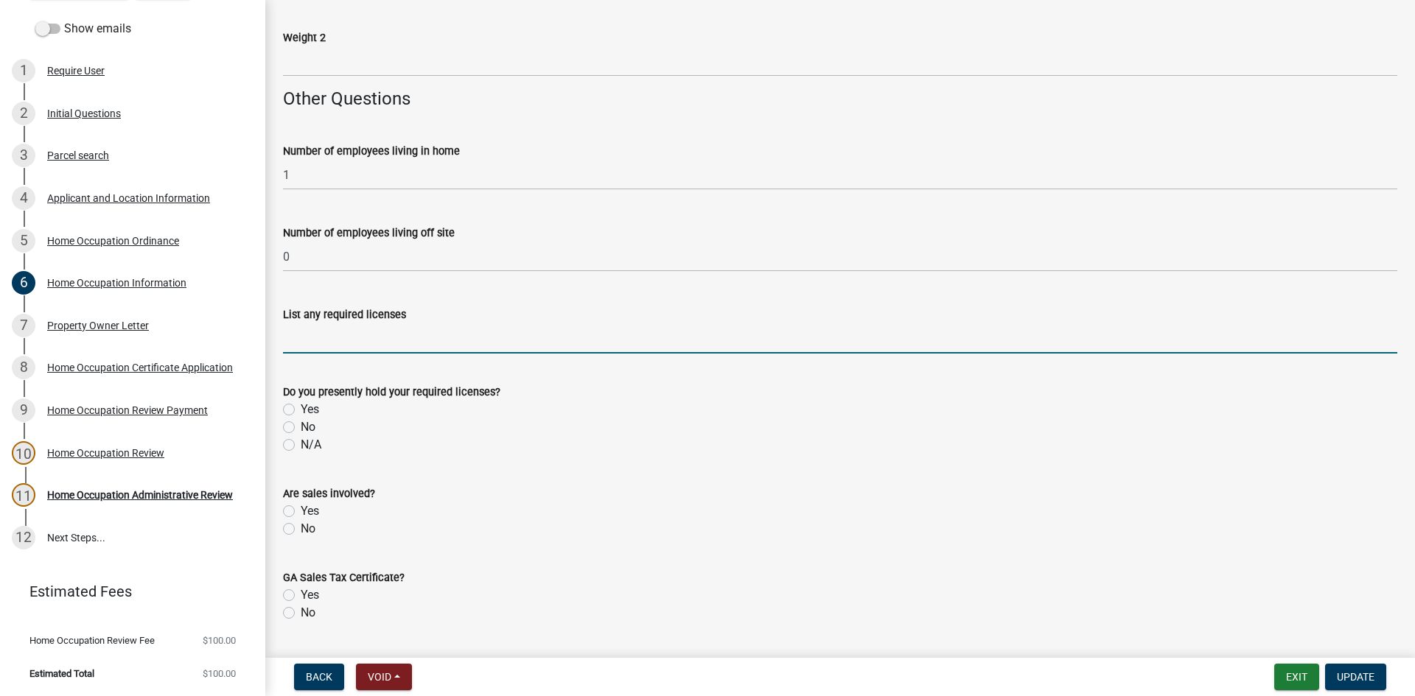
click at [450, 343] on input "List any required licenses" at bounding box center [840, 339] width 1114 height 30
drag, startPoint x: 662, startPoint y: 411, endPoint x: 629, endPoint y: 414, distance: 33.3
click at [662, 411] on div "Yes" at bounding box center [840, 410] width 1114 height 18
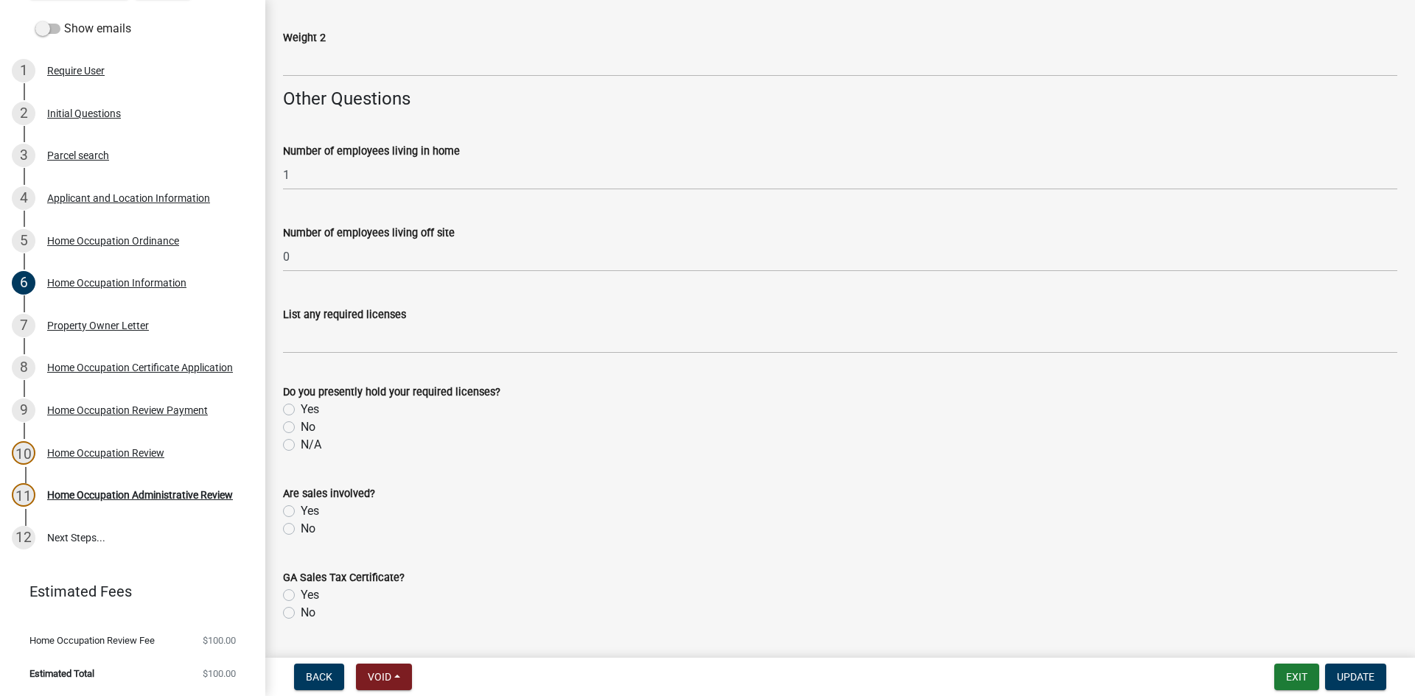
drag, startPoint x: 284, startPoint y: 448, endPoint x: 388, endPoint y: 425, distance: 106.4
click at [301, 448] on label "N/A" at bounding box center [311, 445] width 21 height 18
click at [301, 446] on input "N/A" at bounding box center [306, 441] width 10 height 10
radio input "true"
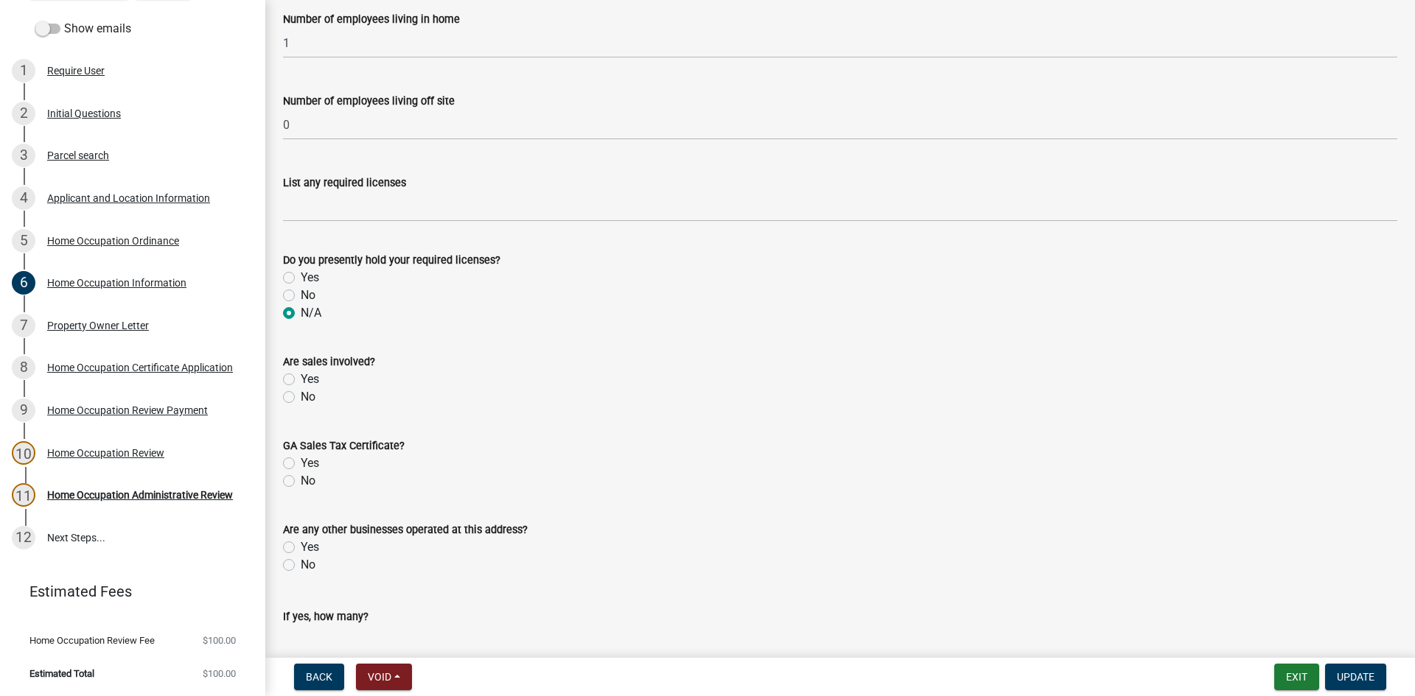
scroll to position [2653, 0]
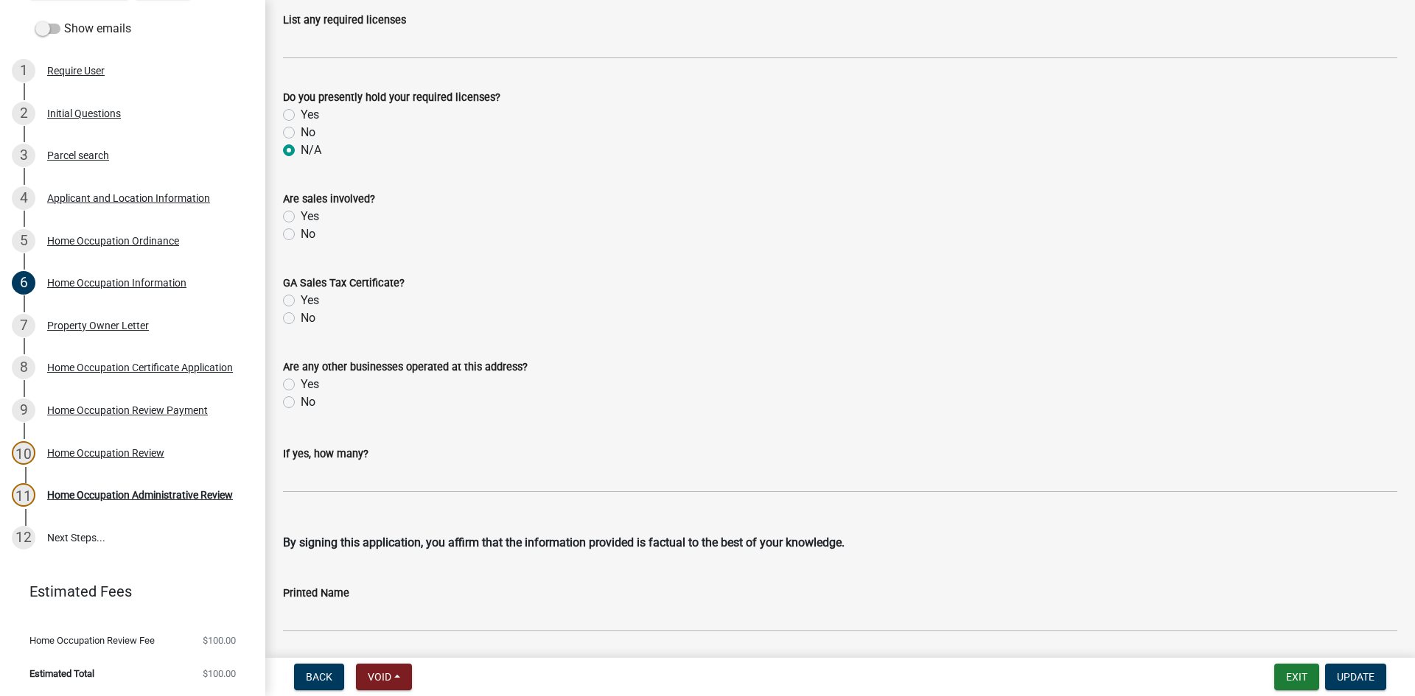
drag, startPoint x: 284, startPoint y: 231, endPoint x: 340, endPoint y: 276, distance: 71.8
click at [301, 231] on label "No" at bounding box center [308, 234] width 15 height 18
click at [301, 231] on input "No" at bounding box center [306, 230] width 10 height 10
radio input "true"
click at [285, 316] on div "GA Sales Tax Certificate? Yes No" at bounding box center [840, 291] width 1136 height 71
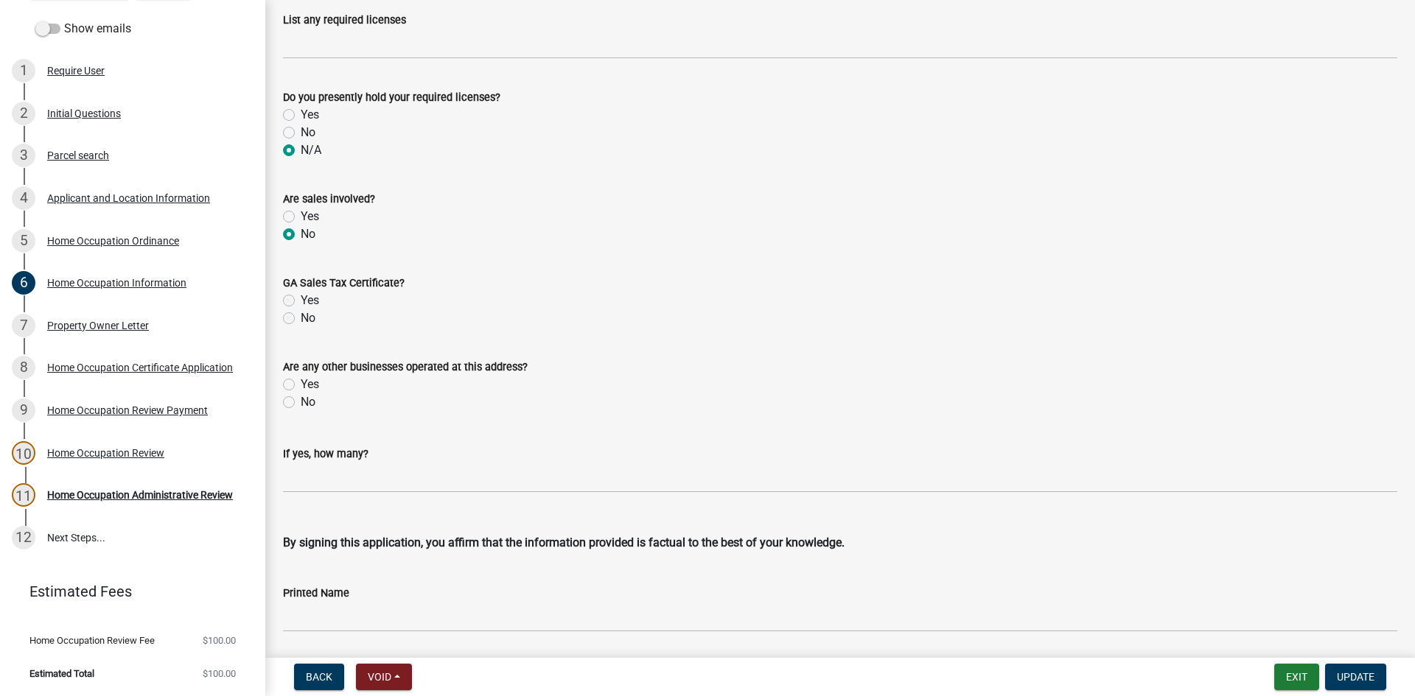
click at [301, 320] on label "No" at bounding box center [308, 319] width 15 height 18
click at [301, 319] on input "No" at bounding box center [306, 315] width 10 height 10
radio input "true"
click at [281, 394] on div "Are any other businesses operated at this address? Yes No" at bounding box center [840, 375] width 1136 height 71
click at [301, 399] on label "No" at bounding box center [308, 403] width 15 height 18
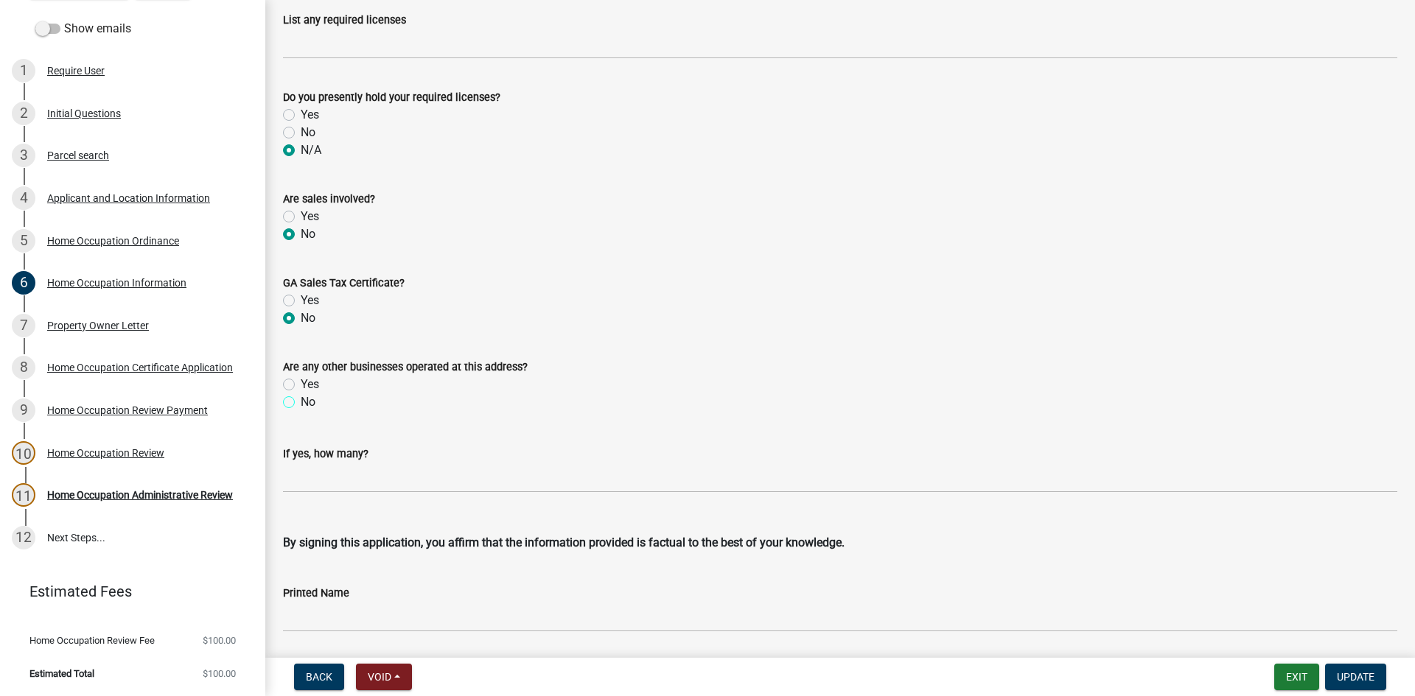
click at [301, 399] on input "No" at bounding box center [306, 399] width 10 height 10
radio input "true"
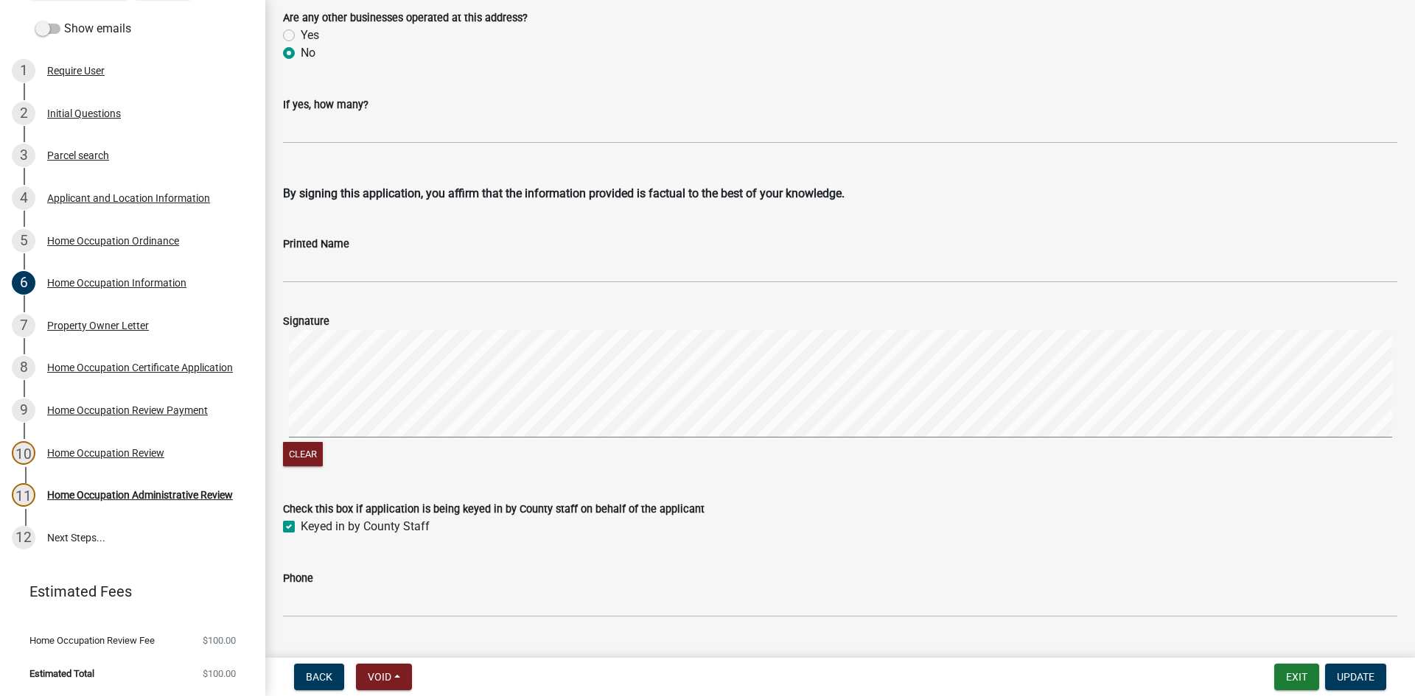
scroll to position [3037, 0]
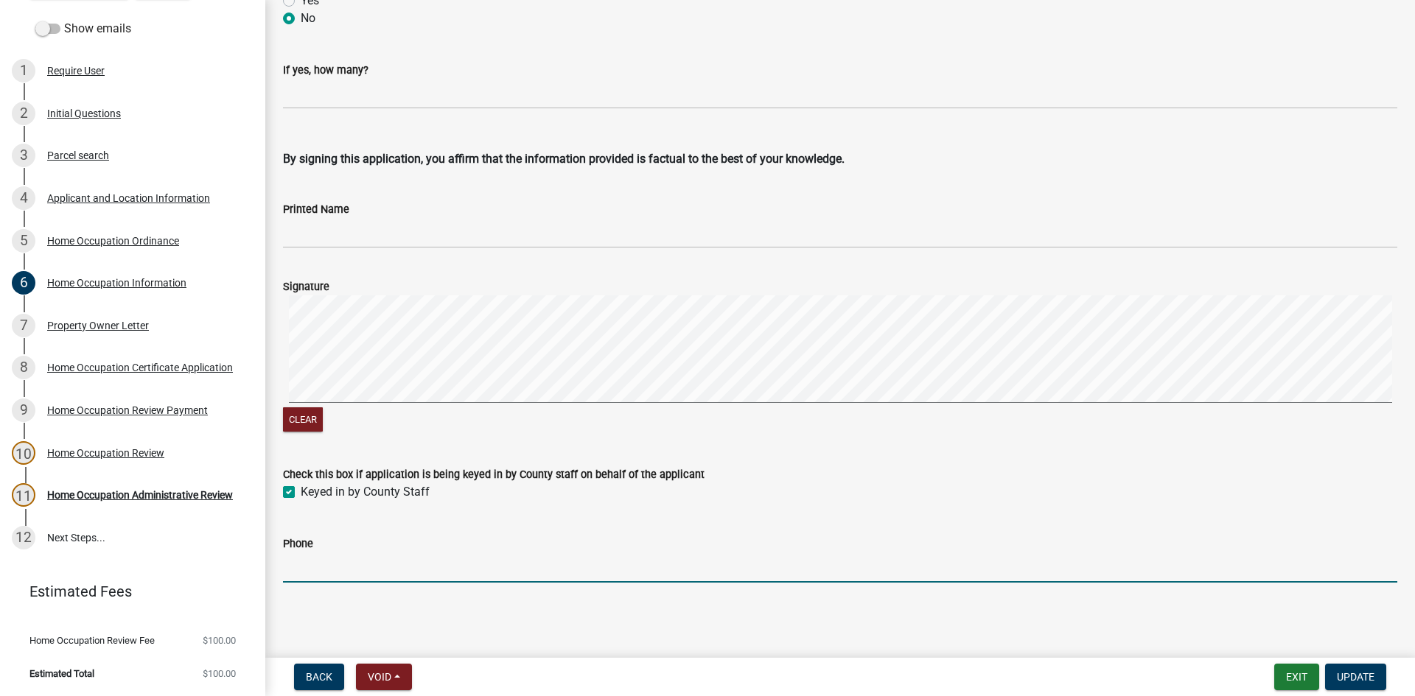
click at [407, 573] on input "Phone" at bounding box center [840, 568] width 1114 height 30
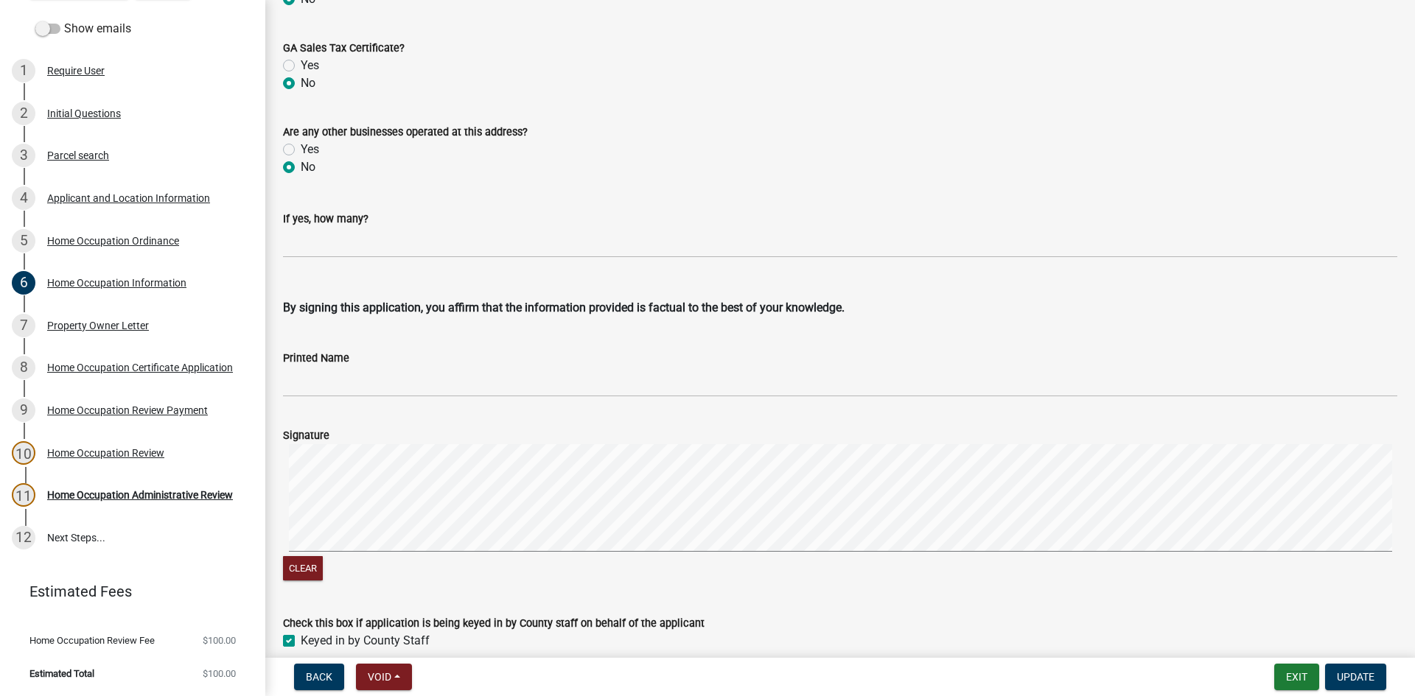
scroll to position [2742, 0]
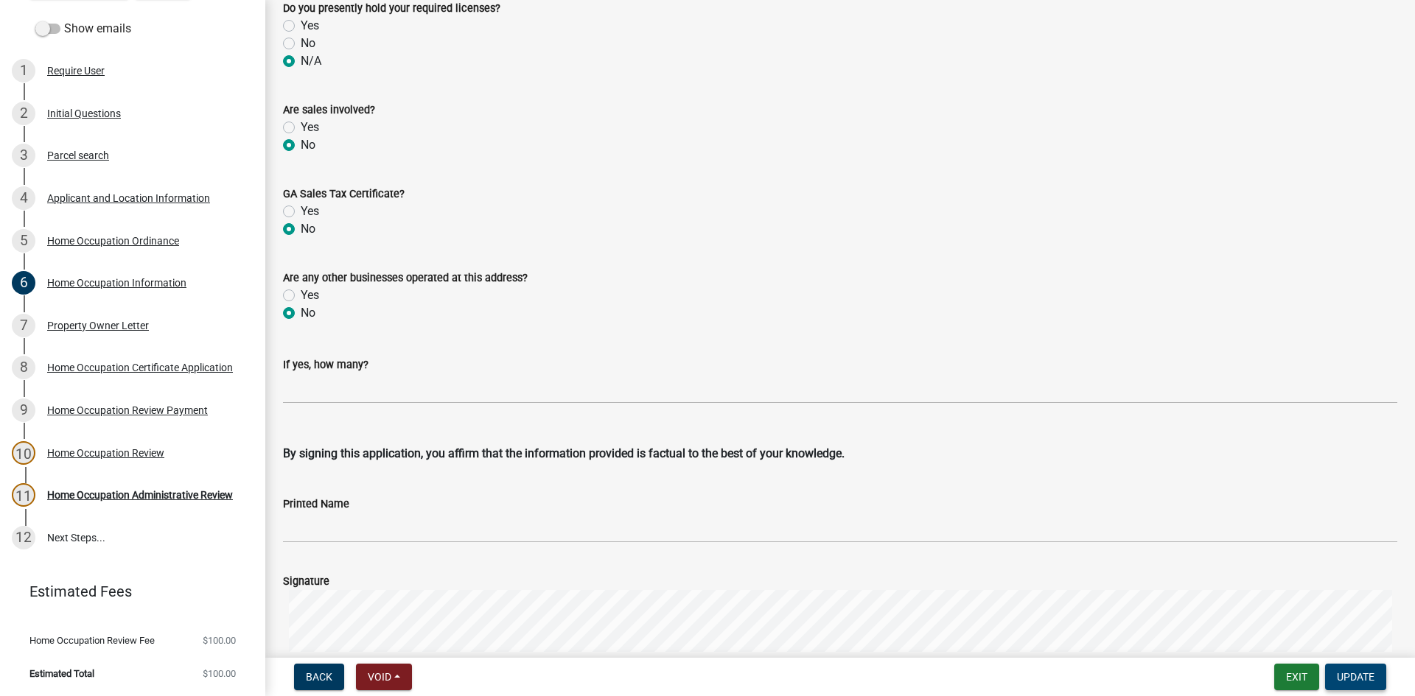
type input "[PHONE_NUMBER]"
click at [1358, 668] on button "Update" at bounding box center [1355, 677] width 61 height 27
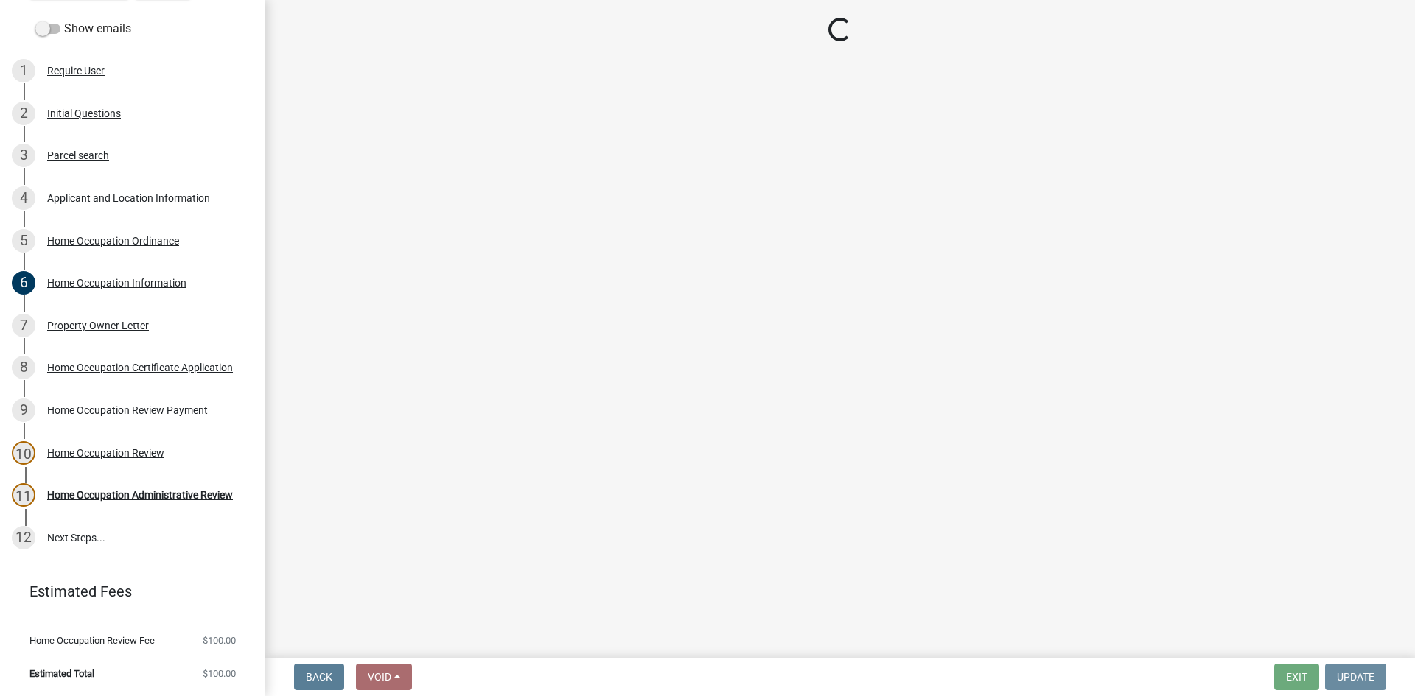
scroll to position [0, 0]
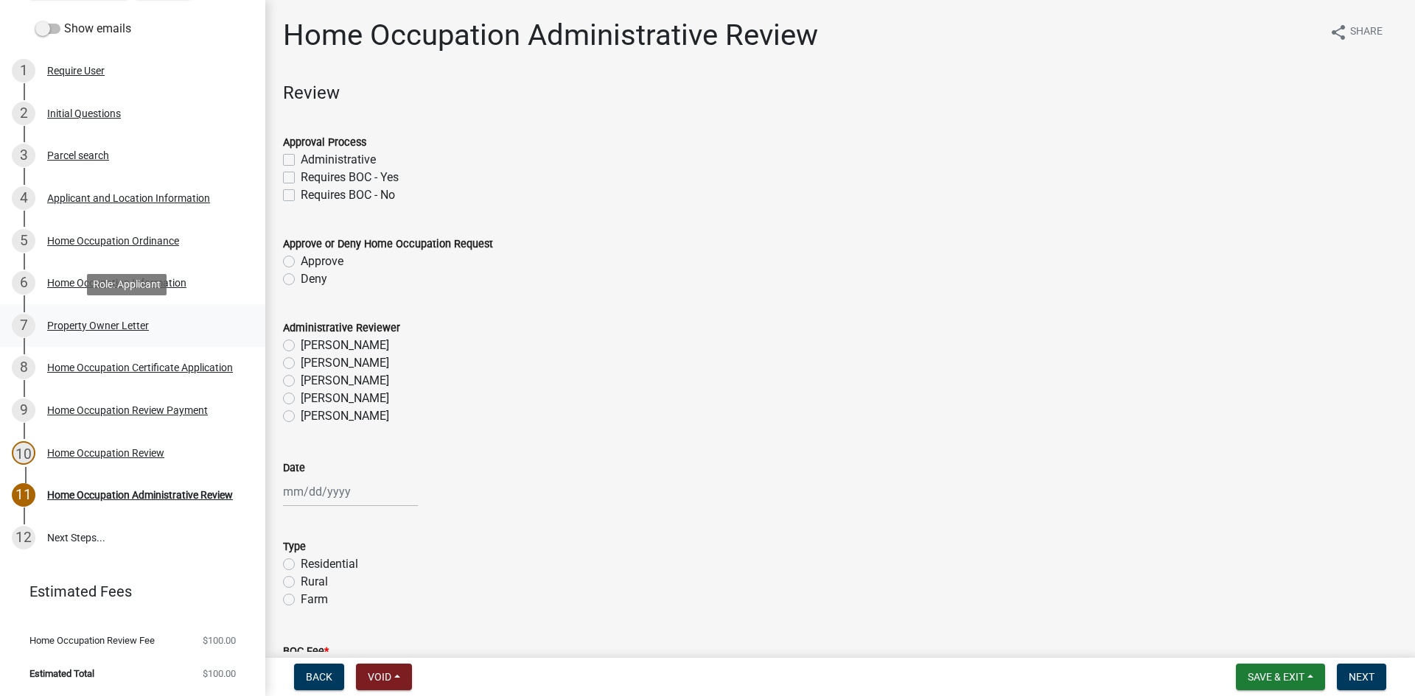
click at [66, 341] on link "7 Property Owner Letter" at bounding box center [132, 325] width 265 height 43
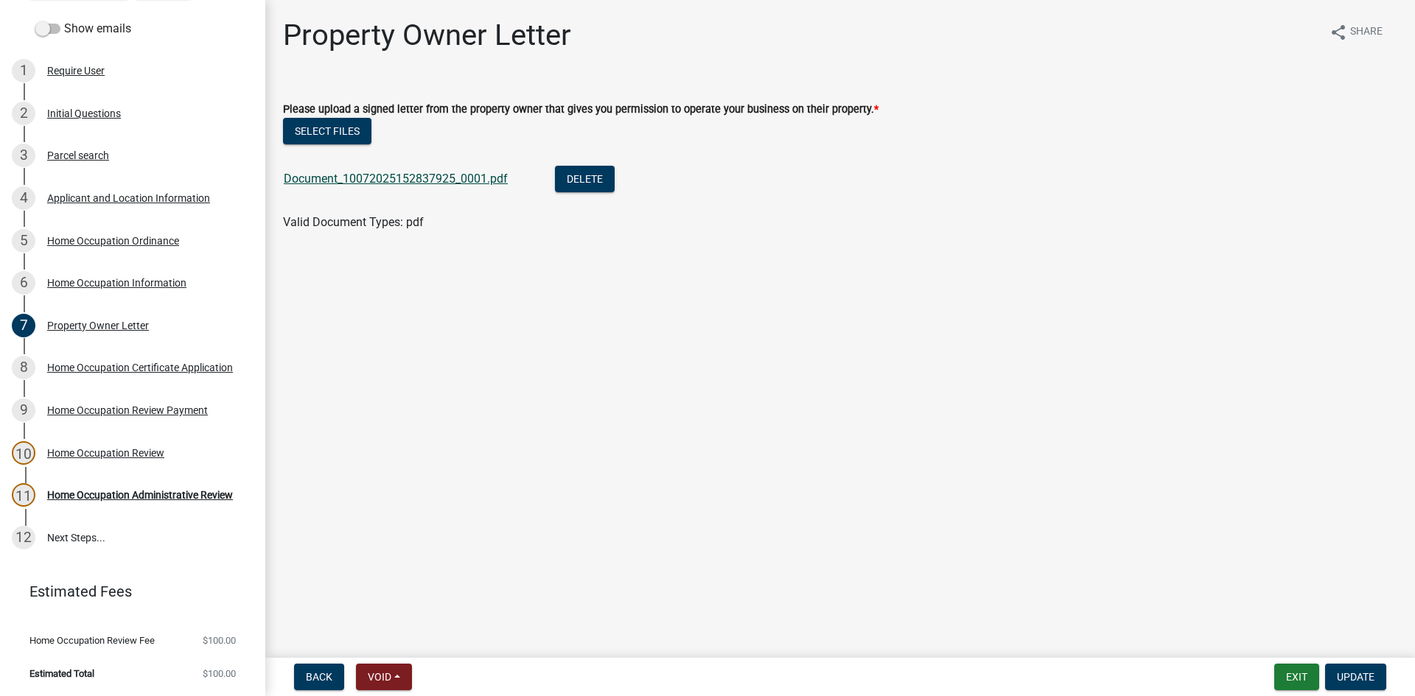
click at [419, 183] on link "Document_10072025152837925_0001.pdf" at bounding box center [396, 179] width 224 height 14
click at [167, 377] on div "Role: Applicant" at bounding box center [127, 369] width 80 height 21
click at [165, 373] on div "Home Occupation Certificate Application" at bounding box center [140, 368] width 186 height 10
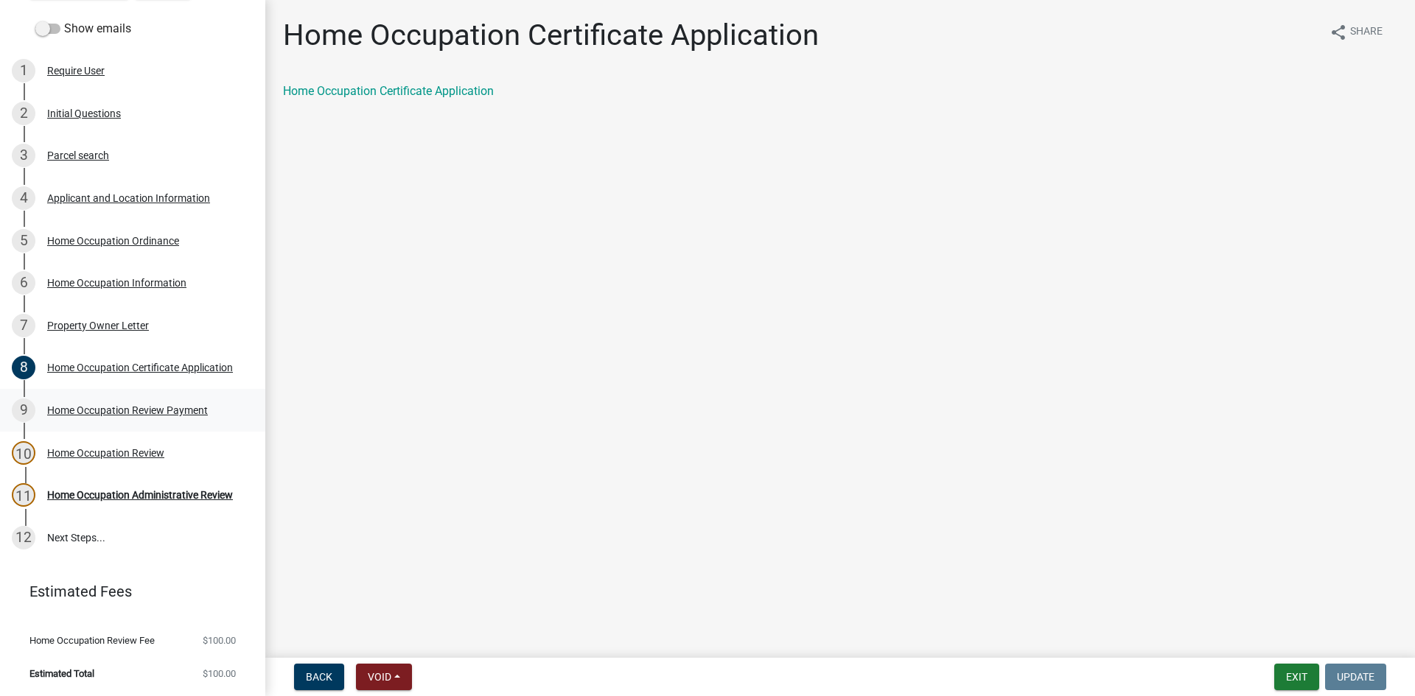
click at [158, 423] on link "9 Home Occupation Review Payment" at bounding box center [132, 410] width 265 height 43
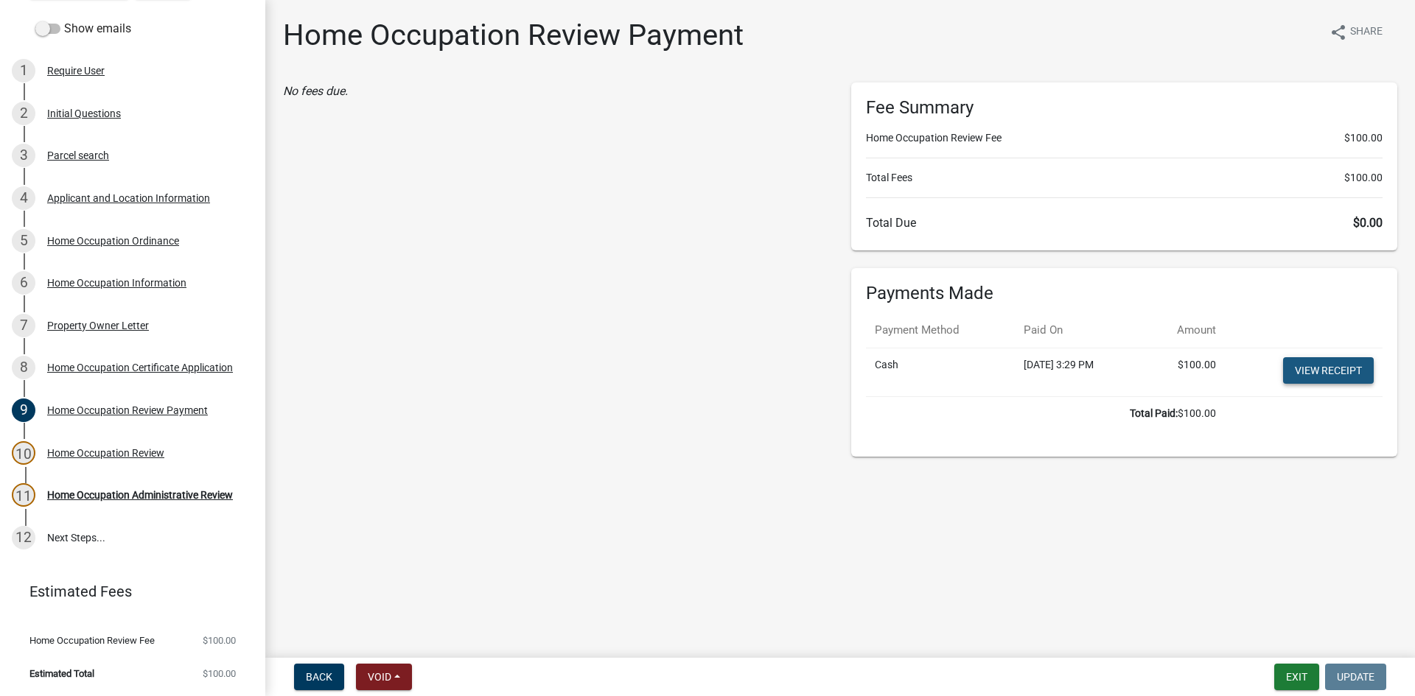
click at [1346, 367] on link "View receipt" at bounding box center [1328, 370] width 91 height 27
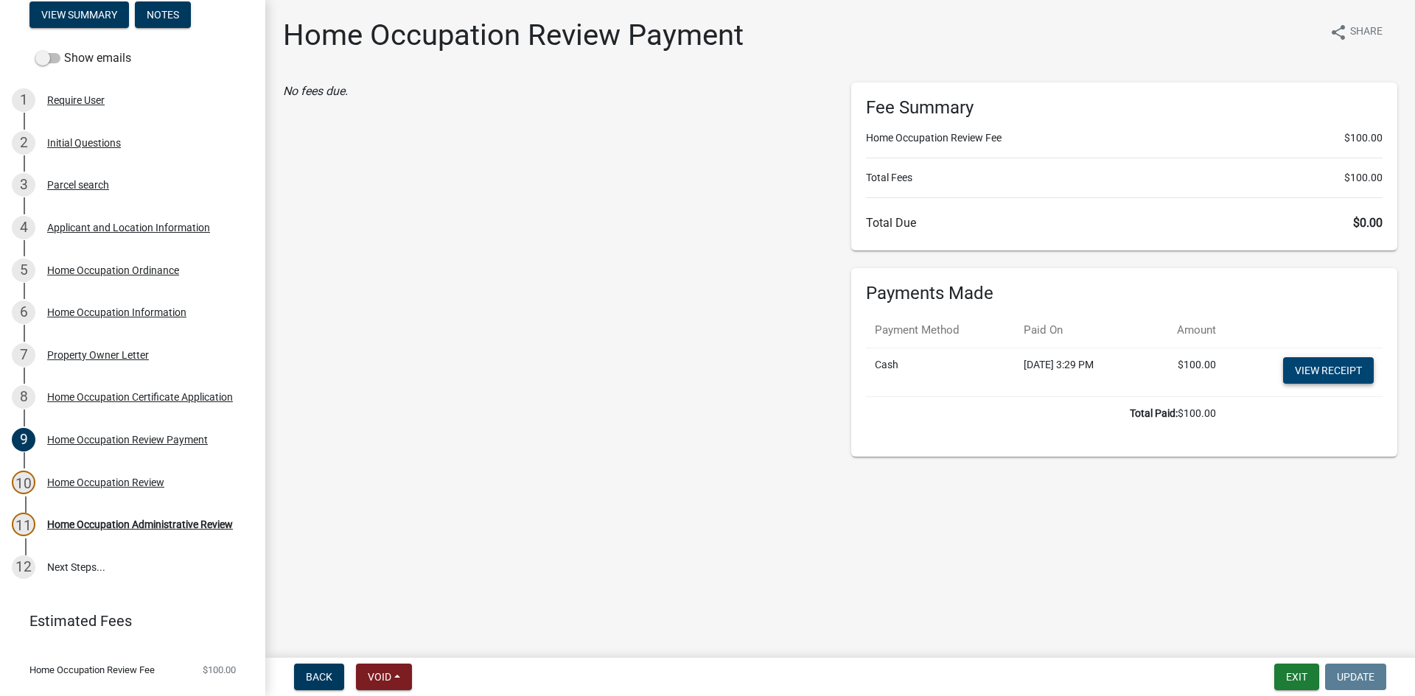
scroll to position [123, 0]
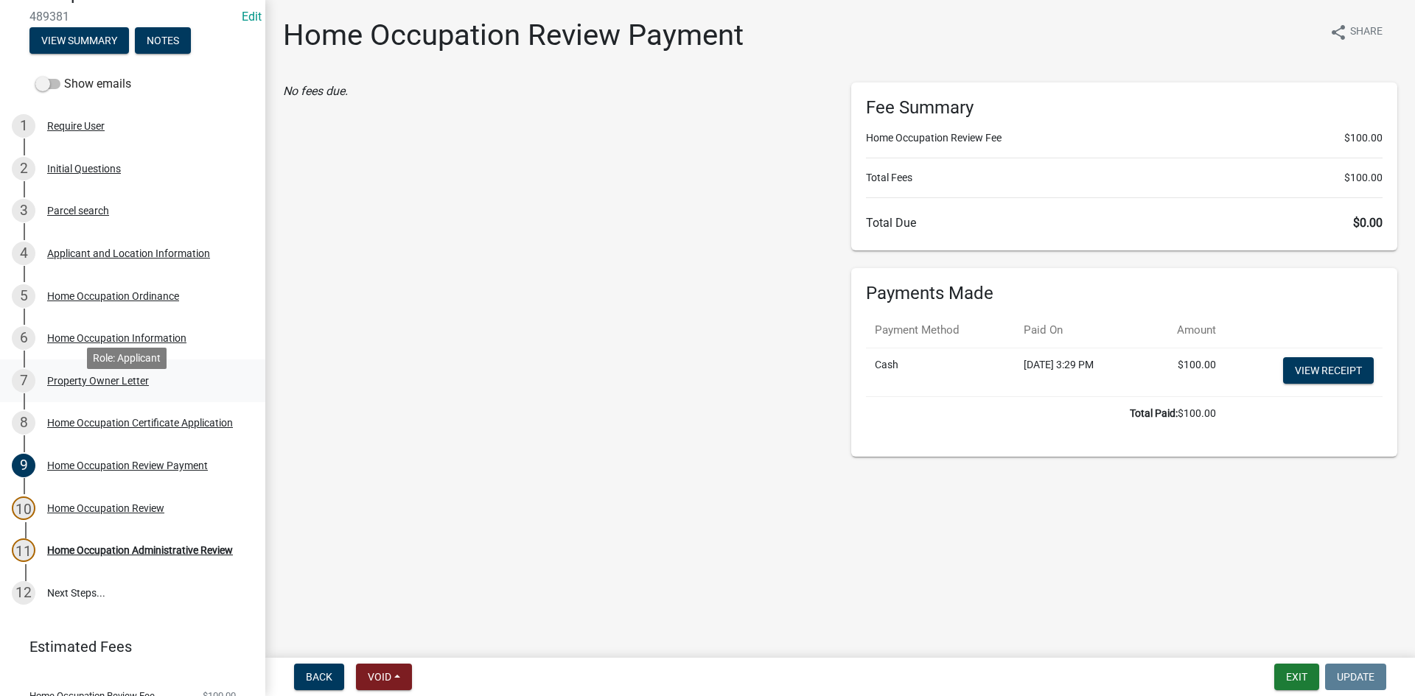
click at [174, 385] on link "7 Property Owner Letter" at bounding box center [132, 381] width 265 height 43
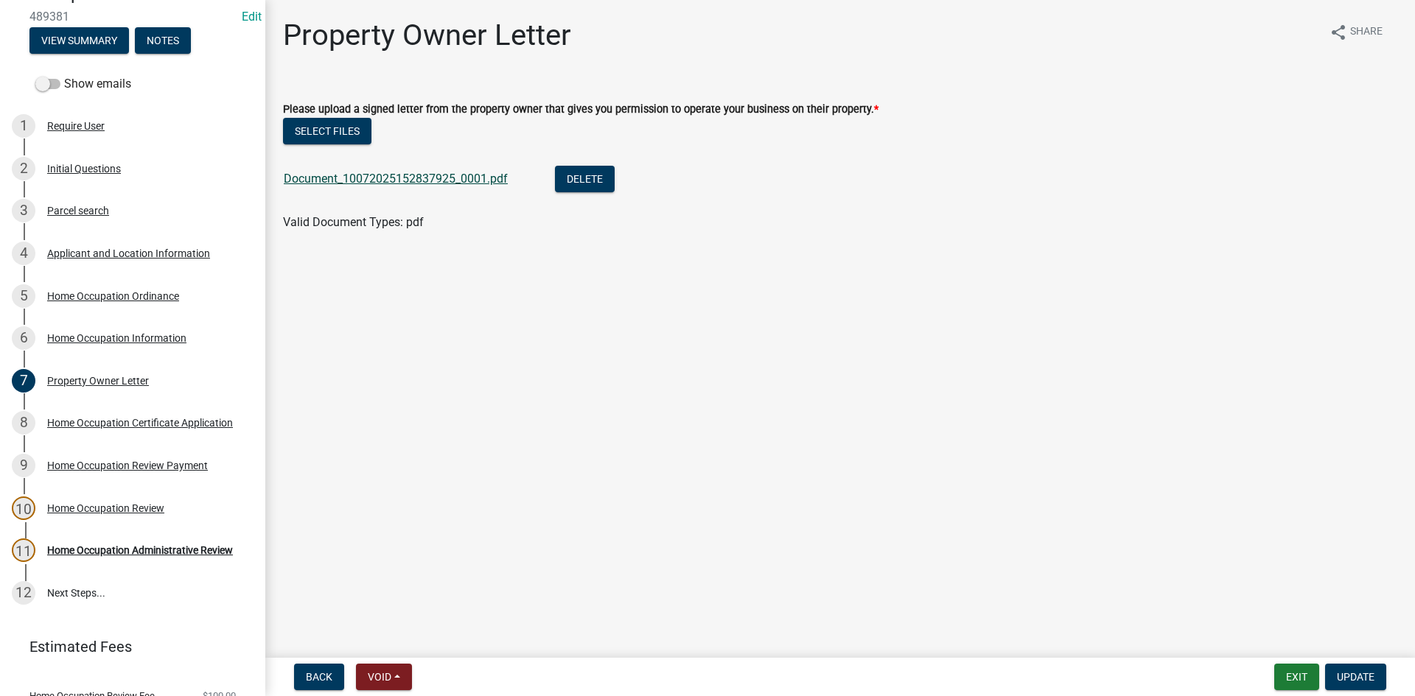
drag, startPoint x: 427, startPoint y: 170, endPoint x: 436, endPoint y: 183, distance: 15.9
click at [428, 170] on div "Document_10072025152837925_0001.pdf" at bounding box center [408, 181] width 248 height 30
click at [438, 183] on link "Document_10072025152837925_0001.pdf" at bounding box center [396, 179] width 224 height 14
drag, startPoint x: 157, startPoint y: 464, endPoint x: 158, endPoint y: 455, distance: 8.9
click at [157, 463] on link "9 Home Occupation Review Payment" at bounding box center [132, 465] width 265 height 43
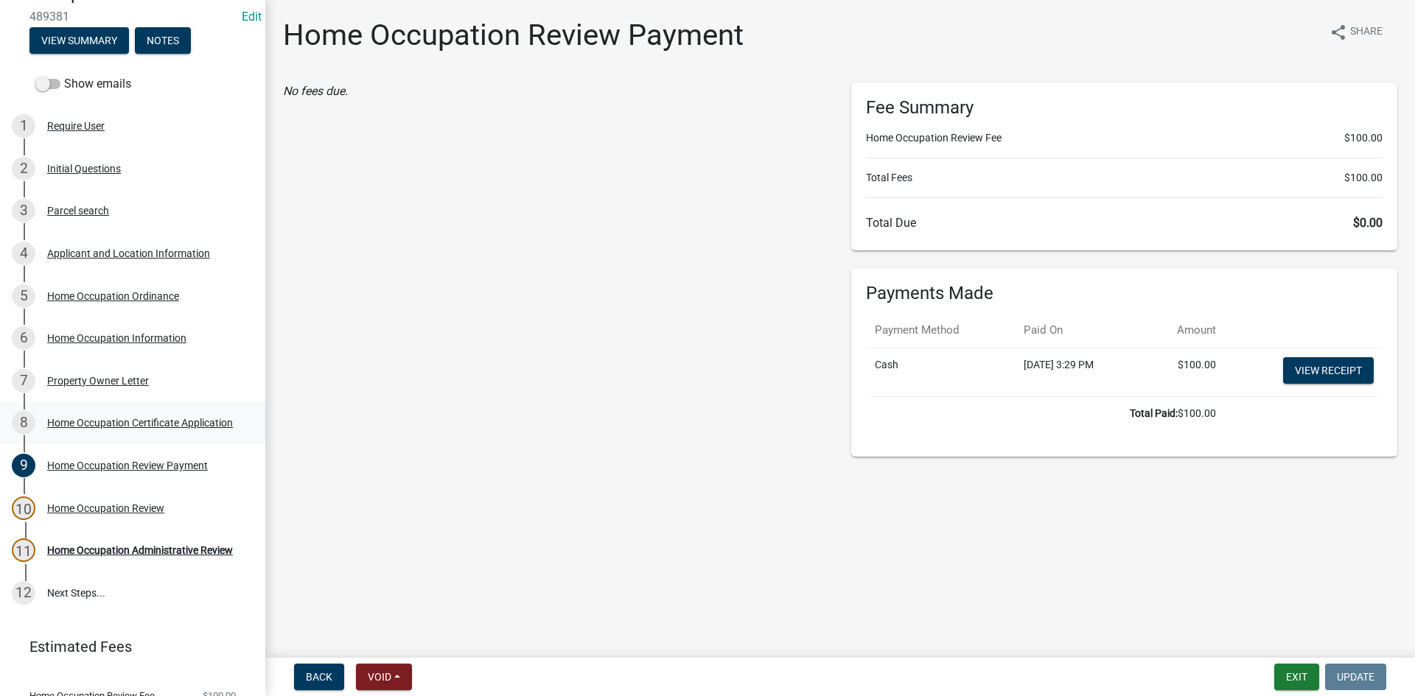
click at [148, 428] on div "Home Occupation Certificate Application" at bounding box center [140, 423] width 186 height 10
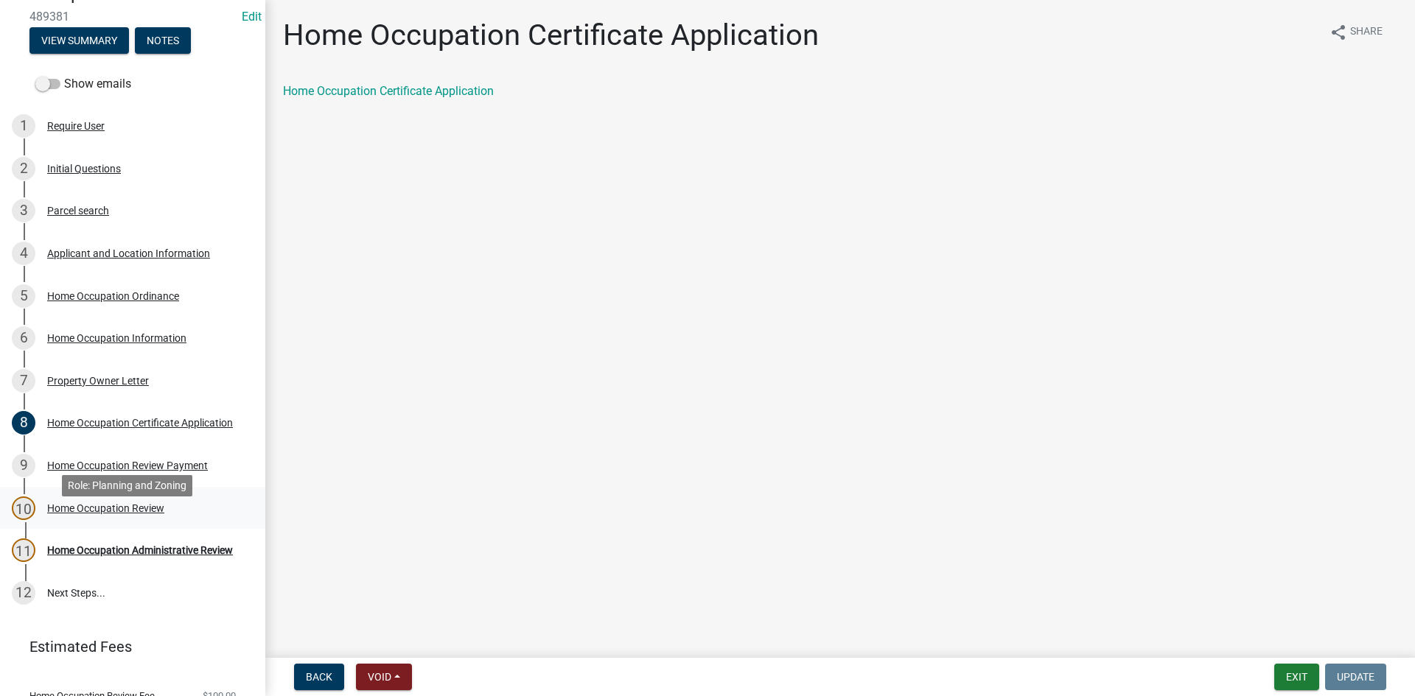
click at [129, 514] on div "Home Occupation Review" at bounding box center [105, 508] width 117 height 10
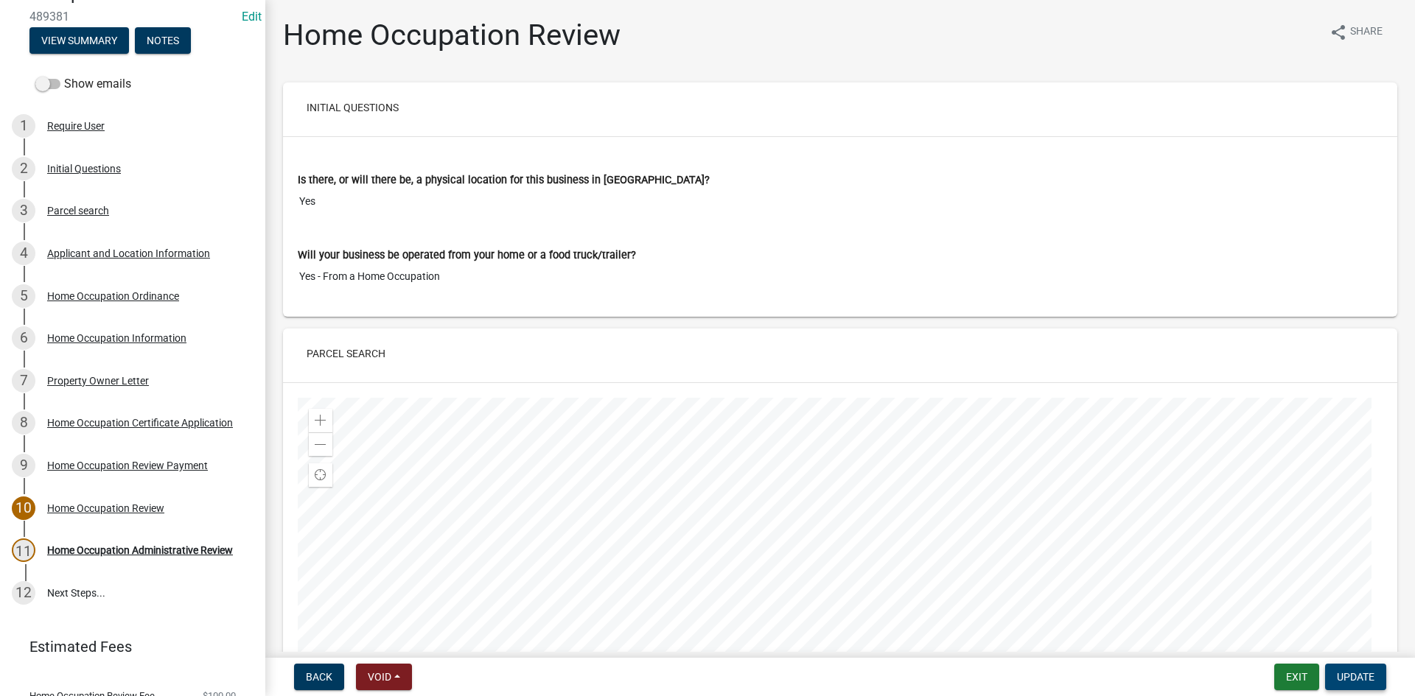
click at [1367, 679] on span "Update" at bounding box center [1356, 677] width 38 height 12
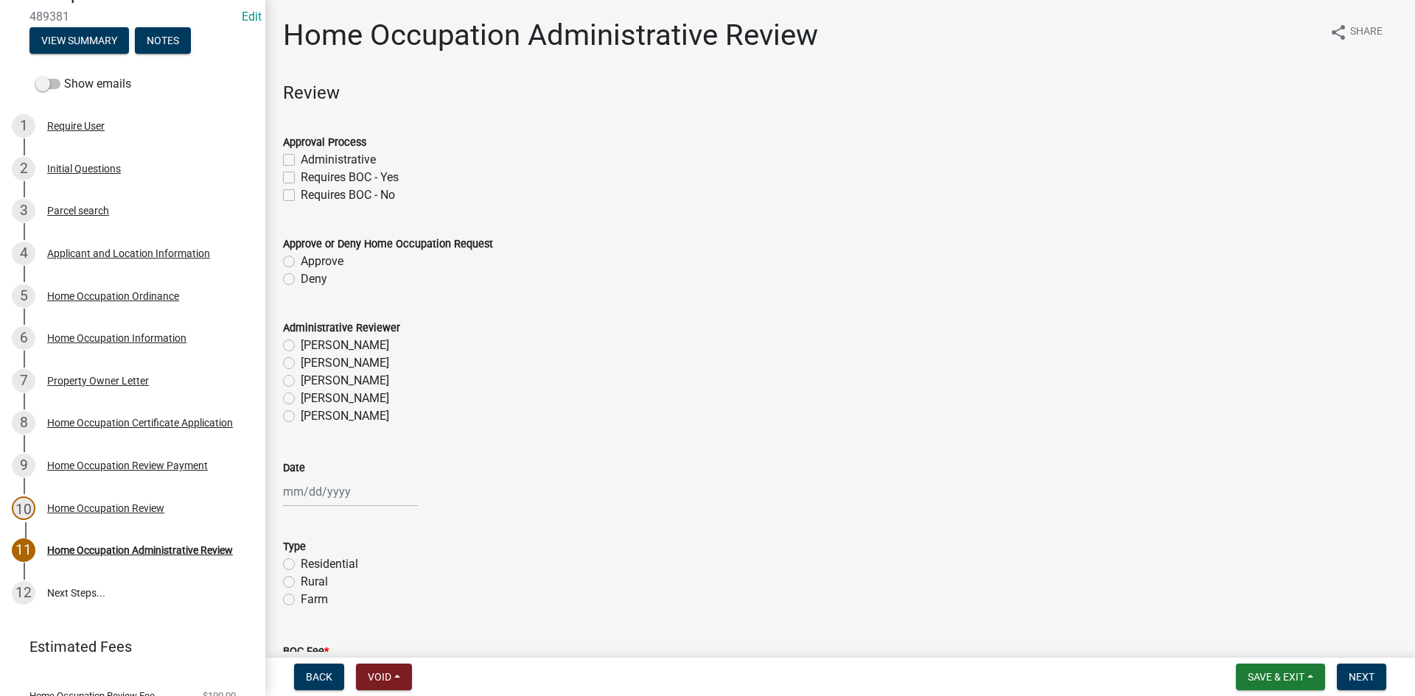
click at [301, 161] on label "Administrative" at bounding box center [338, 160] width 75 height 18
click at [301, 161] on input "Administrative" at bounding box center [306, 156] width 10 height 10
checkbox input "true"
checkbox input "false"
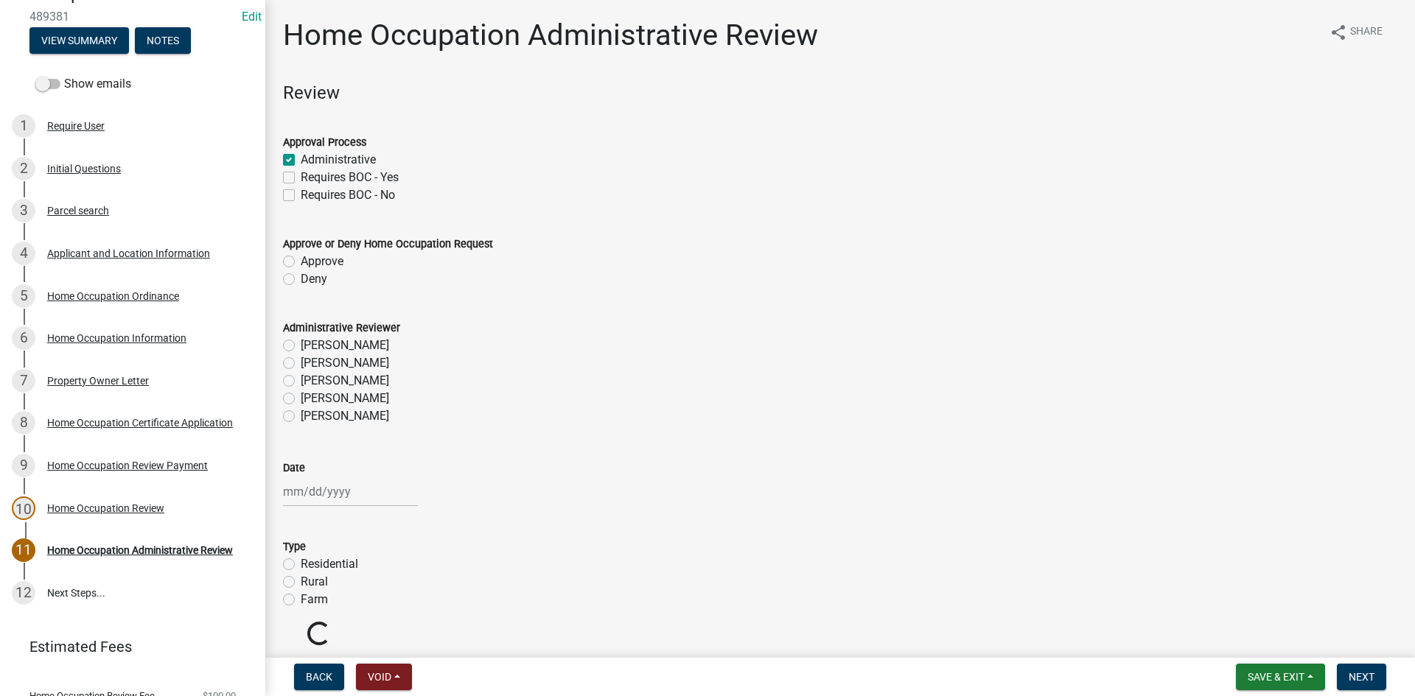
click at [301, 261] on label "Approve" at bounding box center [322, 262] width 43 height 18
click at [301, 261] on input "Approve" at bounding box center [306, 258] width 10 height 10
radio input "true"
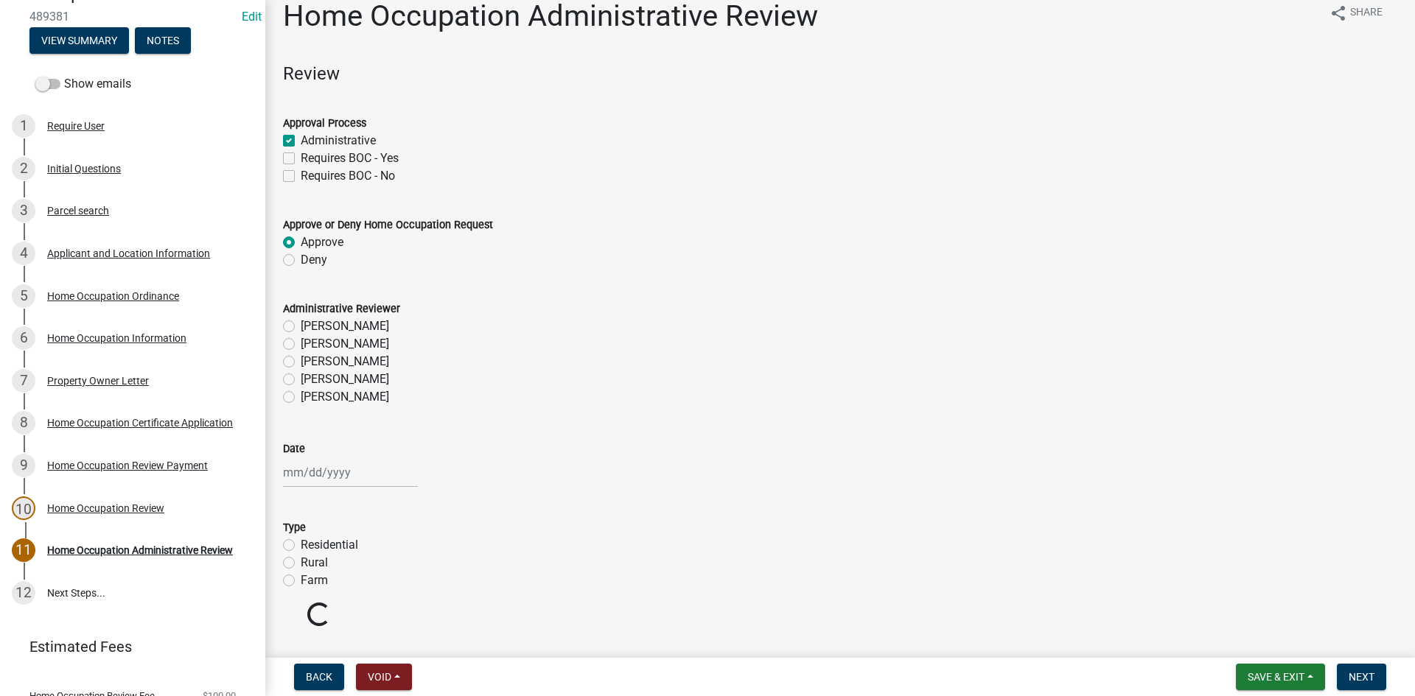
scroll to position [53, 0]
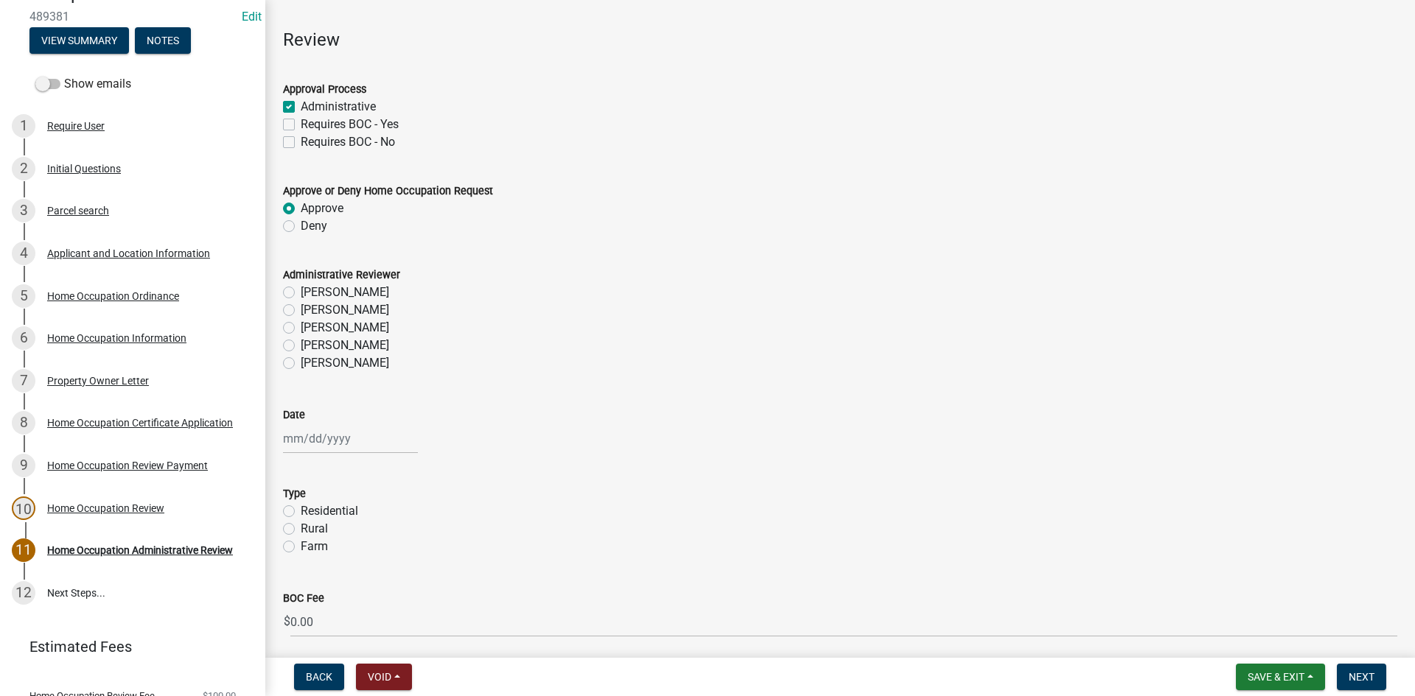
click at [301, 312] on label "[PERSON_NAME]" at bounding box center [345, 310] width 88 height 18
click at [301, 311] on input "[PERSON_NAME]" at bounding box center [306, 306] width 10 height 10
radio input "true"
click at [293, 438] on div at bounding box center [350, 439] width 135 height 30
select select "10"
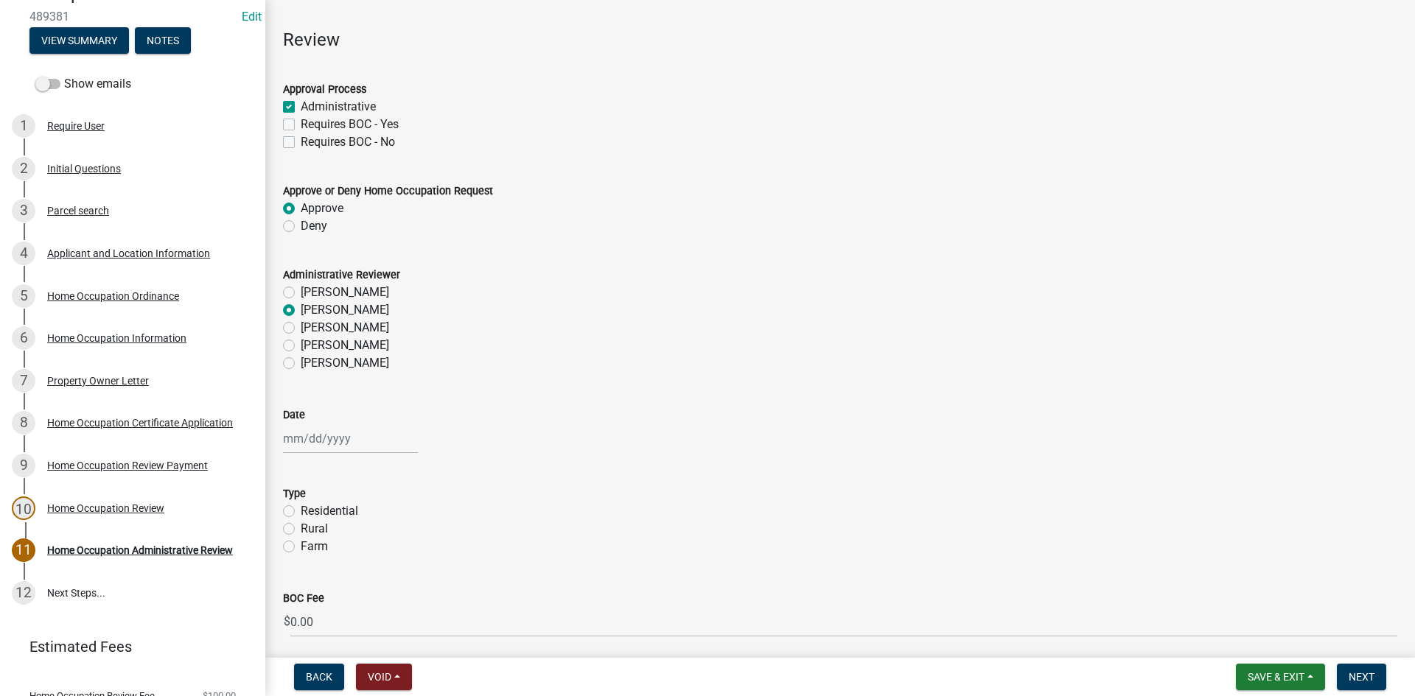
select select "2025"
click at [366, 542] on div "9" at bounding box center [369, 541] width 24 height 24
type input "[DATE]"
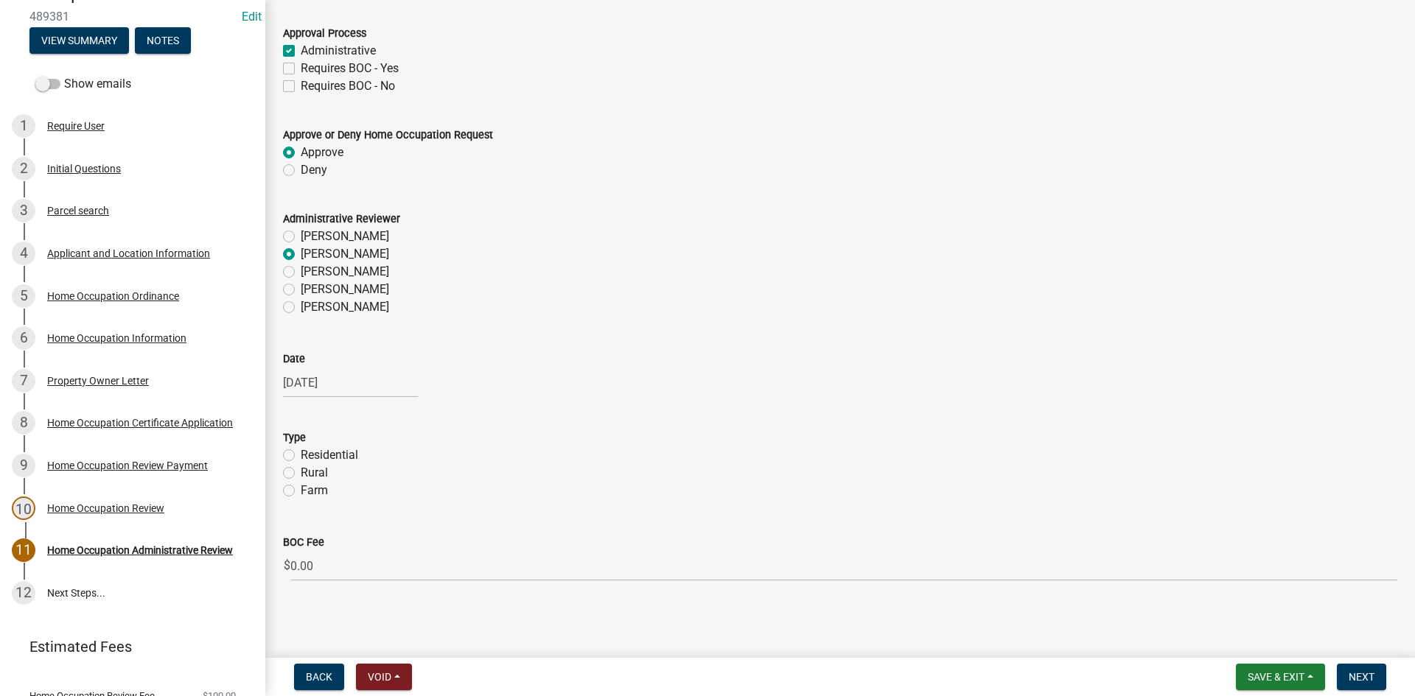
click at [301, 453] on label "Residential" at bounding box center [329, 456] width 57 height 18
click at [301, 453] on input "Residential" at bounding box center [306, 452] width 10 height 10
radio input "true"
click at [1362, 676] on span "Next" at bounding box center [1362, 677] width 26 height 12
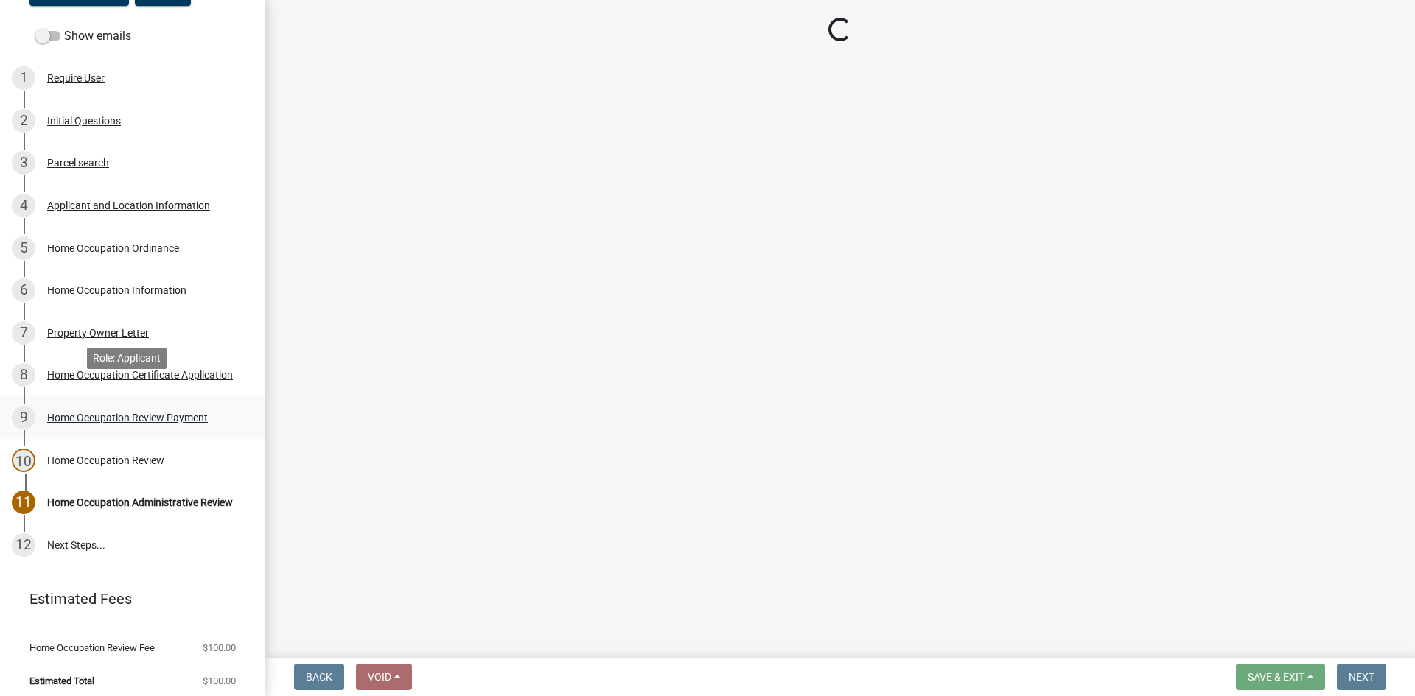
scroll to position [197, 0]
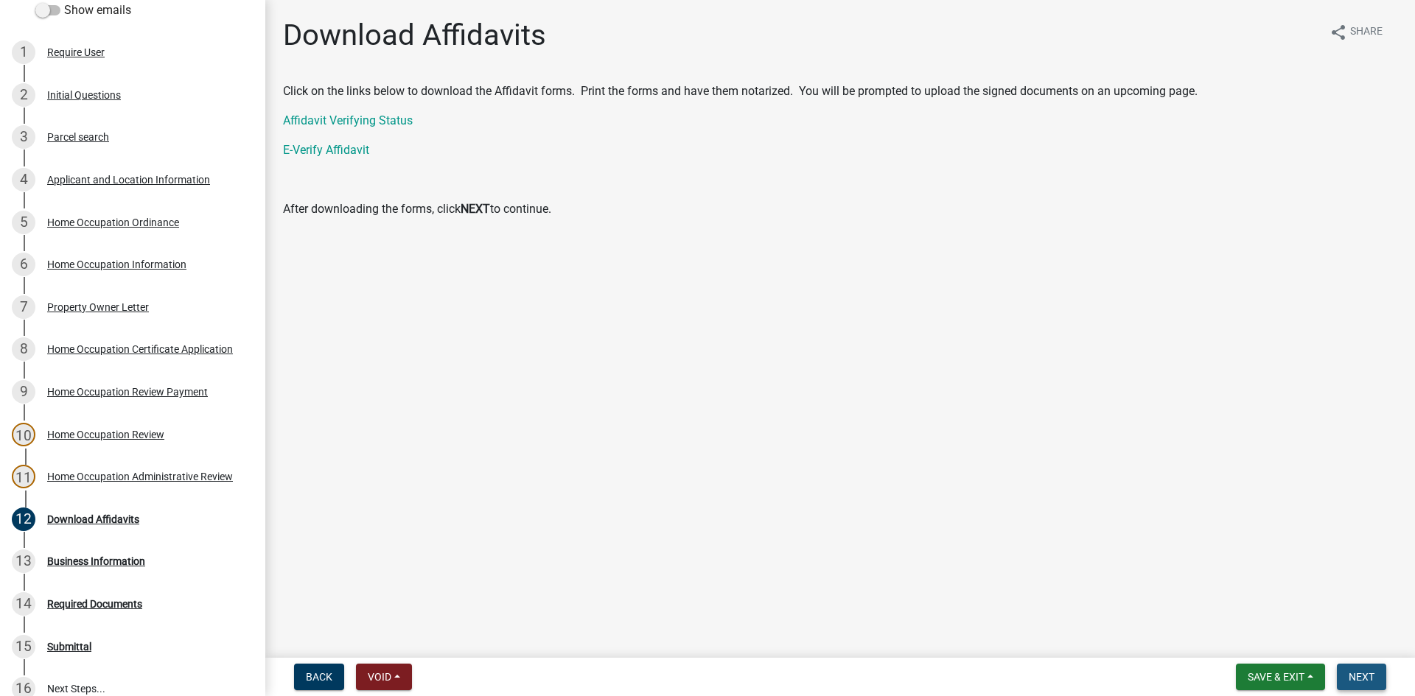
click at [1344, 676] on button "Next" at bounding box center [1361, 677] width 49 height 27
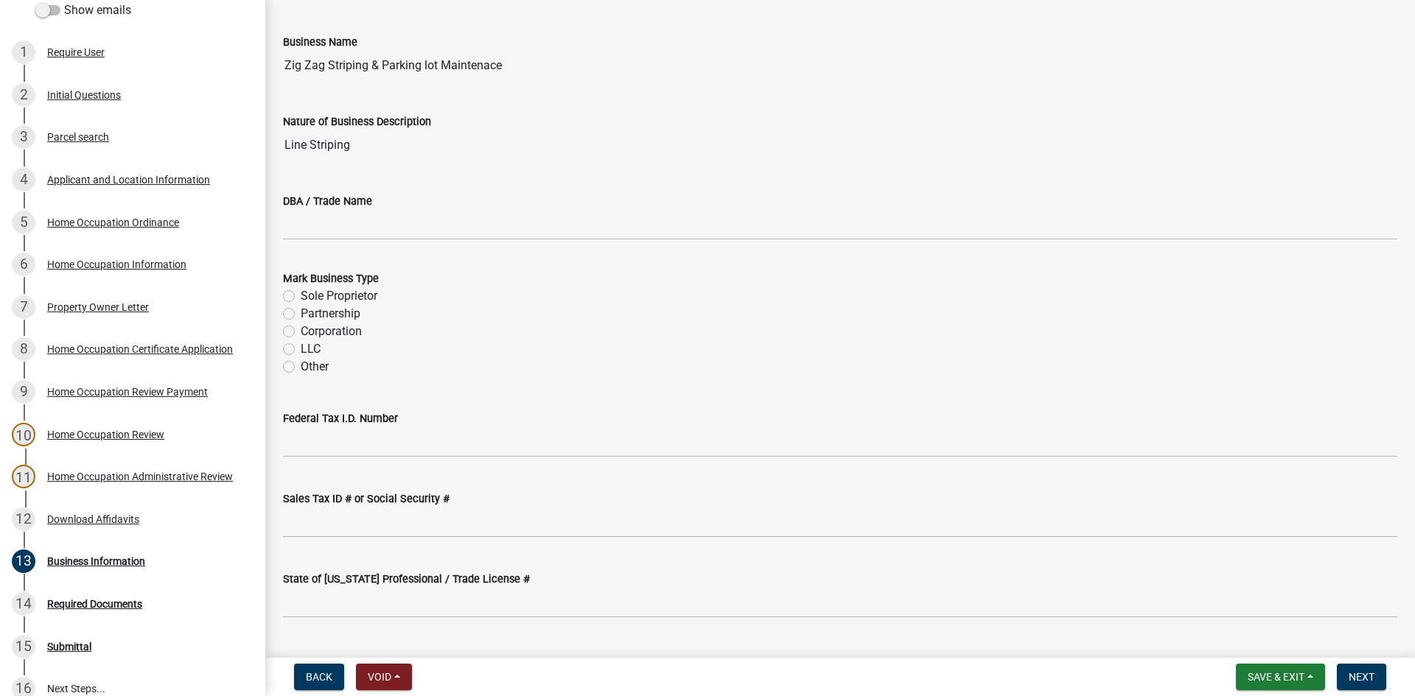
scroll to position [0, 0]
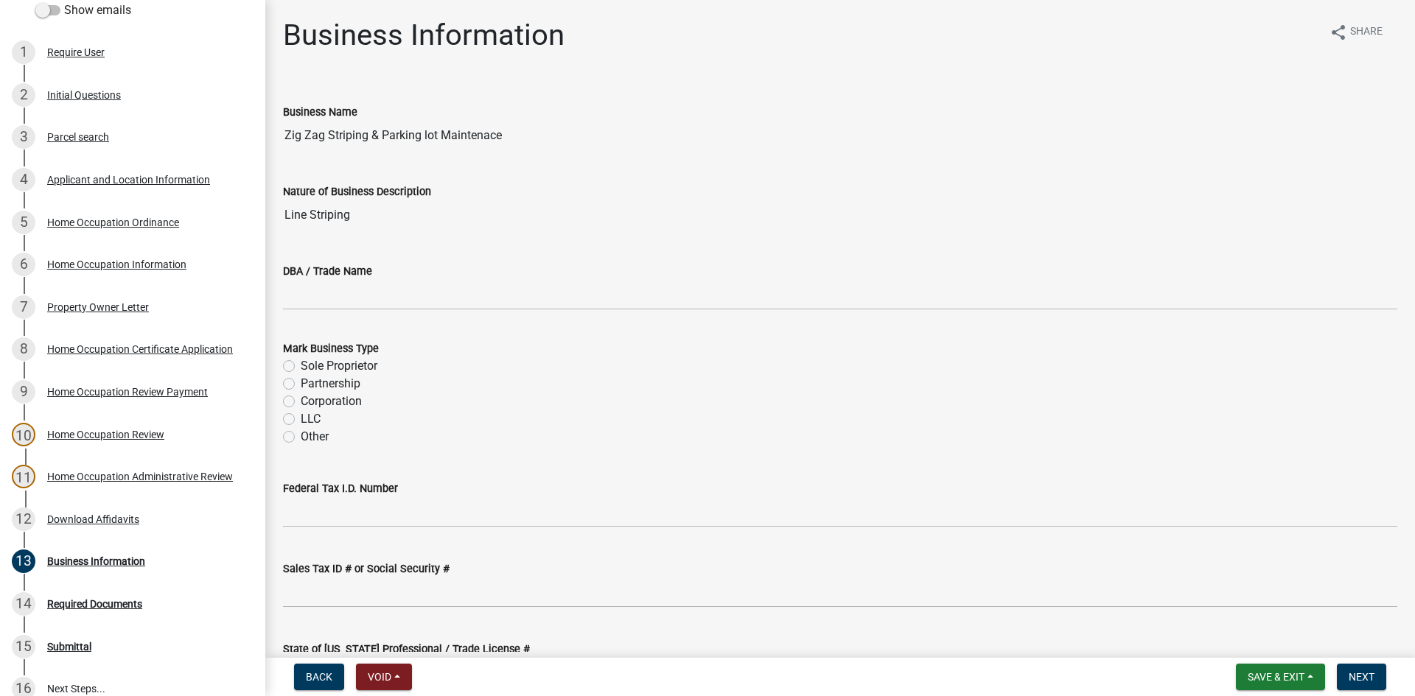
click at [301, 422] on label "LLC" at bounding box center [311, 419] width 20 height 18
click at [301, 420] on input "LLC" at bounding box center [306, 415] width 10 height 10
radio input "true"
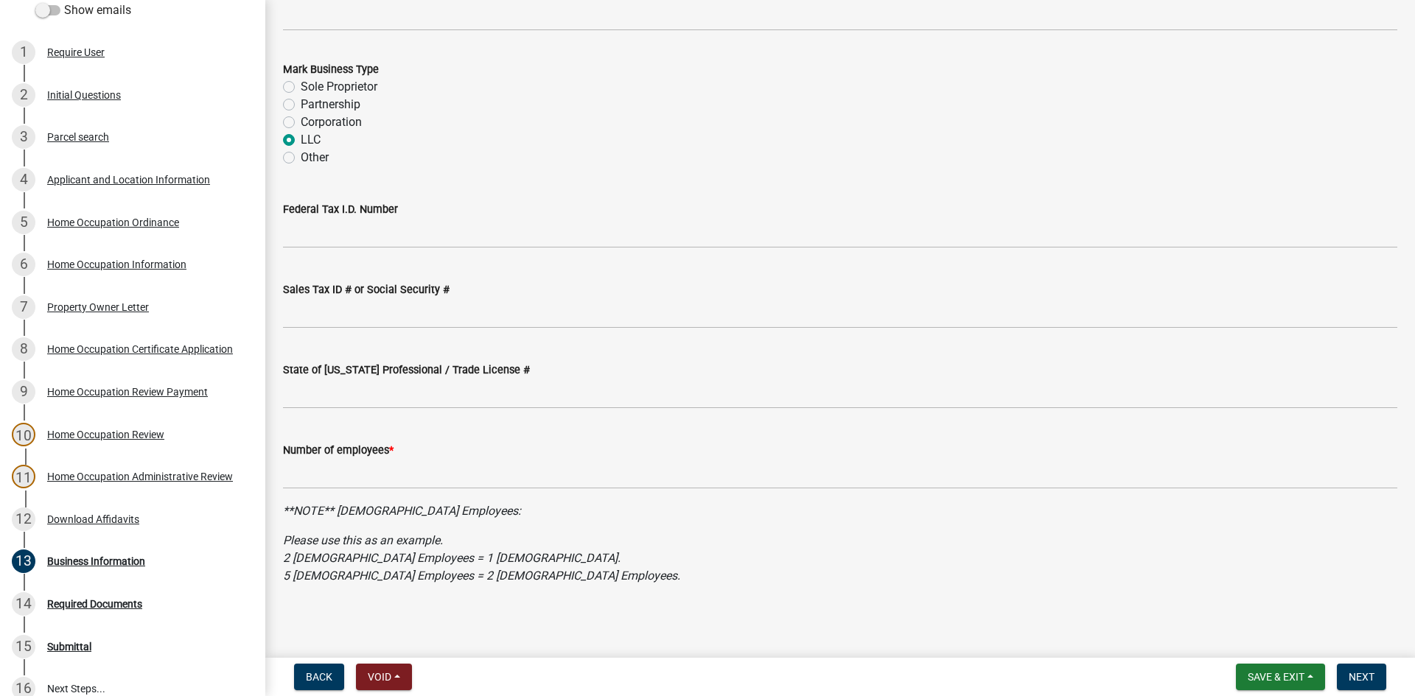
scroll to position [282, 0]
click at [380, 260] on div "Sales Tax ID # or Social Security #" at bounding box center [840, 292] width 1114 height 69
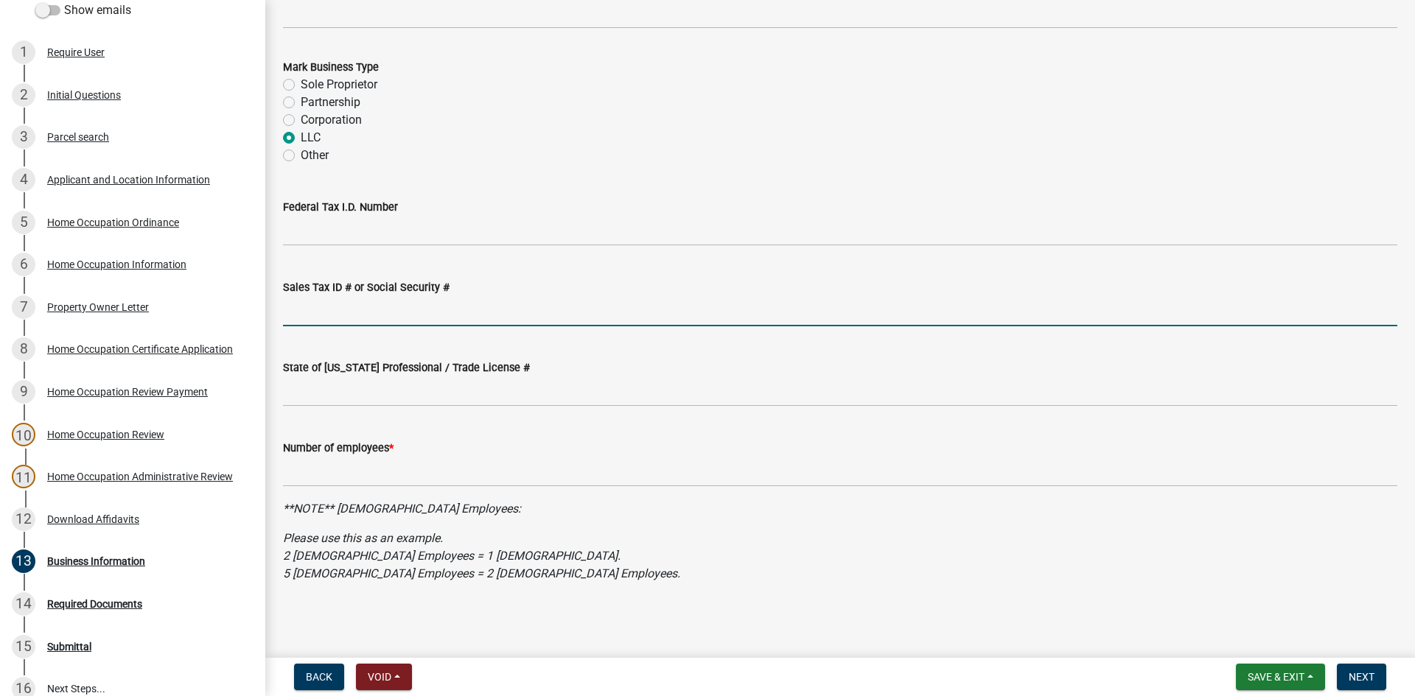
click at [354, 318] on input "Sales Tax ID # or Social Security #" at bounding box center [840, 311] width 1114 height 30
type input "[US_EMPLOYER_IDENTIFICATION_NUMBER]"
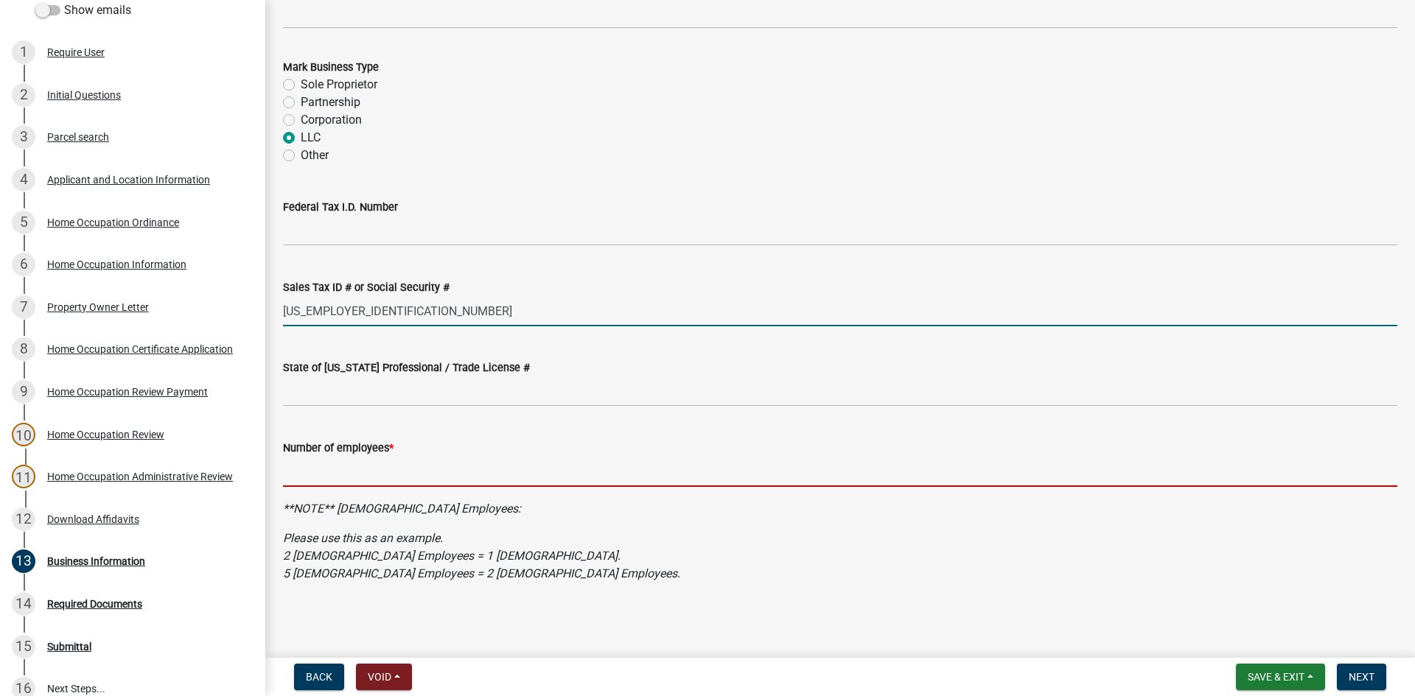
drag, startPoint x: 336, startPoint y: 461, endPoint x: 339, endPoint y: 469, distance: 7.9
click at [338, 461] on input "text" at bounding box center [840, 472] width 1114 height 30
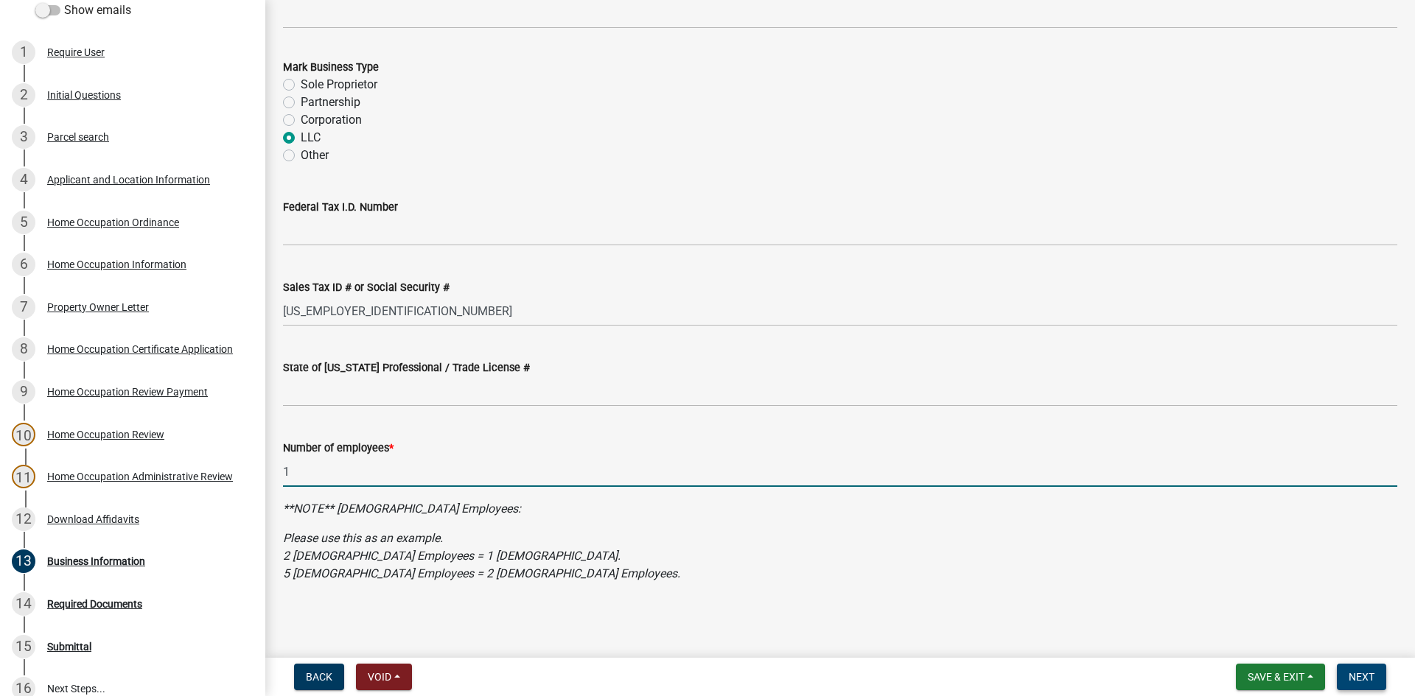
type input "1"
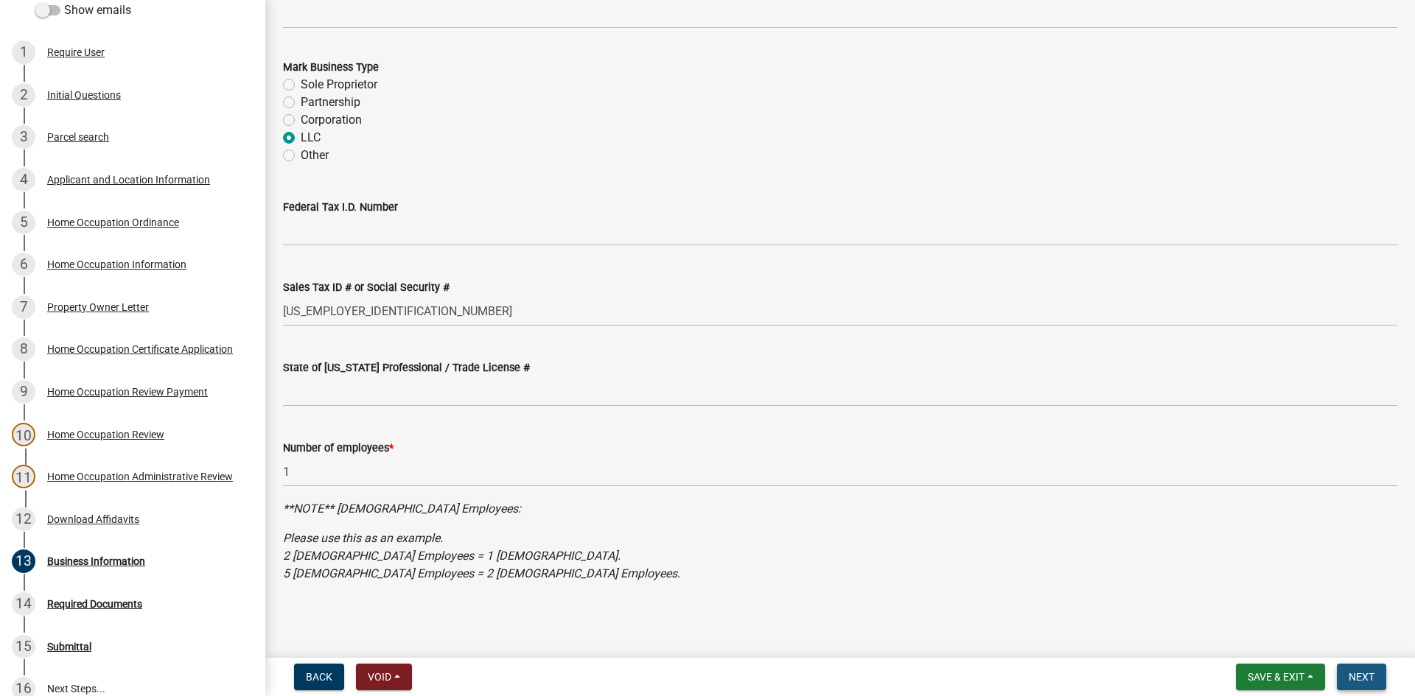
click at [1363, 668] on button "Next" at bounding box center [1361, 677] width 49 height 27
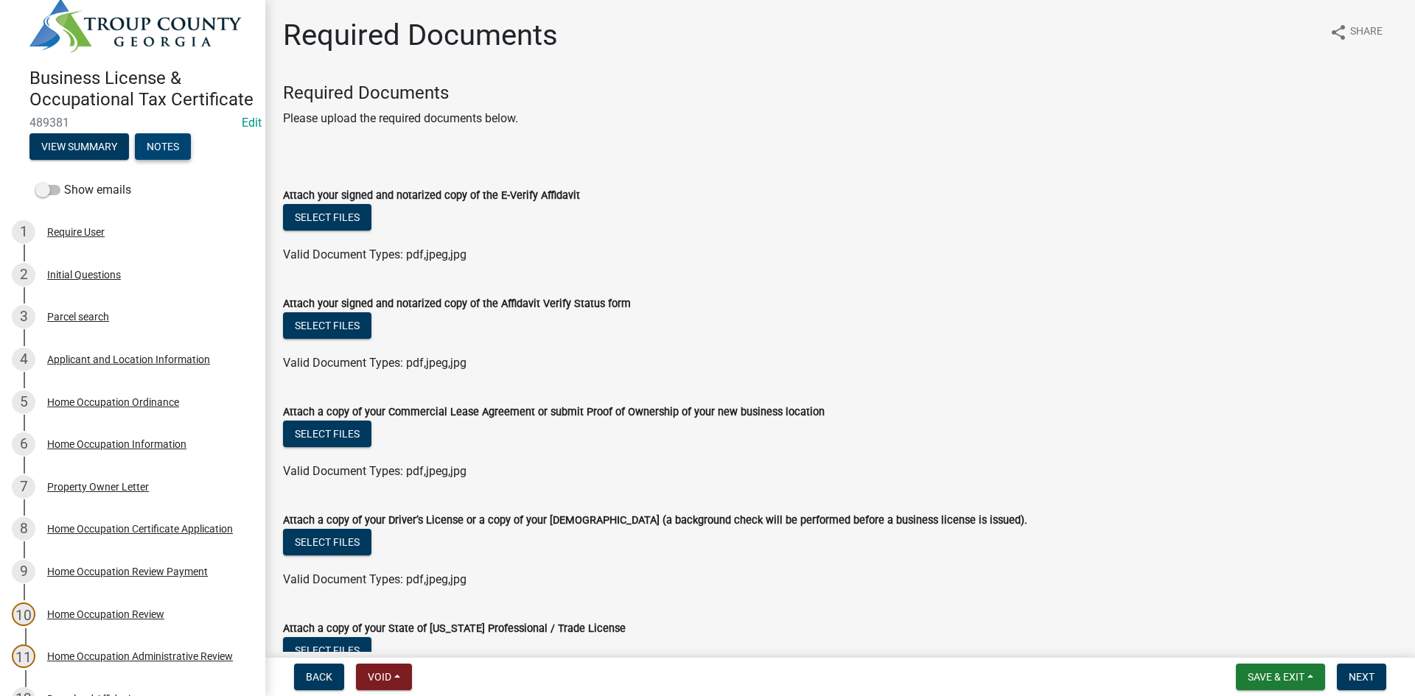
scroll to position [0, 0]
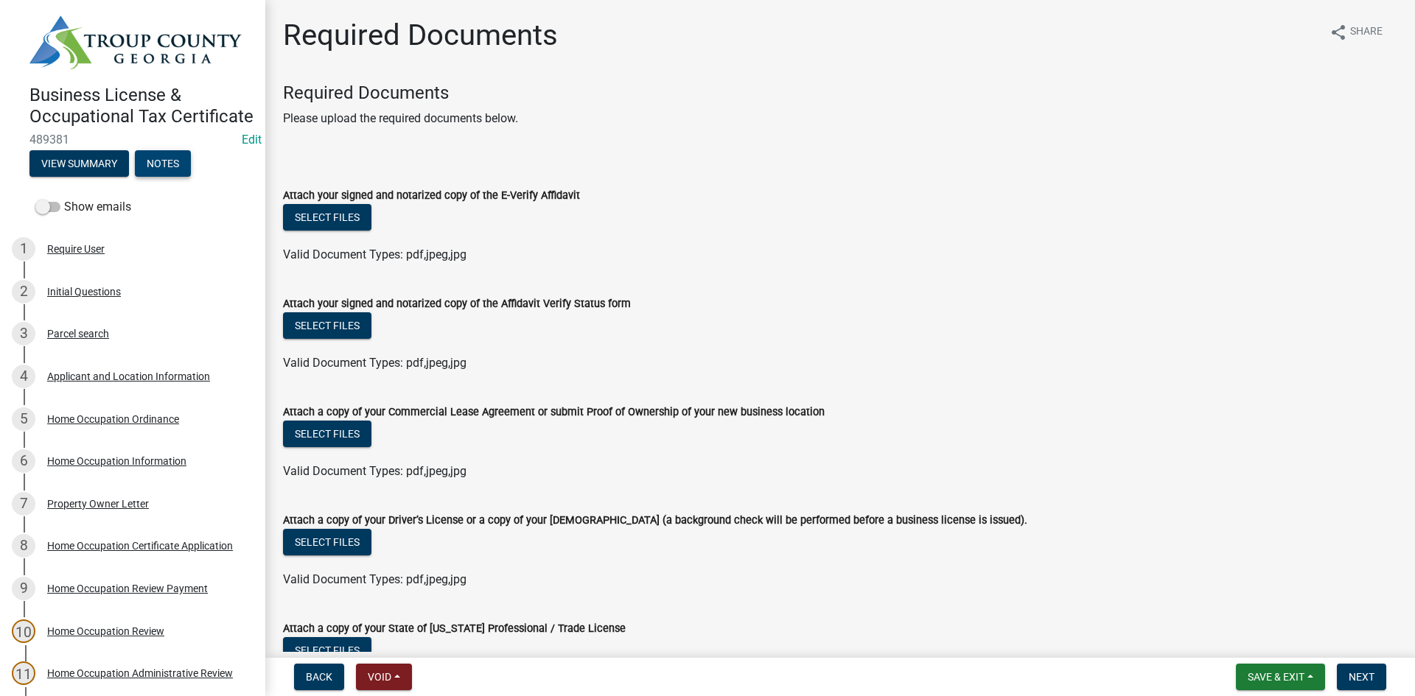
click at [169, 177] on button "Notes" at bounding box center [163, 163] width 56 height 27
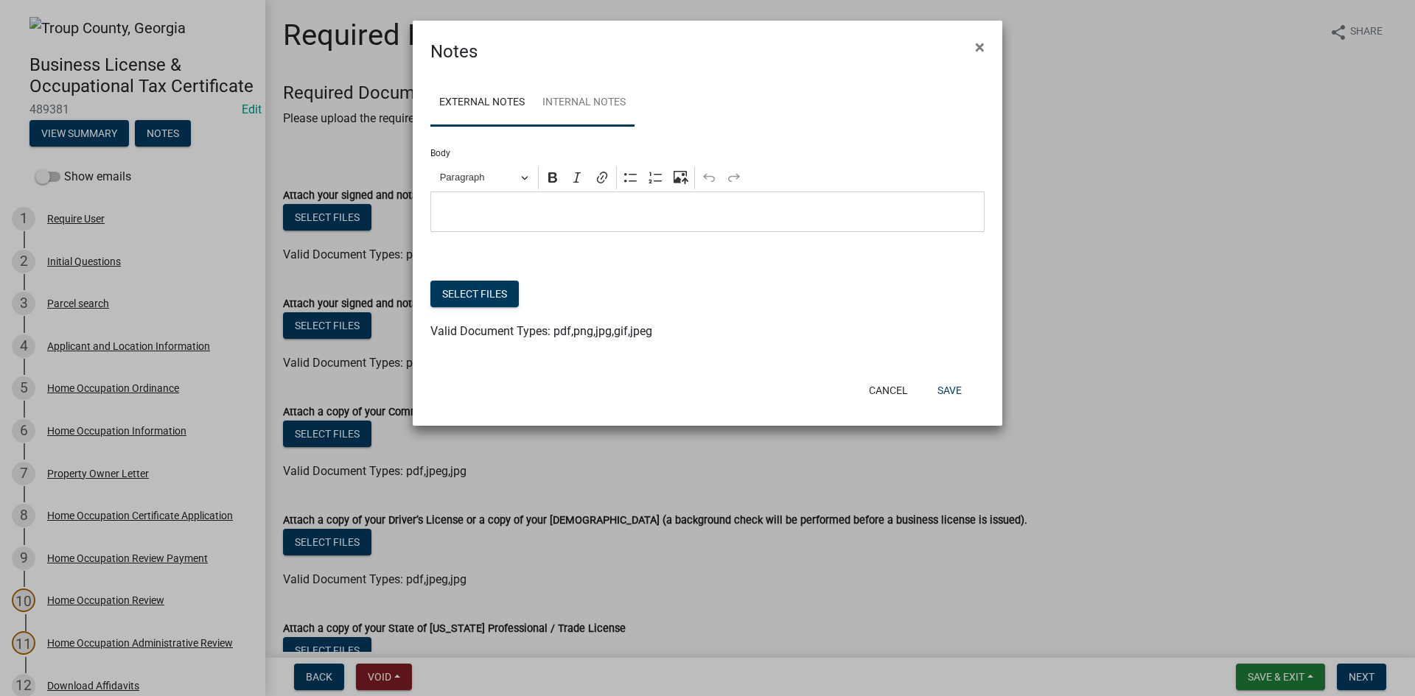
click at [628, 116] on link "Internal Notes" at bounding box center [584, 103] width 101 height 47
click at [626, 200] on div "Editor editing area: main. Press Alt+0 for help." at bounding box center [707, 212] width 554 height 41
click at [499, 301] on button "Select files" at bounding box center [474, 294] width 88 height 27
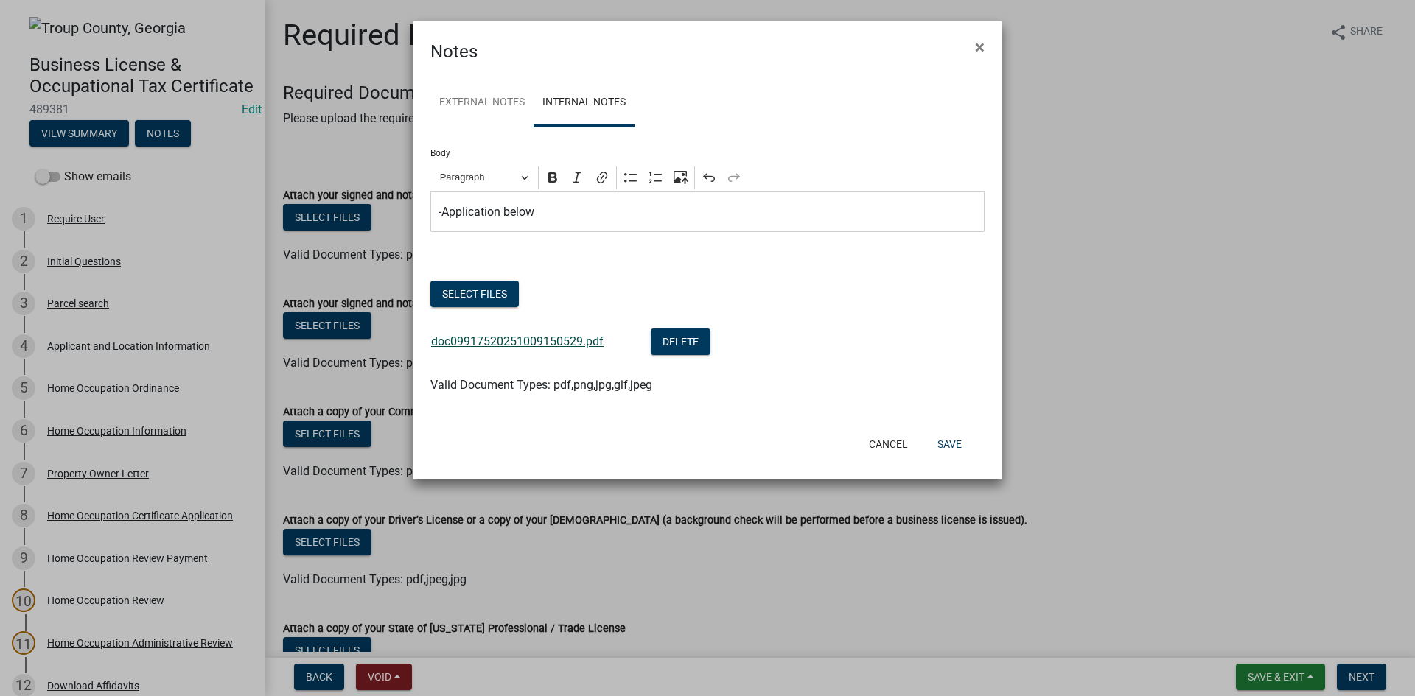
click at [587, 341] on link "doc09917520251009150529.pdf" at bounding box center [517, 342] width 172 height 14
click at [954, 438] on button "Save" at bounding box center [950, 444] width 48 height 27
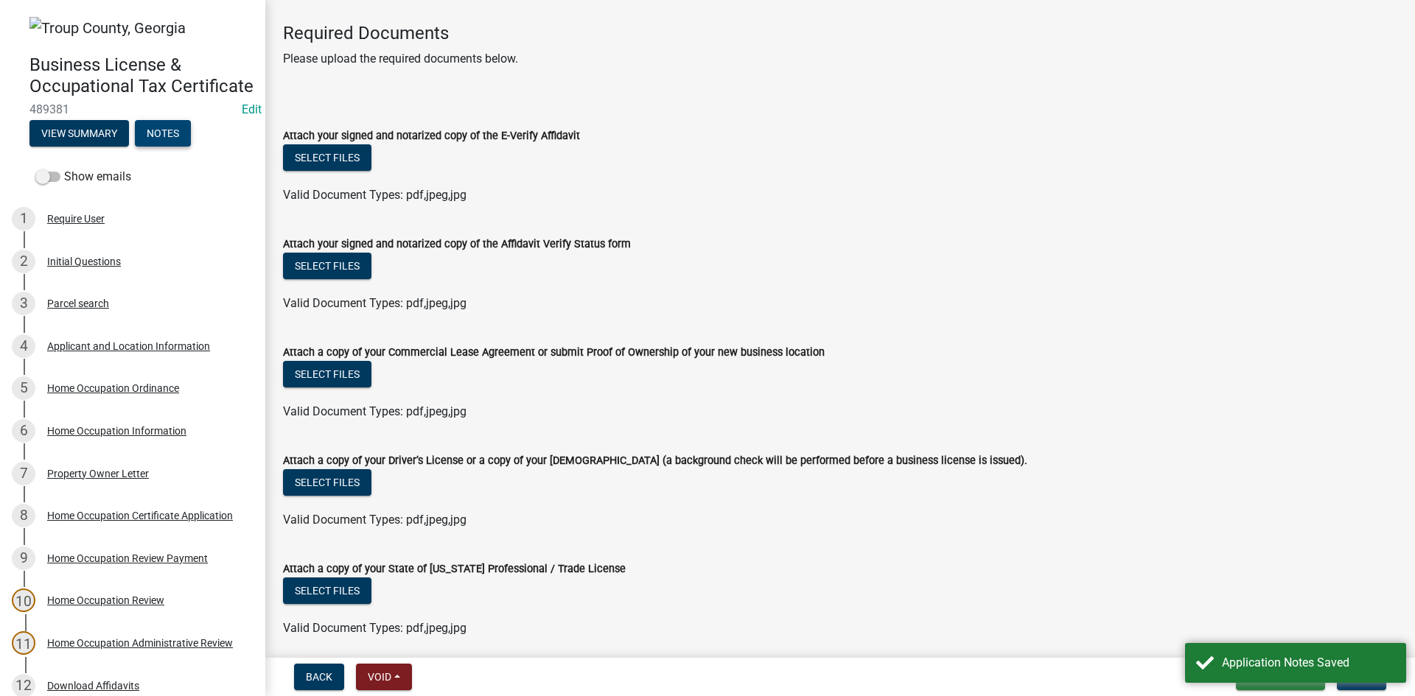
scroll to position [116, 0]
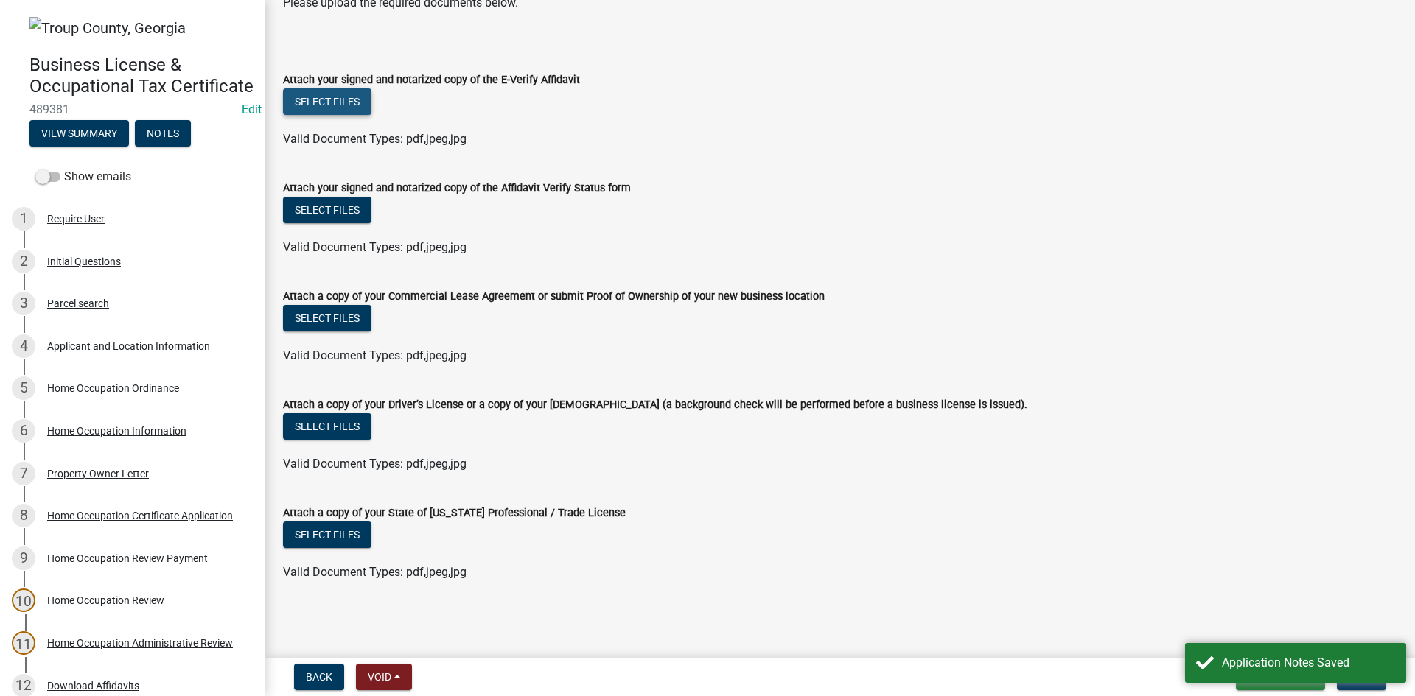
click at [360, 99] on button "Select files" at bounding box center [327, 101] width 88 height 27
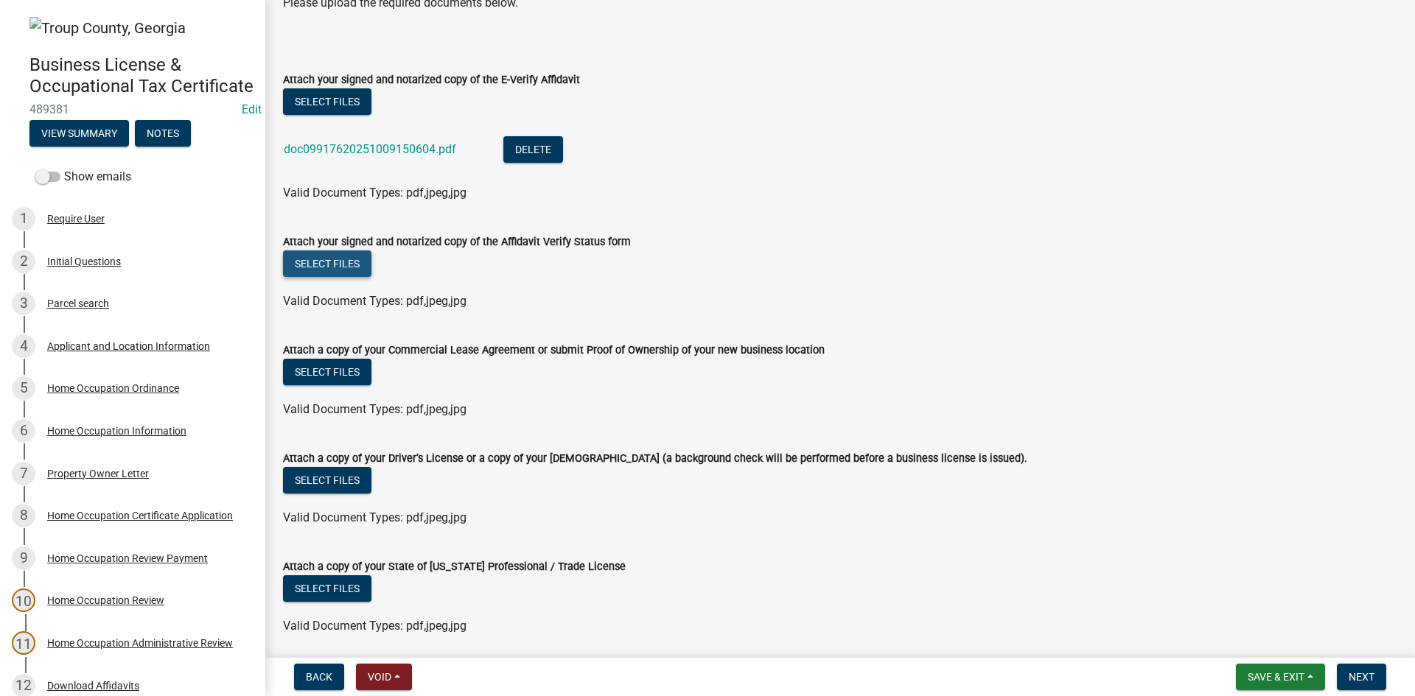
click at [338, 270] on button "Select files" at bounding box center [327, 264] width 88 height 27
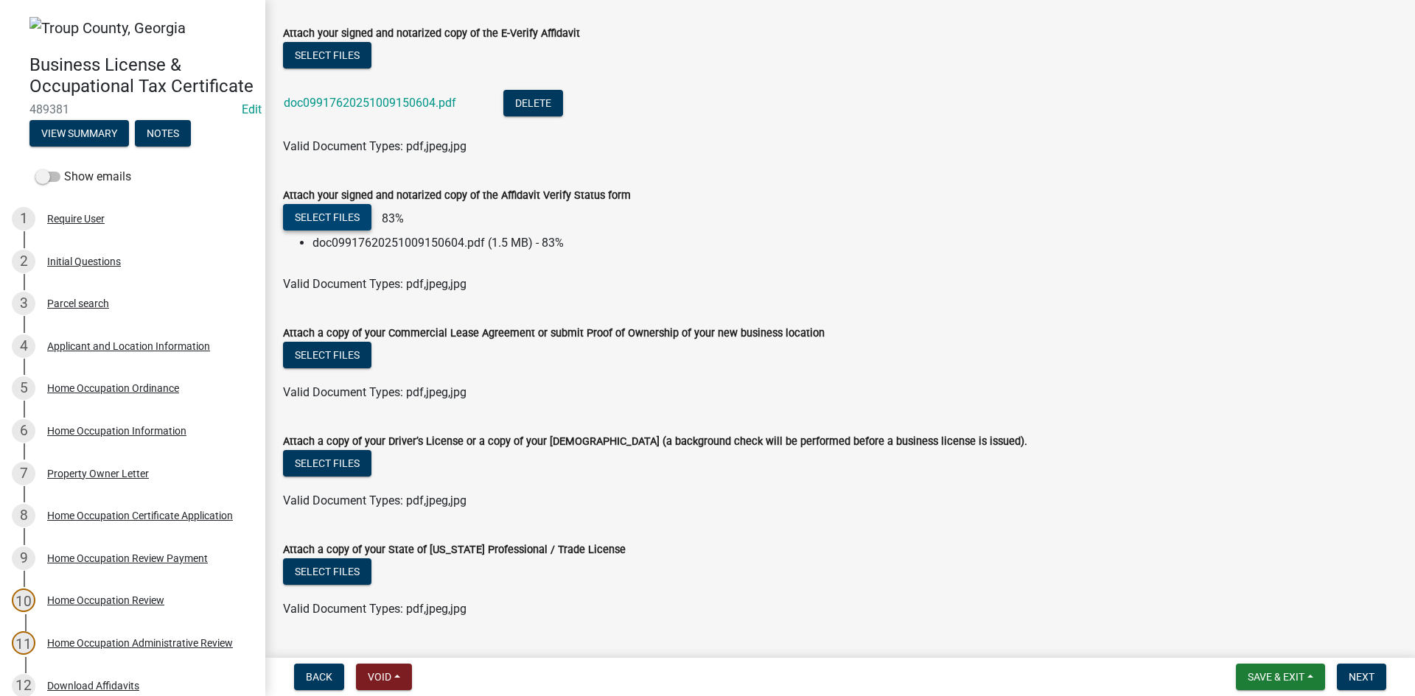
scroll to position [199, 0]
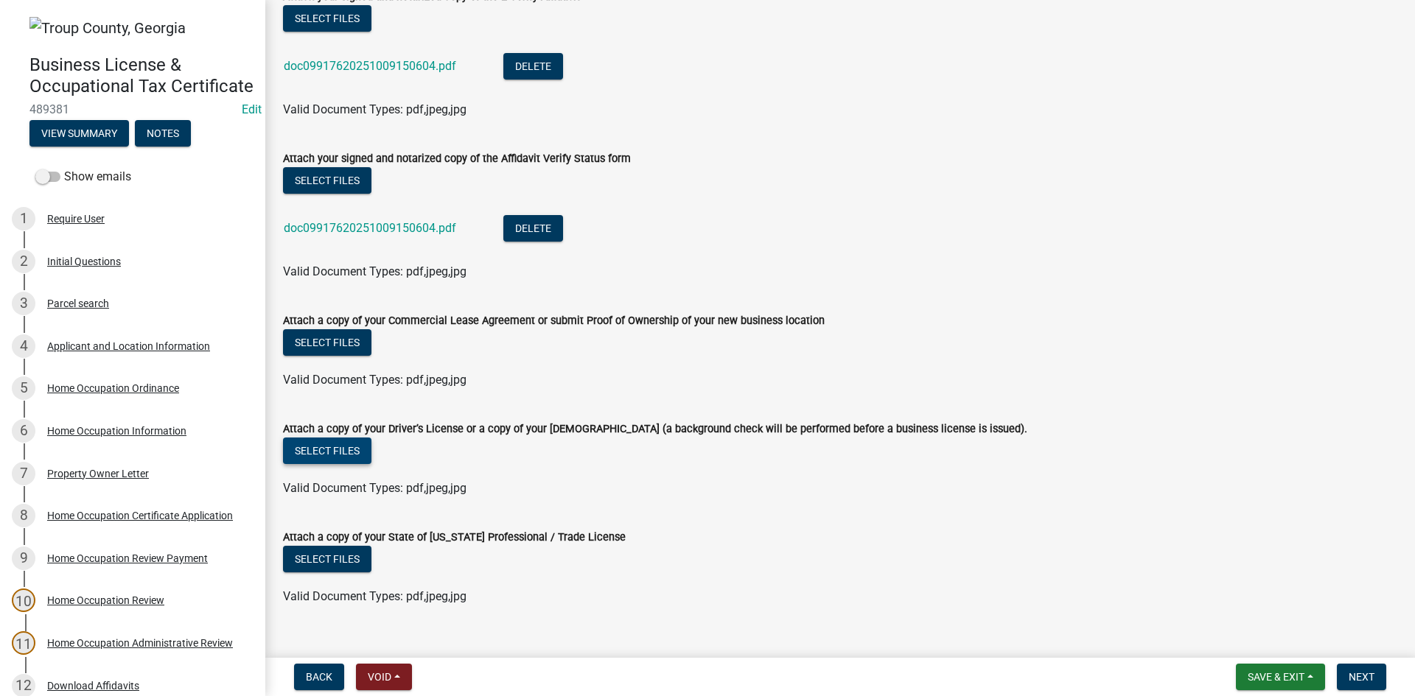
click at [335, 458] on button "Select files" at bounding box center [327, 451] width 88 height 27
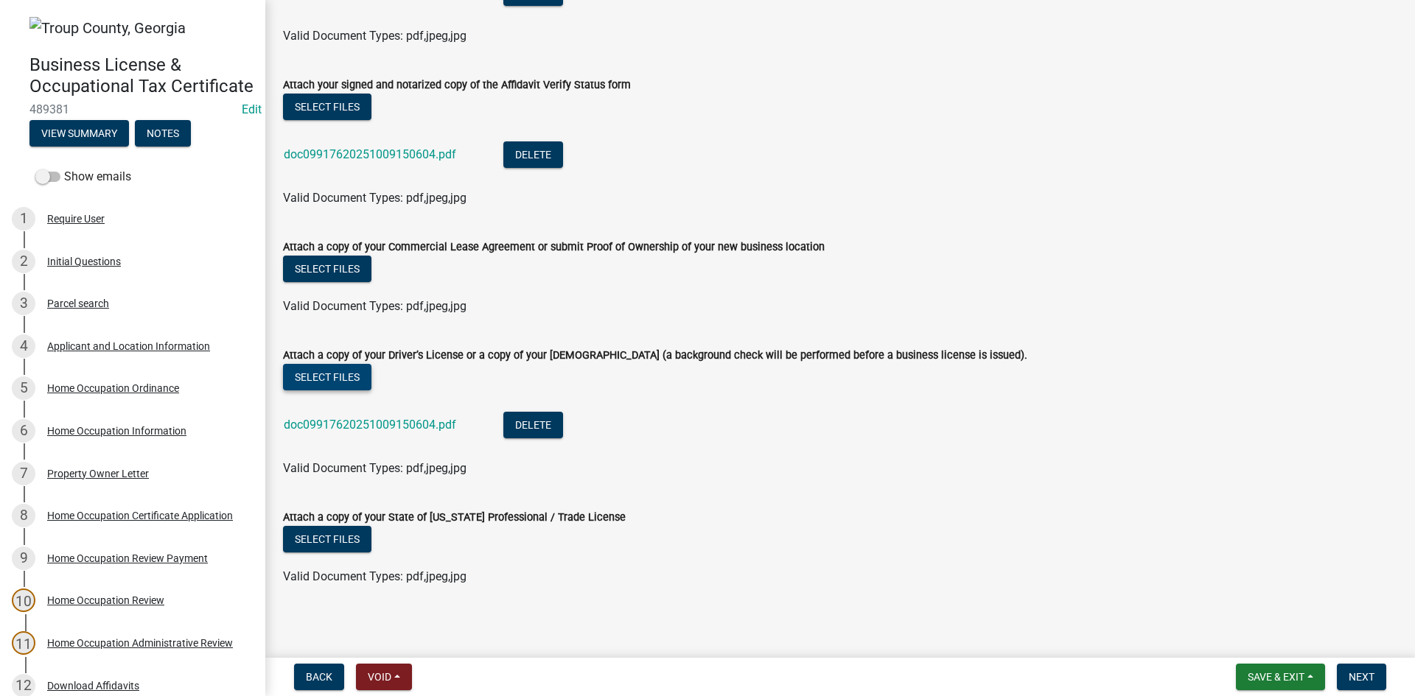
scroll to position [277, 0]
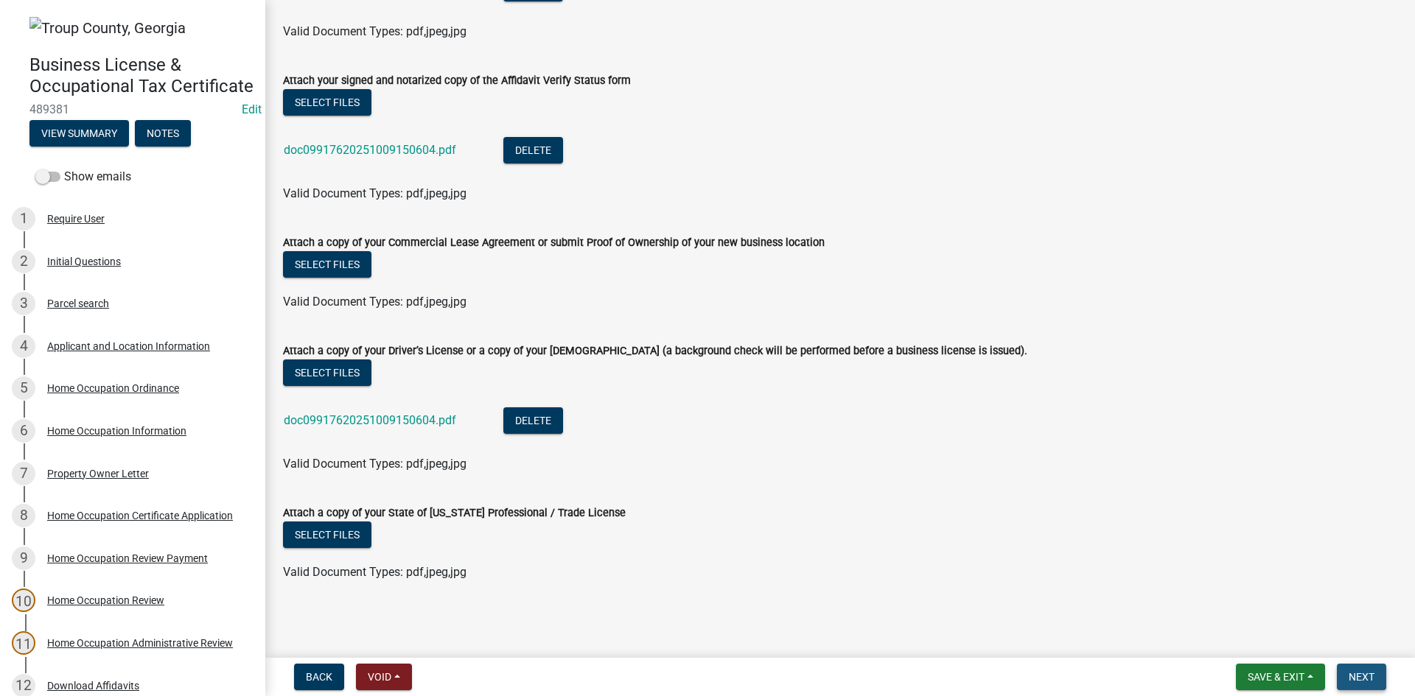
click at [1343, 674] on button "Next" at bounding box center [1361, 677] width 49 height 27
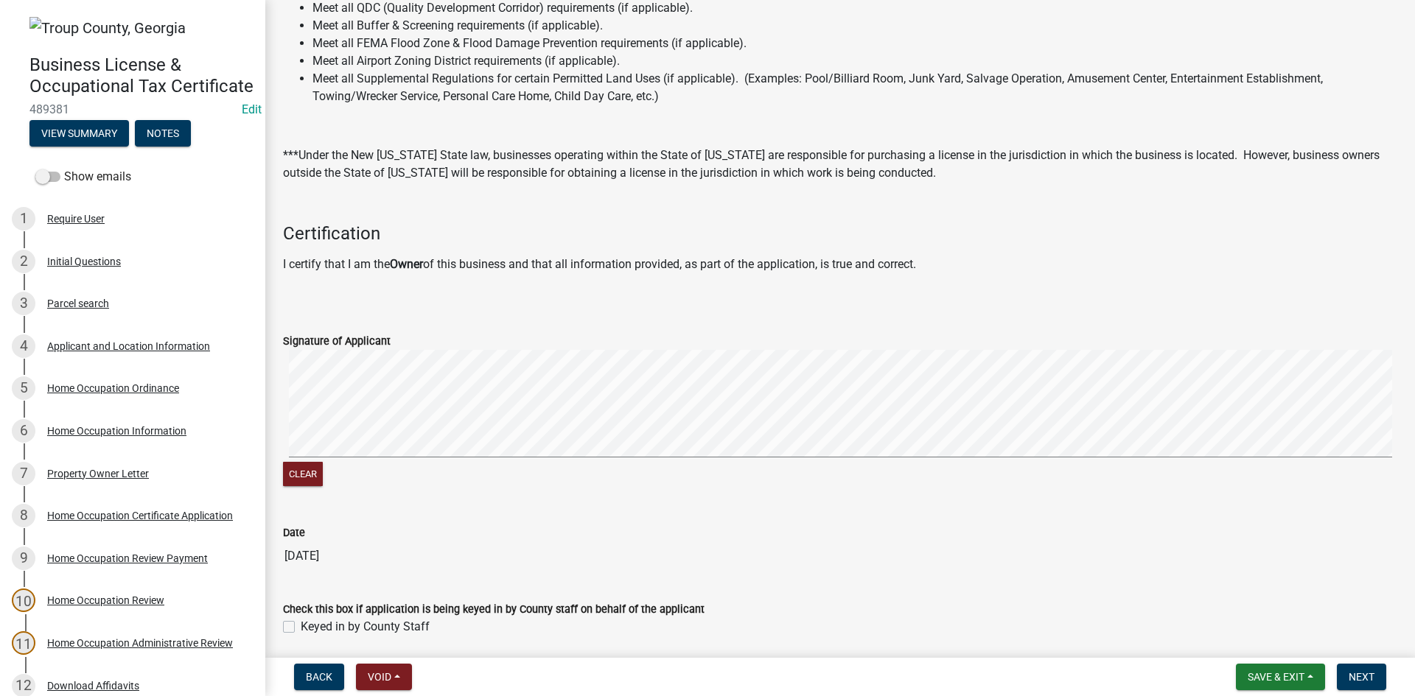
scroll to position [281, 0]
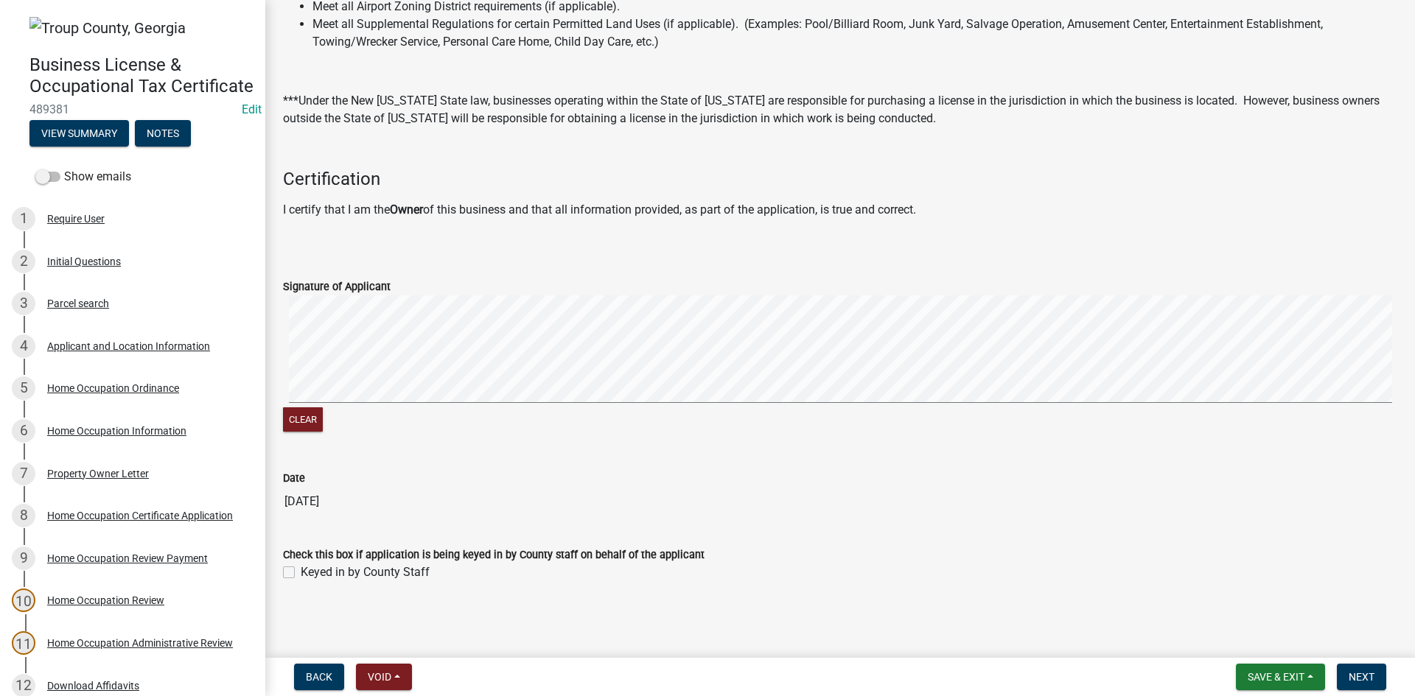
click at [290, 574] on div "Keyed in by County Staff" at bounding box center [840, 573] width 1114 height 18
click at [301, 574] on label "Keyed in by County Staff" at bounding box center [365, 573] width 129 height 18
click at [301, 573] on input "Keyed in by County Staff" at bounding box center [306, 569] width 10 height 10
checkbox input "true"
drag, startPoint x: 1360, startPoint y: 673, endPoint x: 1354, endPoint y: 663, distance: 10.9
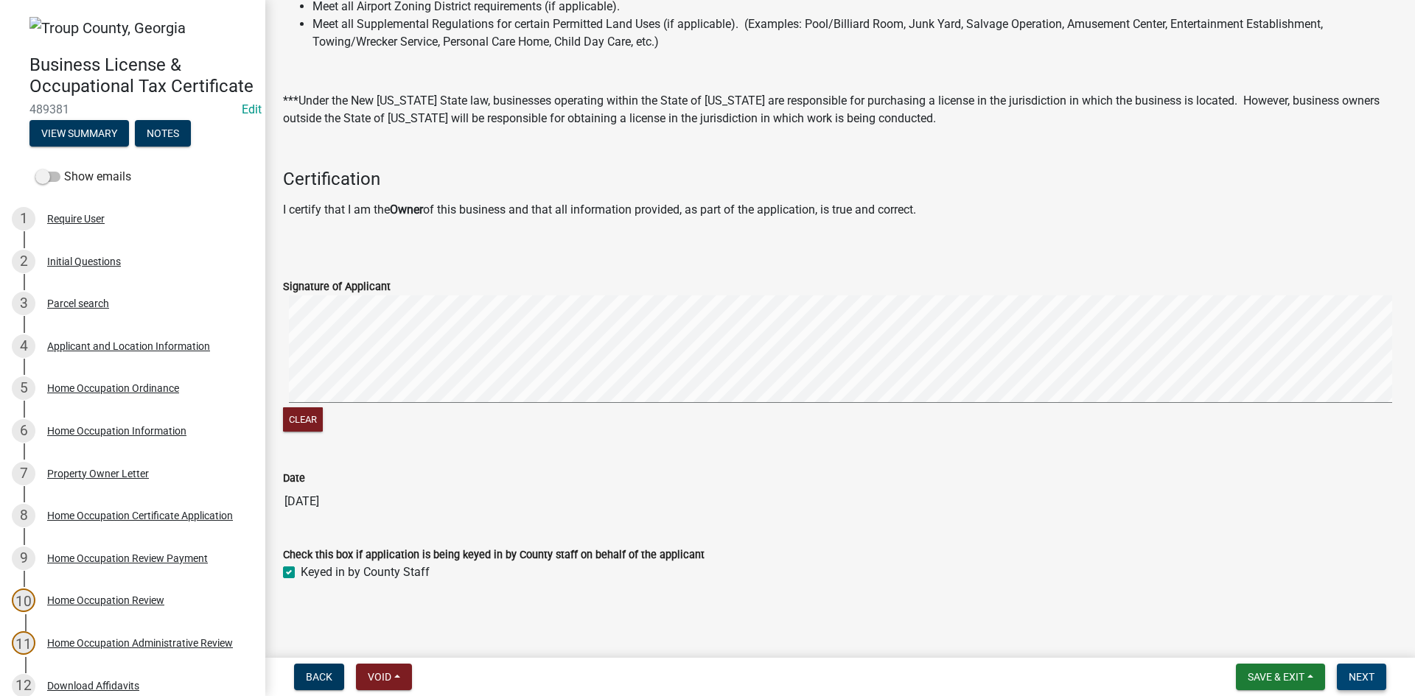
click at [1360, 672] on span "Next" at bounding box center [1362, 677] width 26 height 12
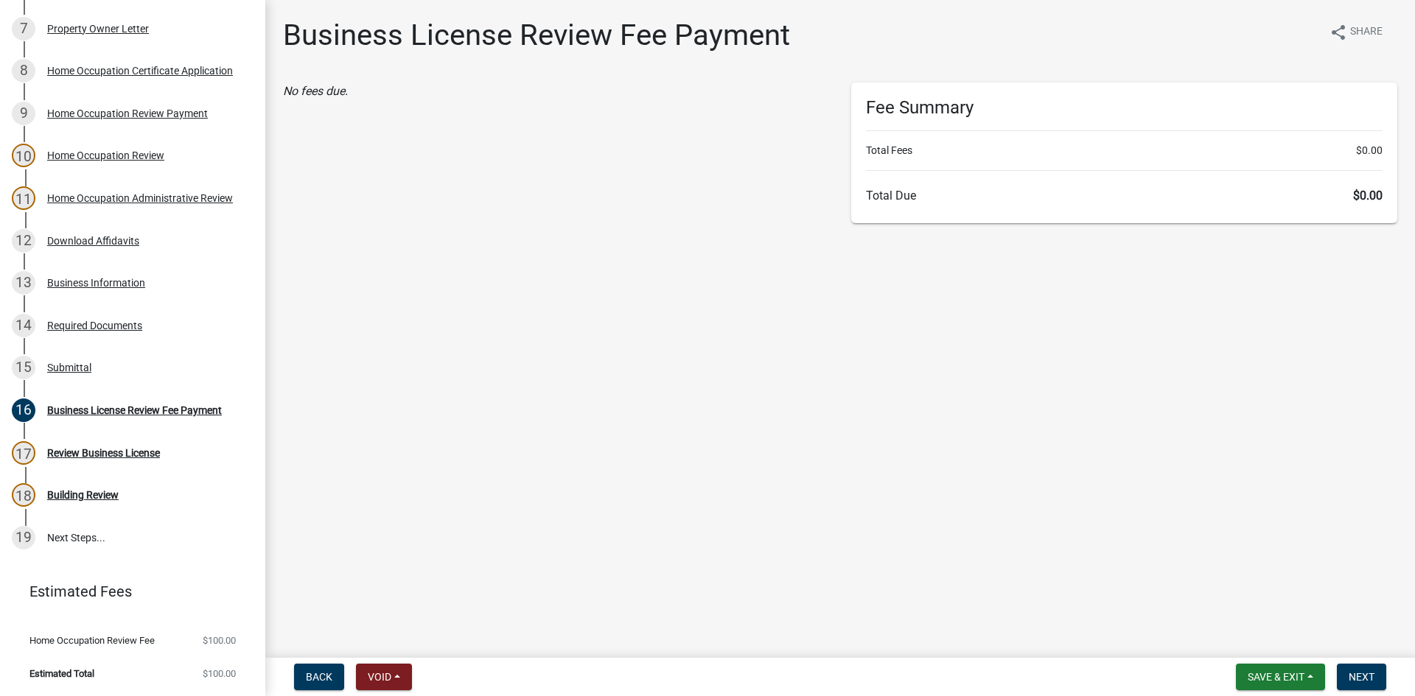
scroll to position [466, 0]
click at [1346, 670] on button "Next" at bounding box center [1361, 677] width 49 height 27
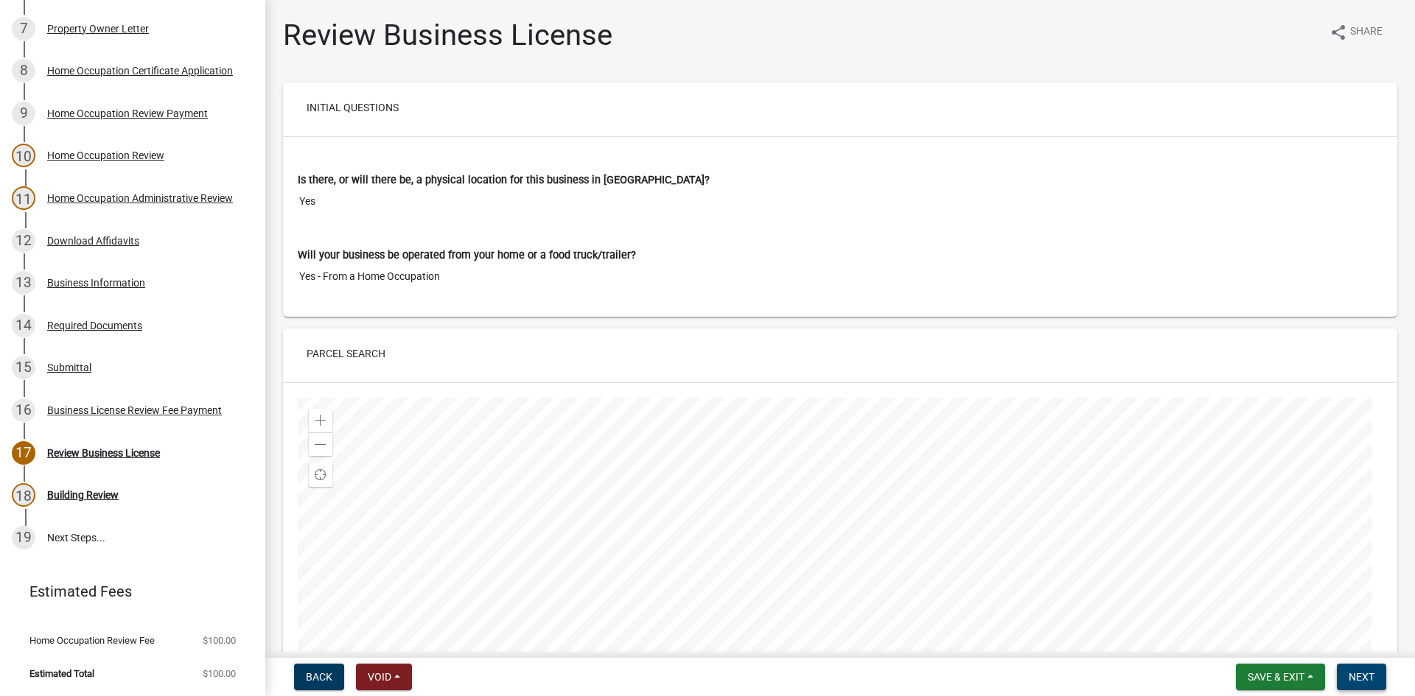
click at [1371, 674] on span "Next" at bounding box center [1362, 677] width 26 height 12
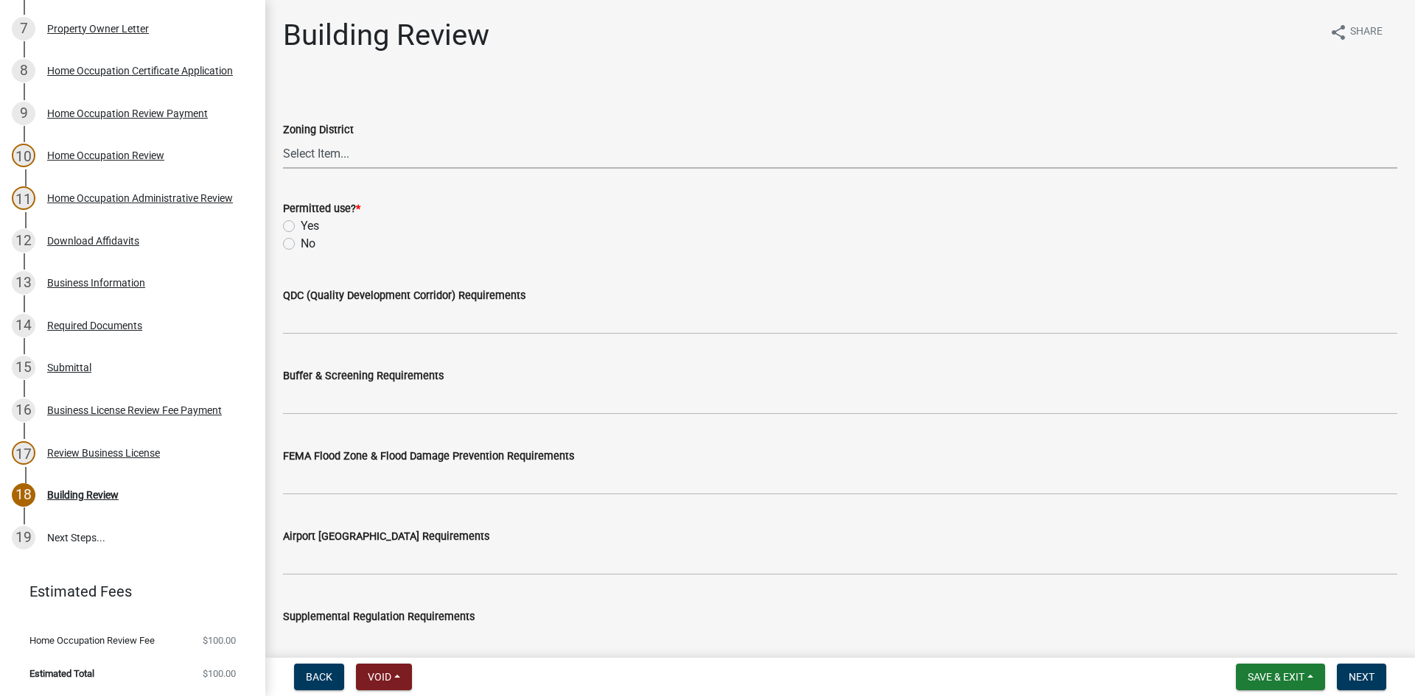
click at [397, 153] on select "Select Item... 01-AG 01-AGR 01-CRVP 01-GC 01-GI 01-LC 01-LR 01-LRR 01-MFR 01-MH…" at bounding box center [840, 154] width 1114 height 30
click at [283, 139] on select "Select Item... 01-AG 01-AGR 01-CRVP 01-GC 01-GI 01-LC 01-LR 01-LRR 01-MFR 01-MH…" at bounding box center [840, 154] width 1114 height 30
select select "91373011-55fc-4208-aafc-b8db89fd1589"
click at [291, 236] on div "No" at bounding box center [840, 244] width 1114 height 18
click at [301, 224] on label "Yes" at bounding box center [310, 226] width 18 height 18
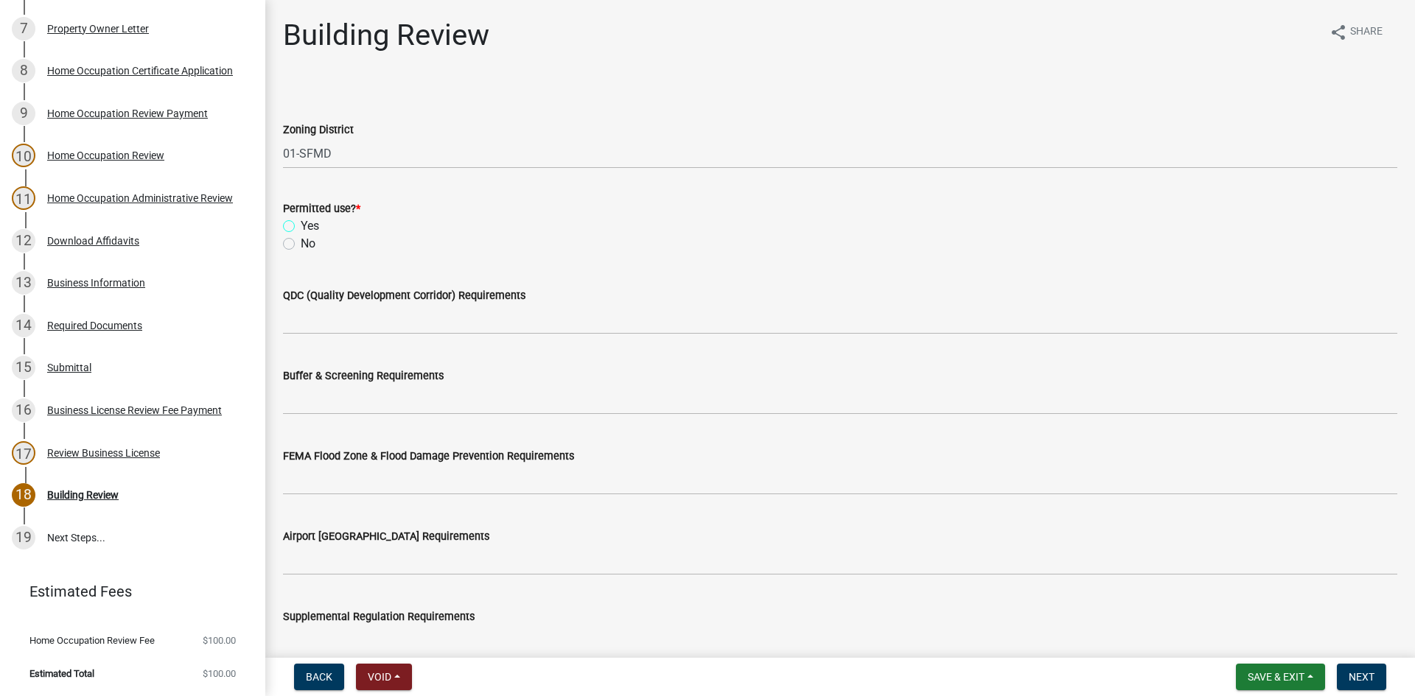
click at [301, 224] on input "Yes" at bounding box center [306, 222] width 10 height 10
radio input "true"
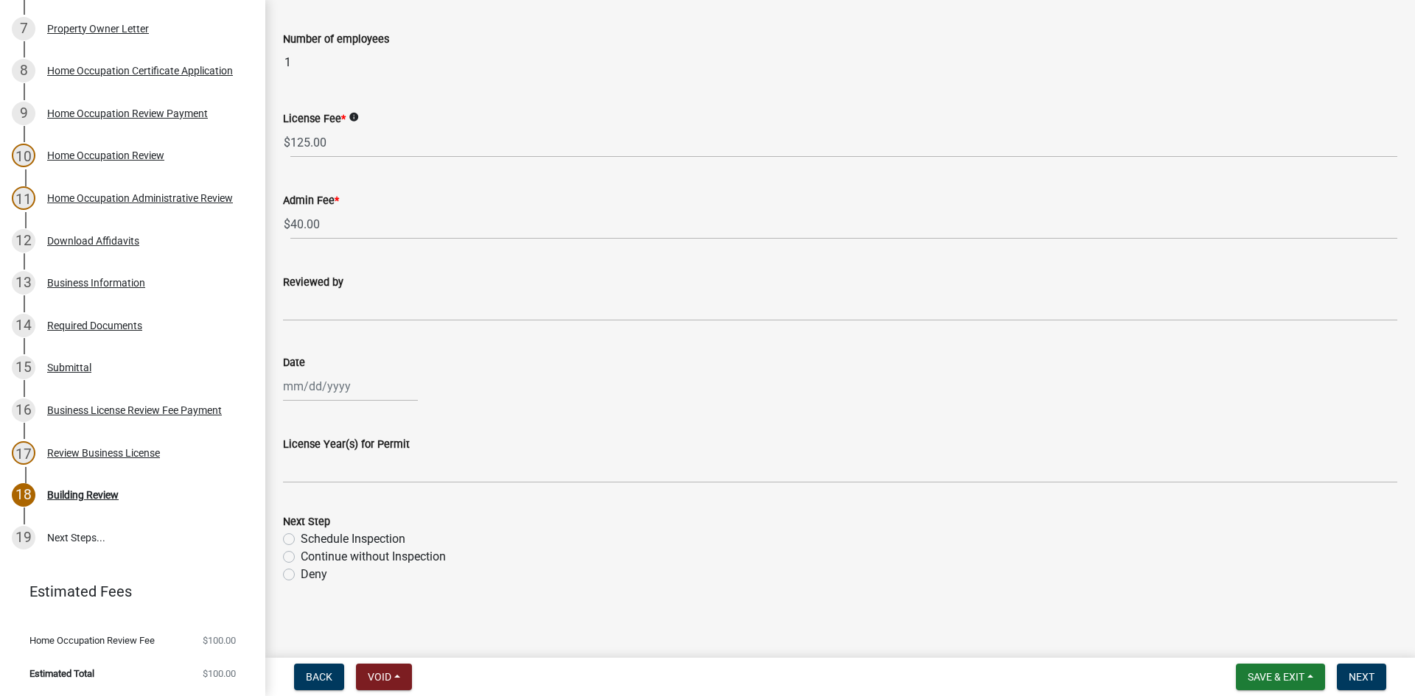
scroll to position [821, 0]
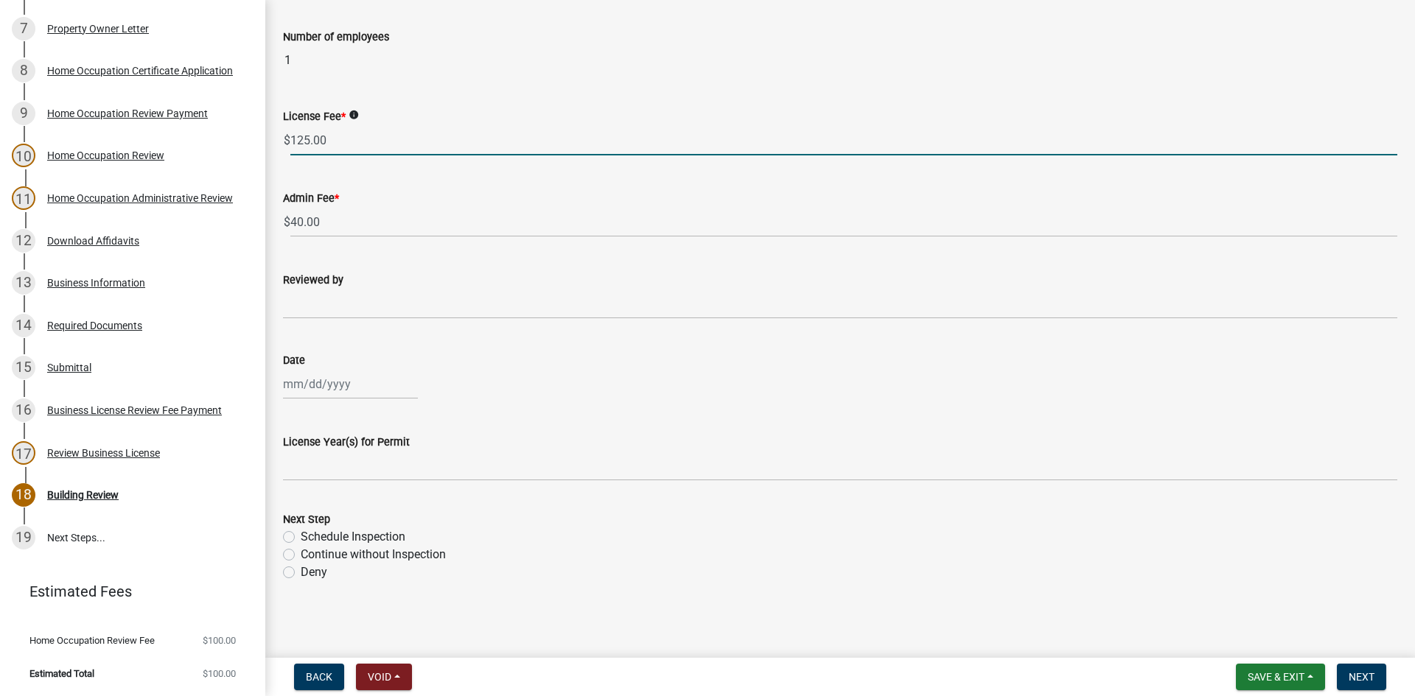
click at [375, 140] on input "125.00" at bounding box center [843, 140] width 1107 height 30
click at [375, 139] on input "125.00" at bounding box center [843, 140] width 1107 height 30
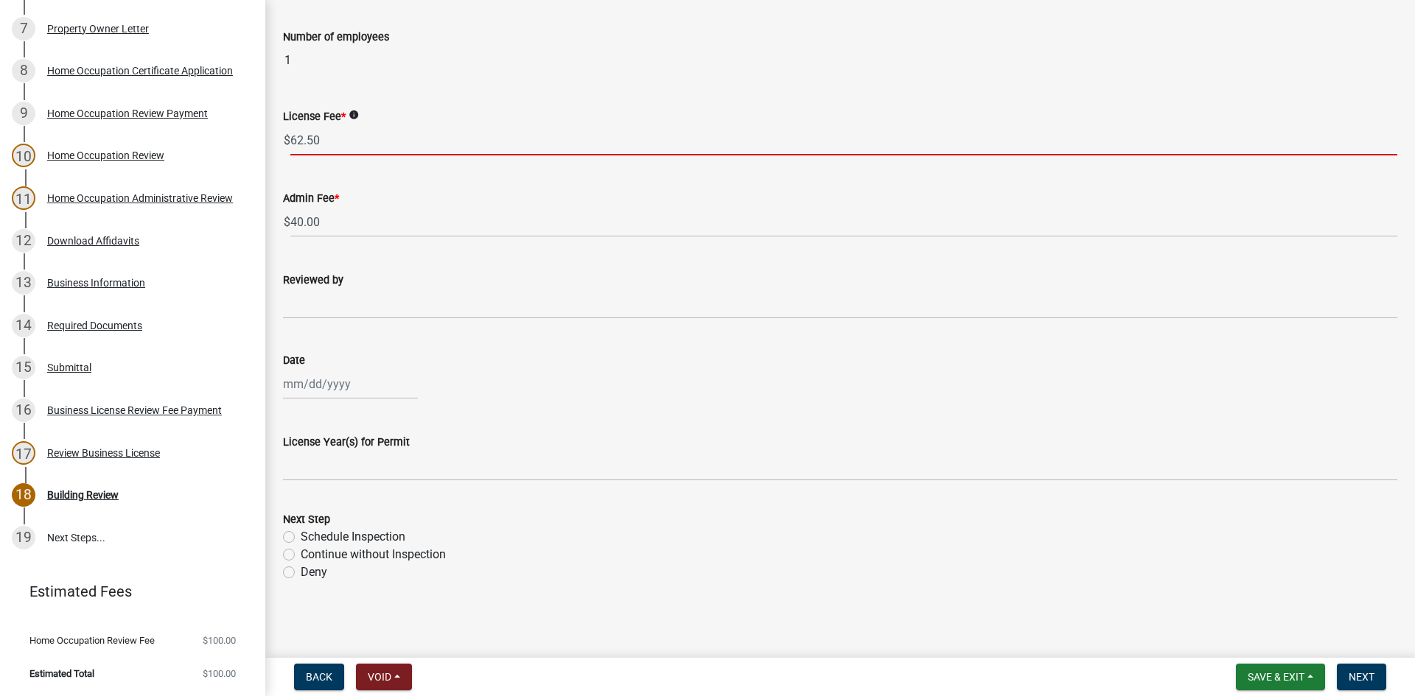
type input "62.50"
drag, startPoint x: 306, startPoint y: 325, endPoint x: 310, endPoint y: 312, distance: 13.3
click at [307, 320] on wm-data-entity-input "Reviewed by" at bounding box center [840, 291] width 1114 height 80
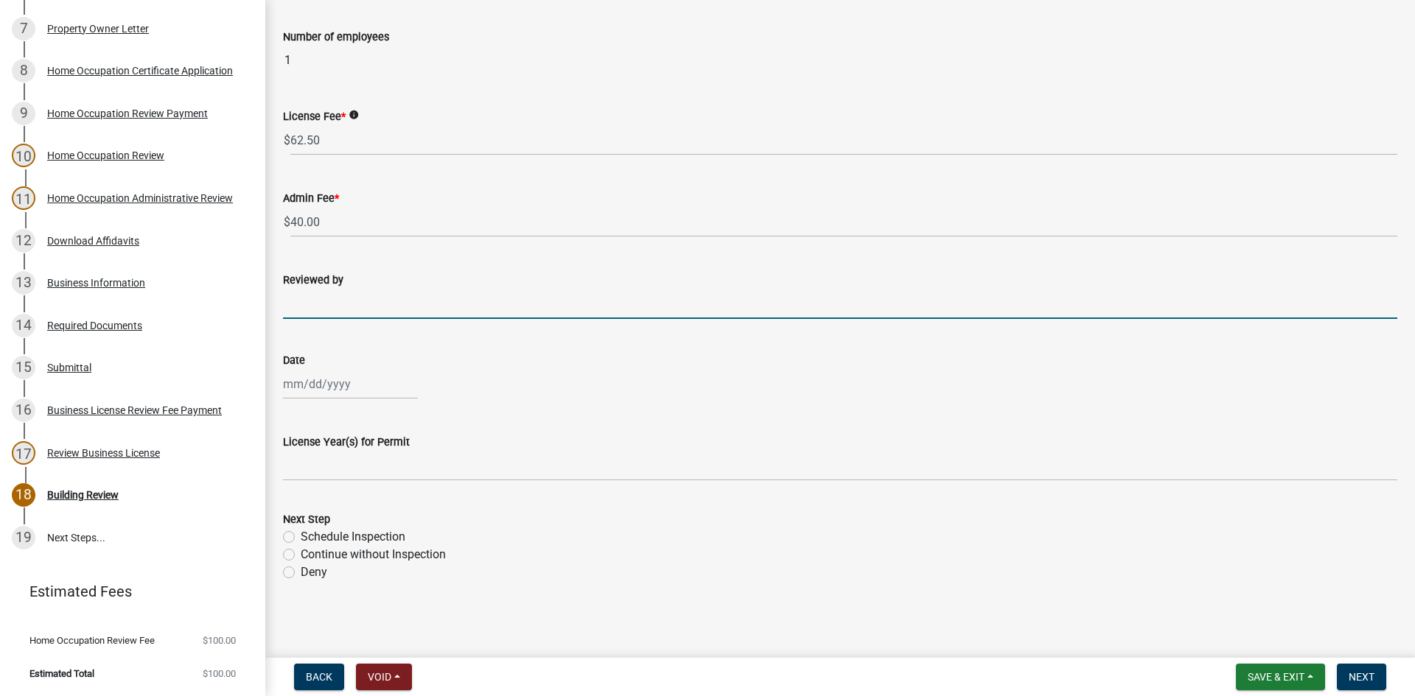
click at [314, 307] on input "Reviewed by" at bounding box center [840, 304] width 1114 height 30
type input "[PERSON_NAME]"
click at [357, 374] on div at bounding box center [350, 384] width 135 height 30
select select "10"
select select "2025"
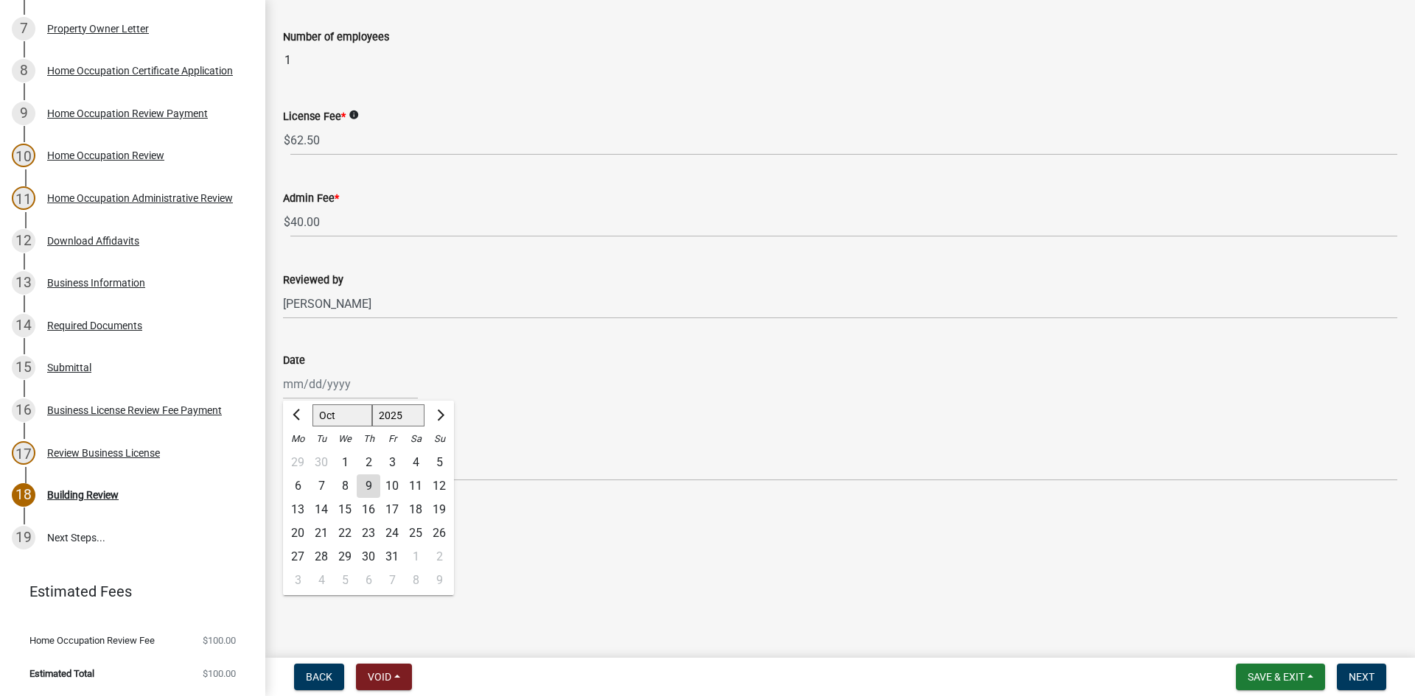
click at [361, 485] on div "9" at bounding box center [369, 487] width 24 height 24
type input "[DATE]"
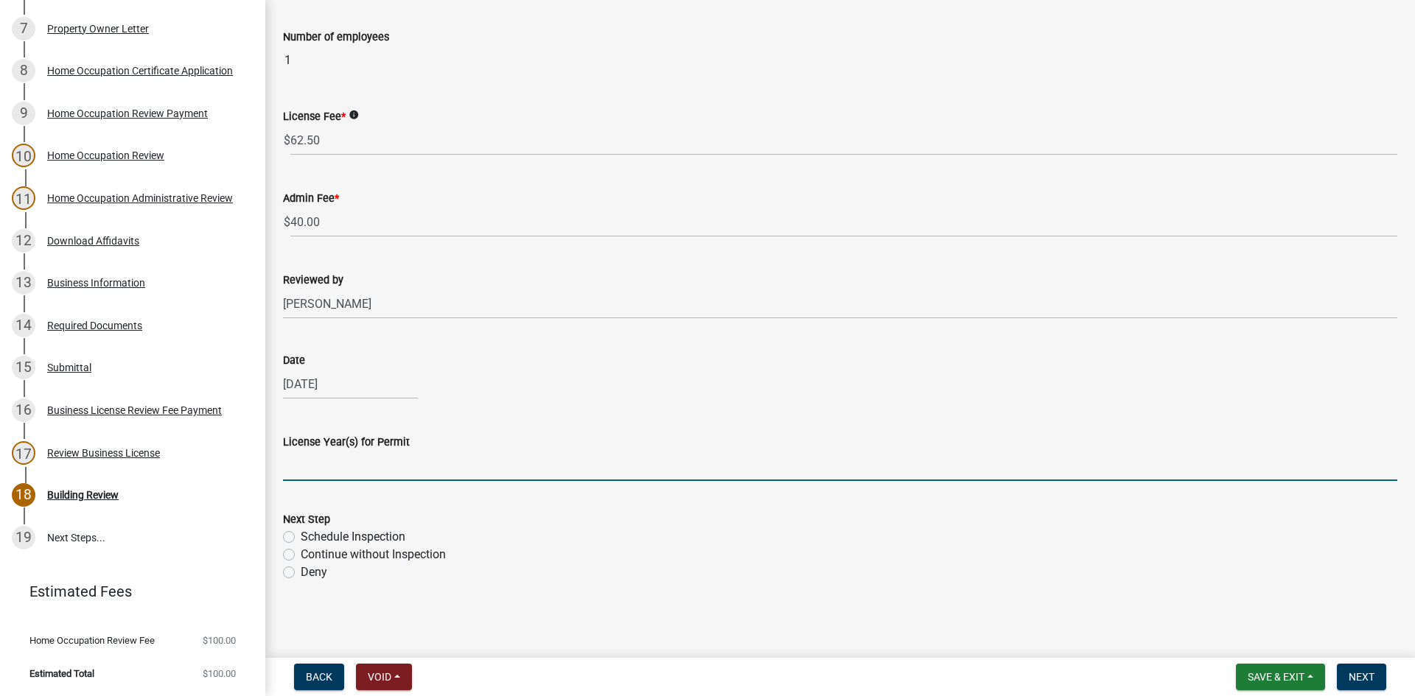
click at [394, 472] on input "License Year(s) for Permit" at bounding box center [840, 466] width 1114 height 30
type input "2025"
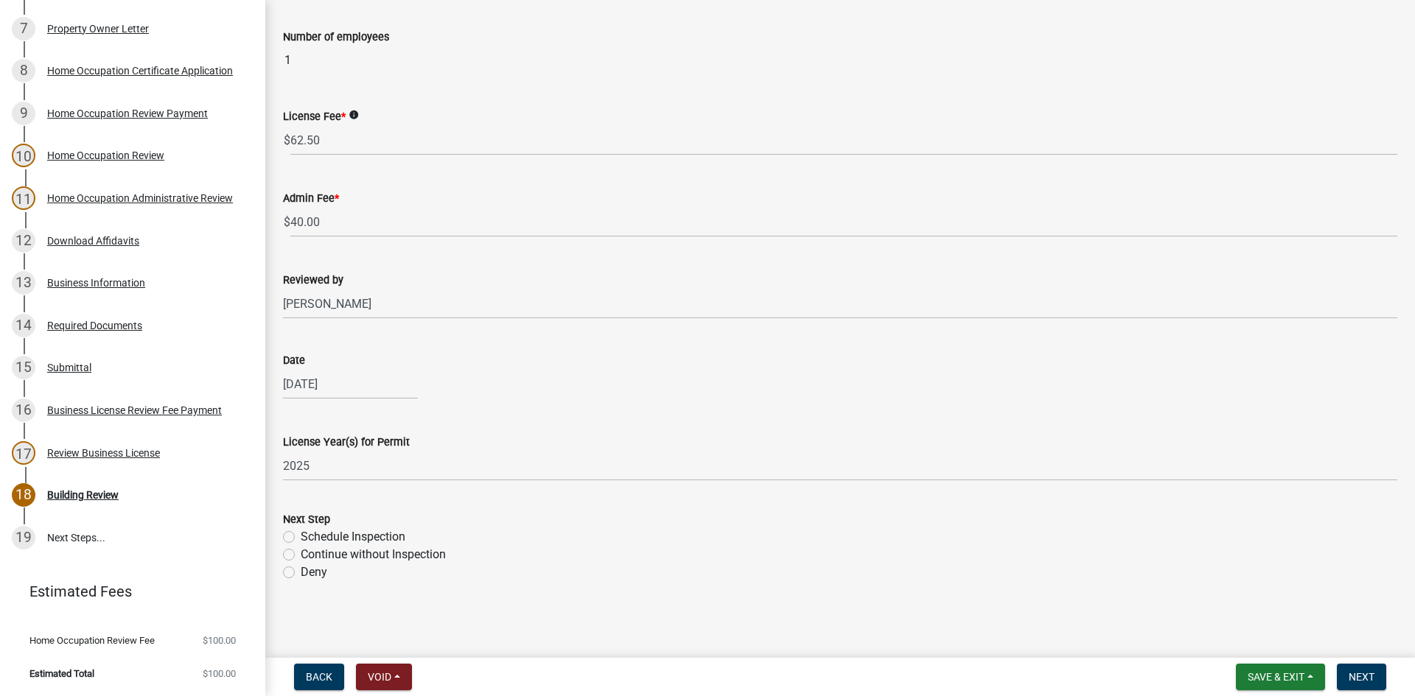
click at [301, 556] on label "Continue without Inspection" at bounding box center [373, 555] width 145 height 18
click at [301, 556] on input "Continue without Inspection" at bounding box center [306, 551] width 10 height 10
radio input "true"
drag, startPoint x: 1350, startPoint y: 681, endPoint x: 859, endPoint y: 562, distance: 505.6
click at [1350, 679] on span "Next" at bounding box center [1362, 677] width 26 height 12
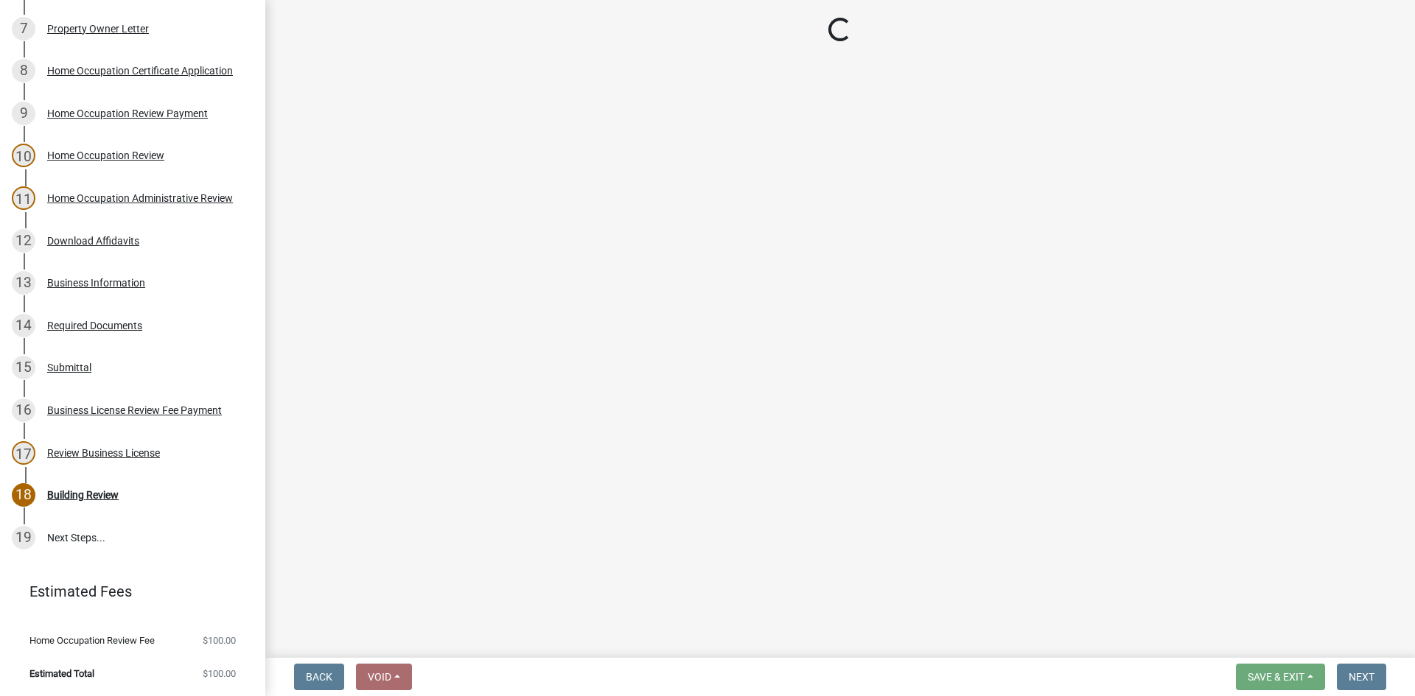
scroll to position [508, 0]
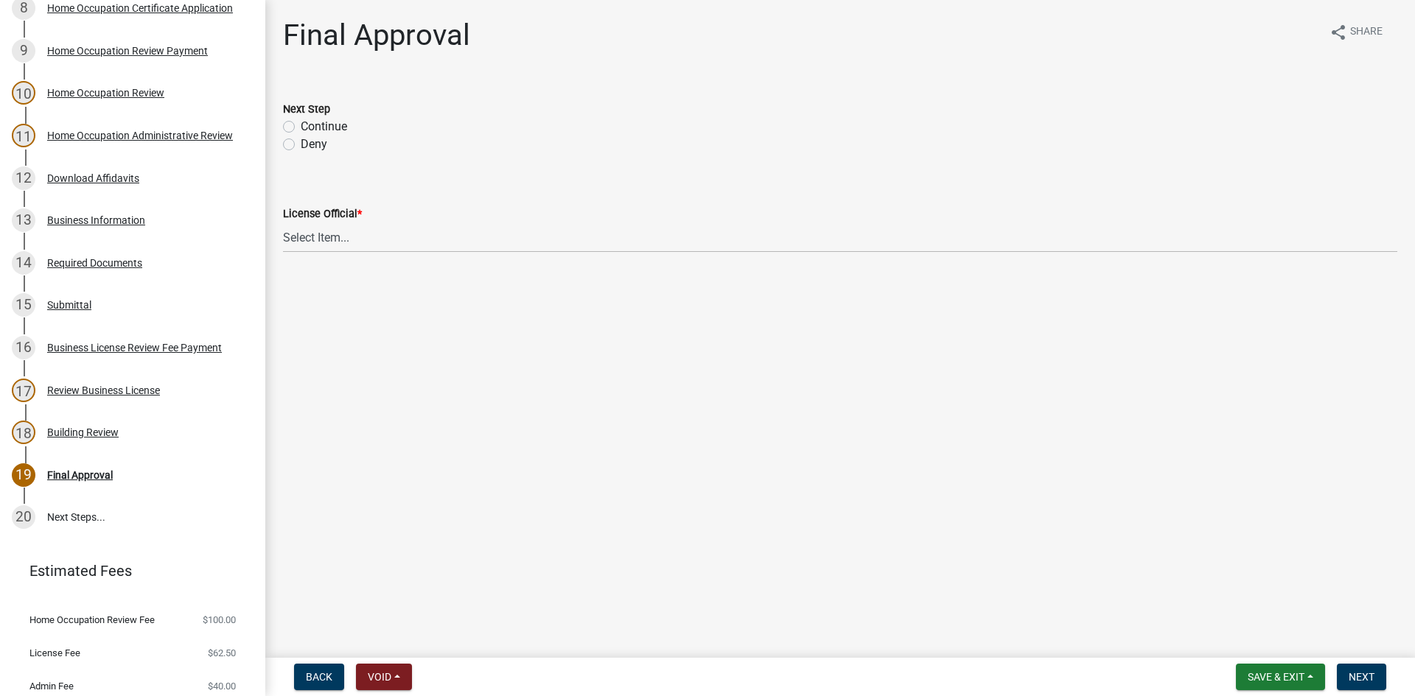
click at [301, 125] on label "Continue" at bounding box center [324, 127] width 46 height 18
click at [301, 125] on input "Continue" at bounding box center [306, 123] width 10 height 10
radio input "true"
click at [366, 238] on select "Select Item... [PERSON_NAME] [PERSON_NAME] [PERSON_NAME] [PERSON_NAME]" at bounding box center [840, 238] width 1114 height 30
click at [283, 223] on select "Select Item... [PERSON_NAME] [PERSON_NAME] [PERSON_NAME] [PERSON_NAME]" at bounding box center [840, 238] width 1114 height 30
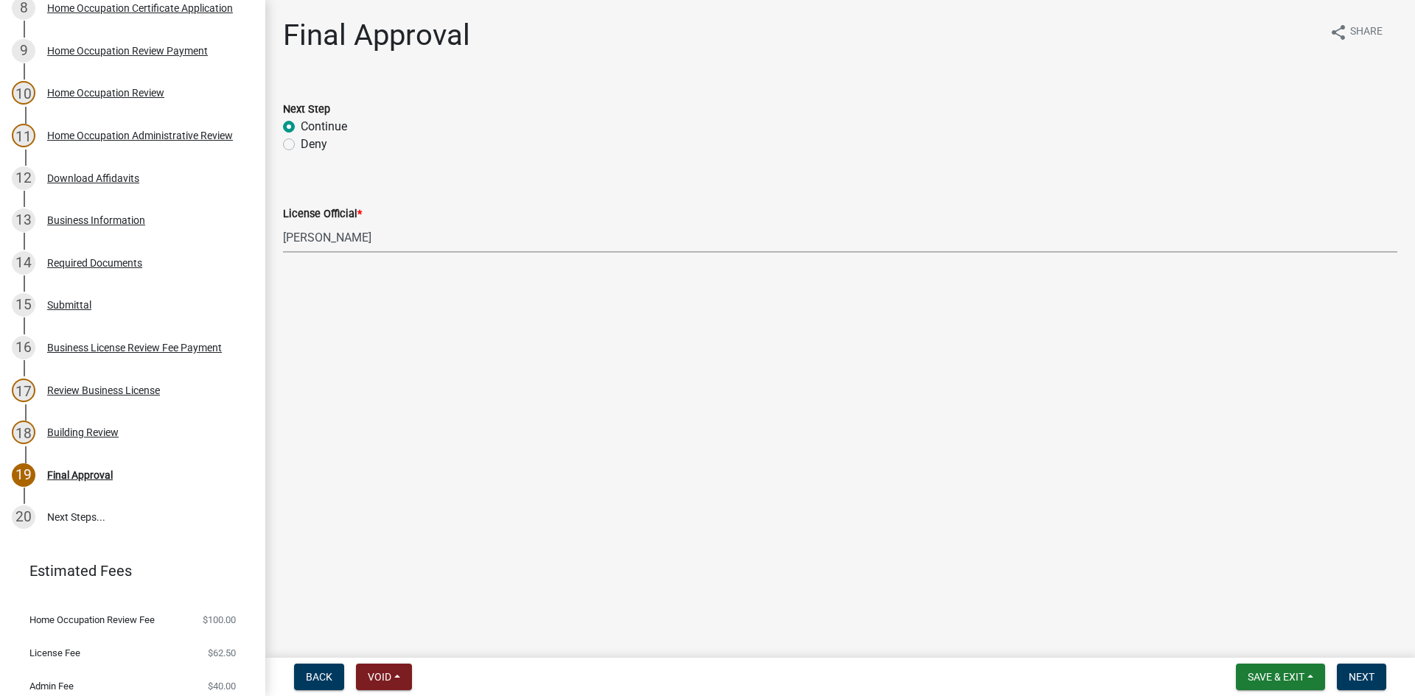
select select "0b76bba7-3d57-465a-8fd8-bdc110be1b33"
click at [1358, 680] on span "Next" at bounding box center [1362, 677] width 26 height 12
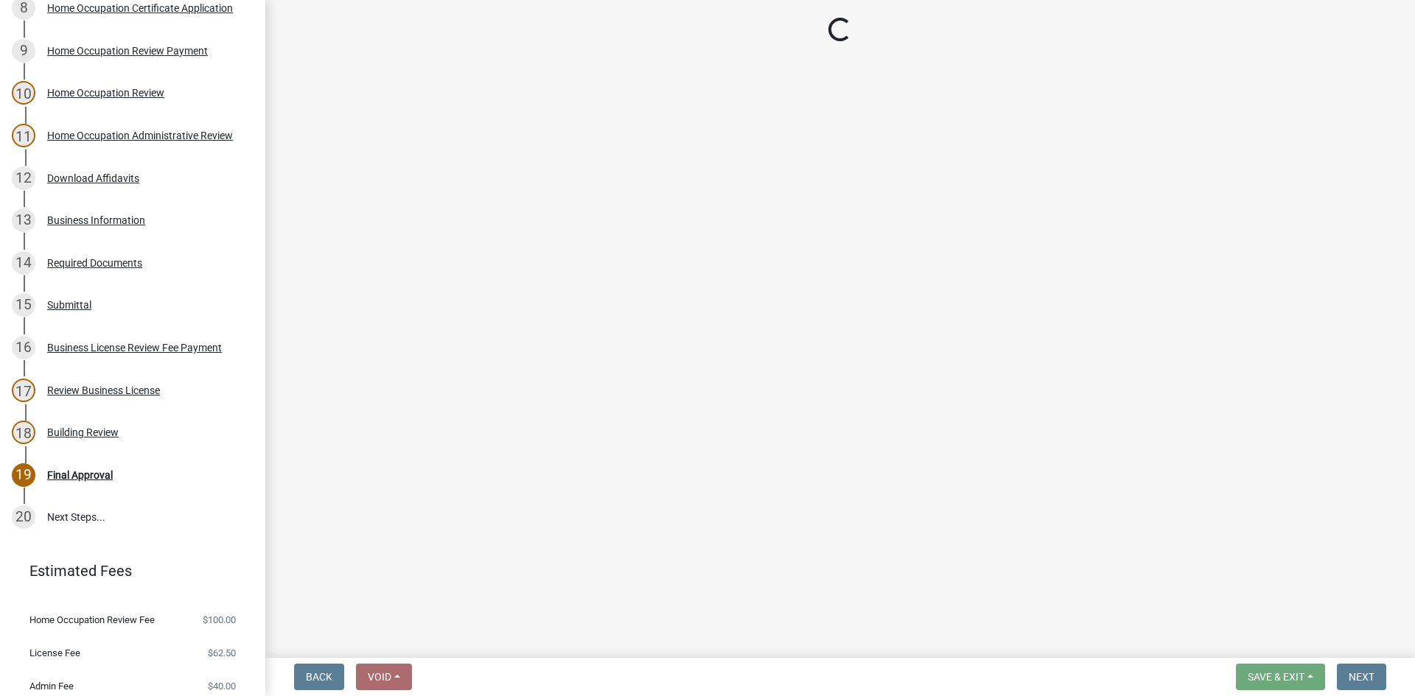
select select "3: 3"
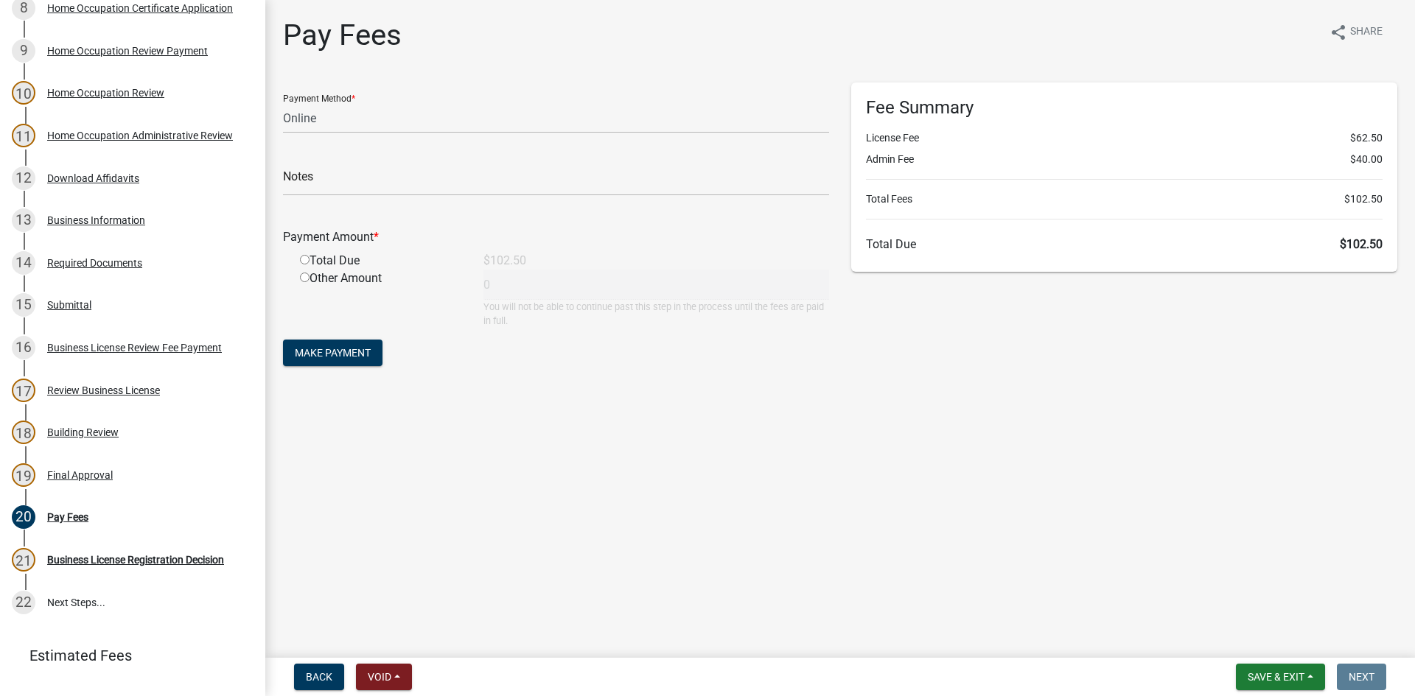
scroll to position [593, 0]
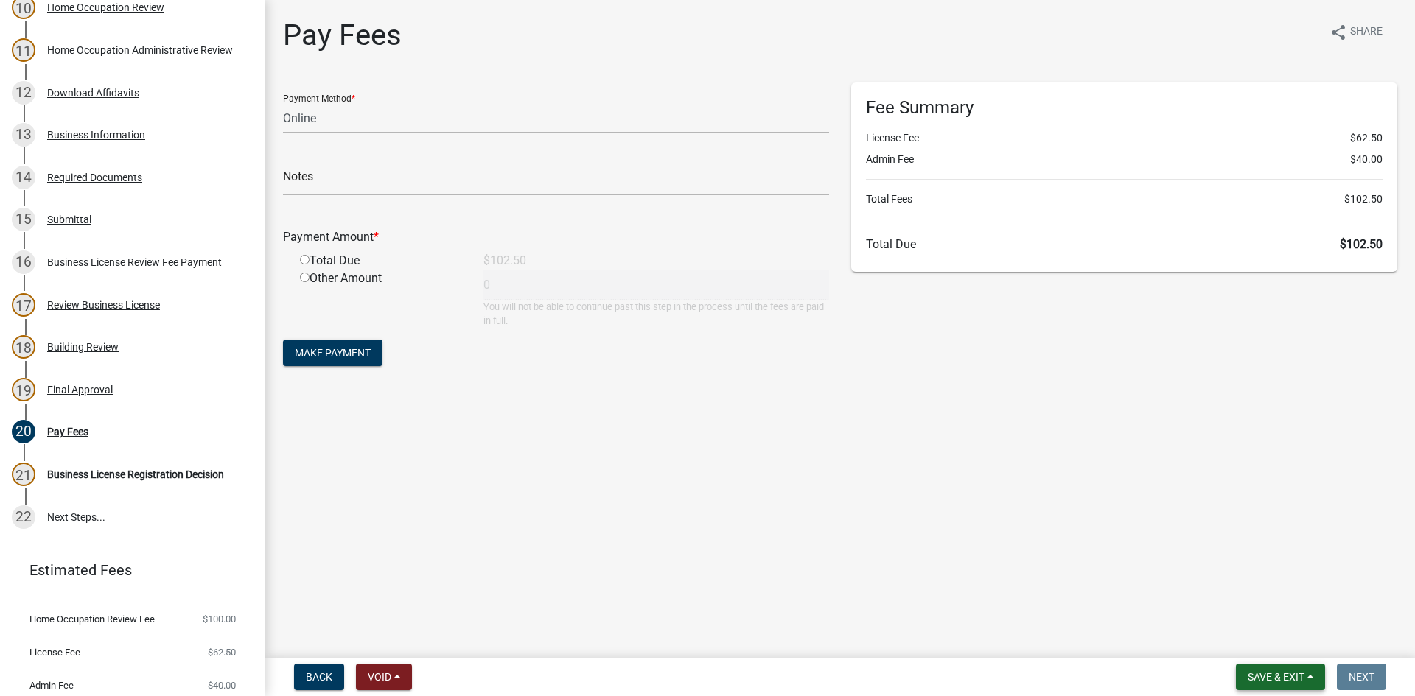
click at [1244, 674] on button "Save & Exit" at bounding box center [1280, 677] width 89 height 27
click at [1257, 646] on button "Save & Exit" at bounding box center [1266, 638] width 118 height 35
